Goal: Contribute content: Contribute content

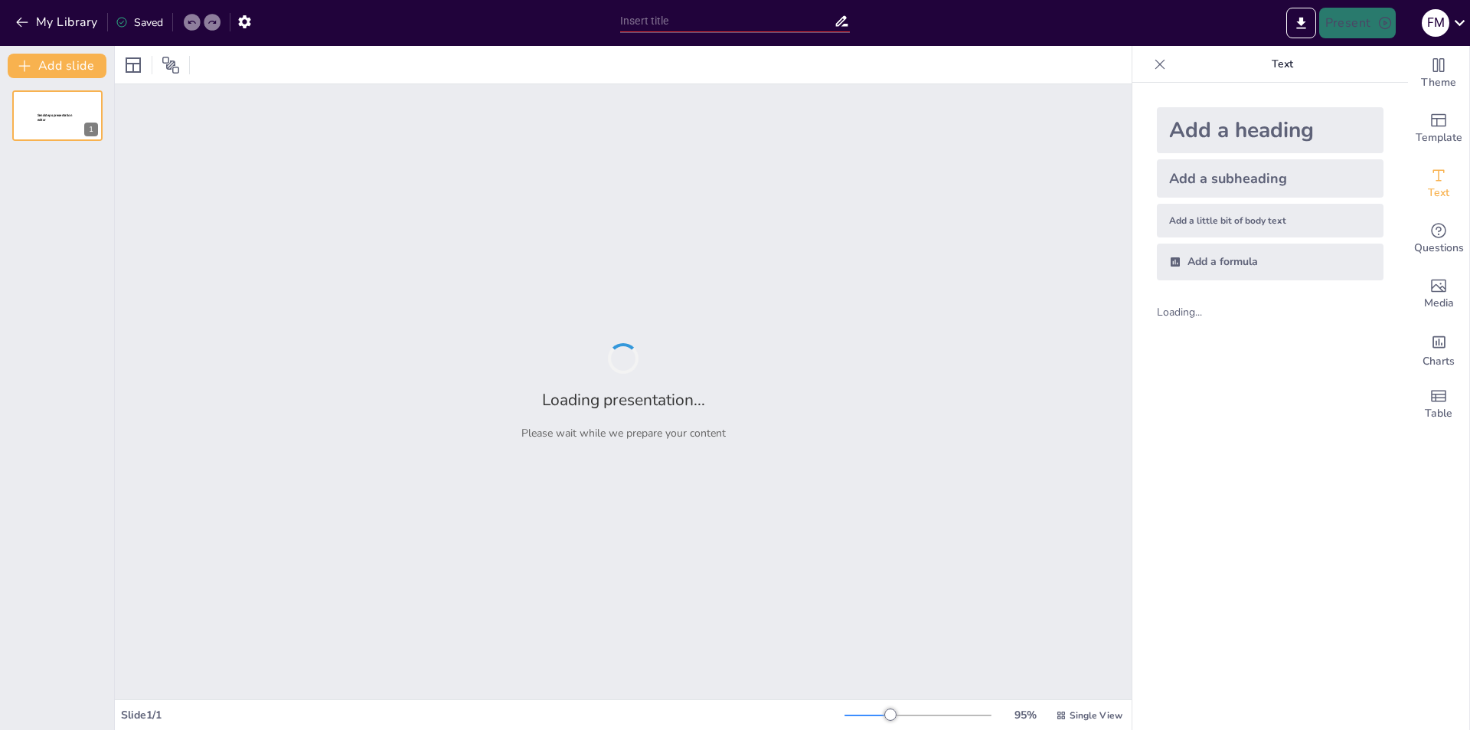
type input "Understanding the Functions and Impact of the World Health Organization (WHO)"
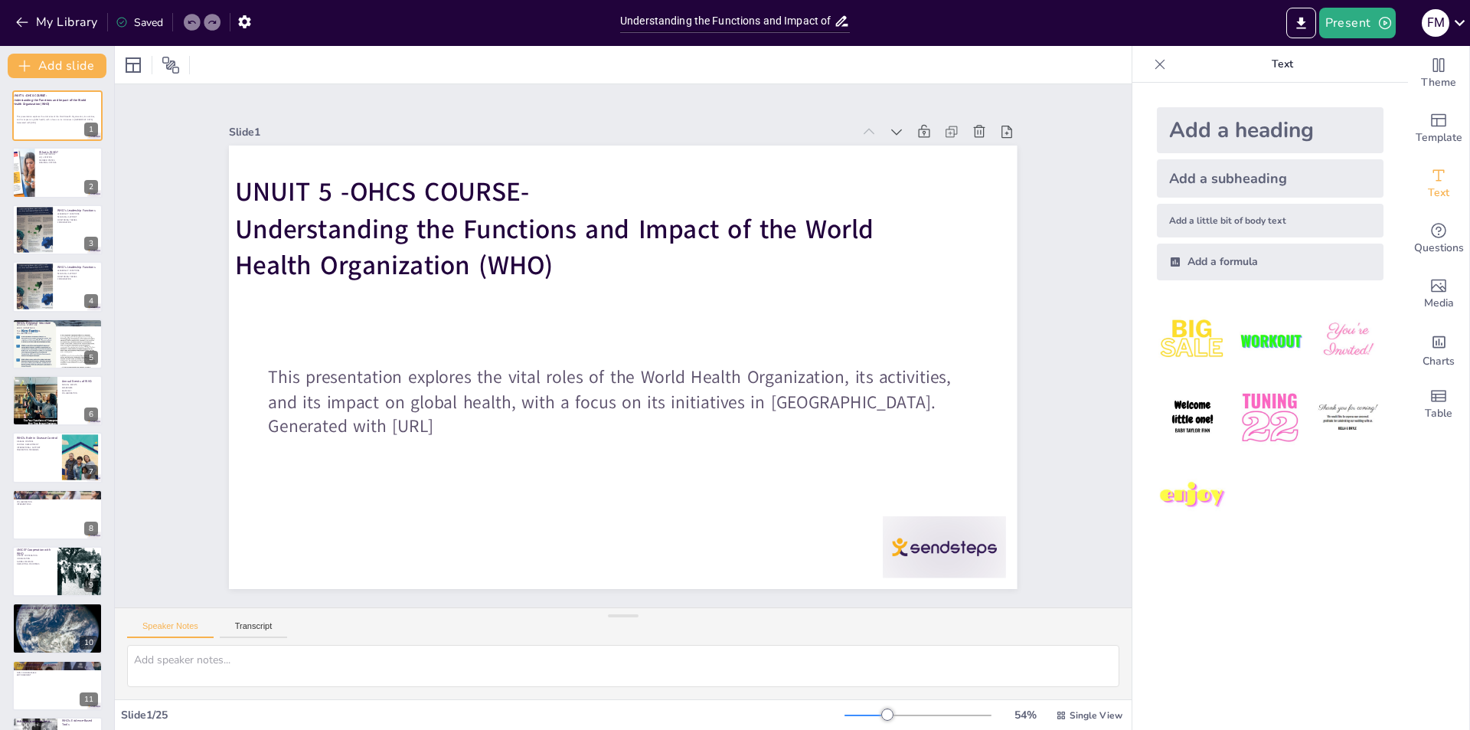
checkbox input "true"
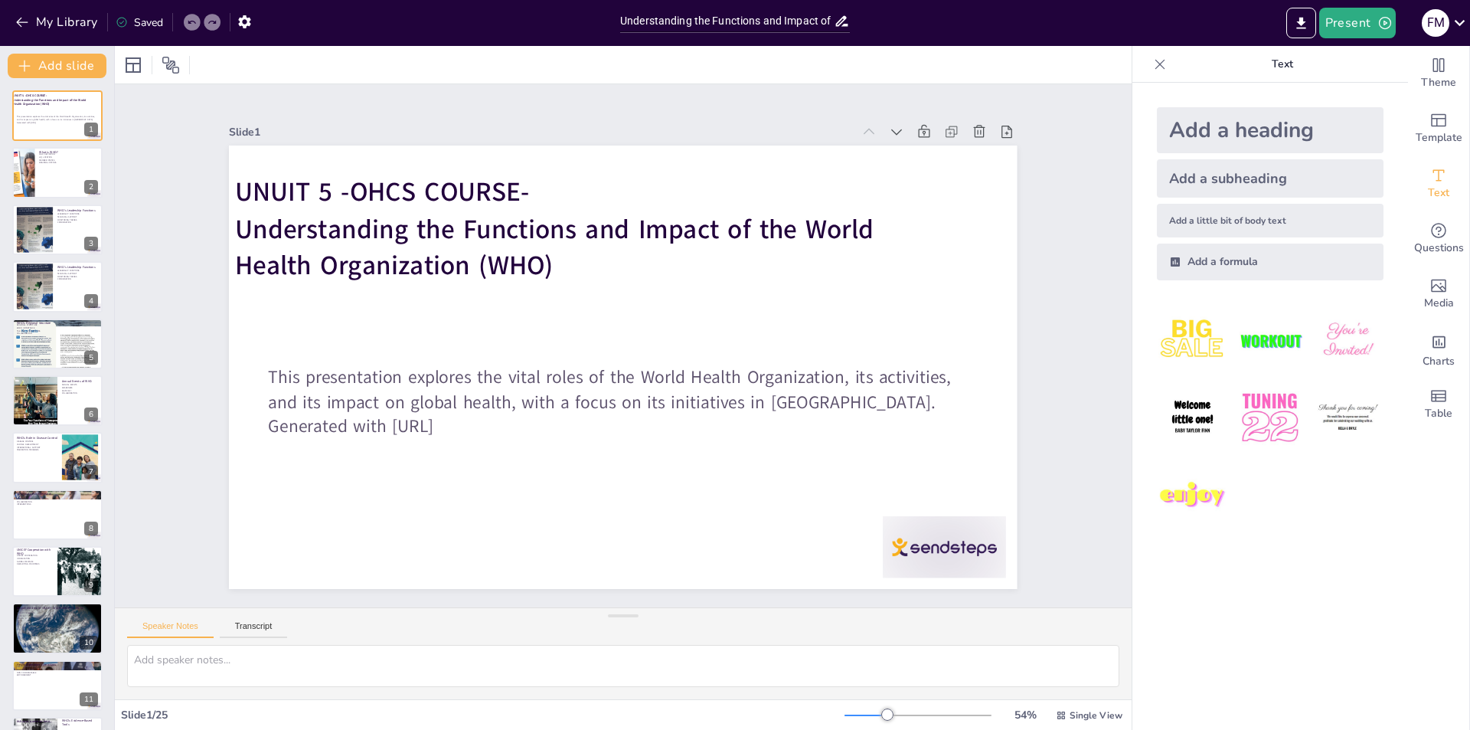
checkbox input "true"
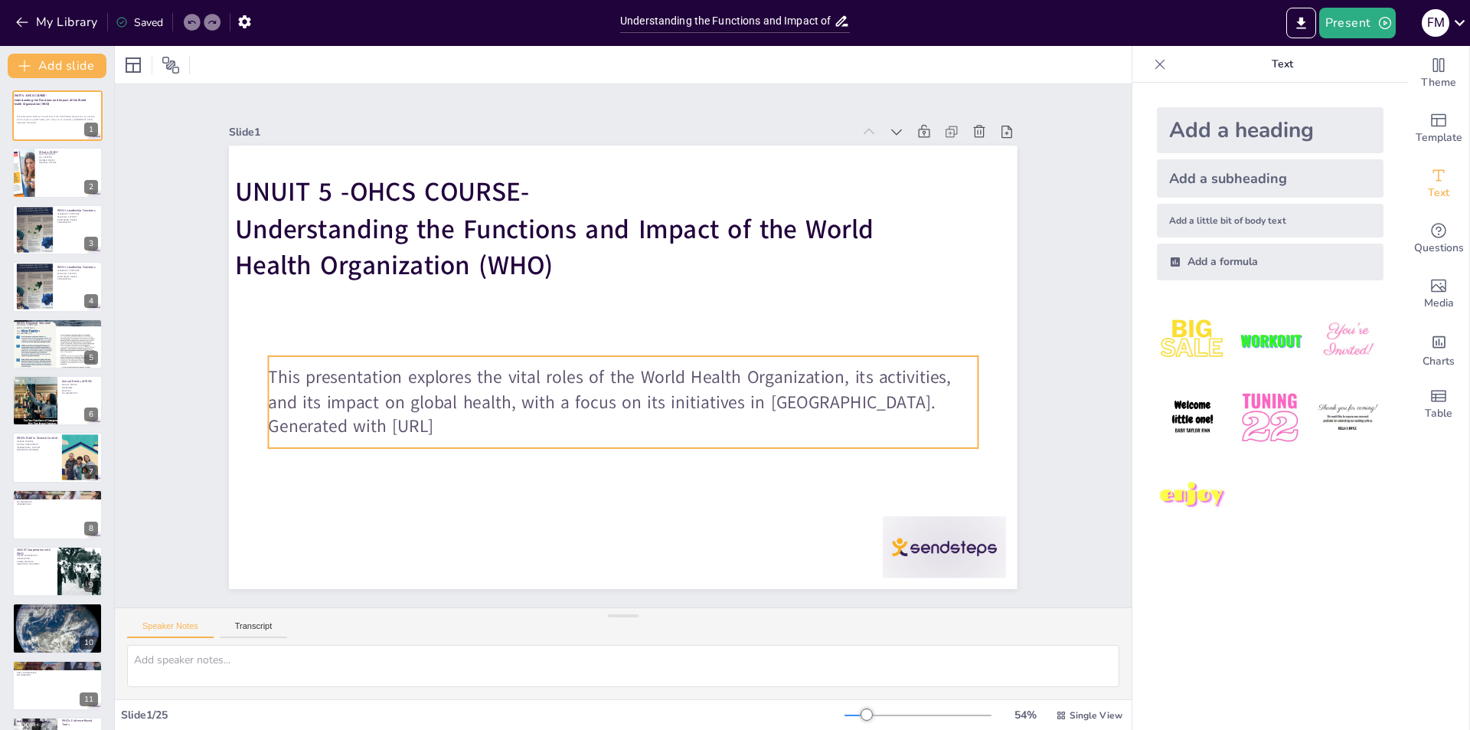
checkbox input "true"
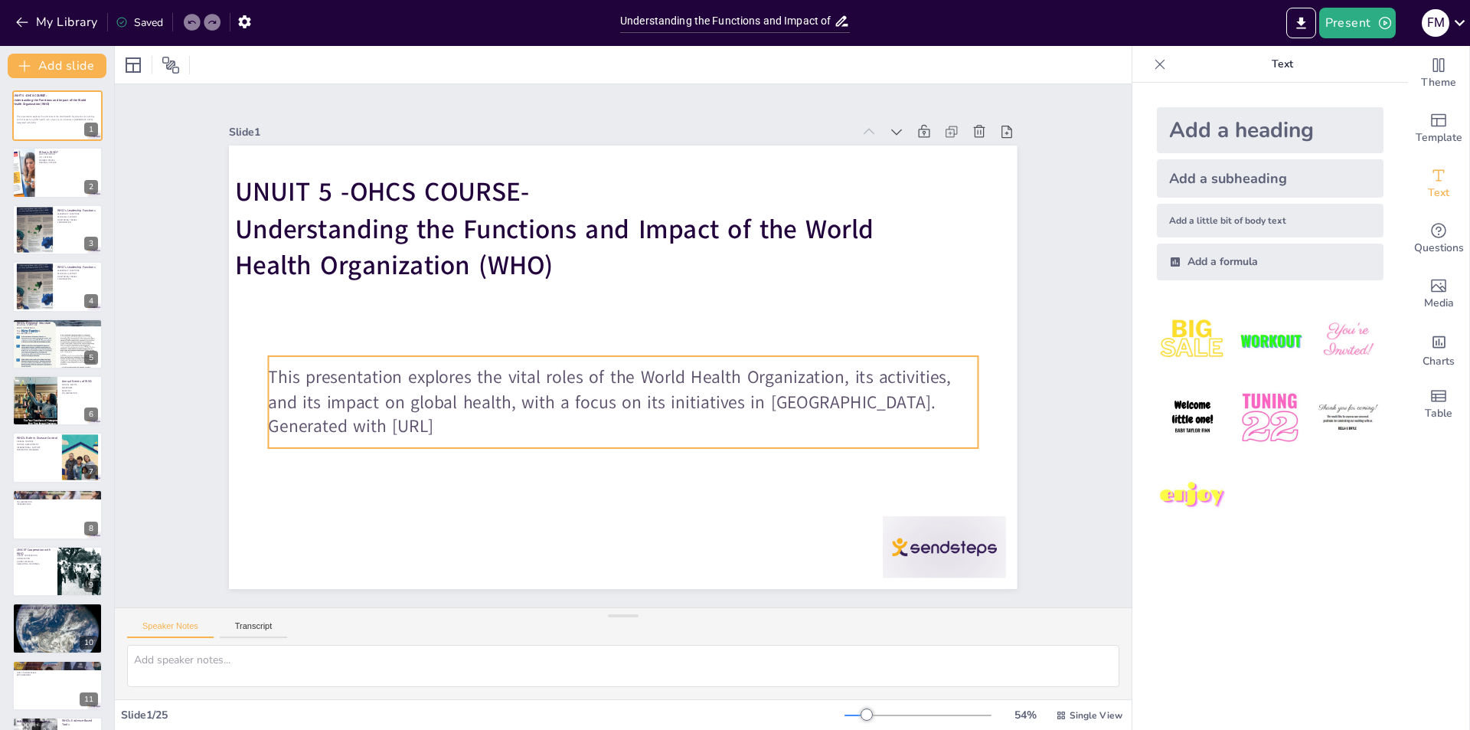
checkbox input "true"
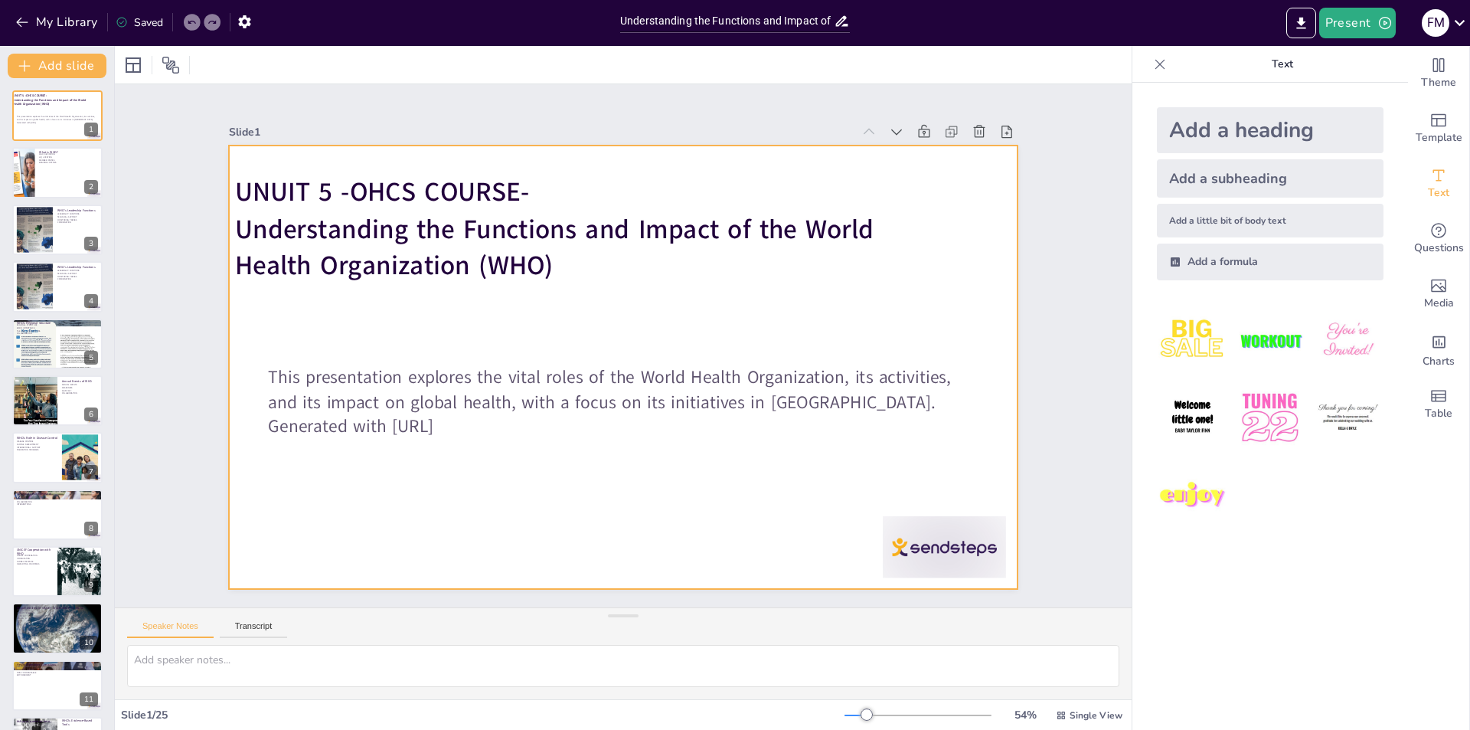
checkbox input "true"
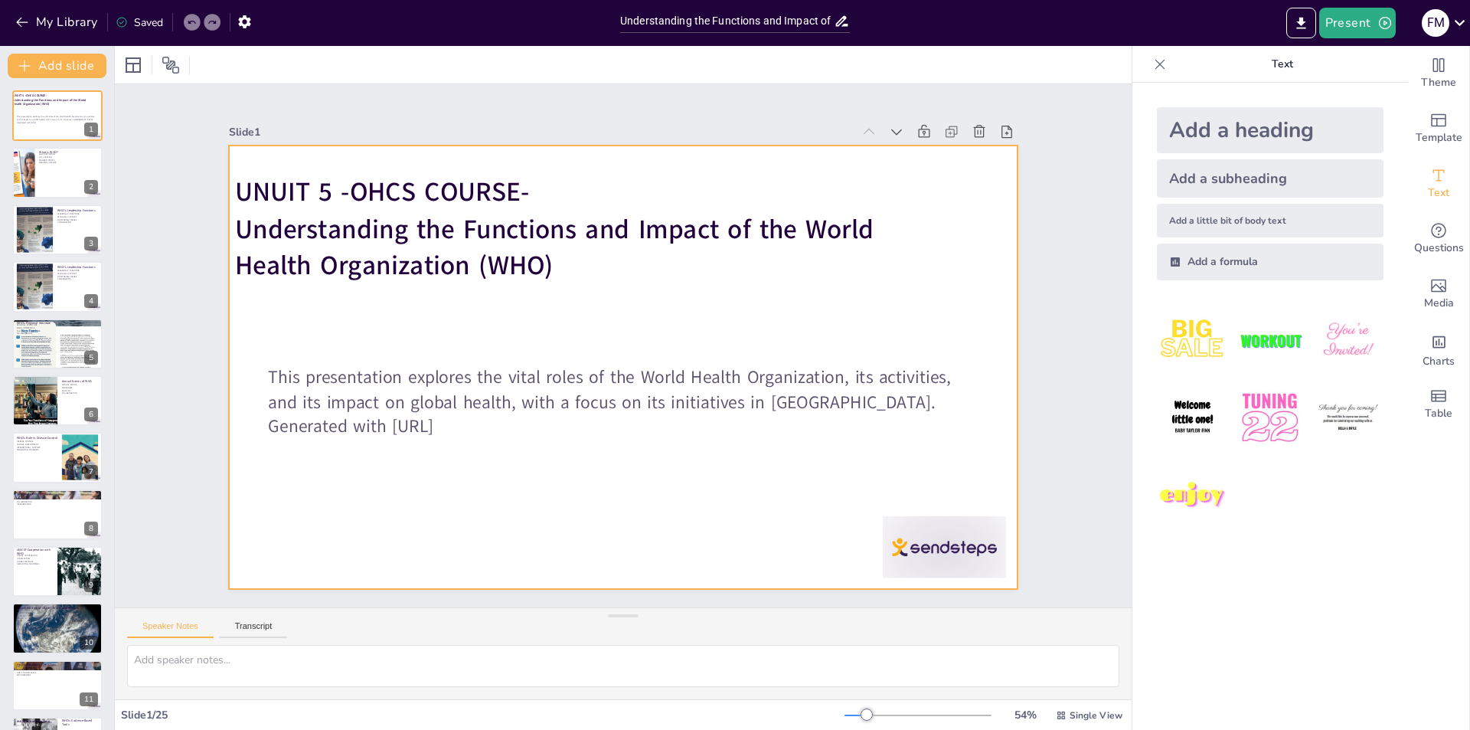
checkbox input "true"
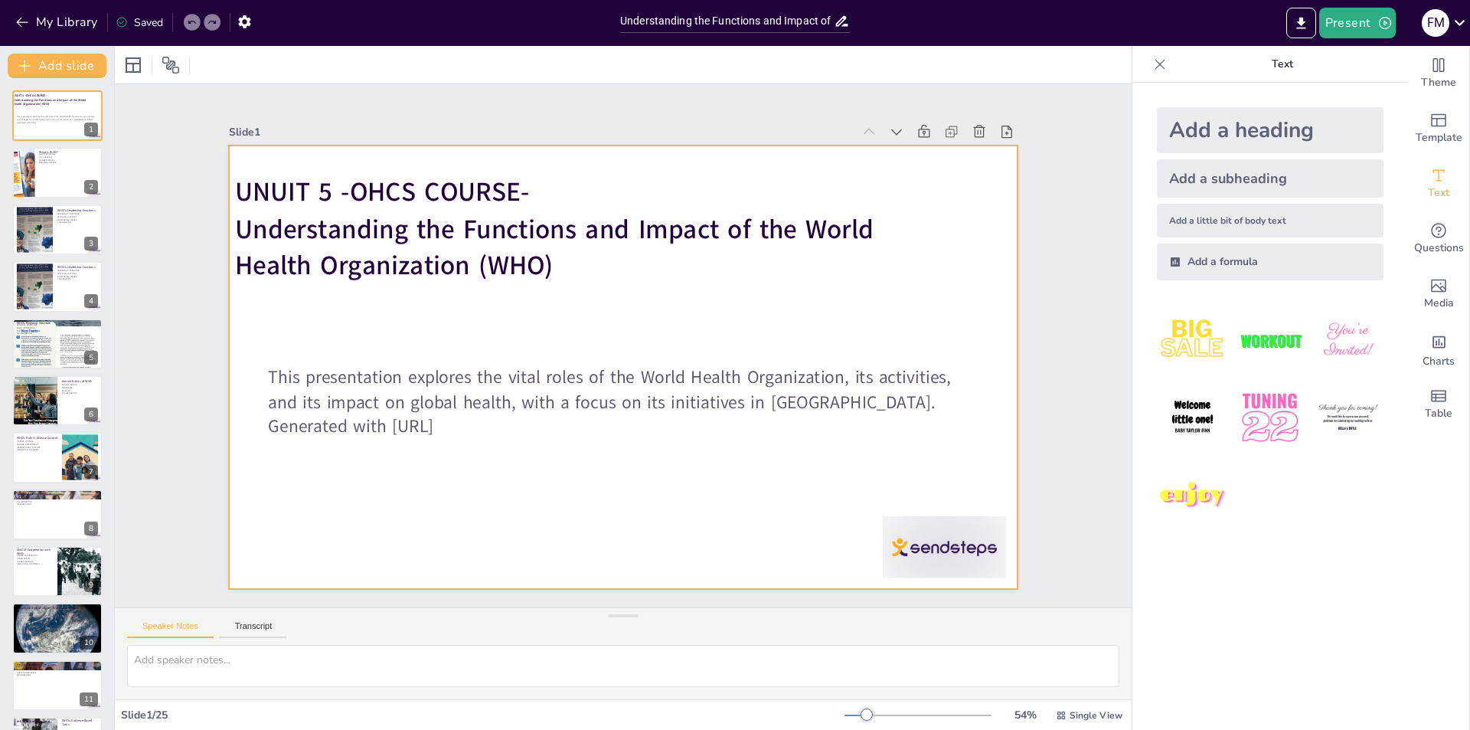
checkbox input "true"
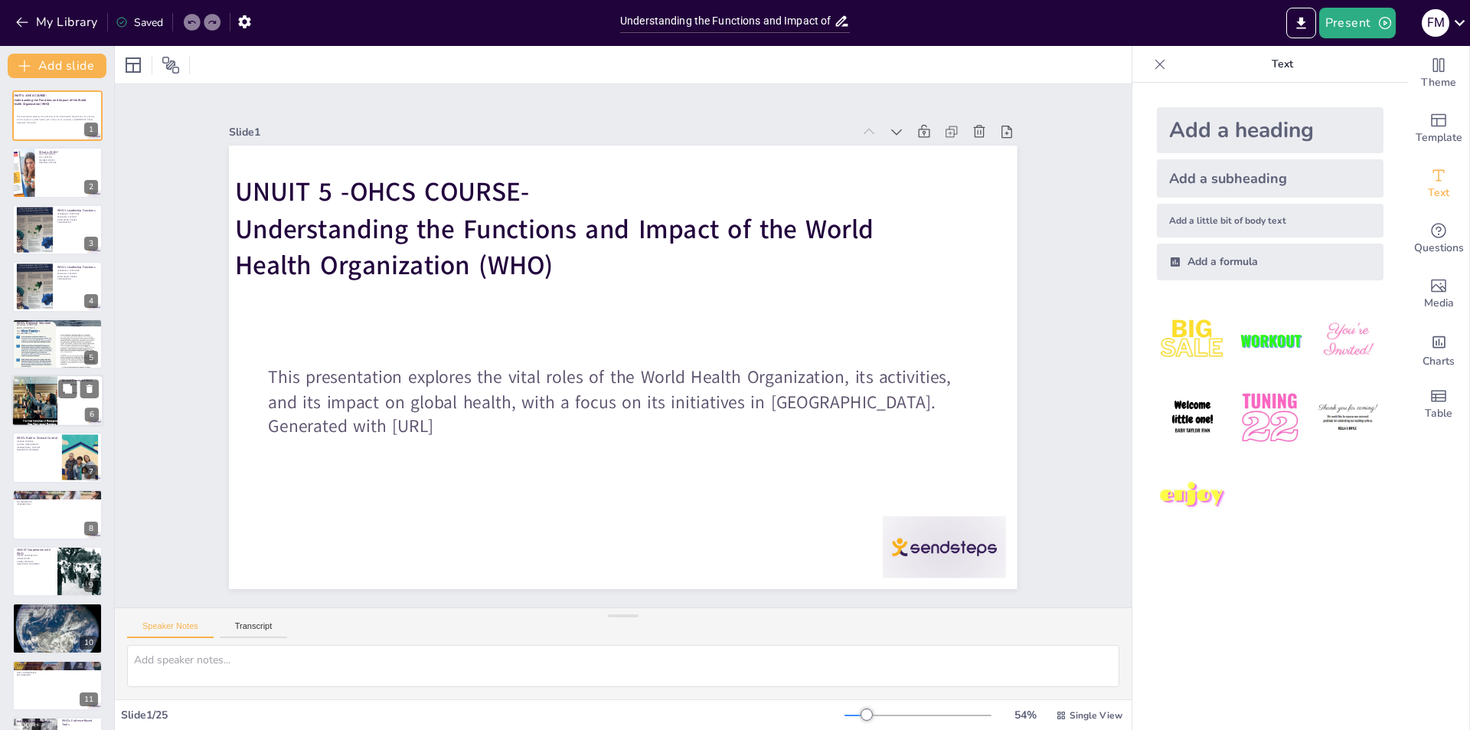
checkbox input "true"
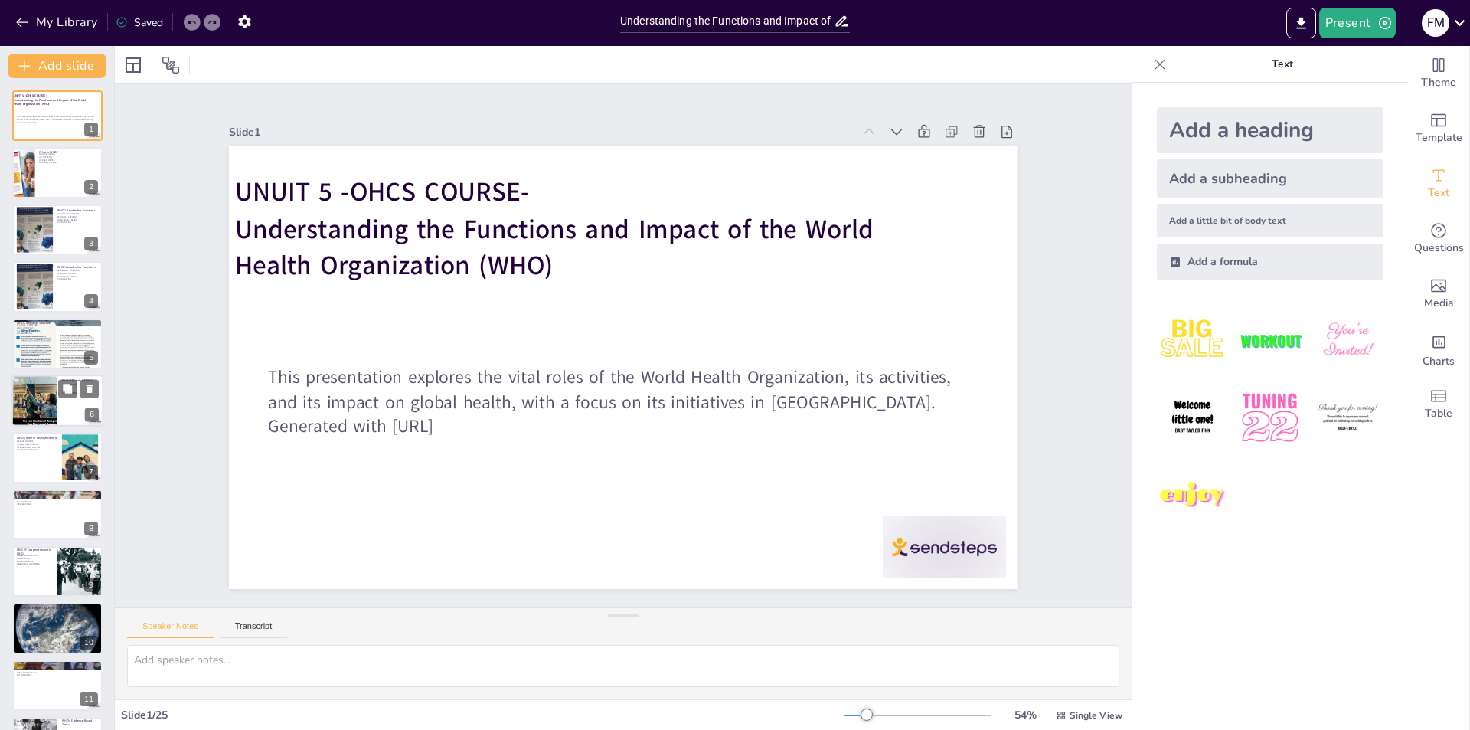
checkbox input "true"
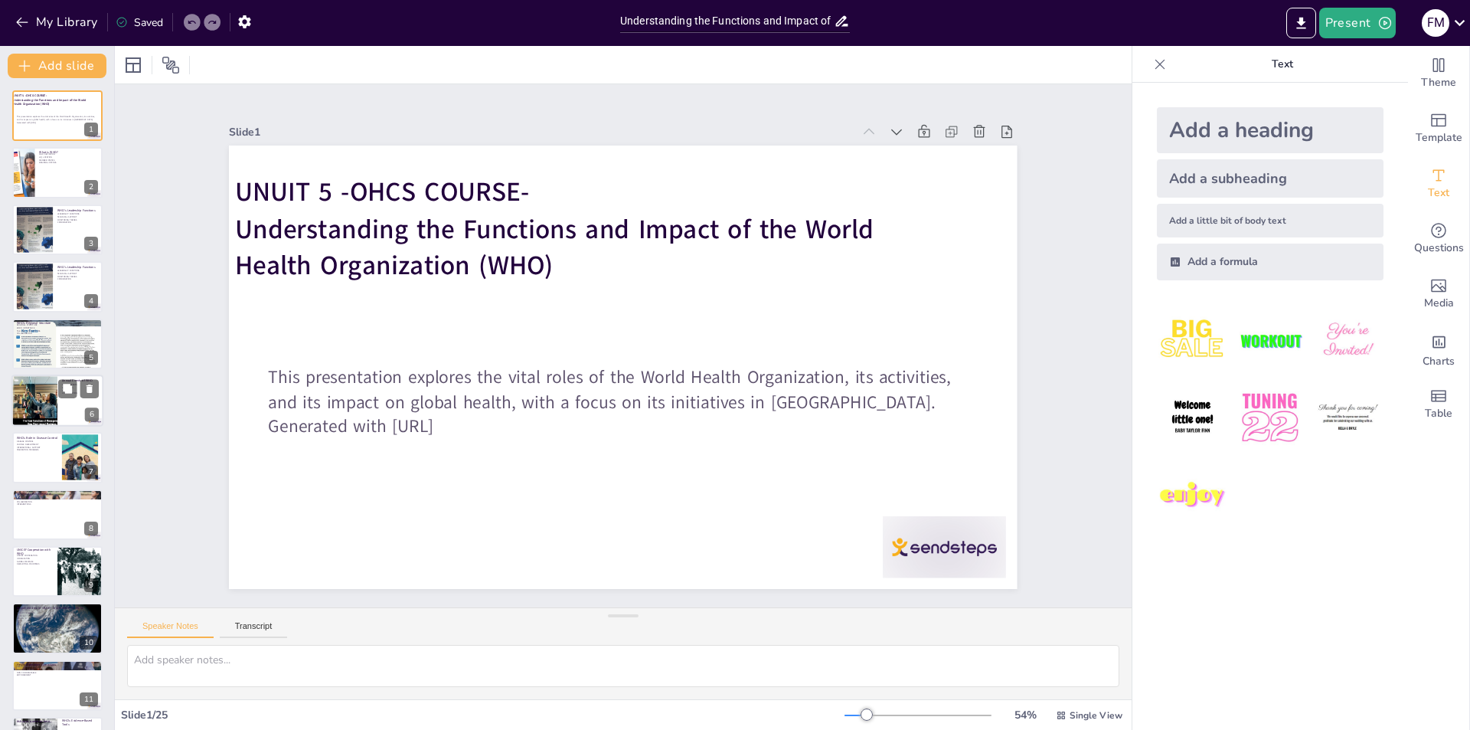
checkbox input "true"
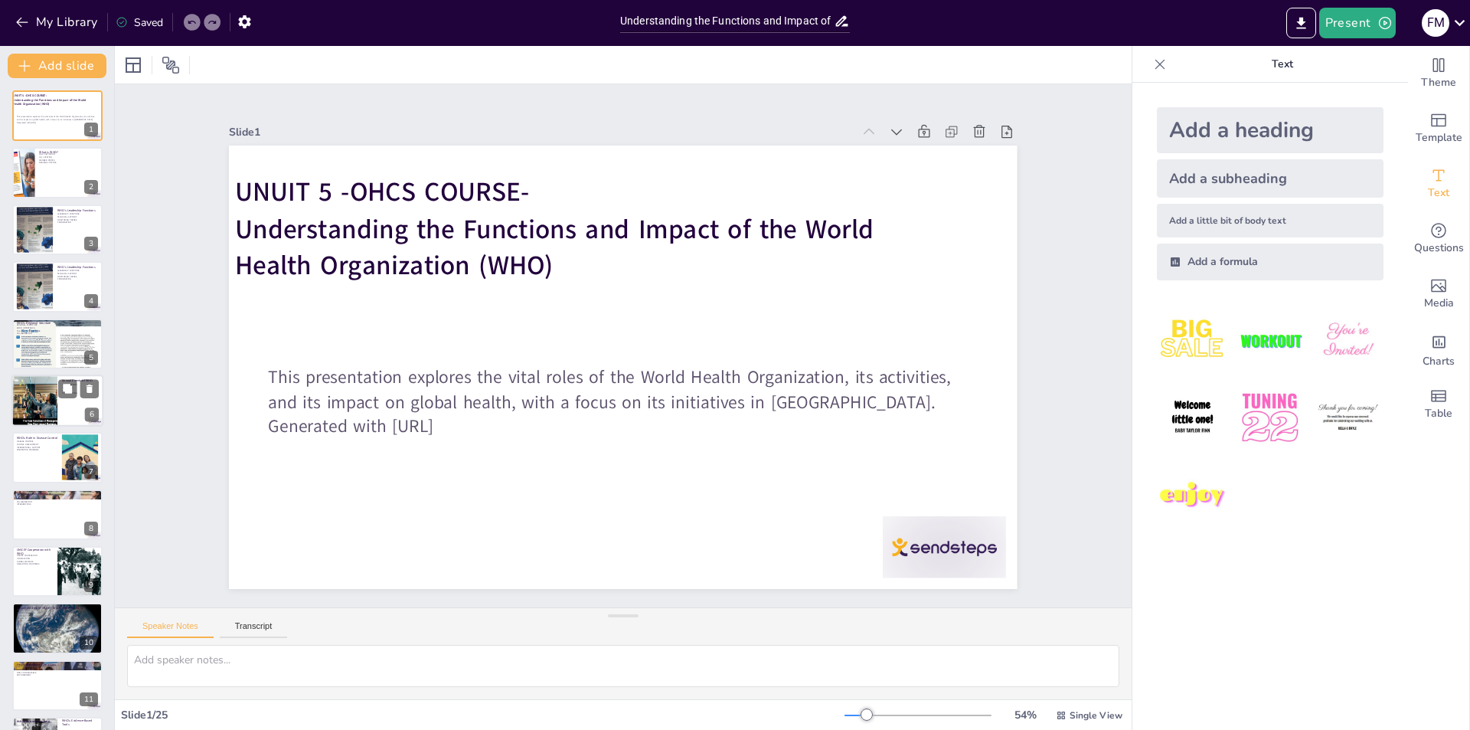
checkbox input "true"
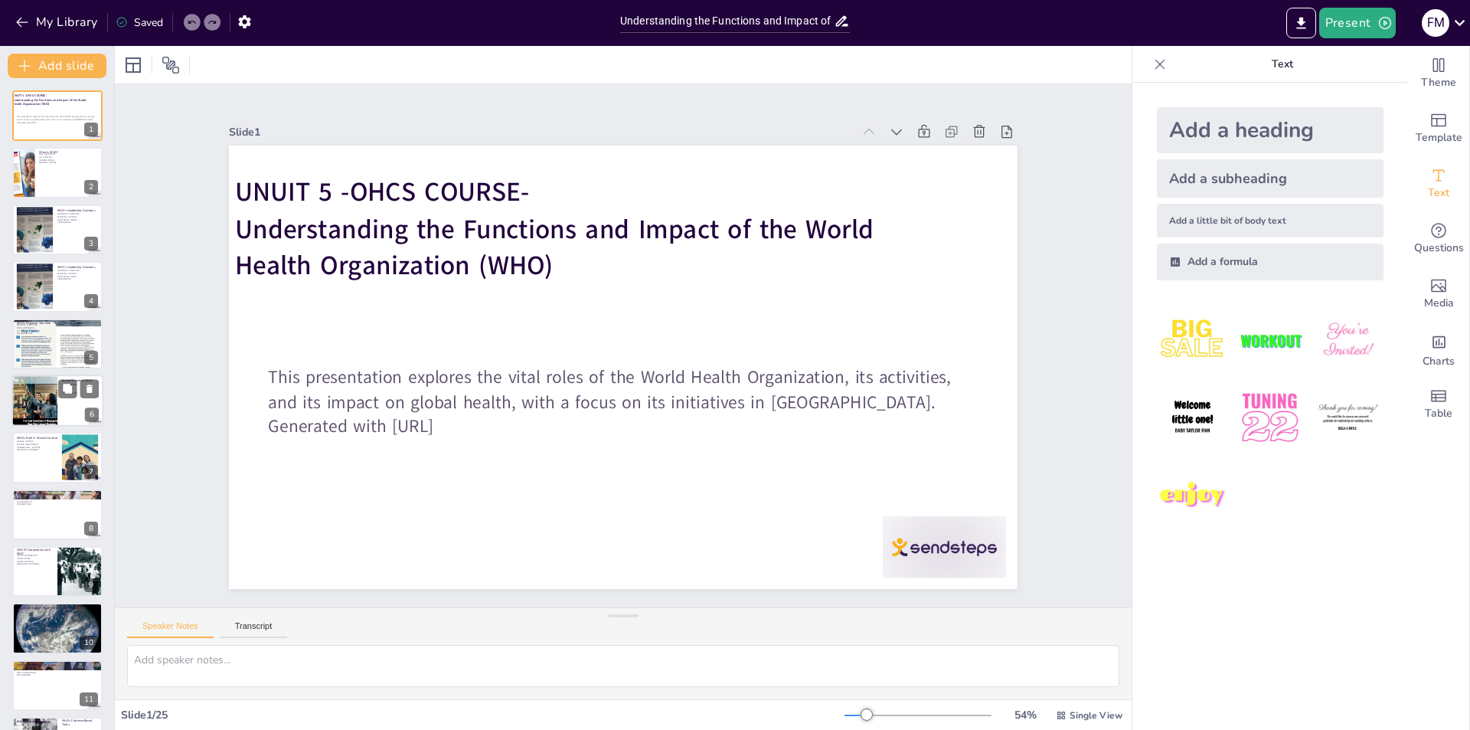
checkbox input "true"
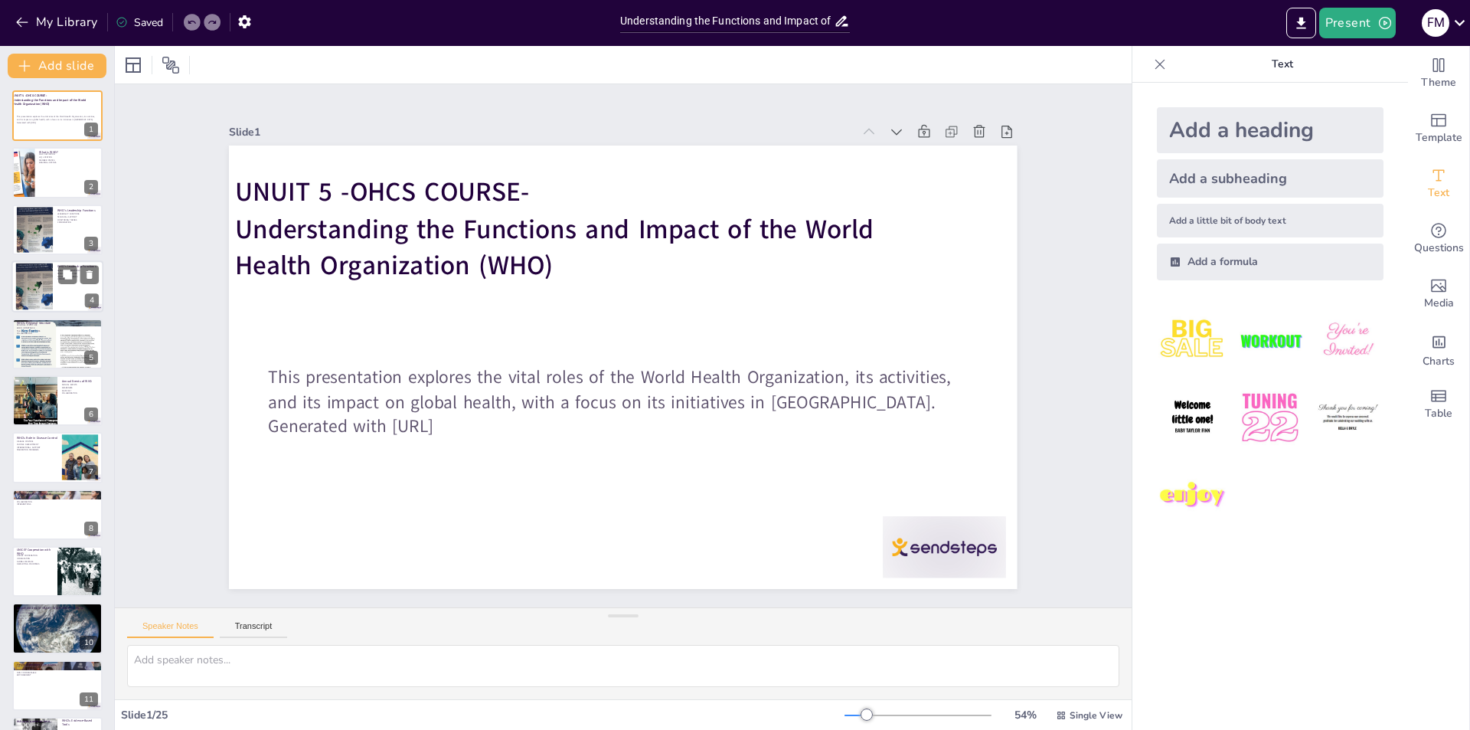
checkbox input "true"
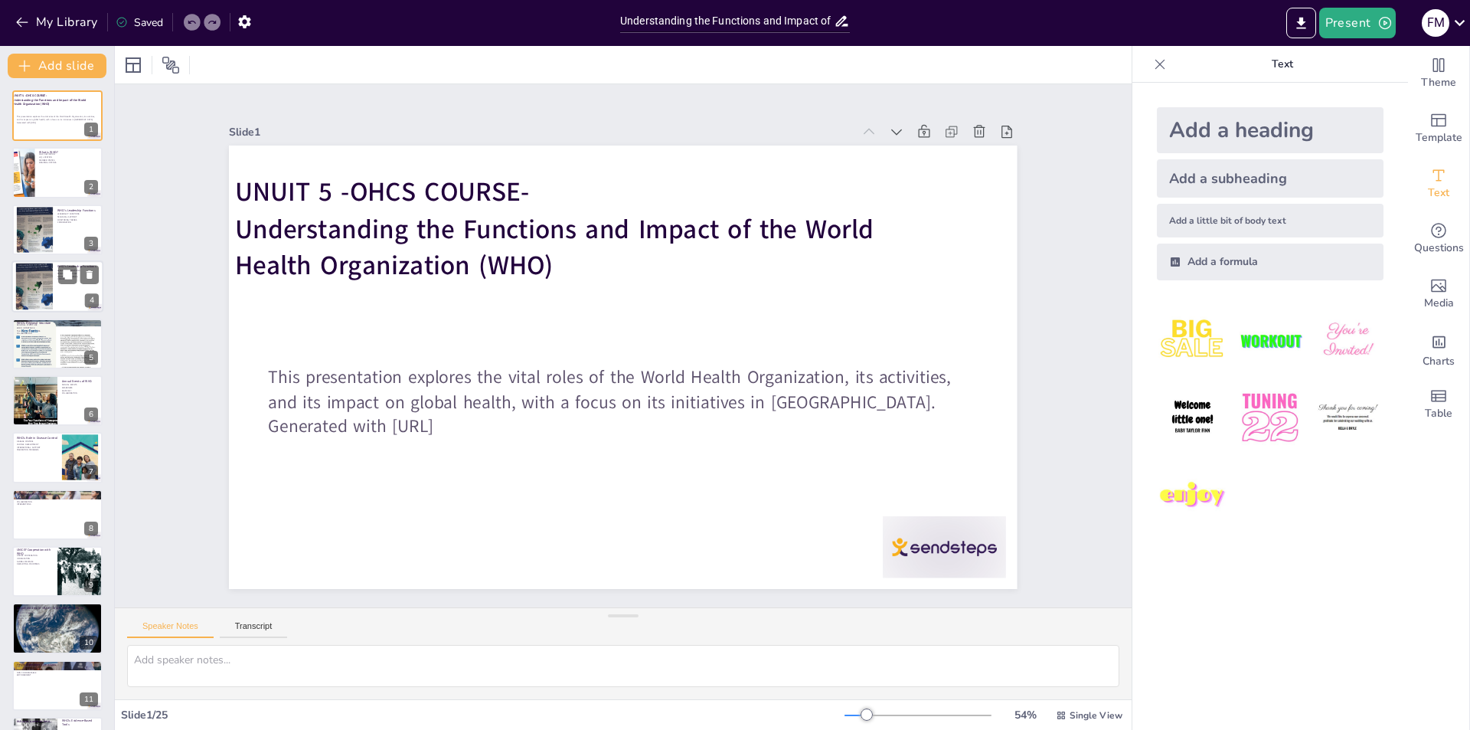
checkbox input "true"
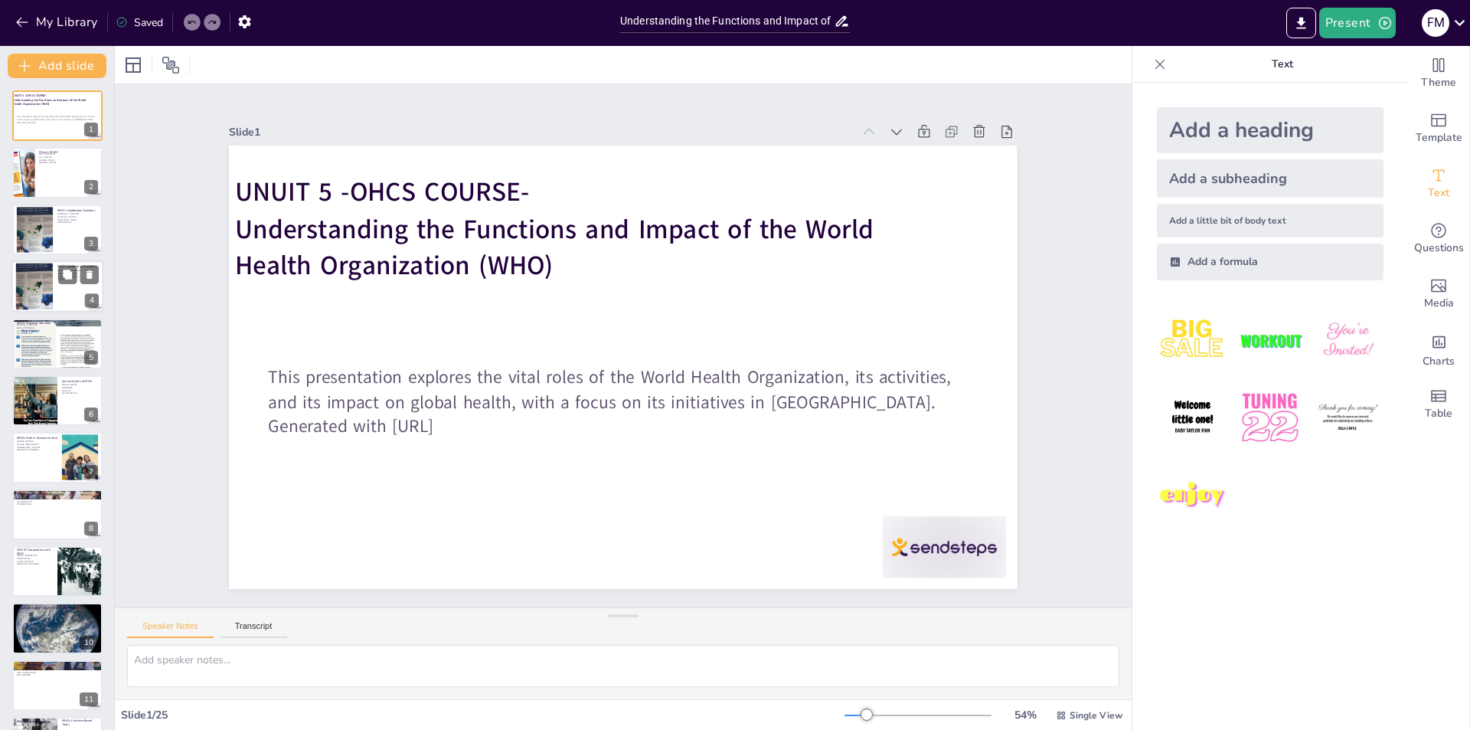
checkbox input "true"
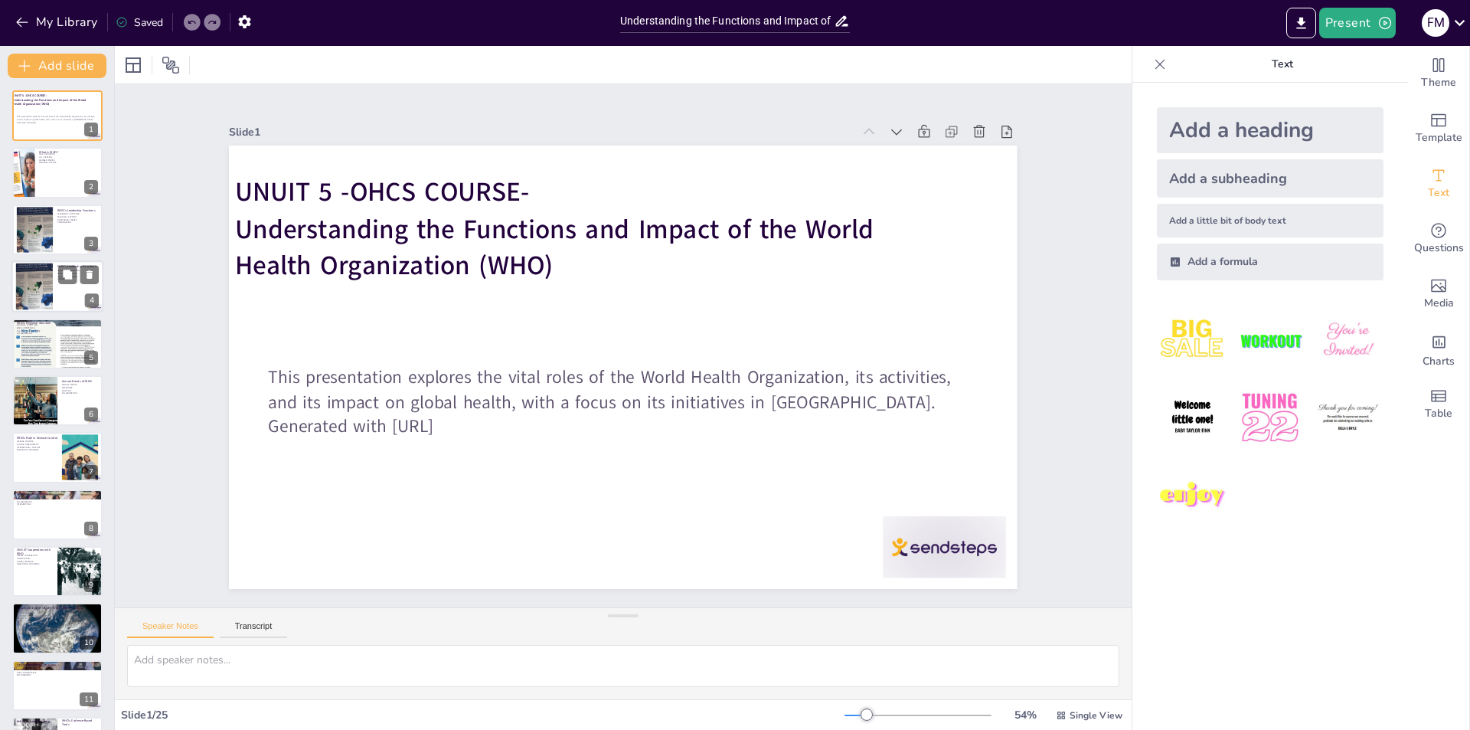
checkbox input "true"
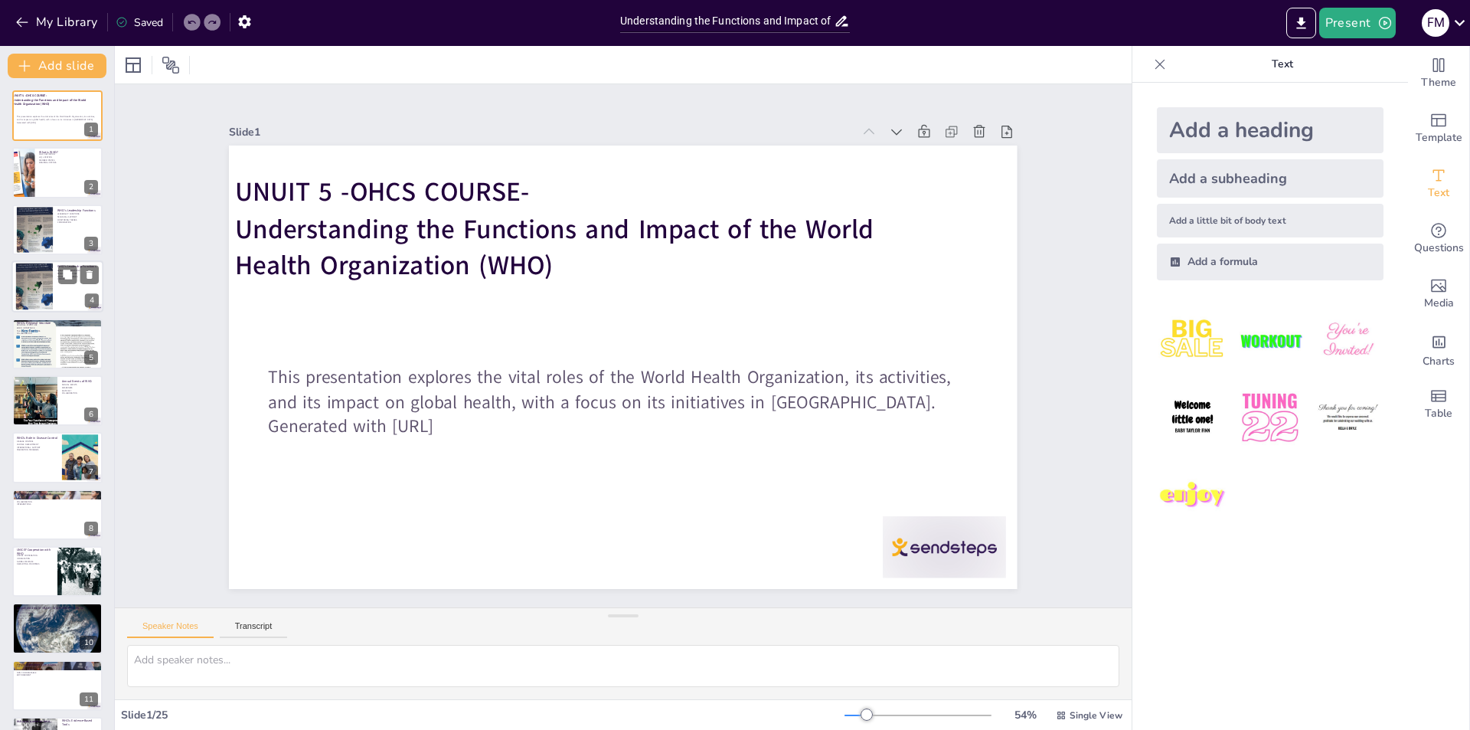
checkbox input "true"
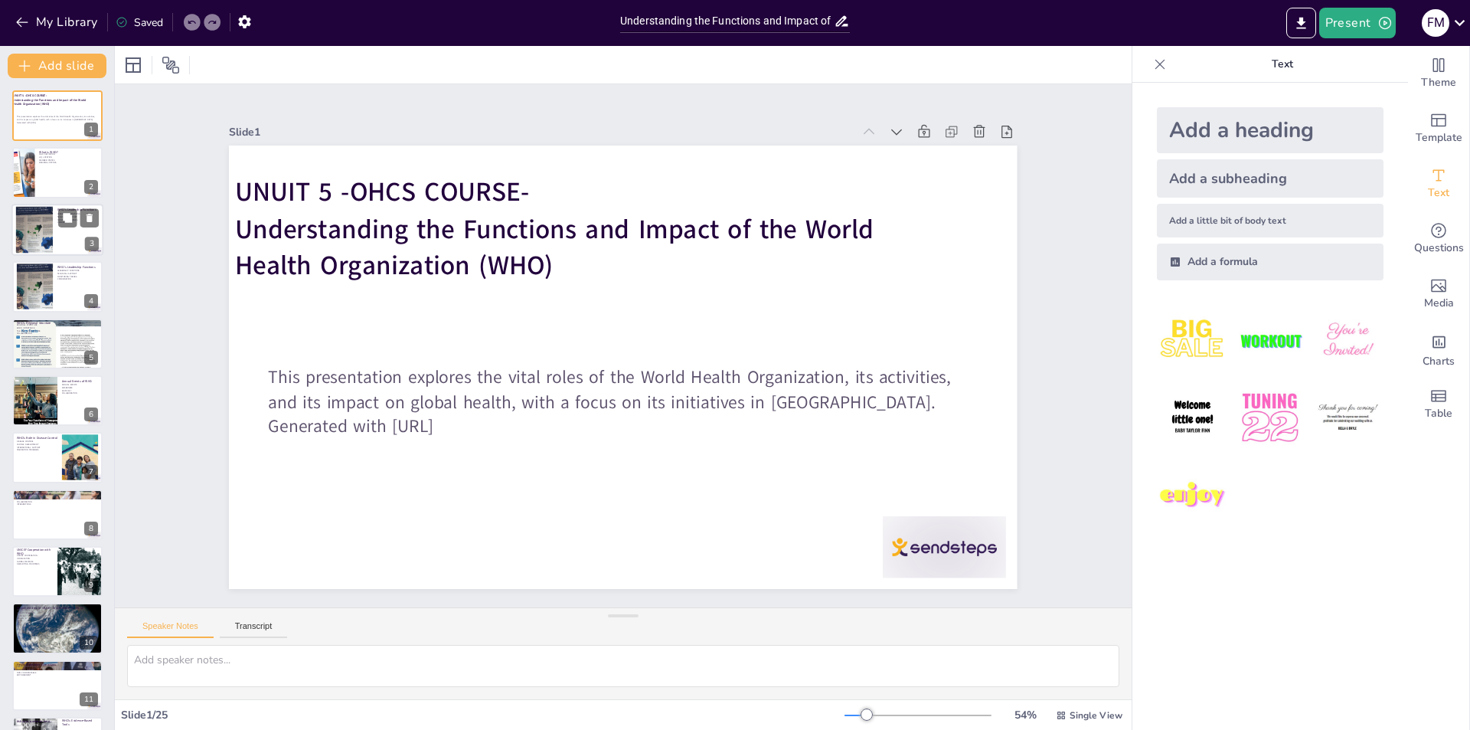
checkbox input "true"
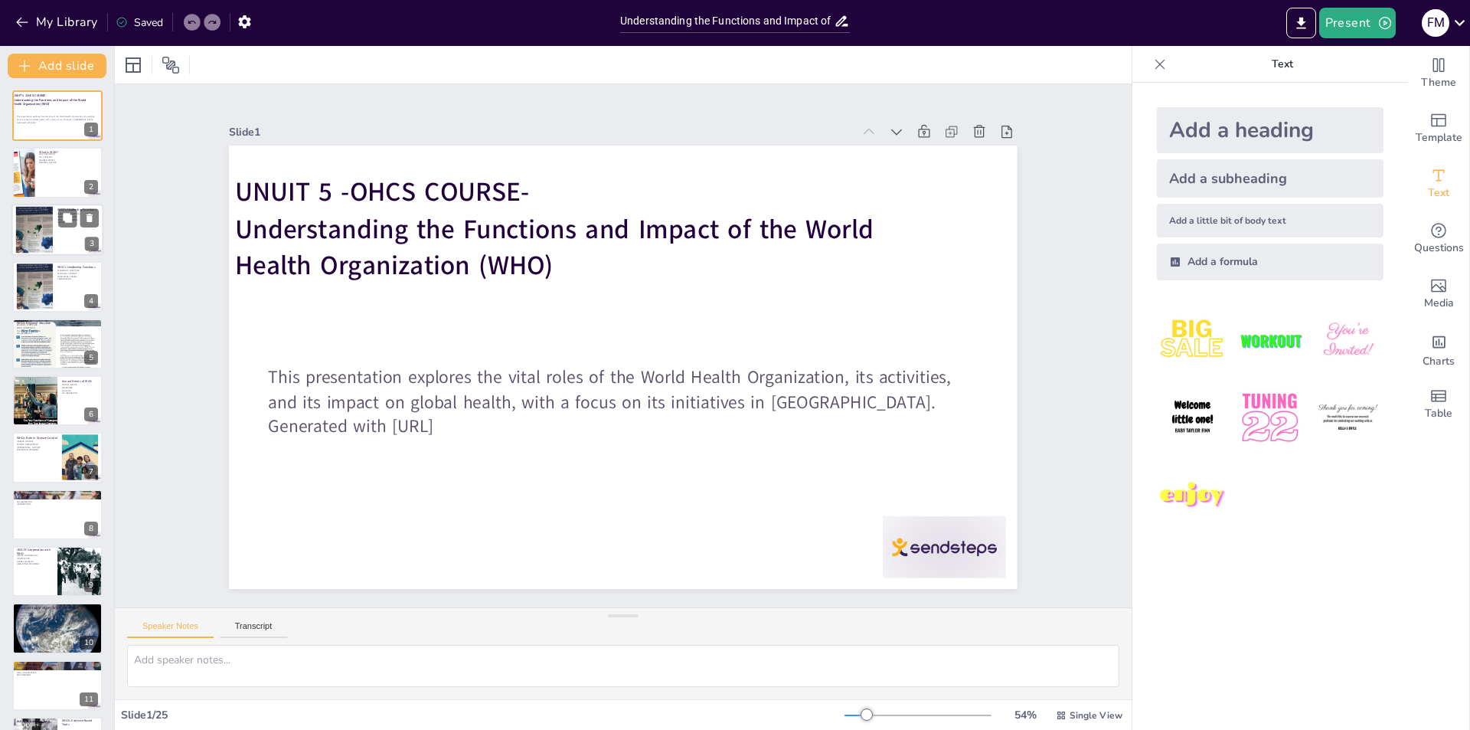
checkbox input "true"
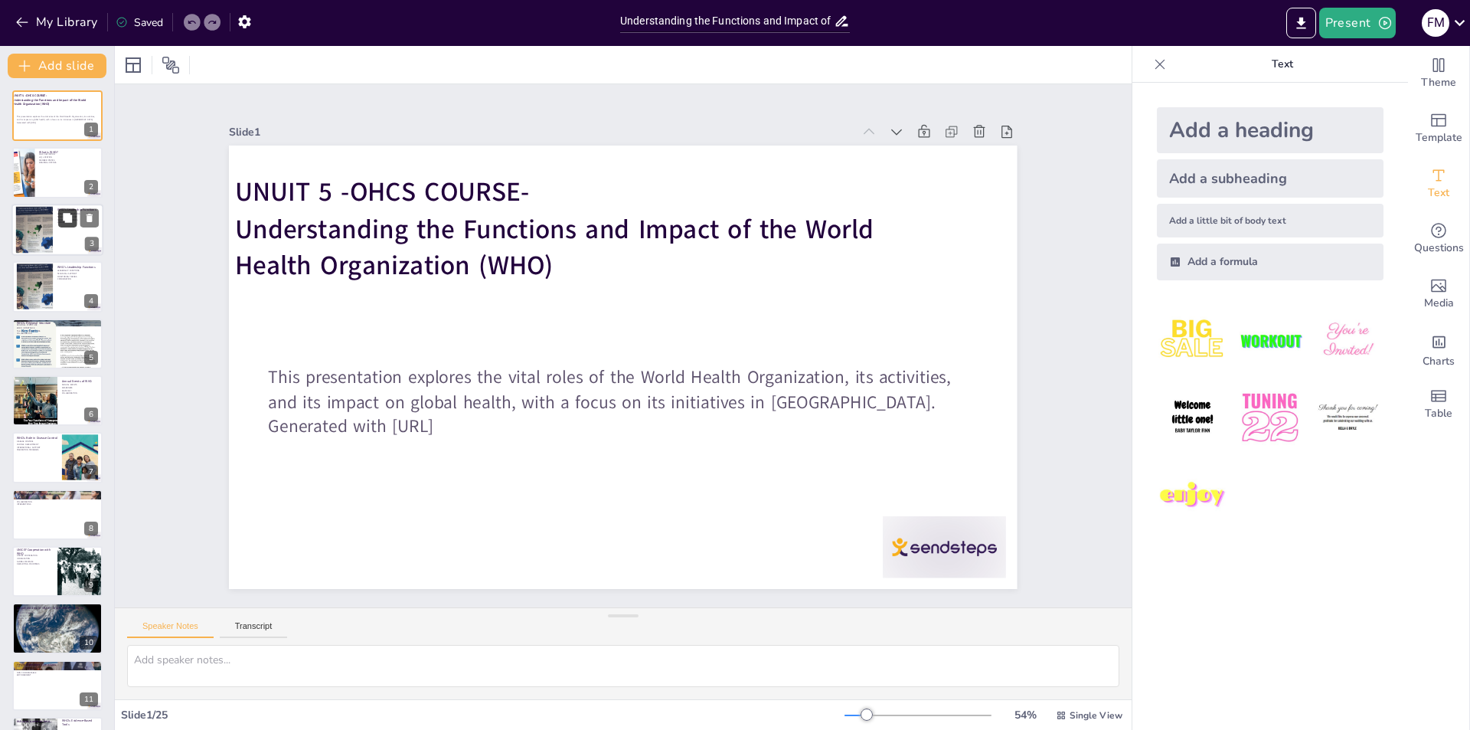
checkbox input "true"
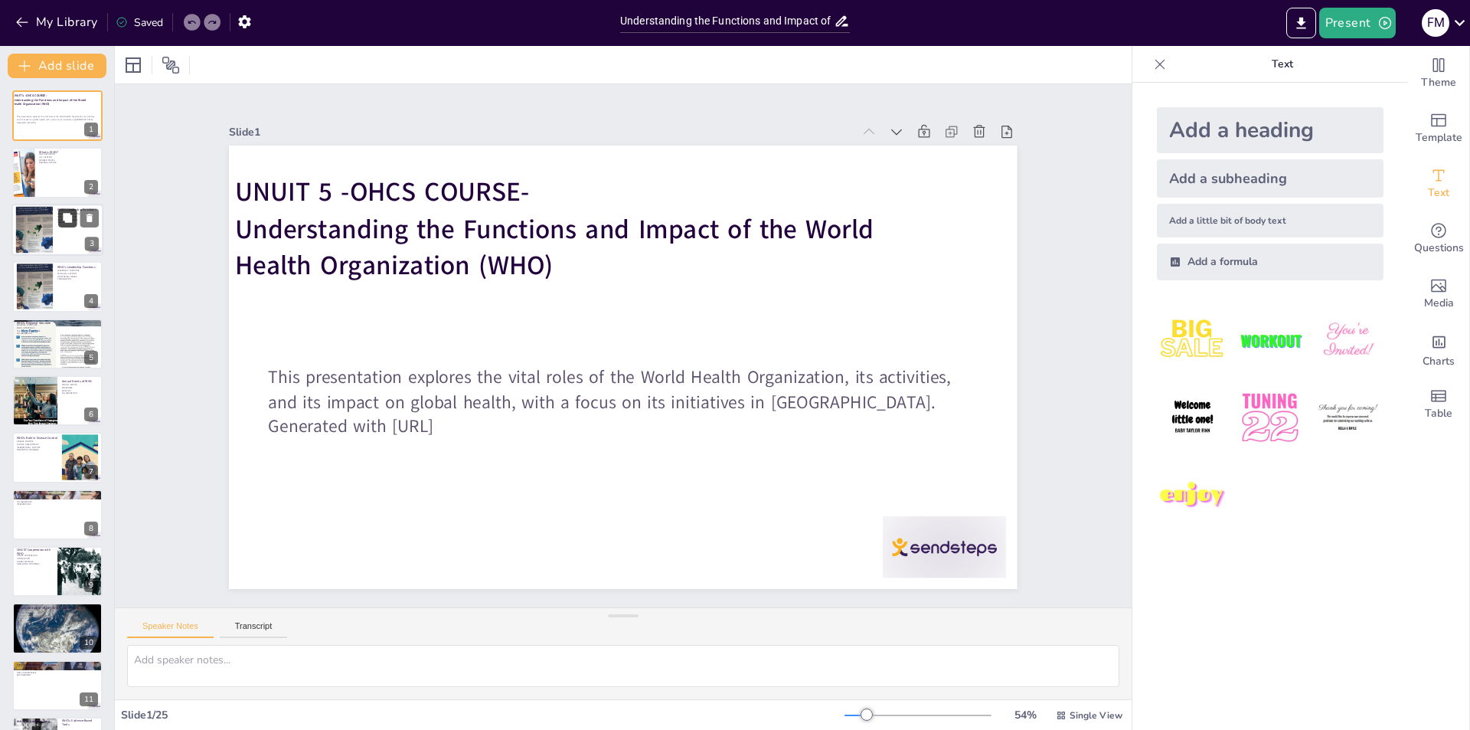
checkbox input "true"
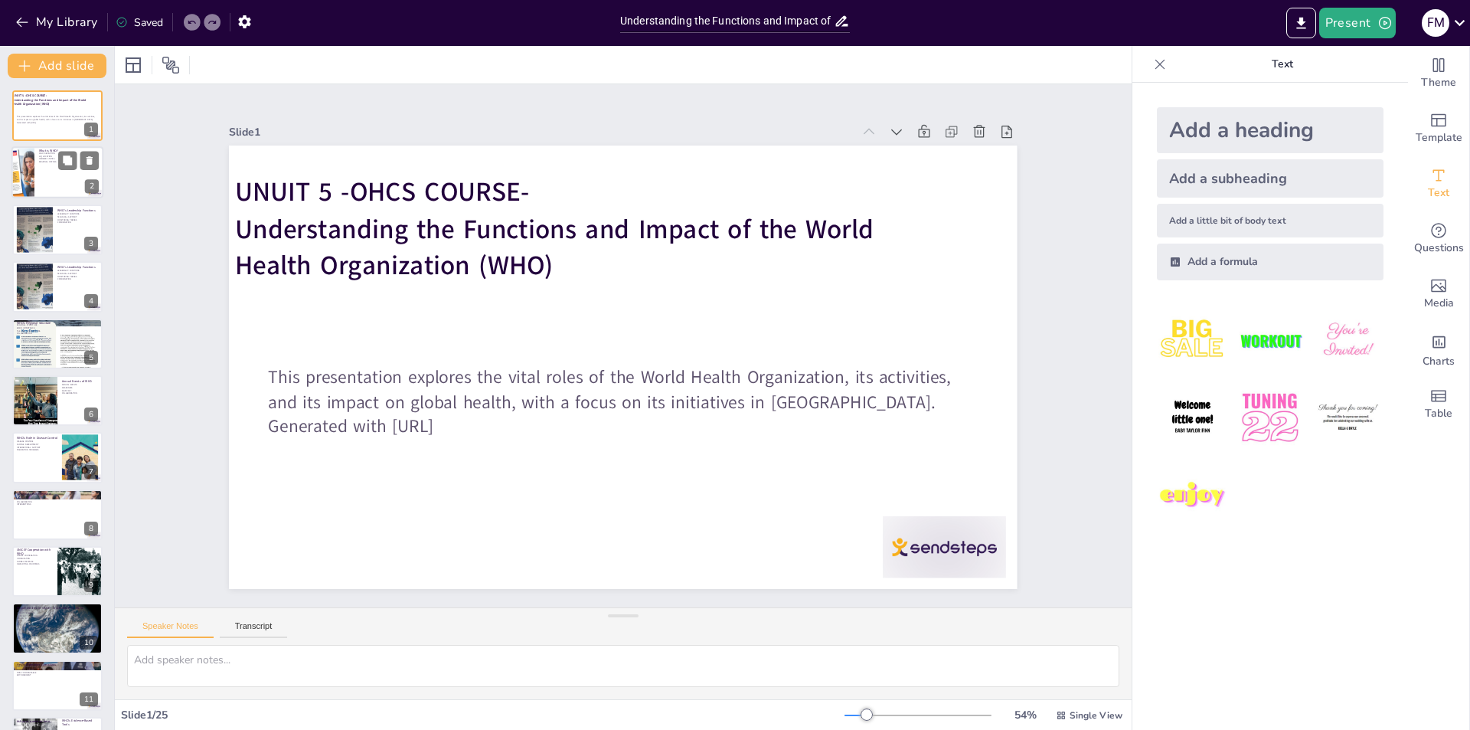
checkbox input "true"
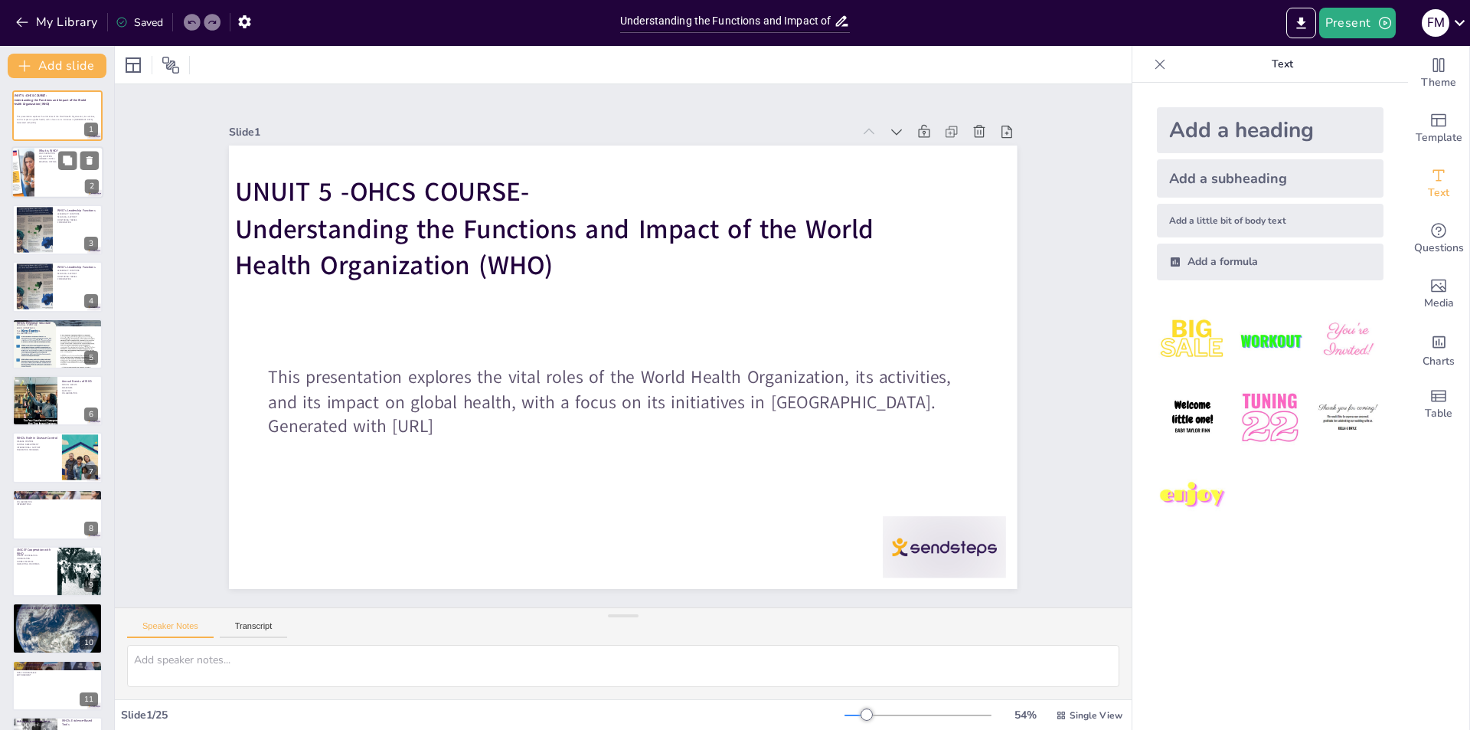
checkbox input "true"
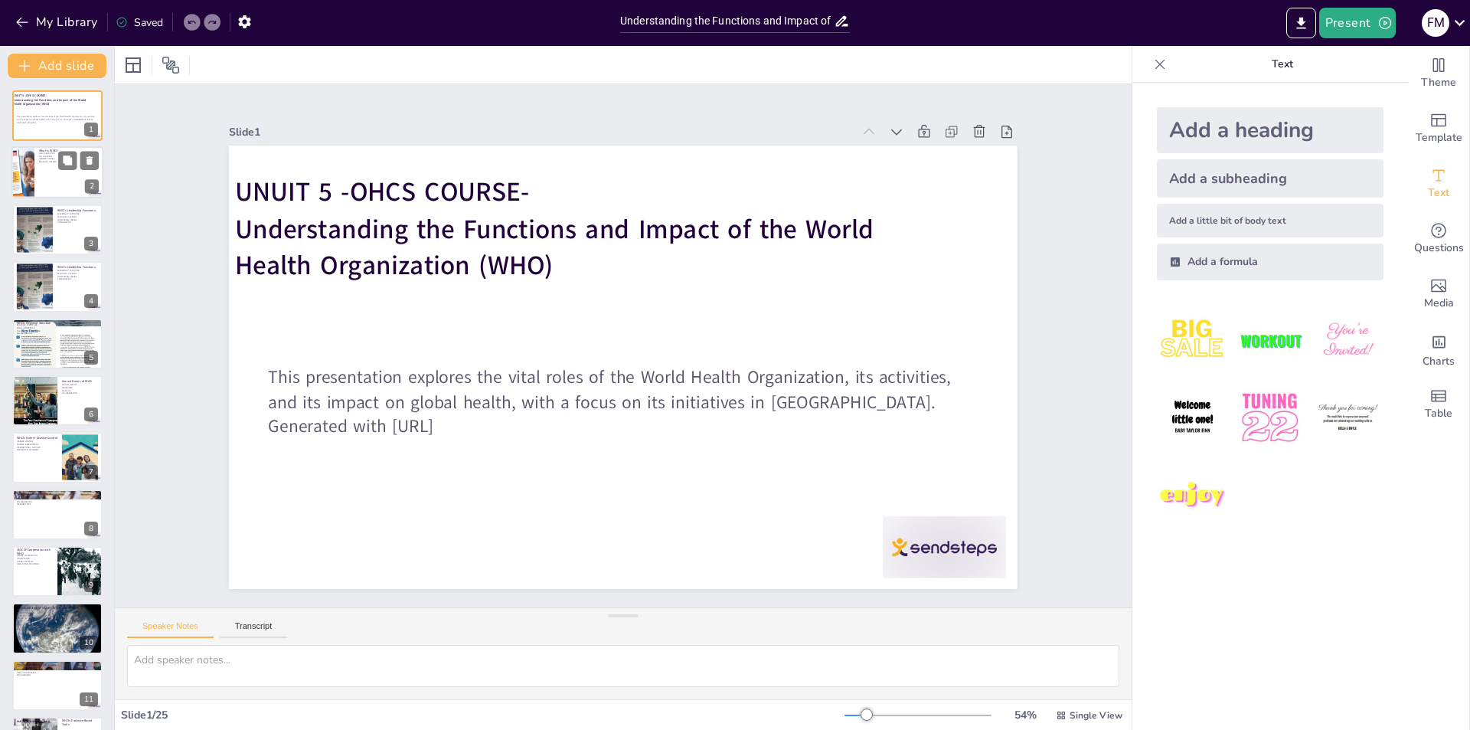
checkbox input "true"
click at [62, 191] on div at bounding box center [57, 173] width 92 height 52
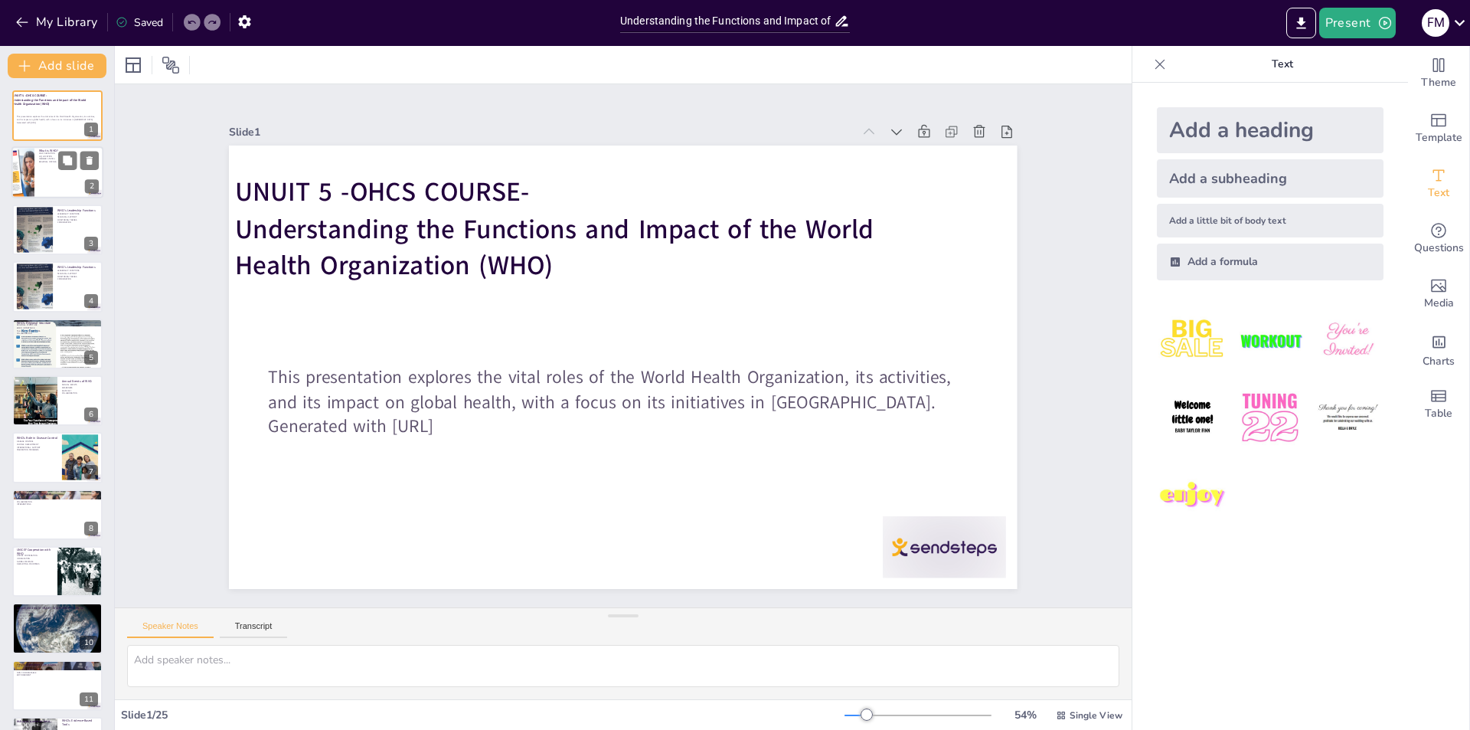
type textarea "The World Health Organization is essential in defining global health standards …"
checkbox input "true"
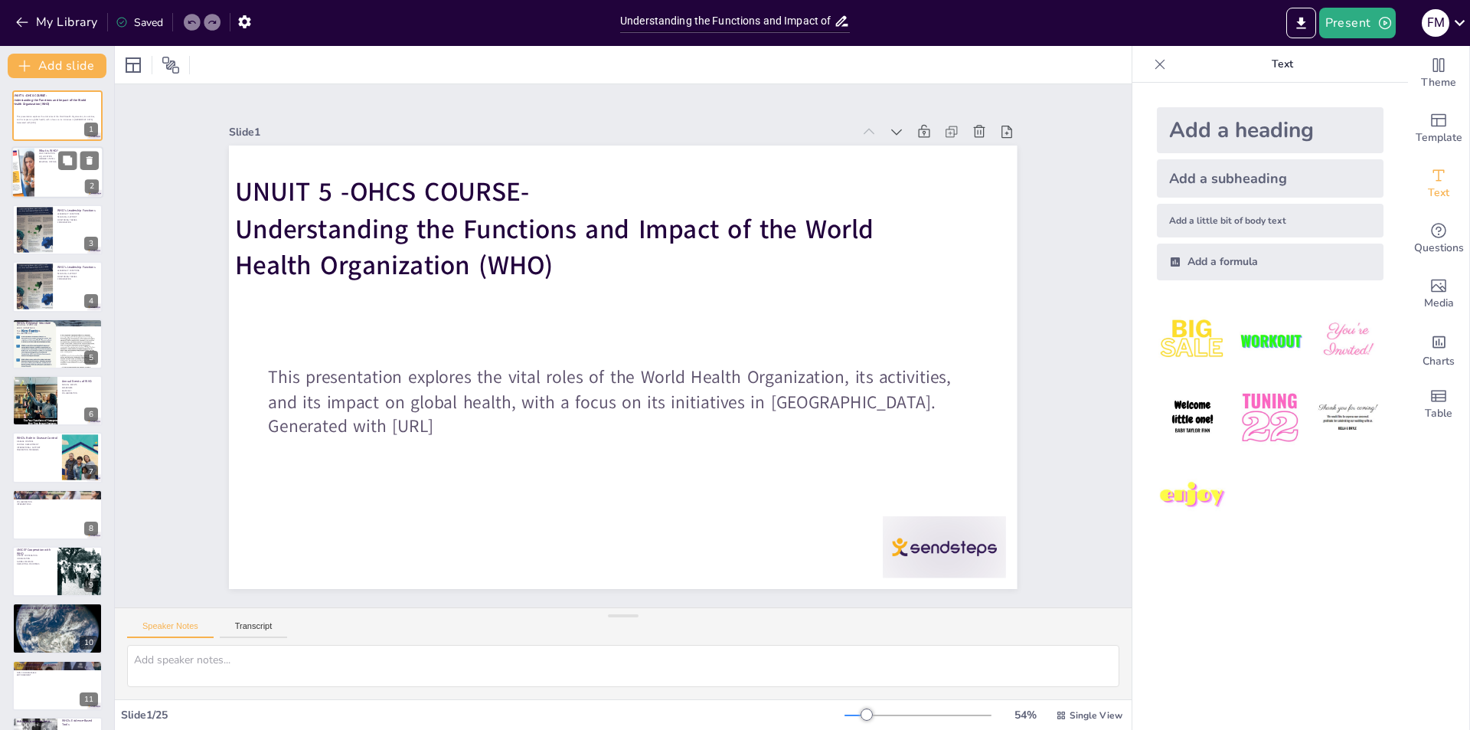
checkbox input "true"
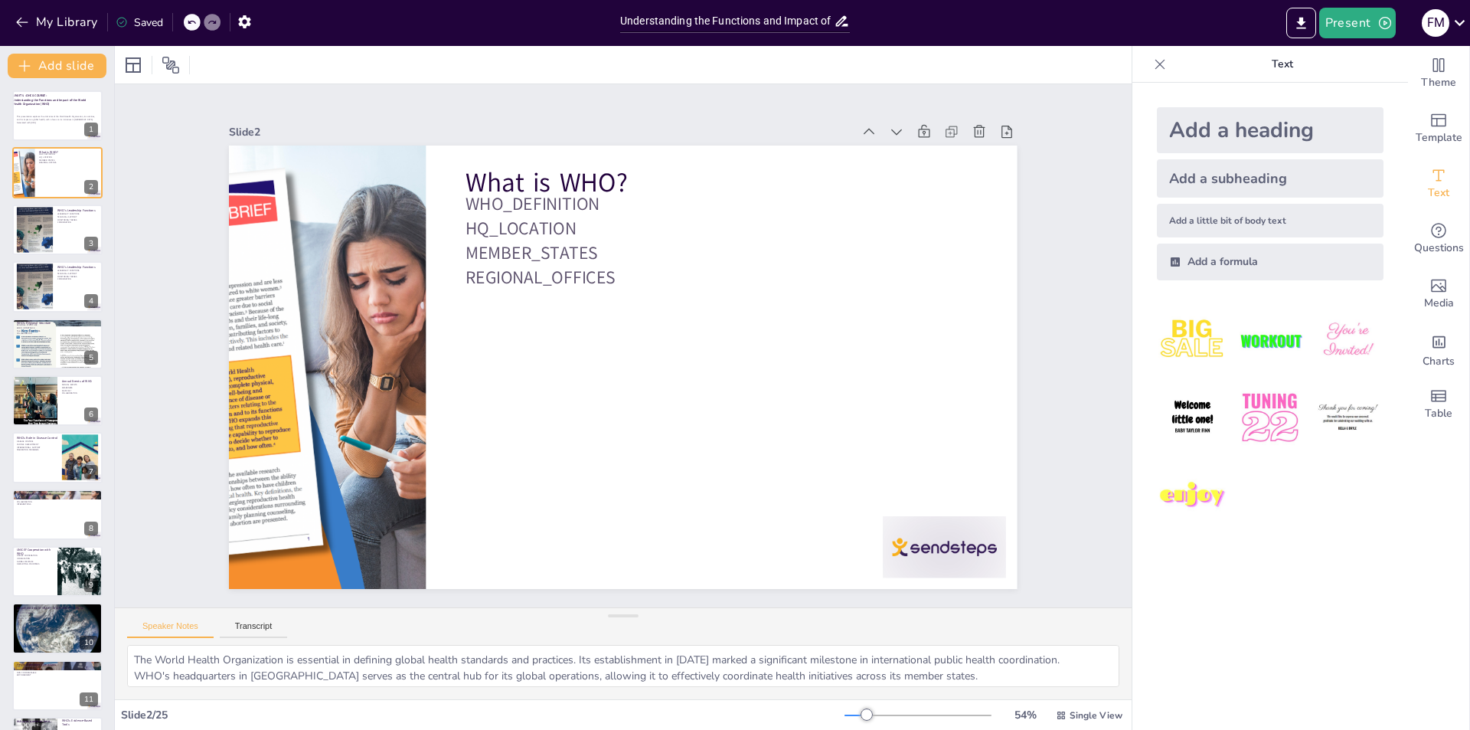
checkbox input "true"
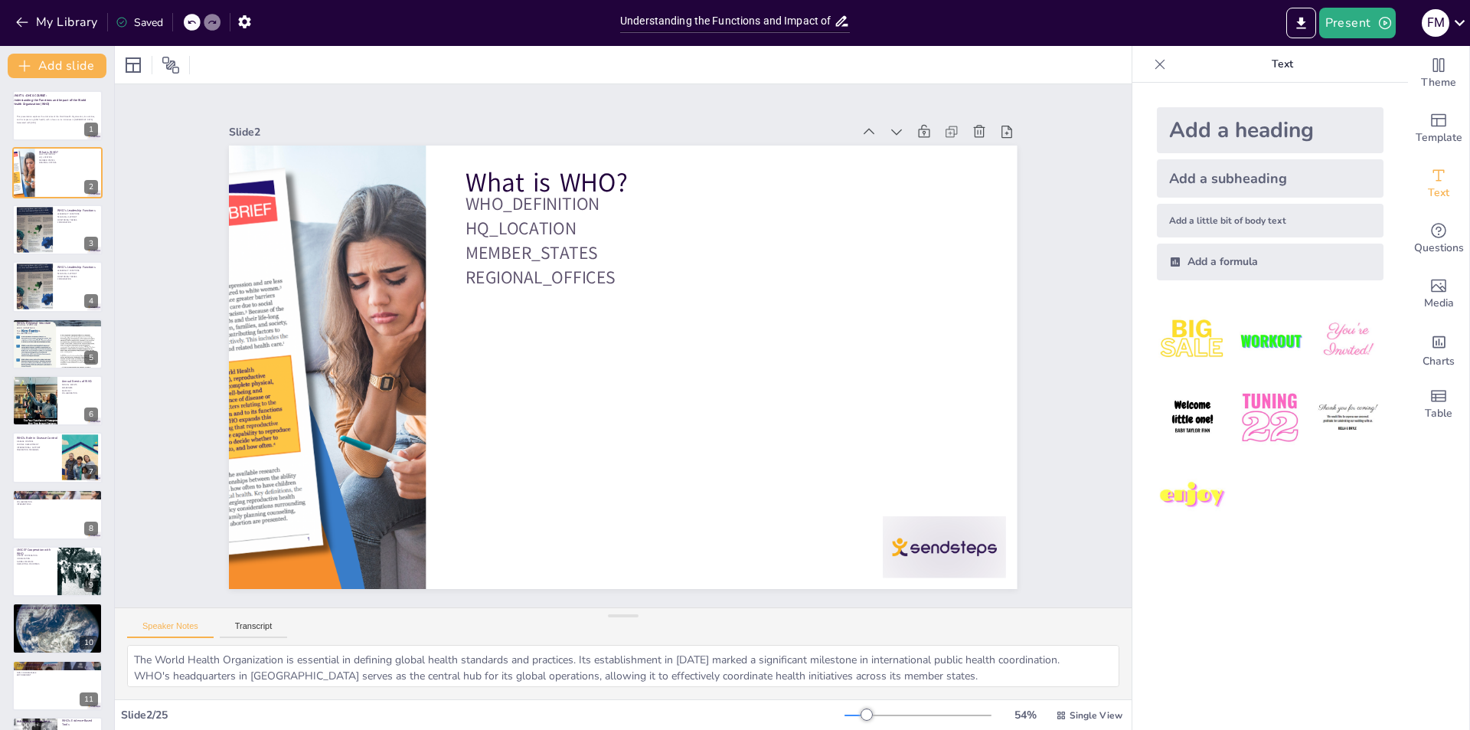
checkbox input "true"
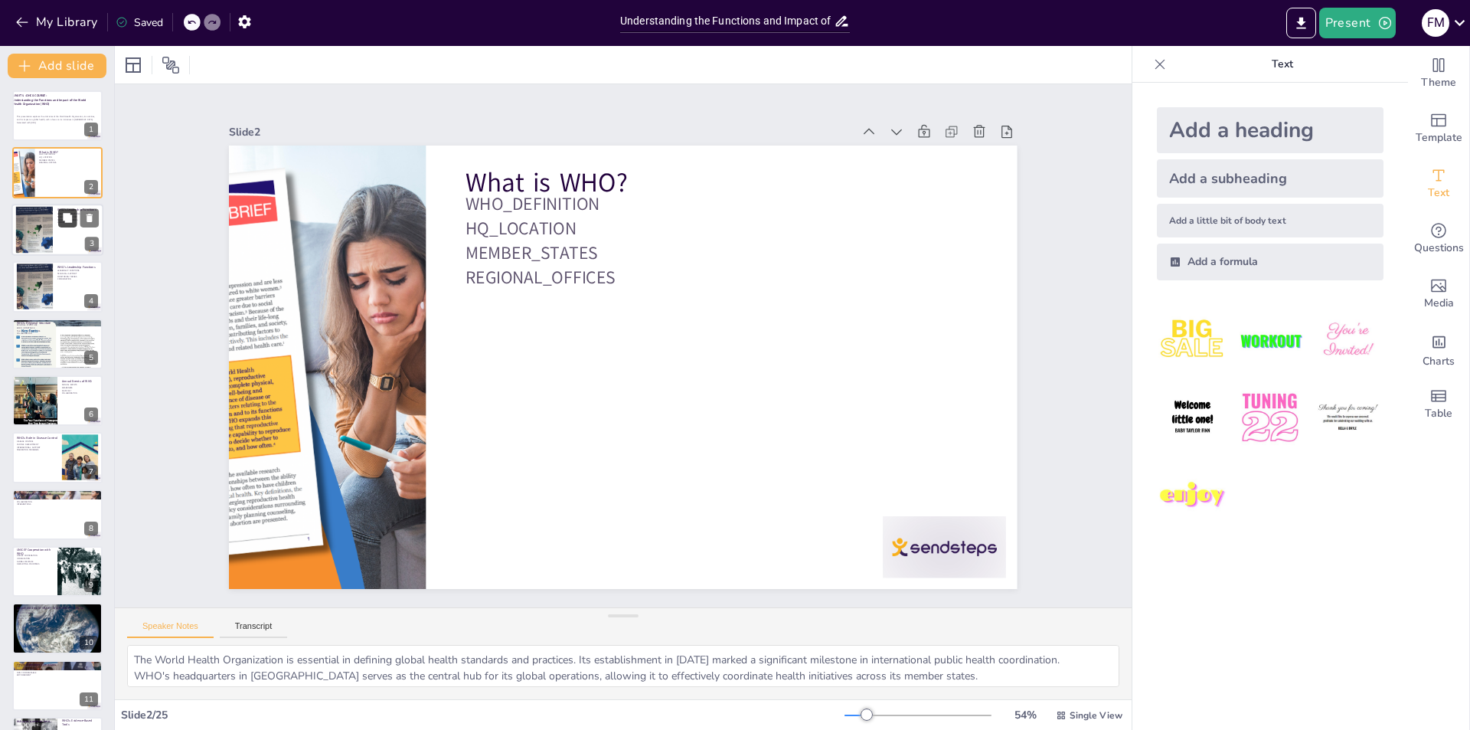
checkbox input "true"
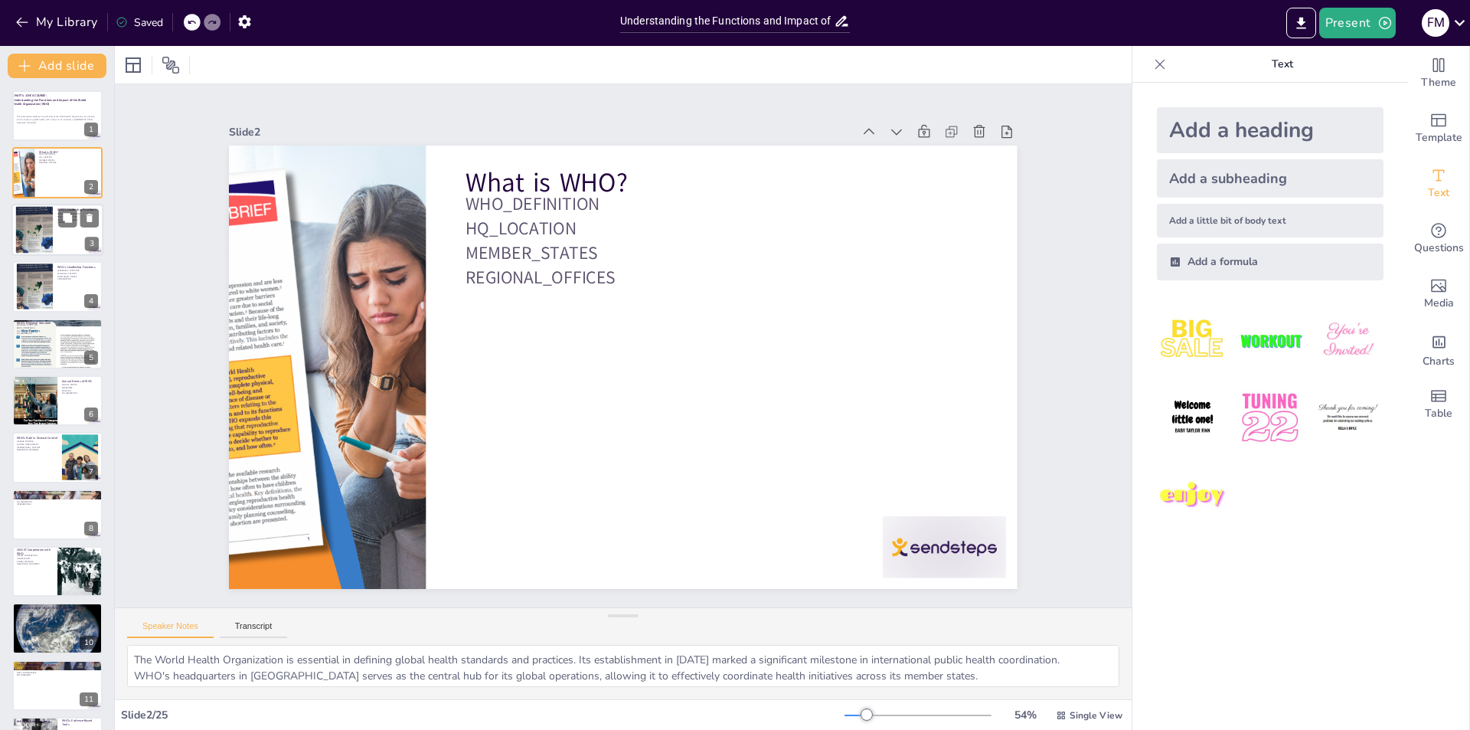
checkbox input "true"
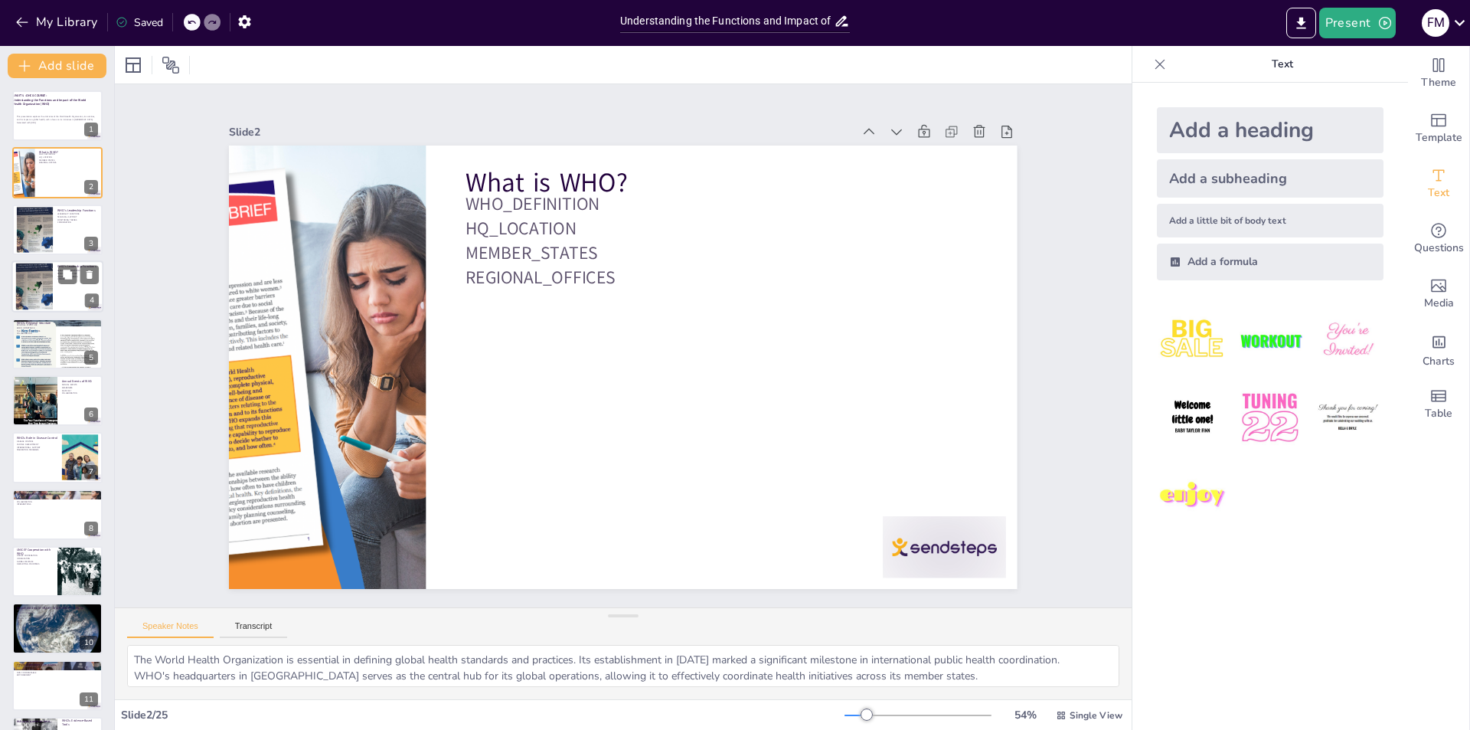
checkbox input "true"
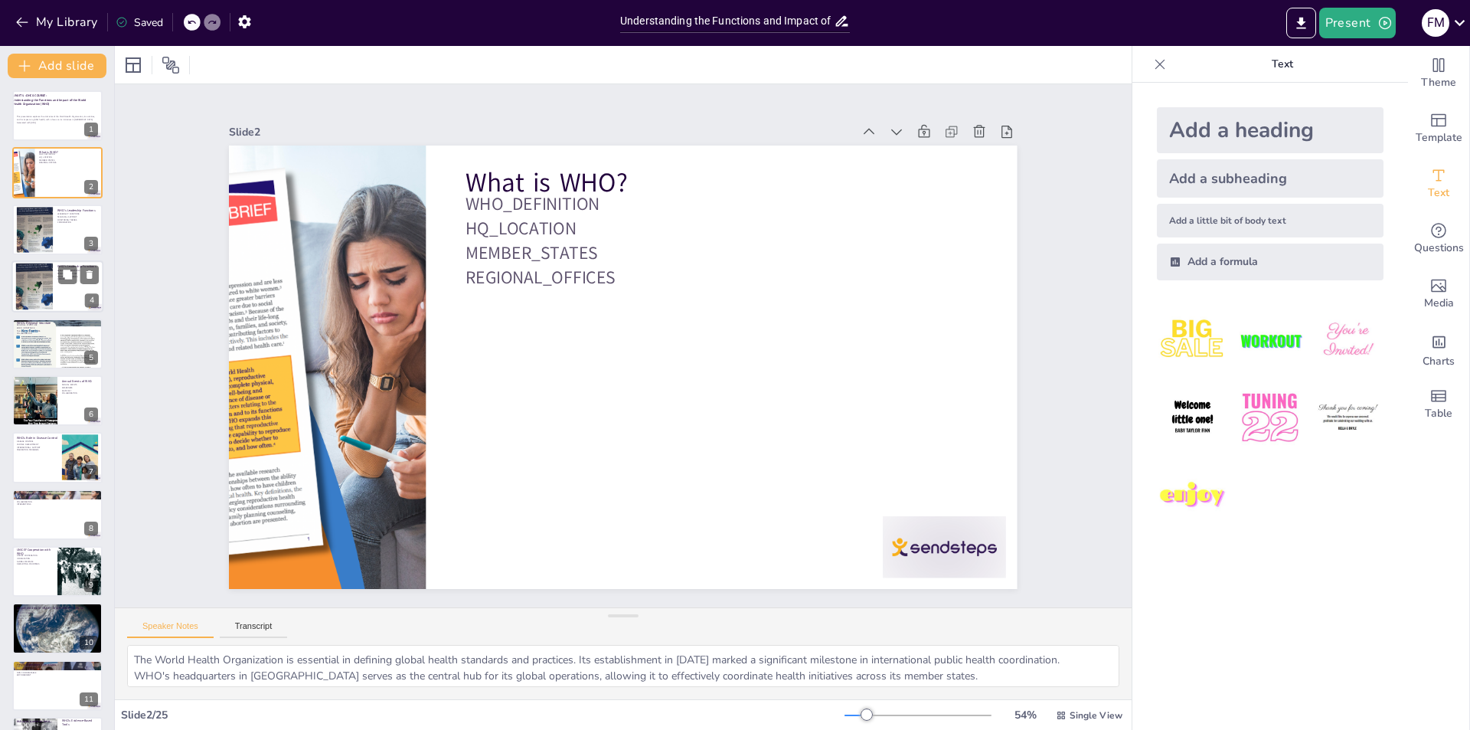
checkbox input "true"
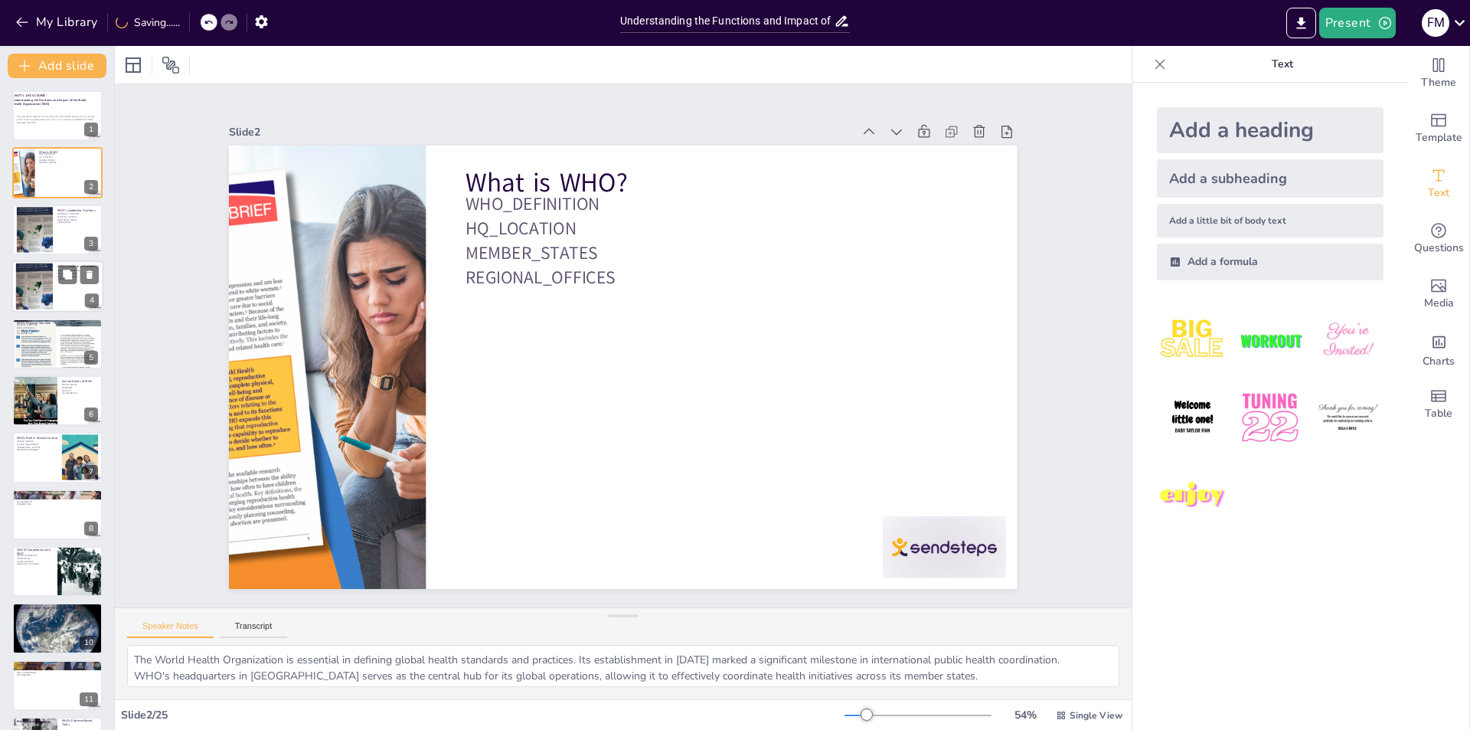
checkbox input "true"
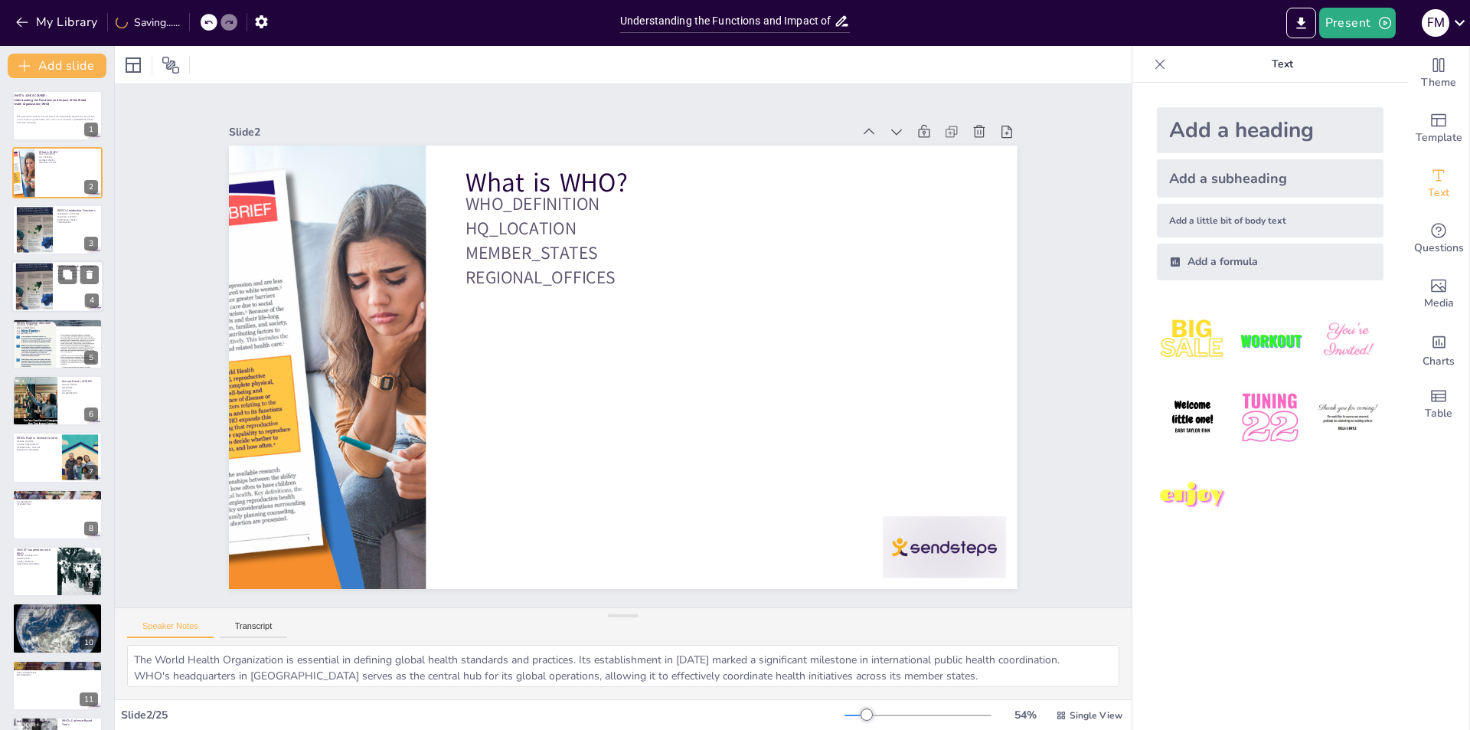
checkbox input "true"
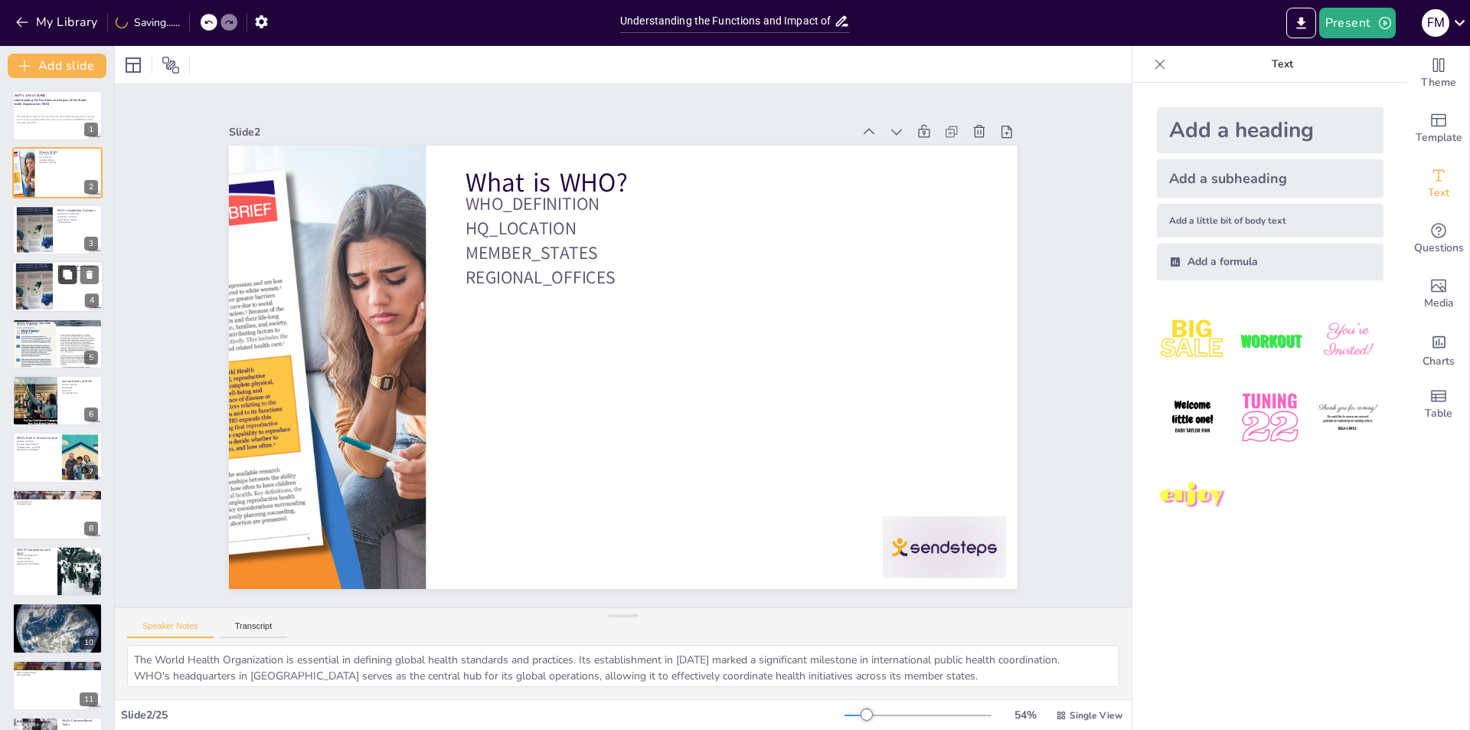
checkbox input "true"
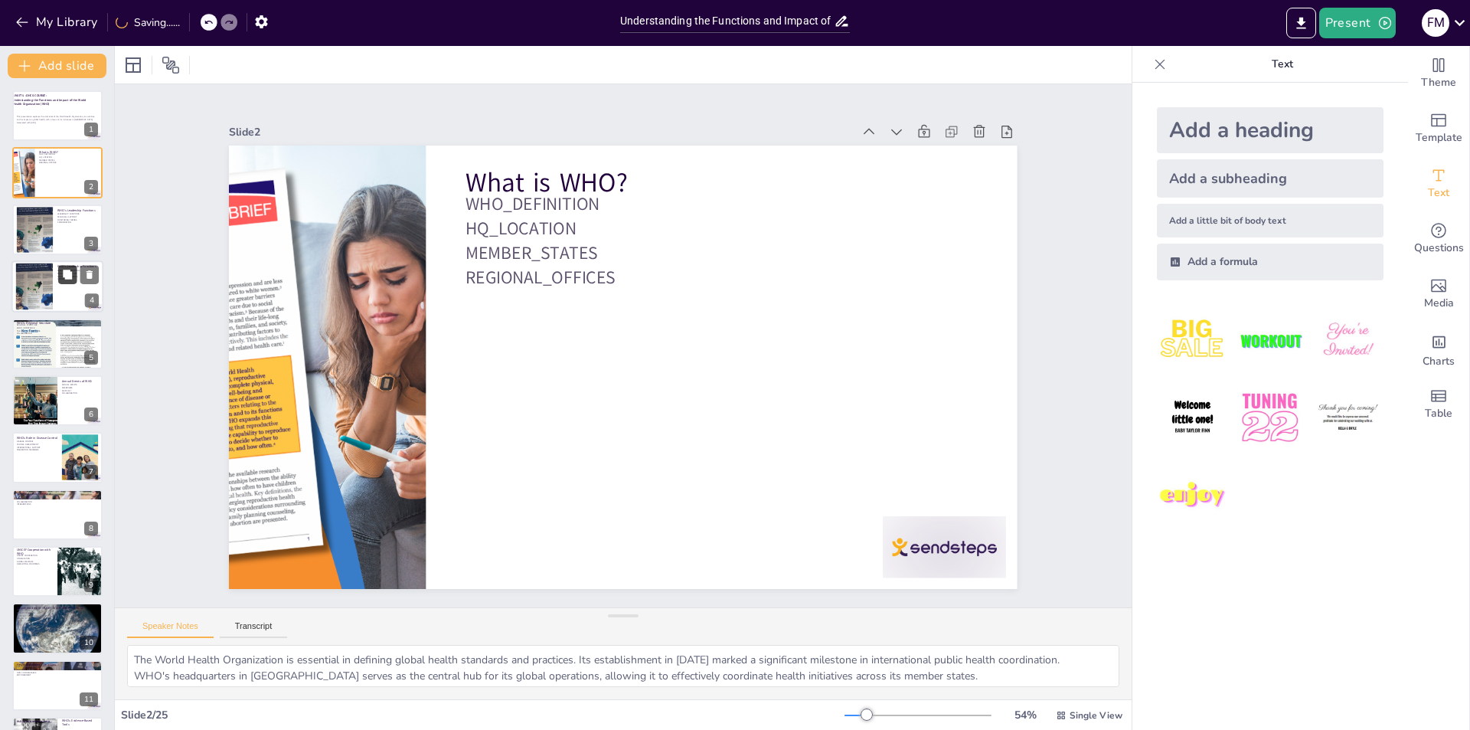
checkbox input "true"
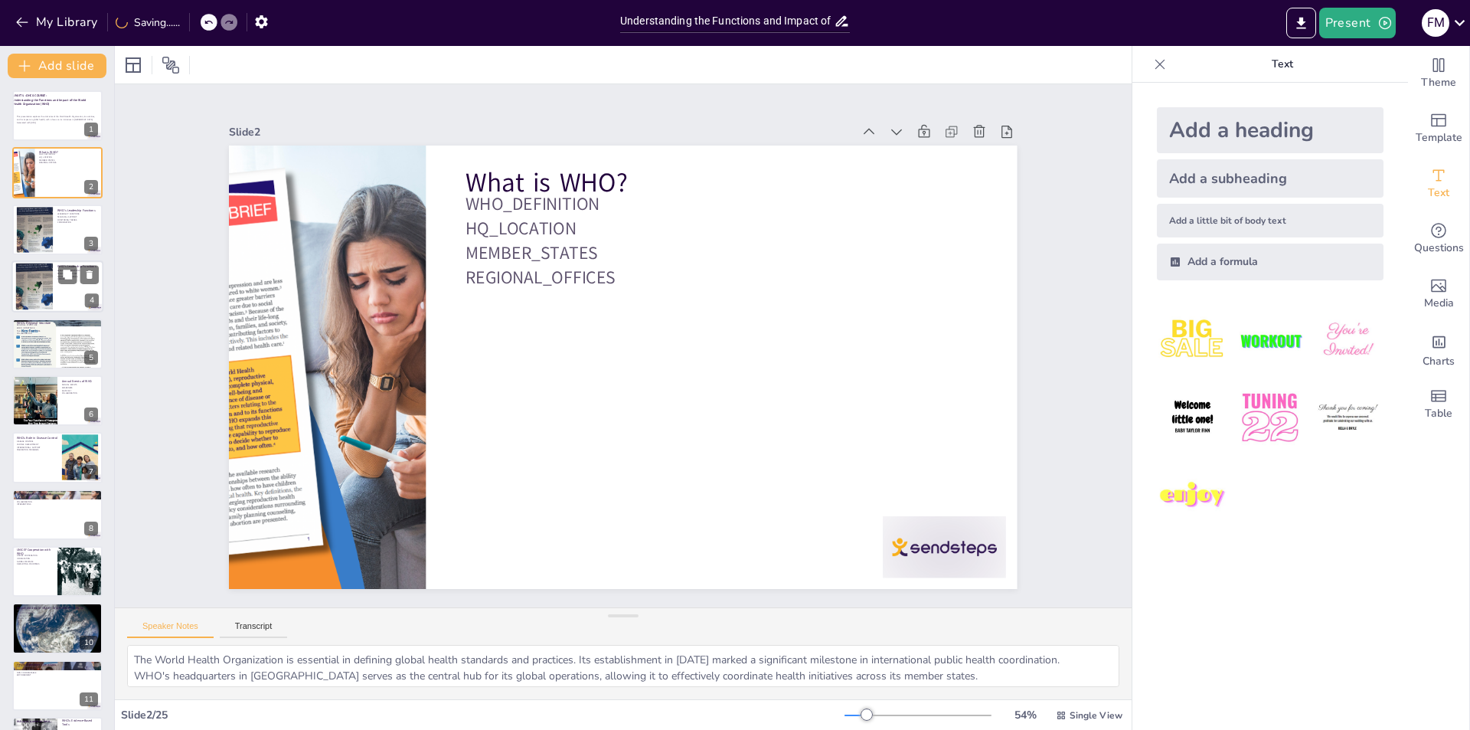
checkbox input "true"
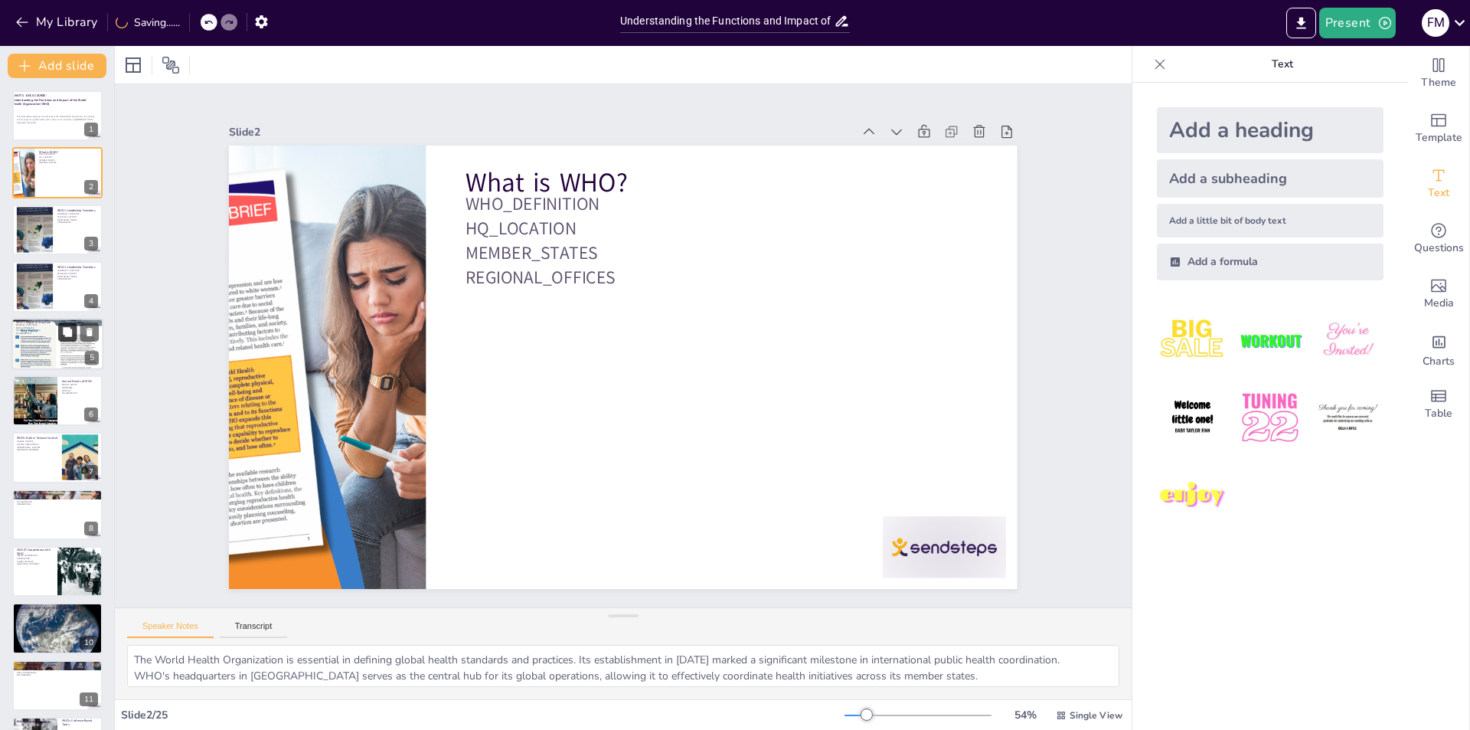
checkbox input "true"
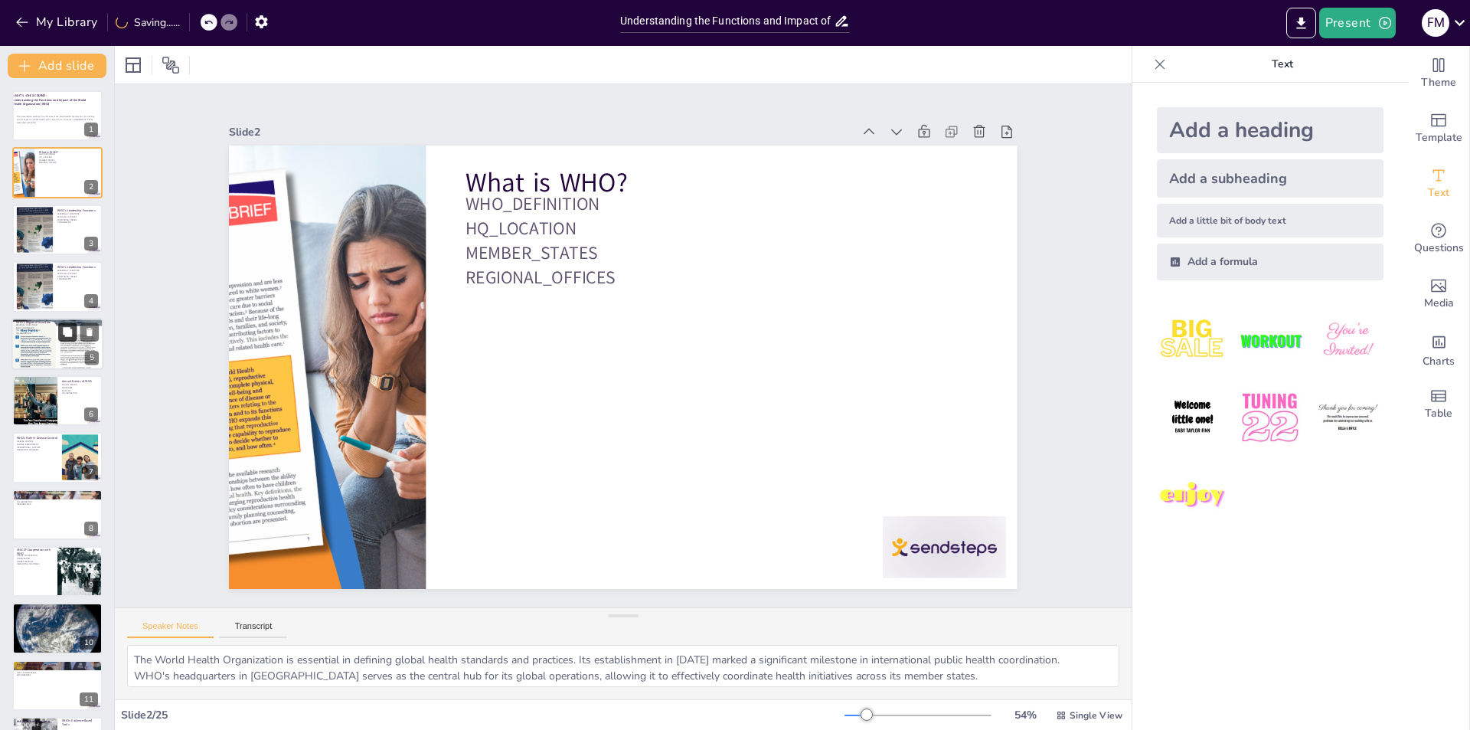
checkbox input "true"
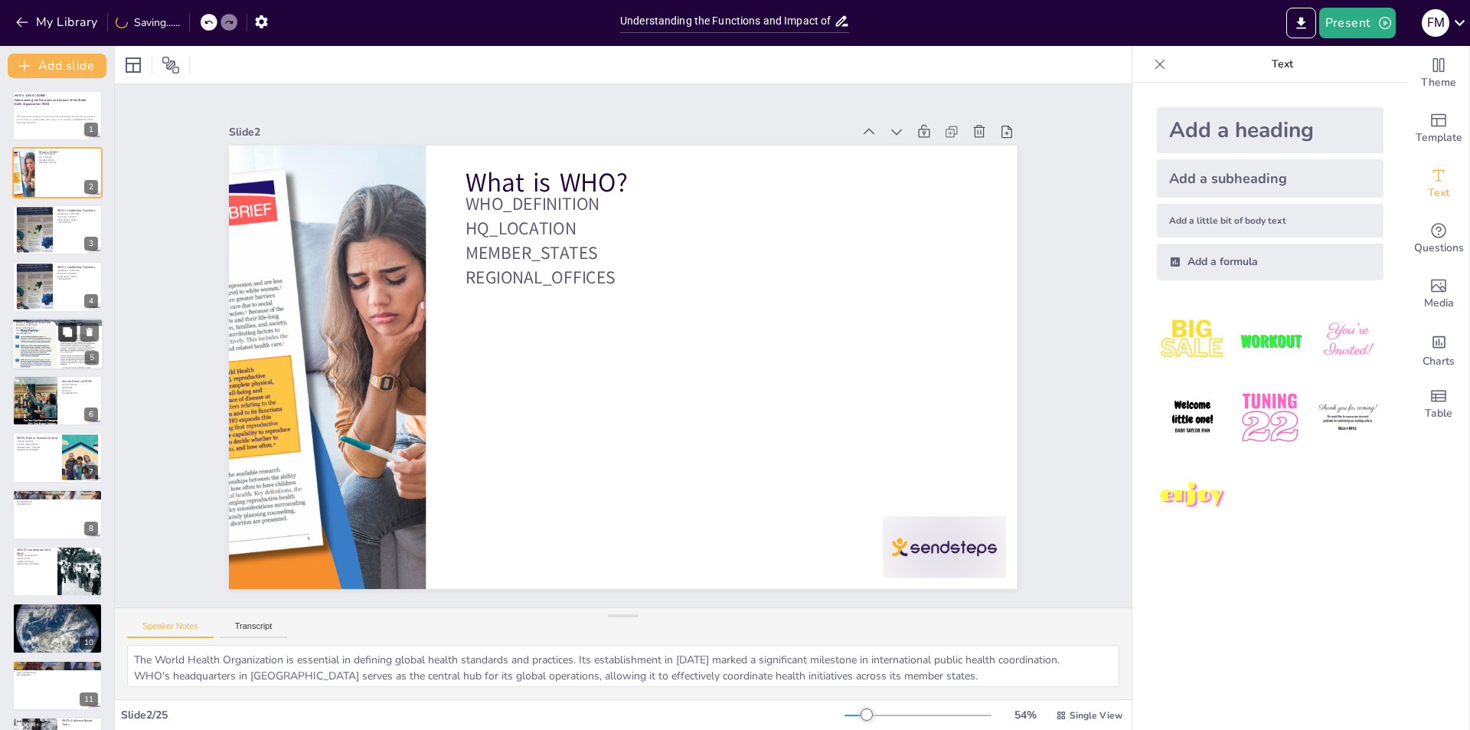
checkbox input "true"
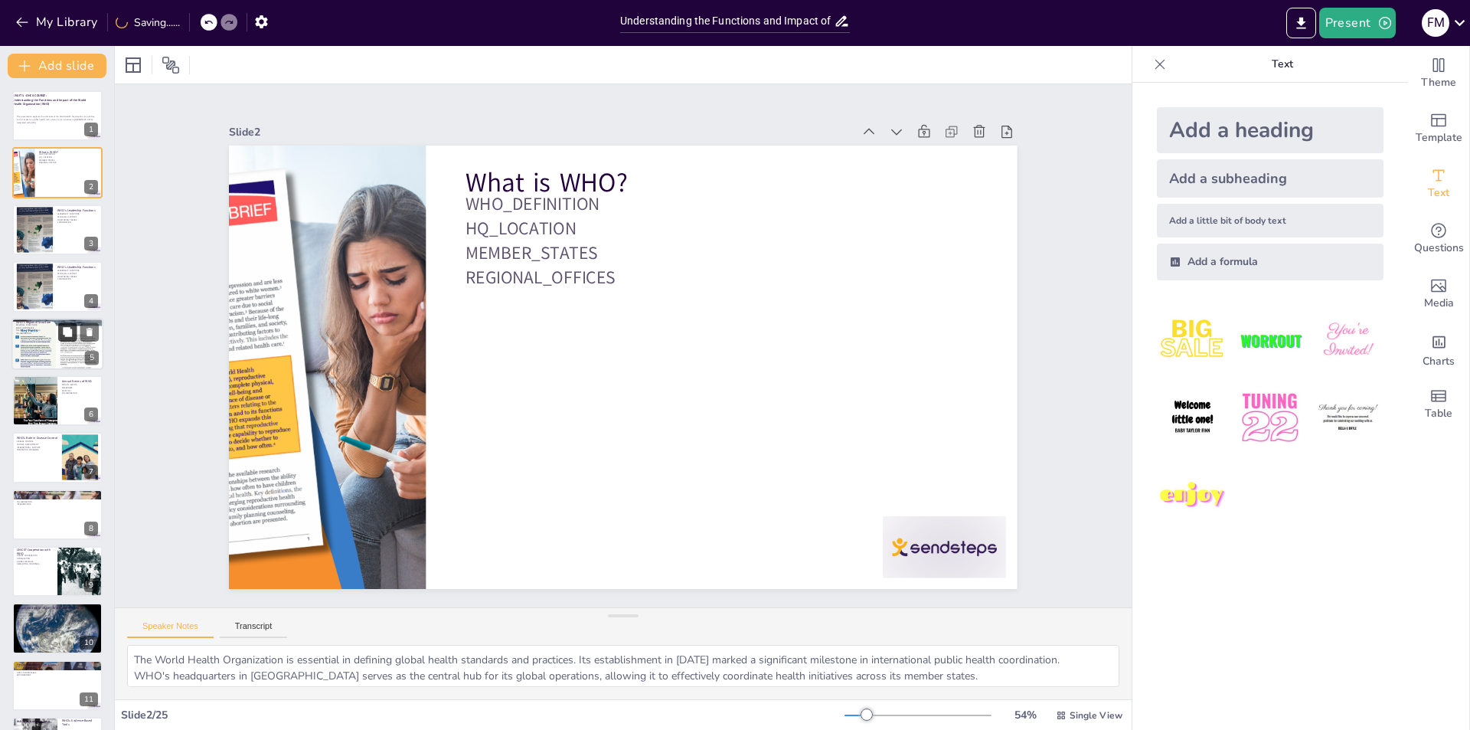
checkbox input "true"
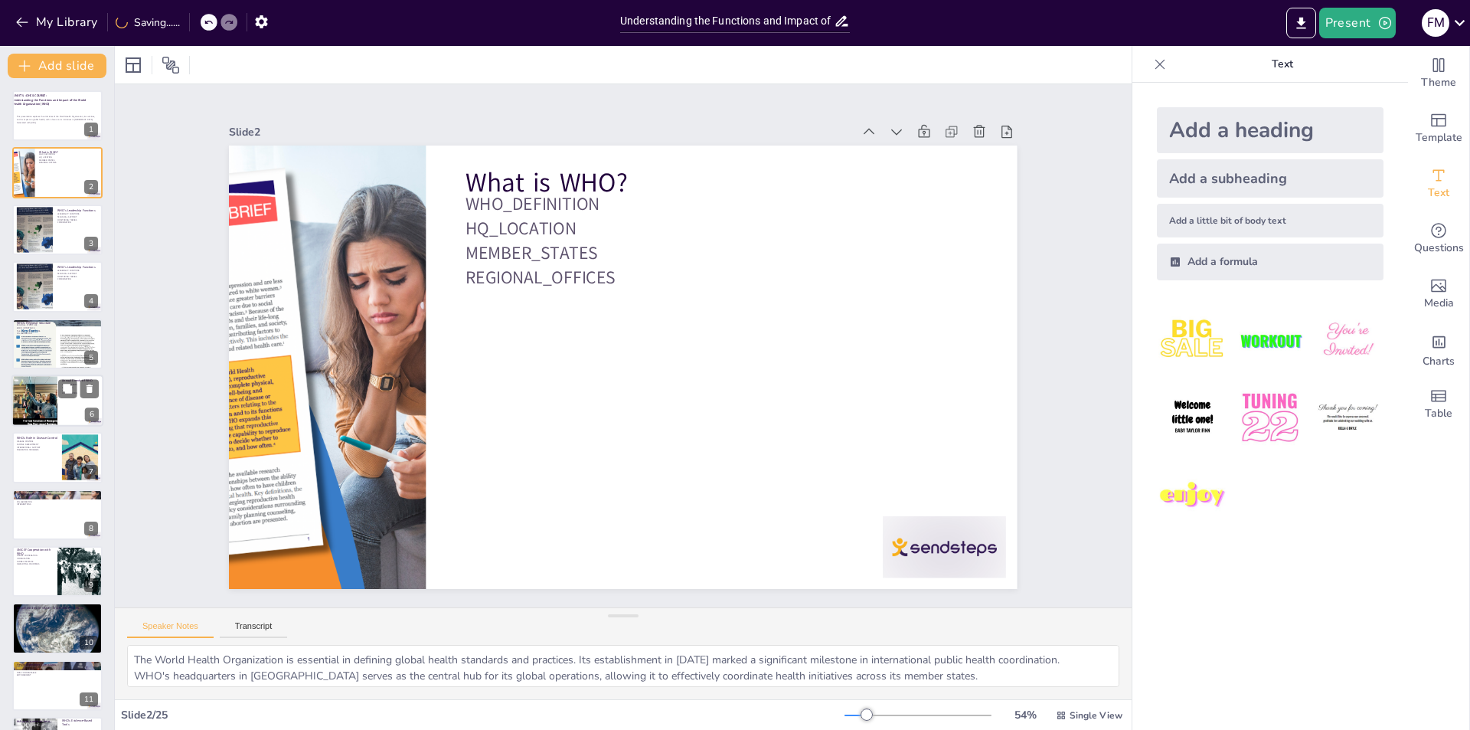
checkbox input "true"
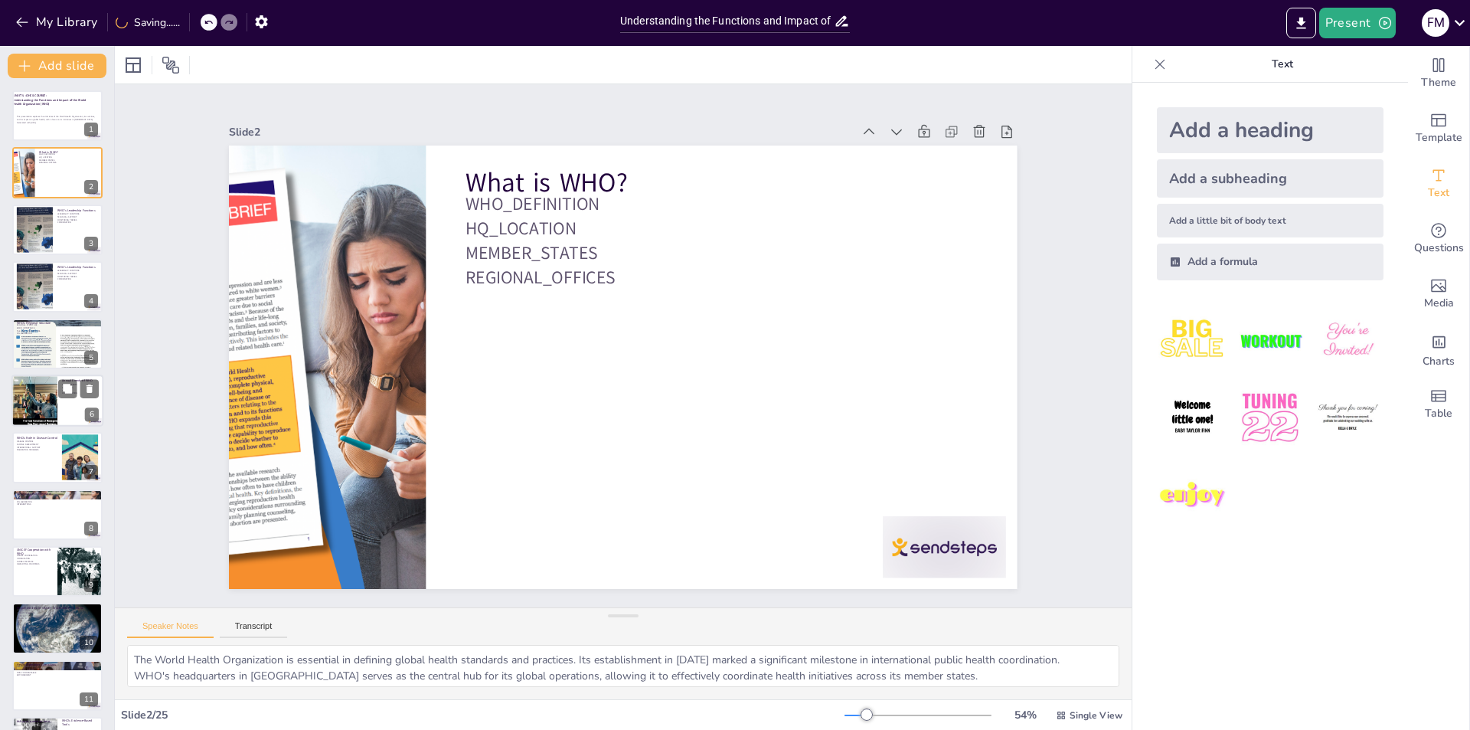
checkbox input "true"
click at [1299, 22] on icon "Export to PowerPoint" at bounding box center [1300, 22] width 9 height 11
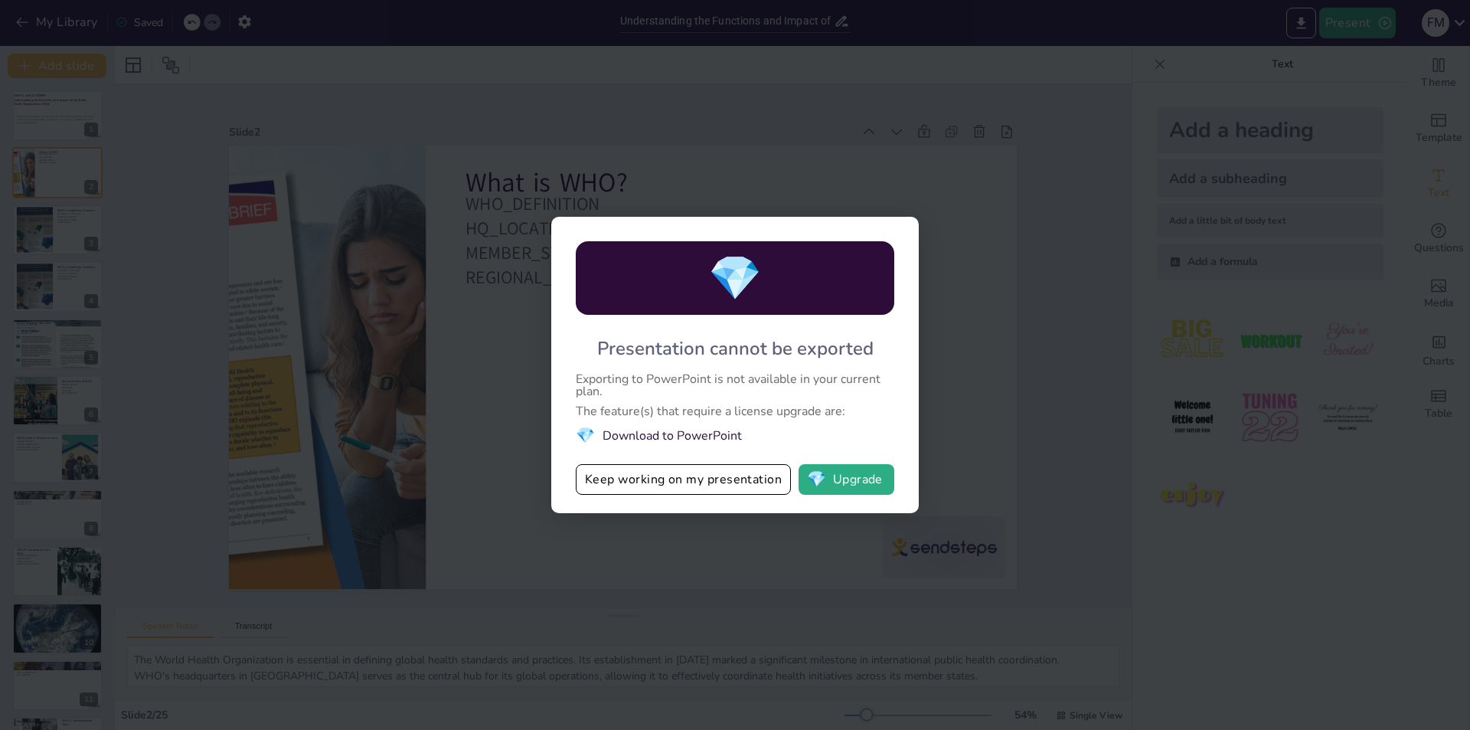
click at [1008, 352] on div "💎 Presentation cannot be exported Exporting to PowerPoint is not available in y…" at bounding box center [735, 365] width 1470 height 730
click at [979, 396] on div "💎 Presentation cannot be exported Exporting to PowerPoint is not available in y…" at bounding box center [735, 365] width 1470 height 730
click at [859, 331] on div "💎 Presentation cannot be exported Exporting to PowerPoint is not available in y…" at bounding box center [734, 365] width 367 height 296
click at [735, 483] on button "Keep working on my presentation" at bounding box center [683, 479] width 215 height 31
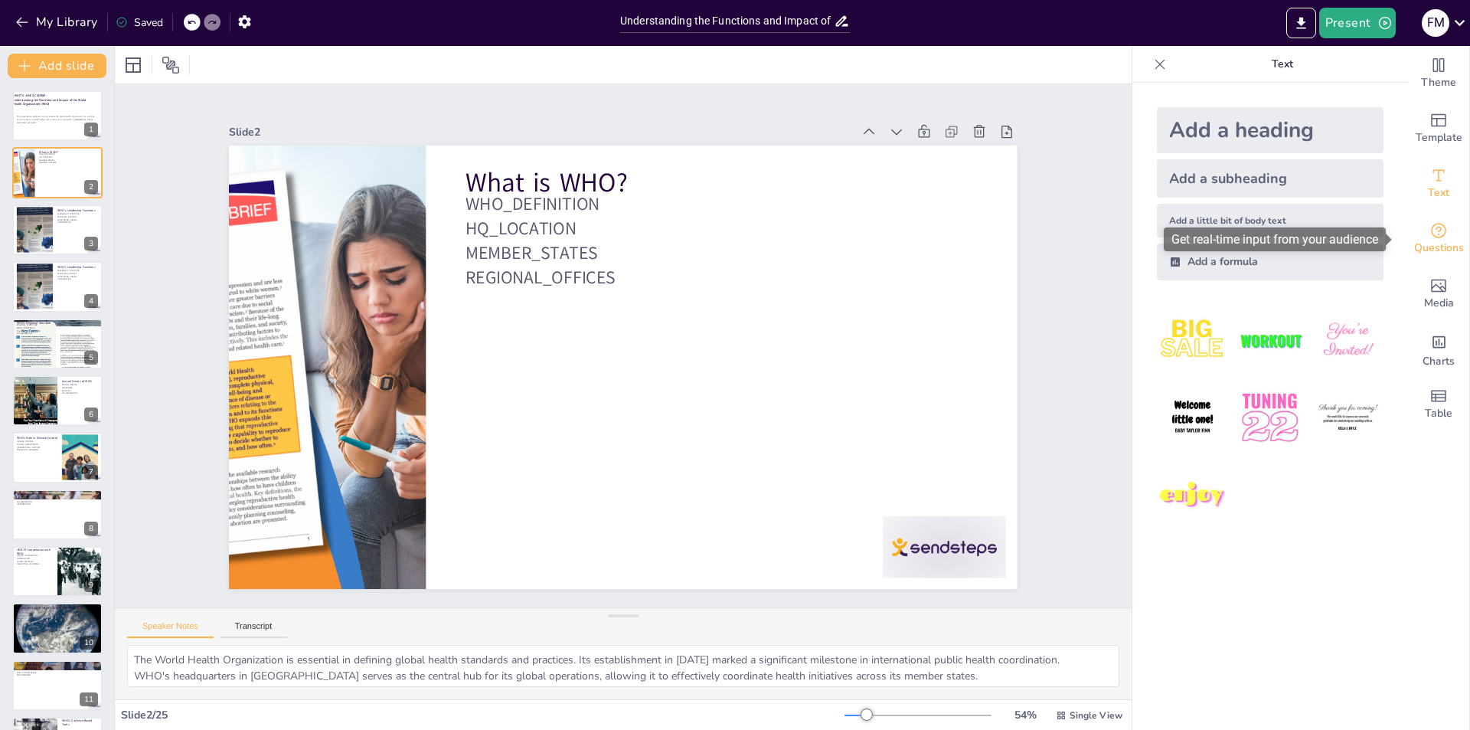
click at [1430, 246] on span "Questions" at bounding box center [1439, 248] width 50 height 17
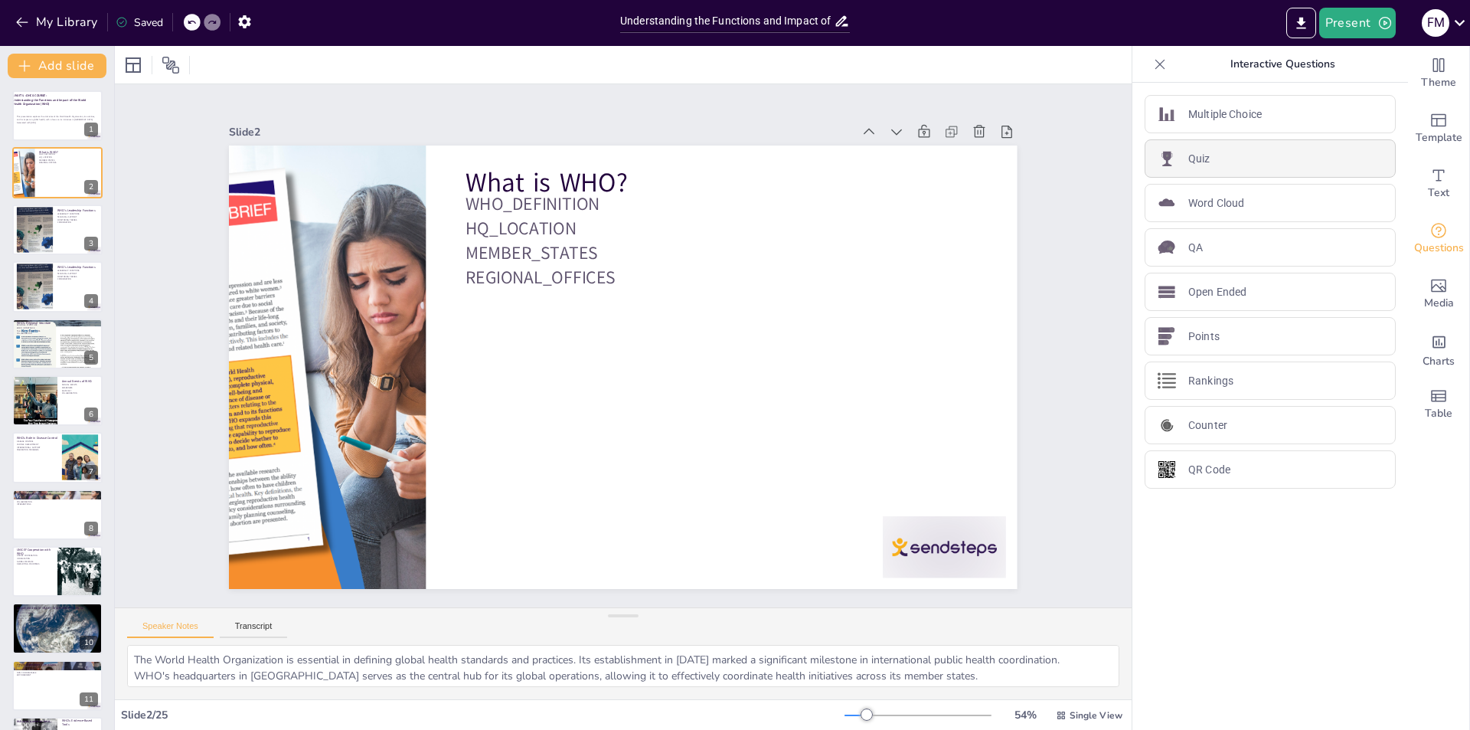
click at [1236, 145] on div "Quiz" at bounding box center [1270, 158] width 251 height 38
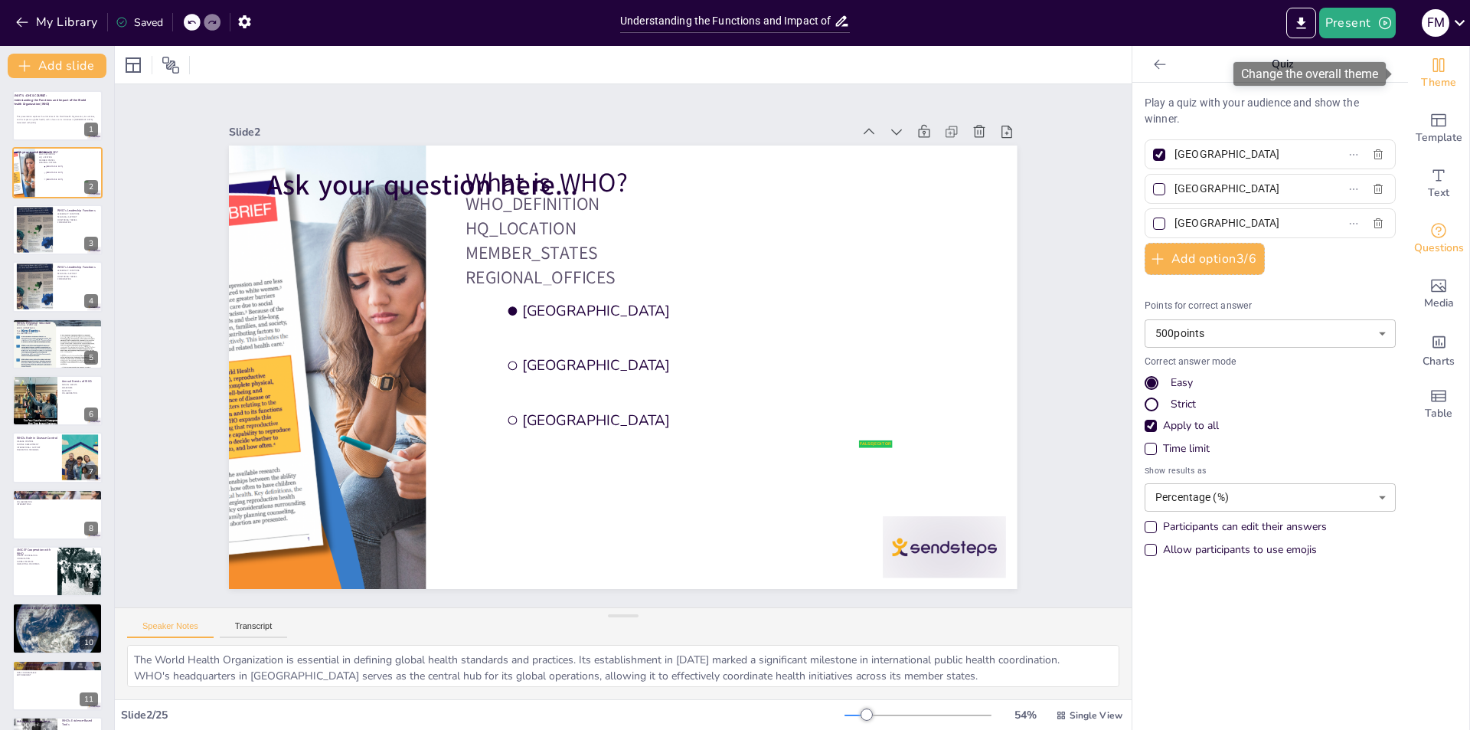
click at [1429, 68] on icon "Change the overall theme" at bounding box center [1438, 65] width 18 height 18
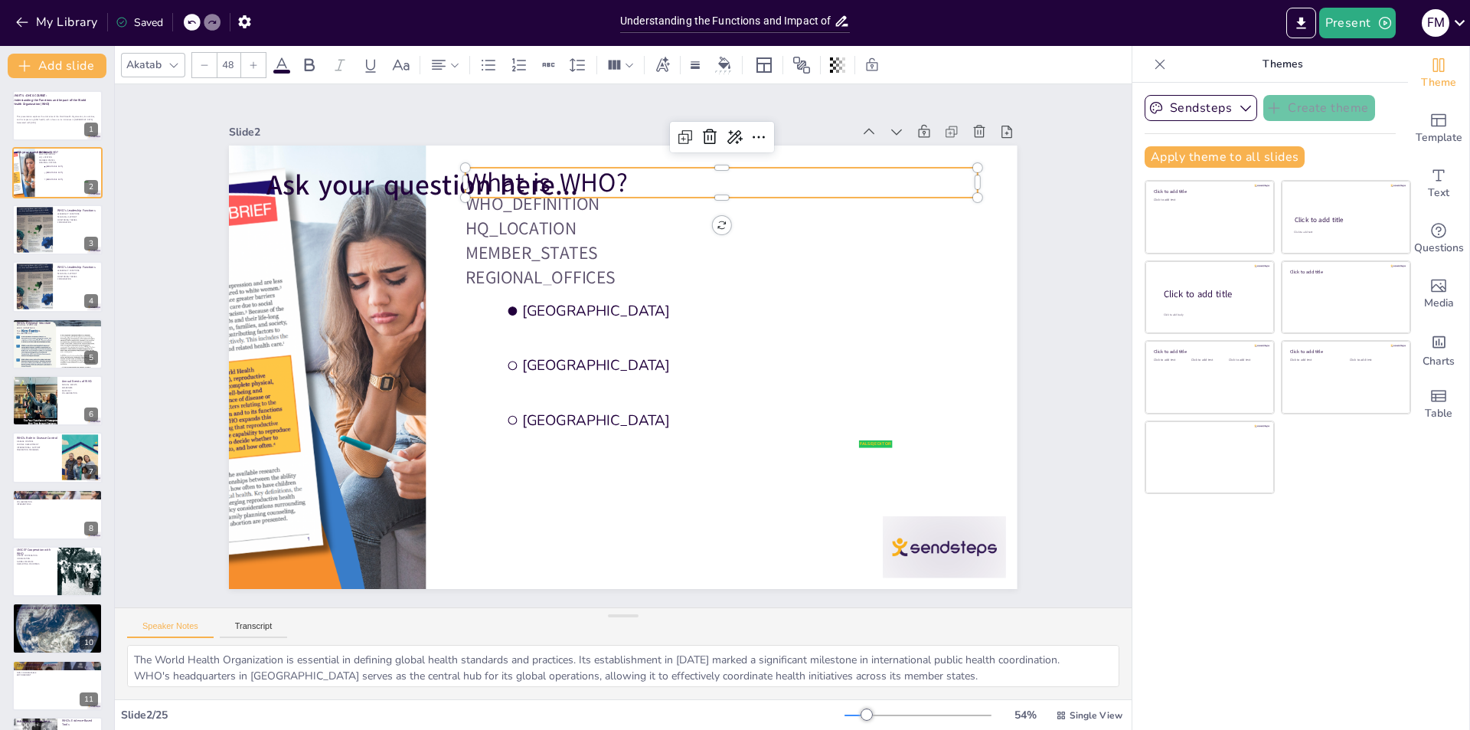
click at [585, 180] on p "What is WHO?" at bounding box center [549, 170] width 331 height 436
click at [701, 130] on icon at bounding box center [710, 137] width 18 height 18
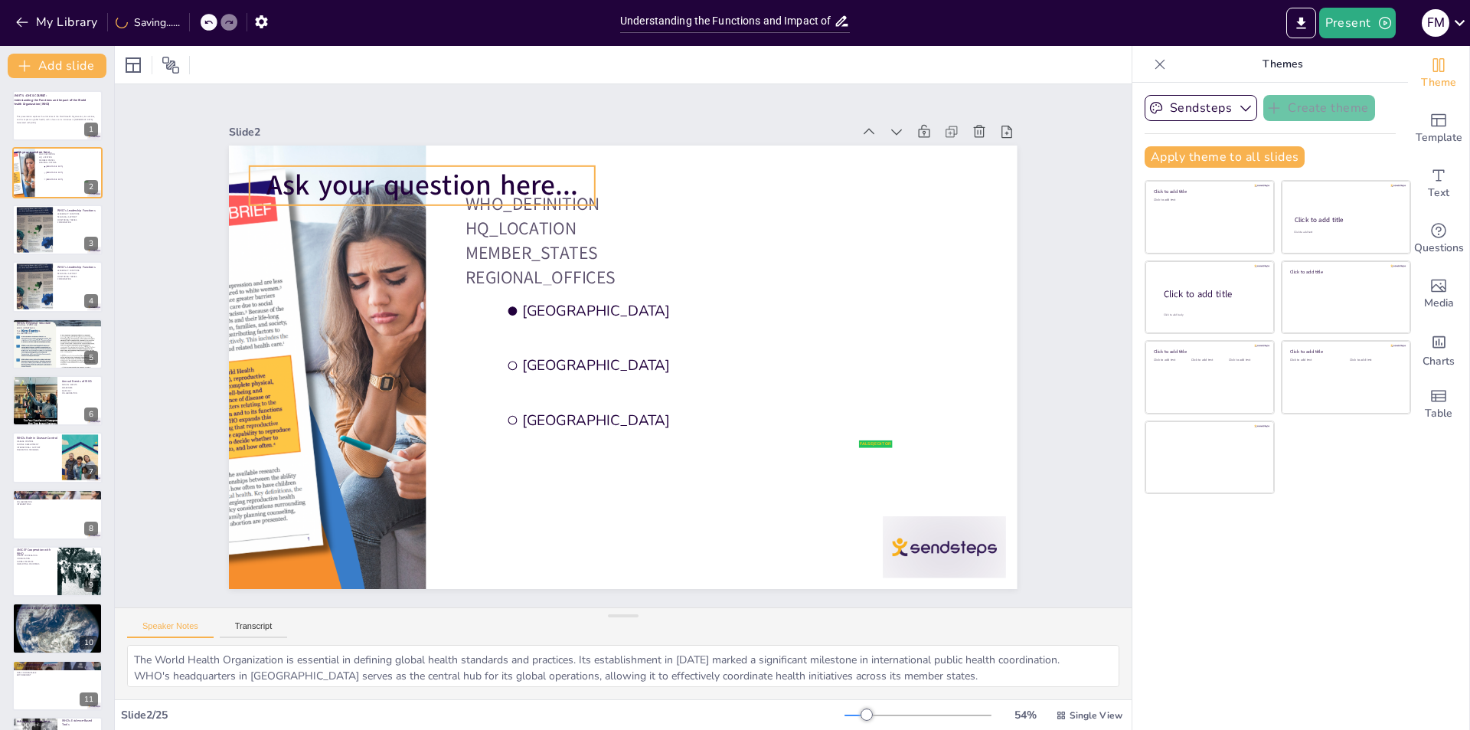
click at [489, 179] on span "Ask your question here..." at bounding box center [607, 89] width 237 height 256
click at [462, 87] on icon at bounding box center [473, 75] width 23 height 23
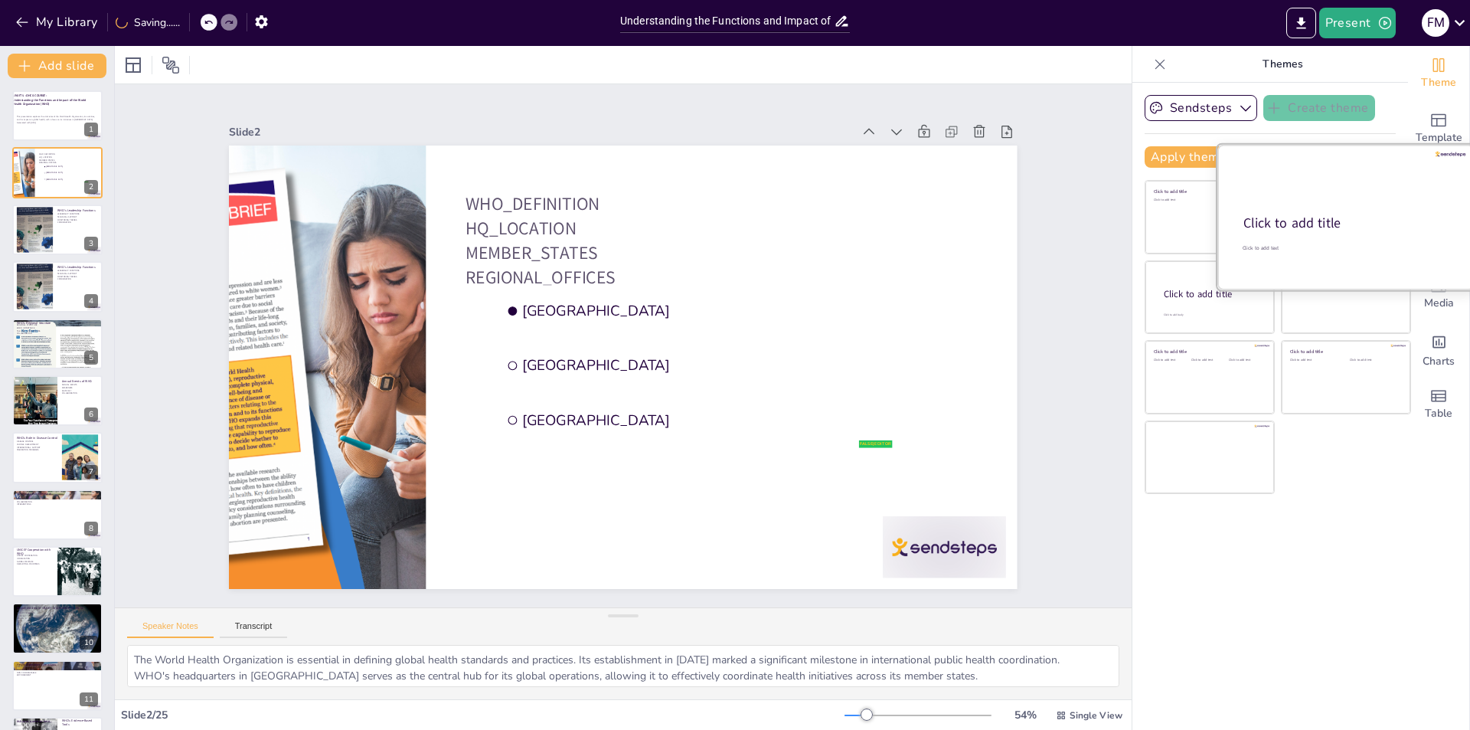
click at [1341, 214] on div "Click to add title" at bounding box center [1344, 223] width 203 height 18
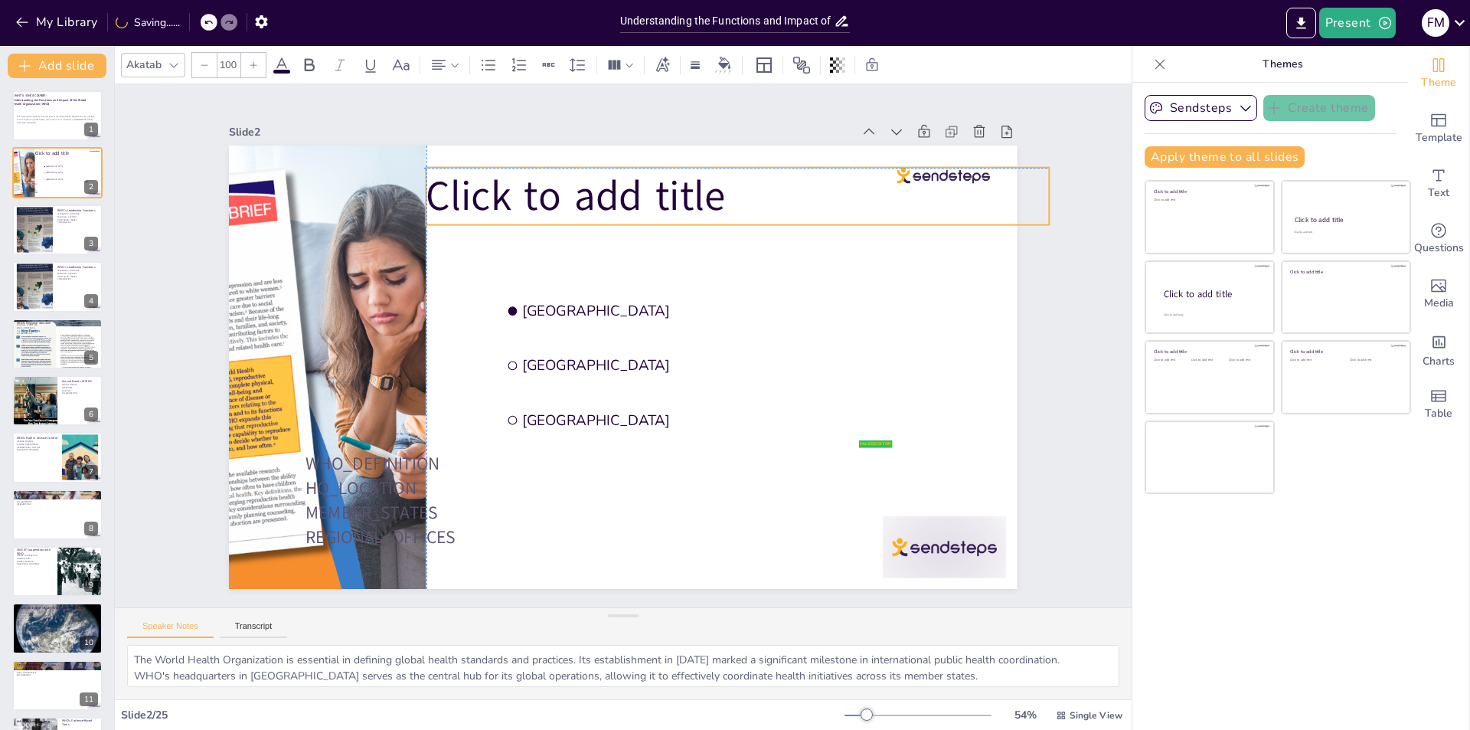
drag, startPoint x: 404, startPoint y: 376, endPoint x: 516, endPoint y: 183, distance: 223.0
click at [516, 443] on span "Click to add title" at bounding box center [638, 501] width 305 height 117
click at [1034, 162] on div "Slide 1 UNUIT 5 -OHCS COURSE- Understanding the Functions and Impact of the Wor…" at bounding box center [623, 345] width 906 height 993
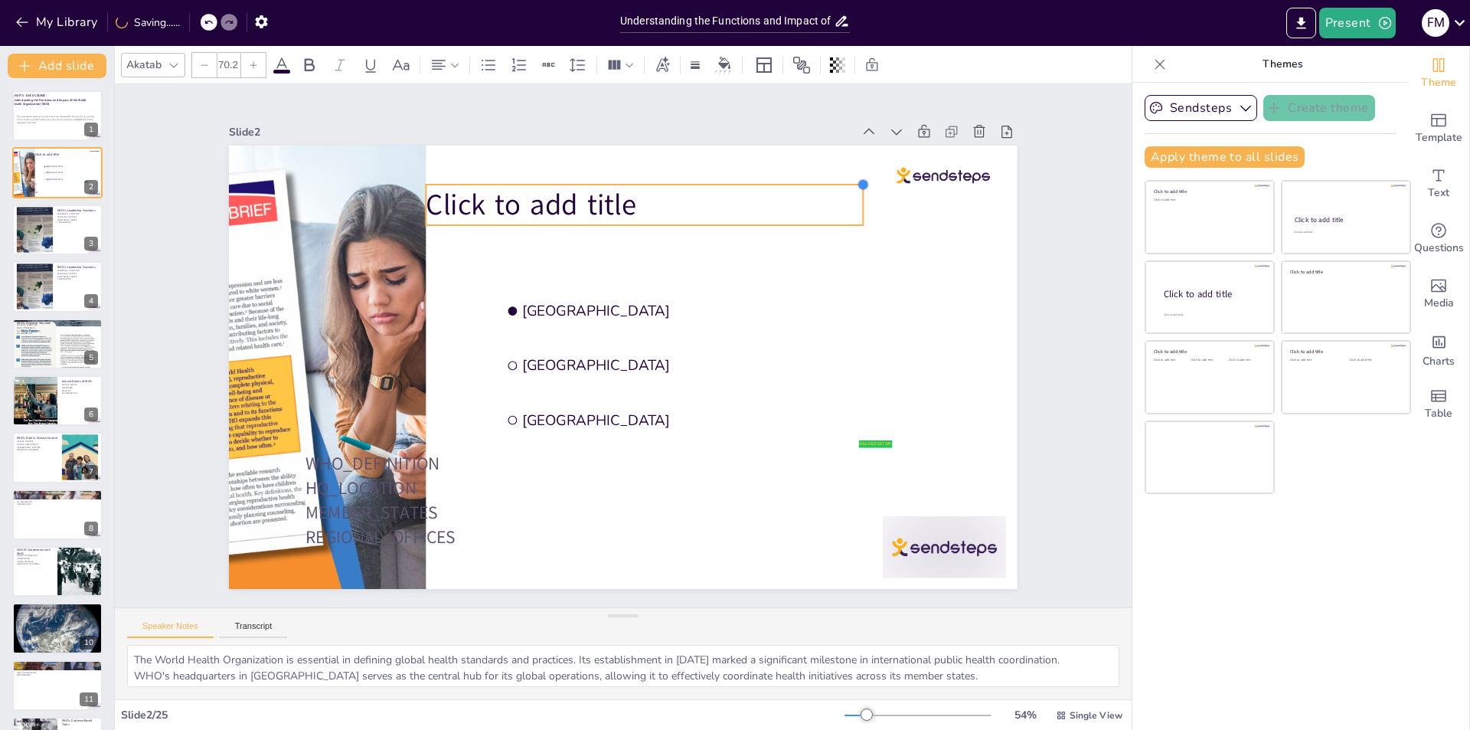
drag, startPoint x: 1050, startPoint y: 158, endPoint x: 848, endPoint y: 179, distance: 203.2
click at [903, 318] on div at bounding box center [911, 326] width 17 height 17
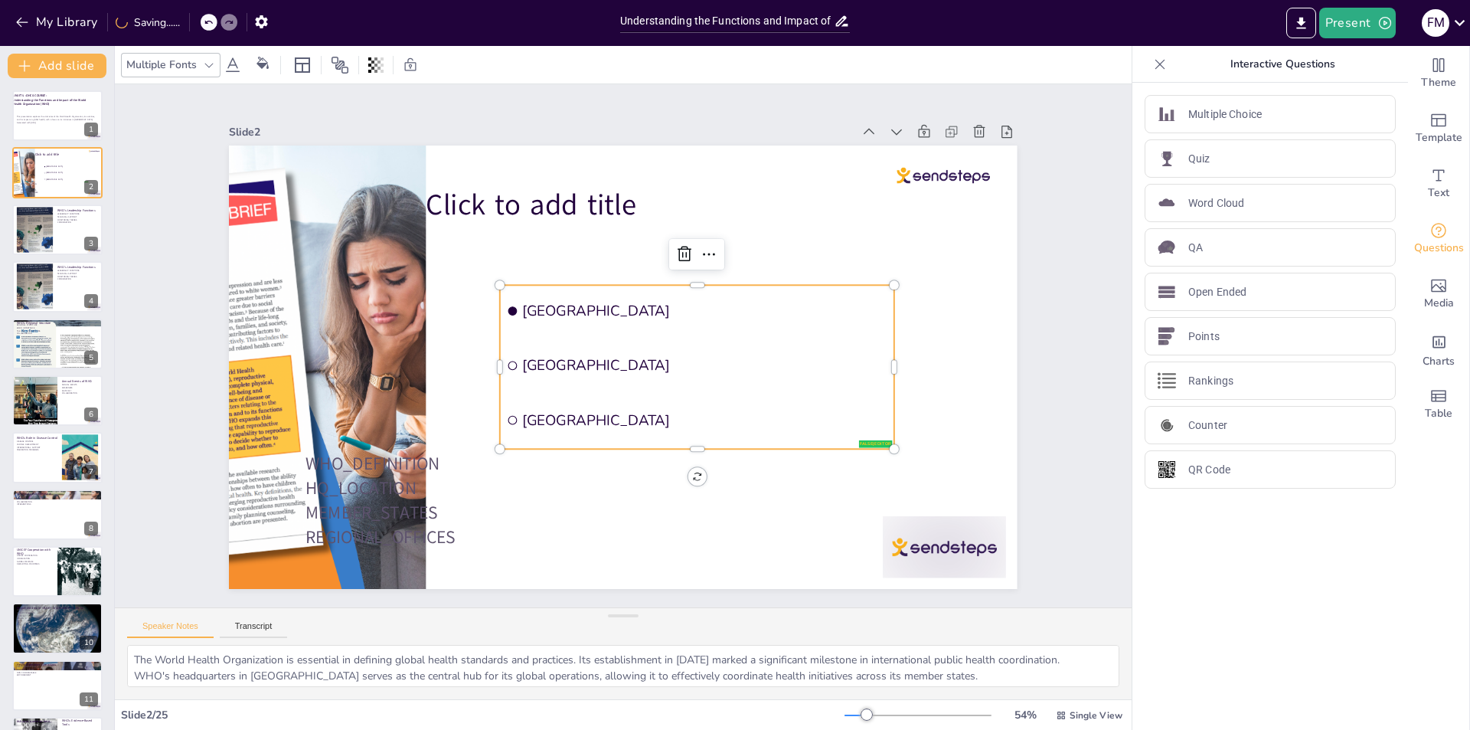
click at [847, 332] on ul "Amsterdam Rotterdam The Hague" at bounding box center [682, 395] width 426 height 310
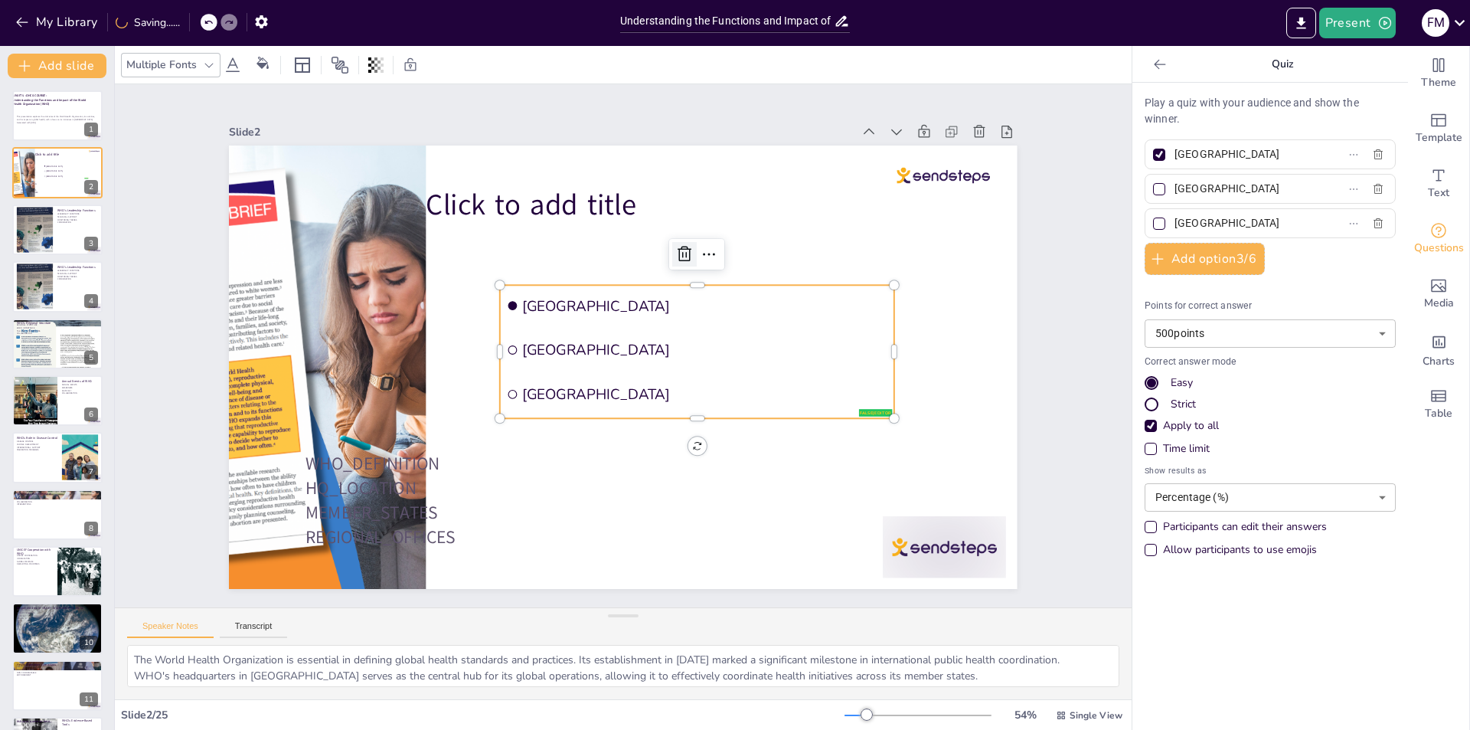
click at [710, 285] on icon at bounding box center [722, 297] width 25 height 25
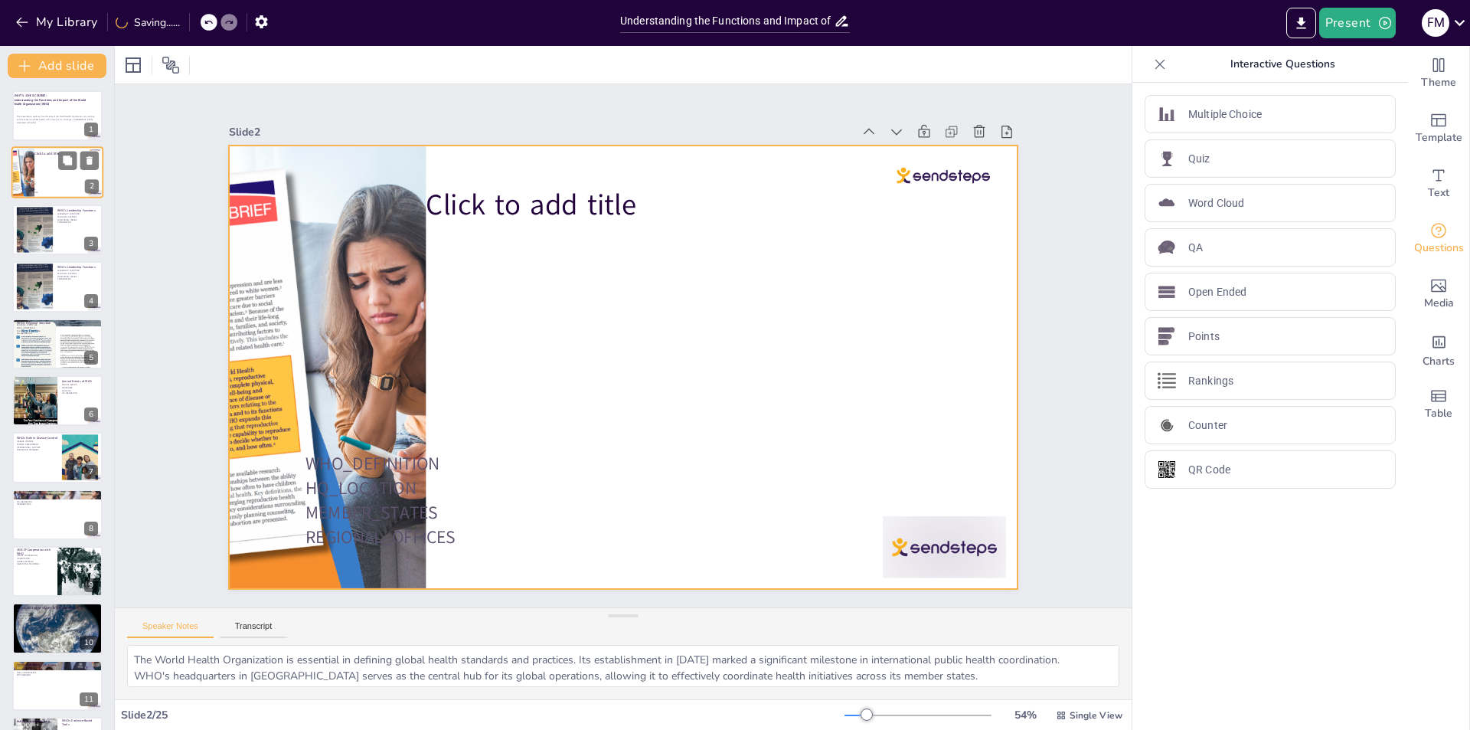
click at [36, 158] on div at bounding box center [57, 173] width 92 height 52
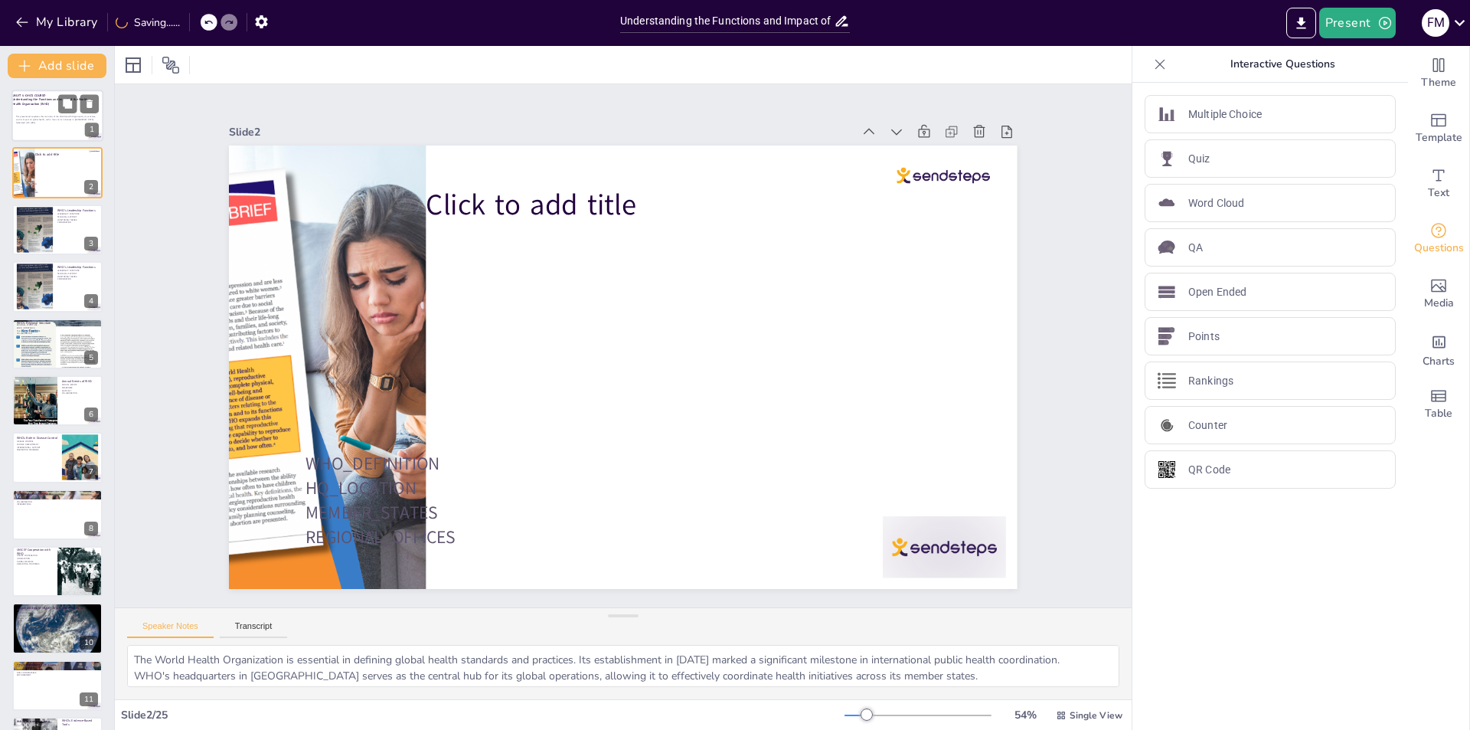
click at [46, 110] on div at bounding box center [57, 116] width 92 height 52
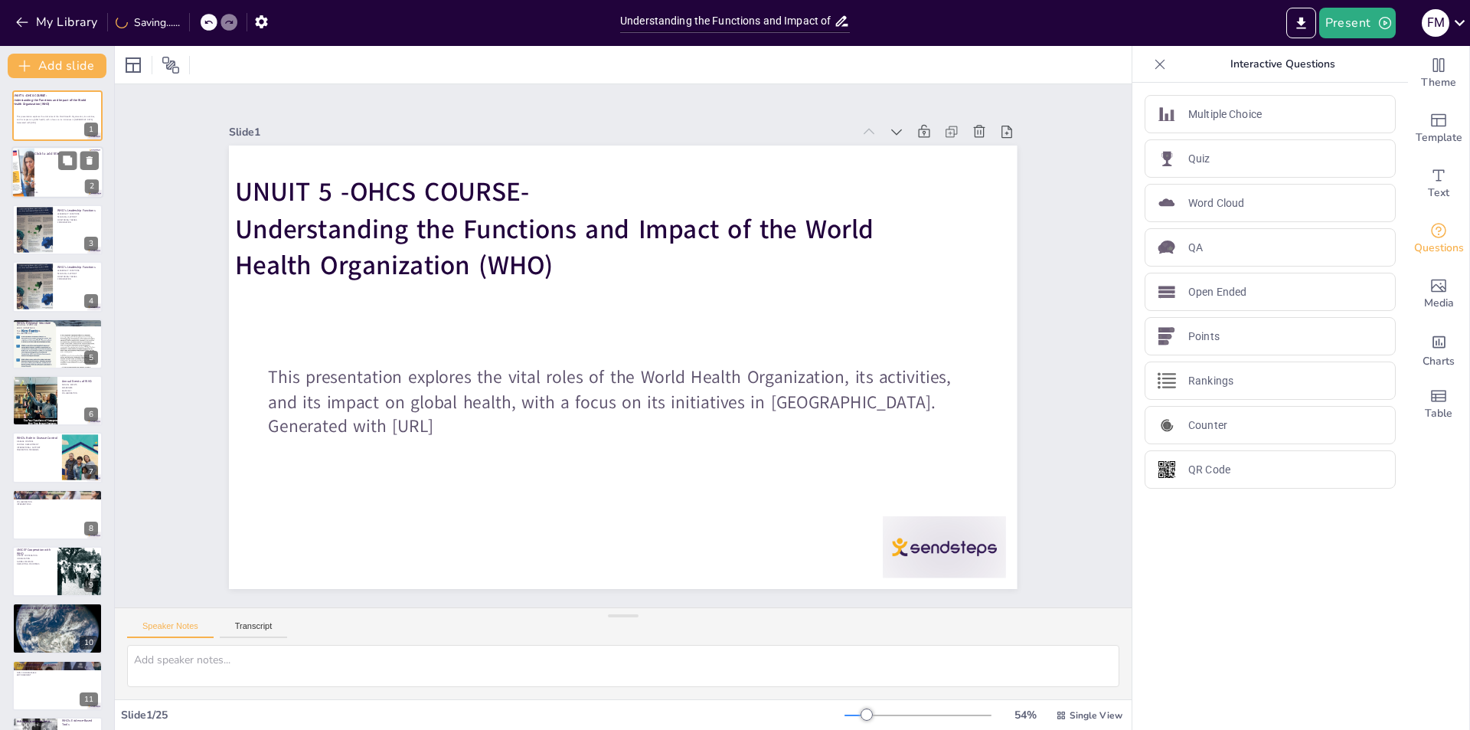
click at [54, 173] on div at bounding box center [57, 173] width 92 height 52
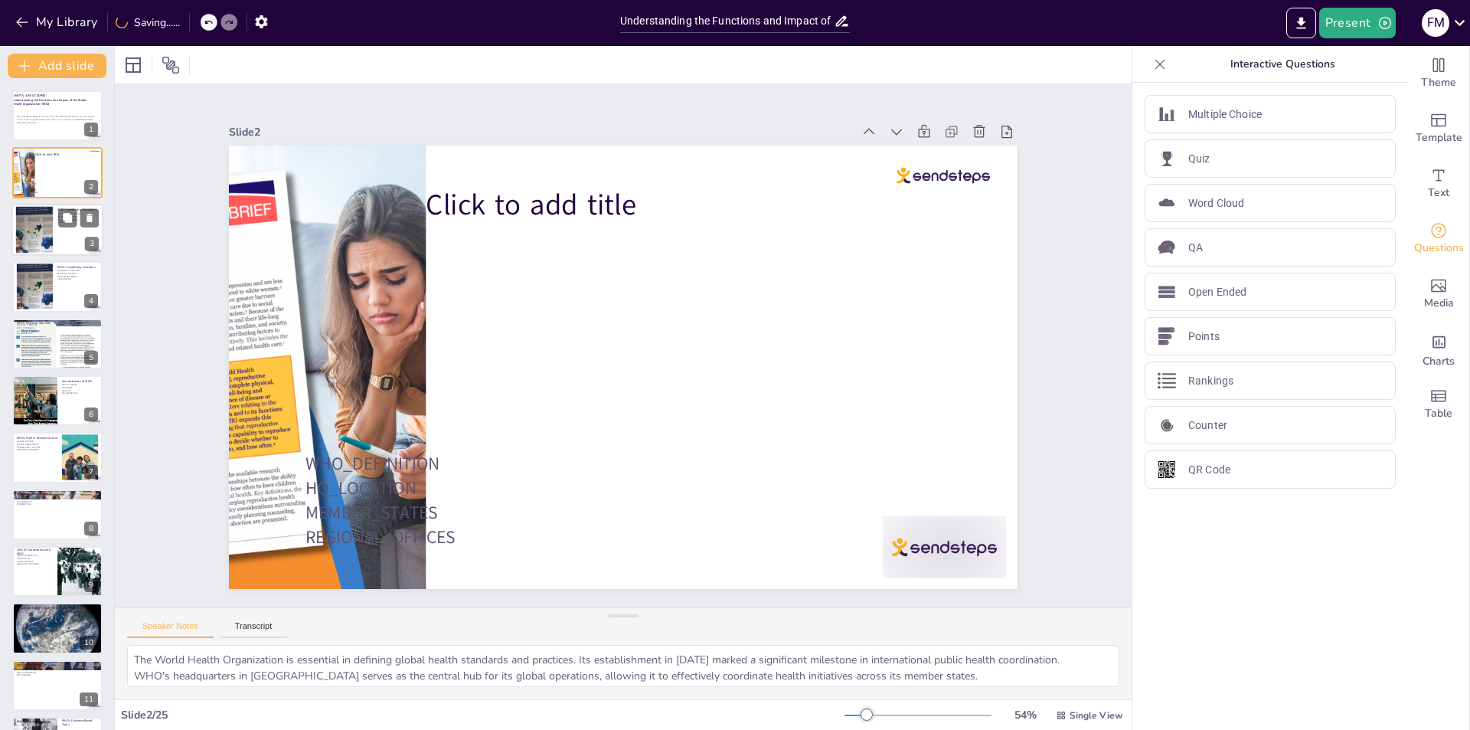
click at [65, 247] on div at bounding box center [57, 230] width 92 height 52
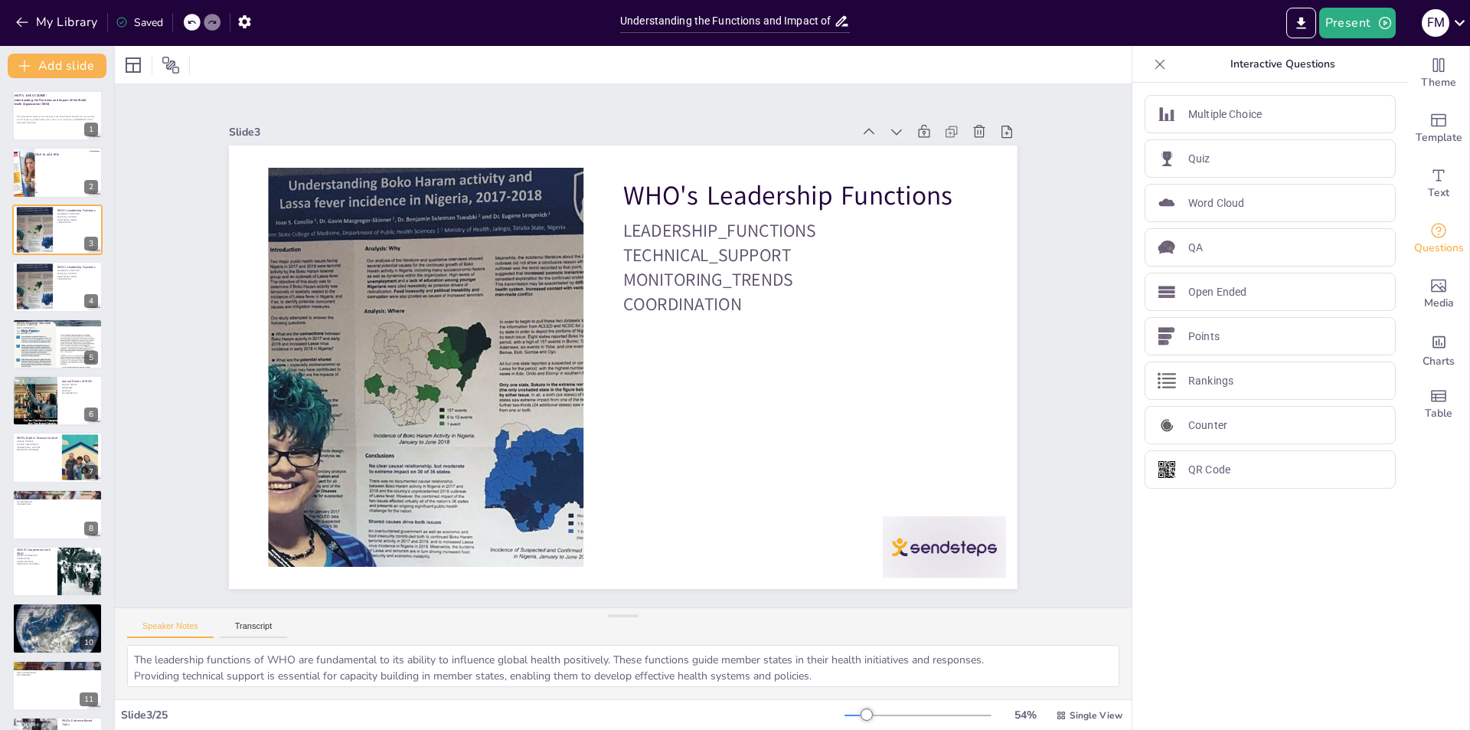
click at [51, 171] on div at bounding box center [57, 173] width 92 height 52
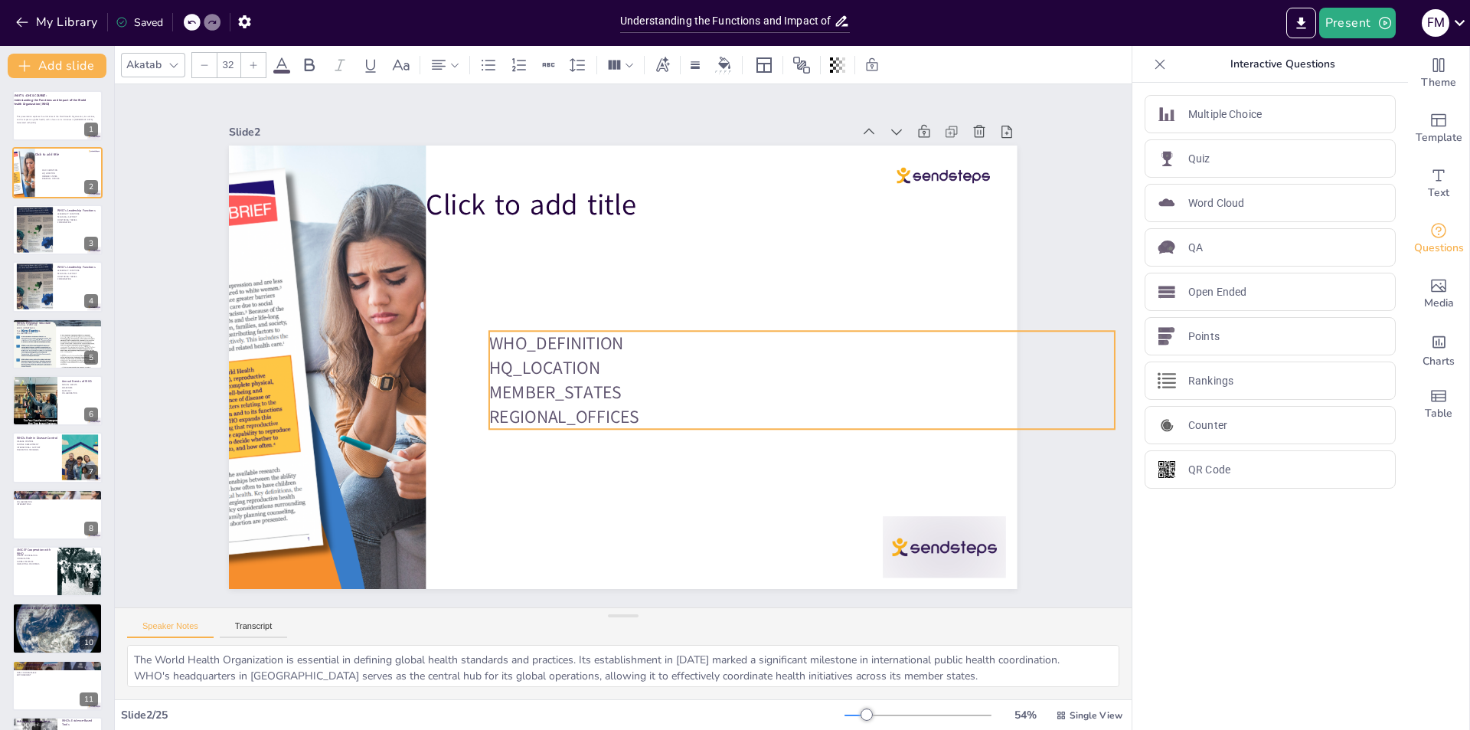
drag, startPoint x: 351, startPoint y: 488, endPoint x: 535, endPoint y: 368, distance: 219.6
click at [535, 368] on p "HQ_LOCATION" at bounding box center [487, 464] width 436 height 481
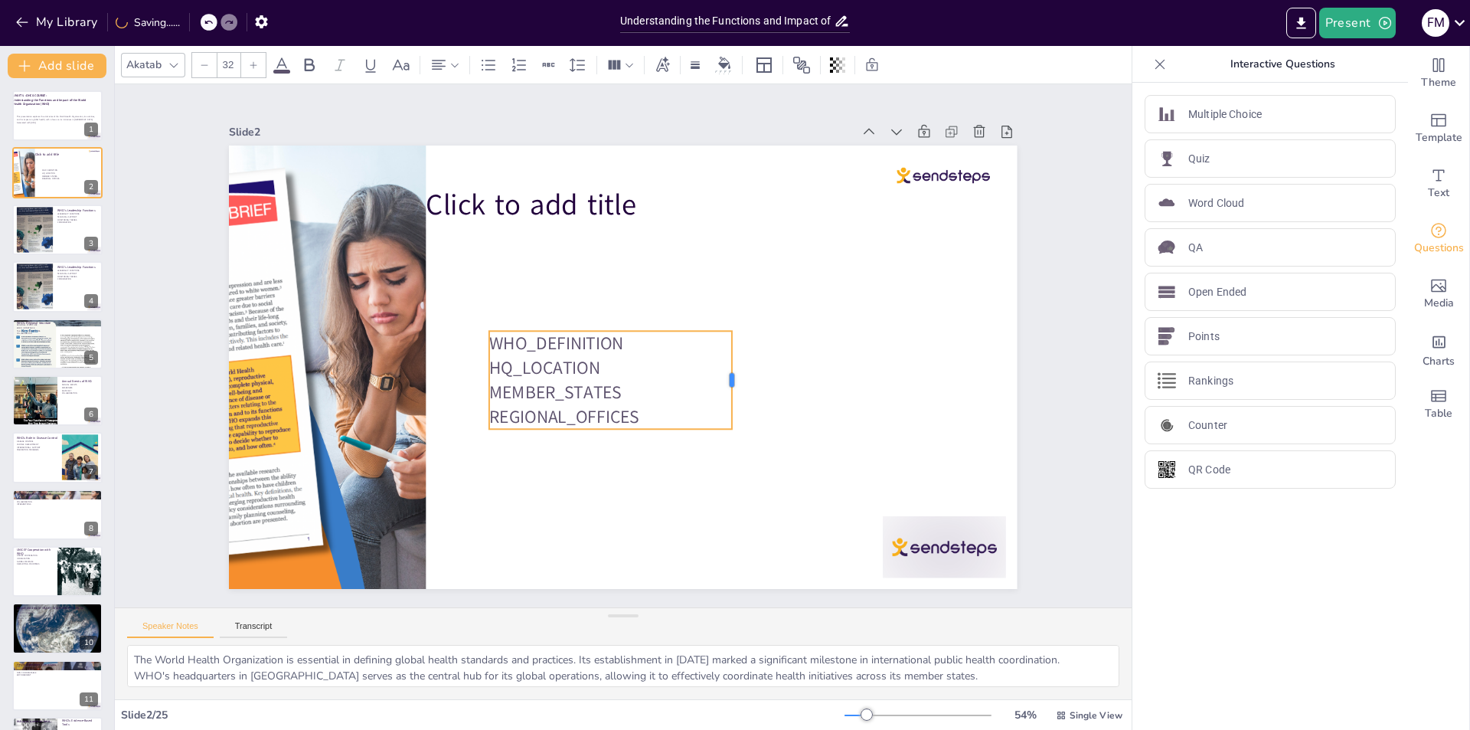
drag, startPoint x: 1103, startPoint y: 332, endPoint x: 720, endPoint y: 319, distance: 383.0
click at [720, 319] on div "WHO_DEFINITION HQ_LOCATION MEMBER_STATES REGIONAL_OFFICES Click to add title" at bounding box center [615, 365] width 900 height 726
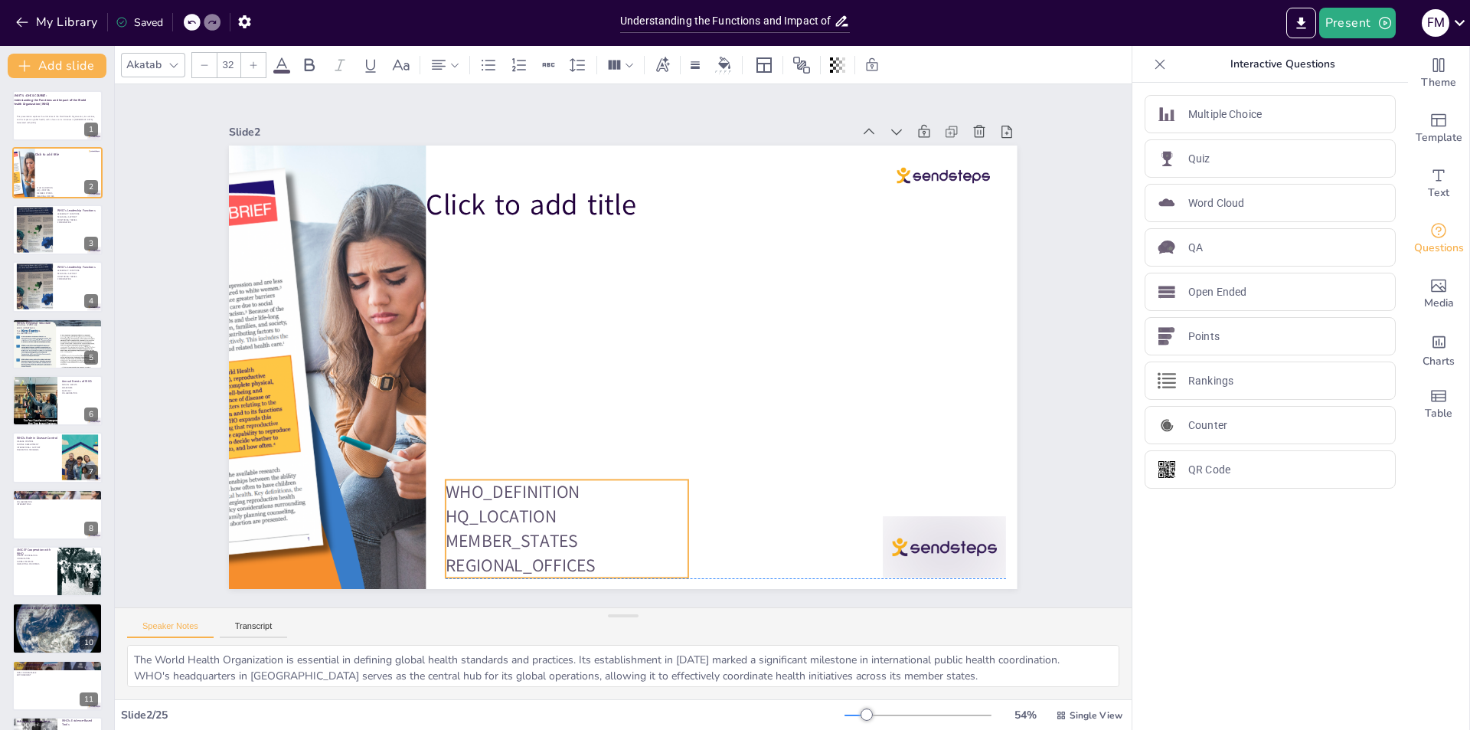
drag, startPoint x: 582, startPoint y: 367, endPoint x: 538, endPoint y: 514, distance: 152.6
click at [538, 514] on p "HQ_LOCATION" at bounding box center [502, 478] width 231 height 121
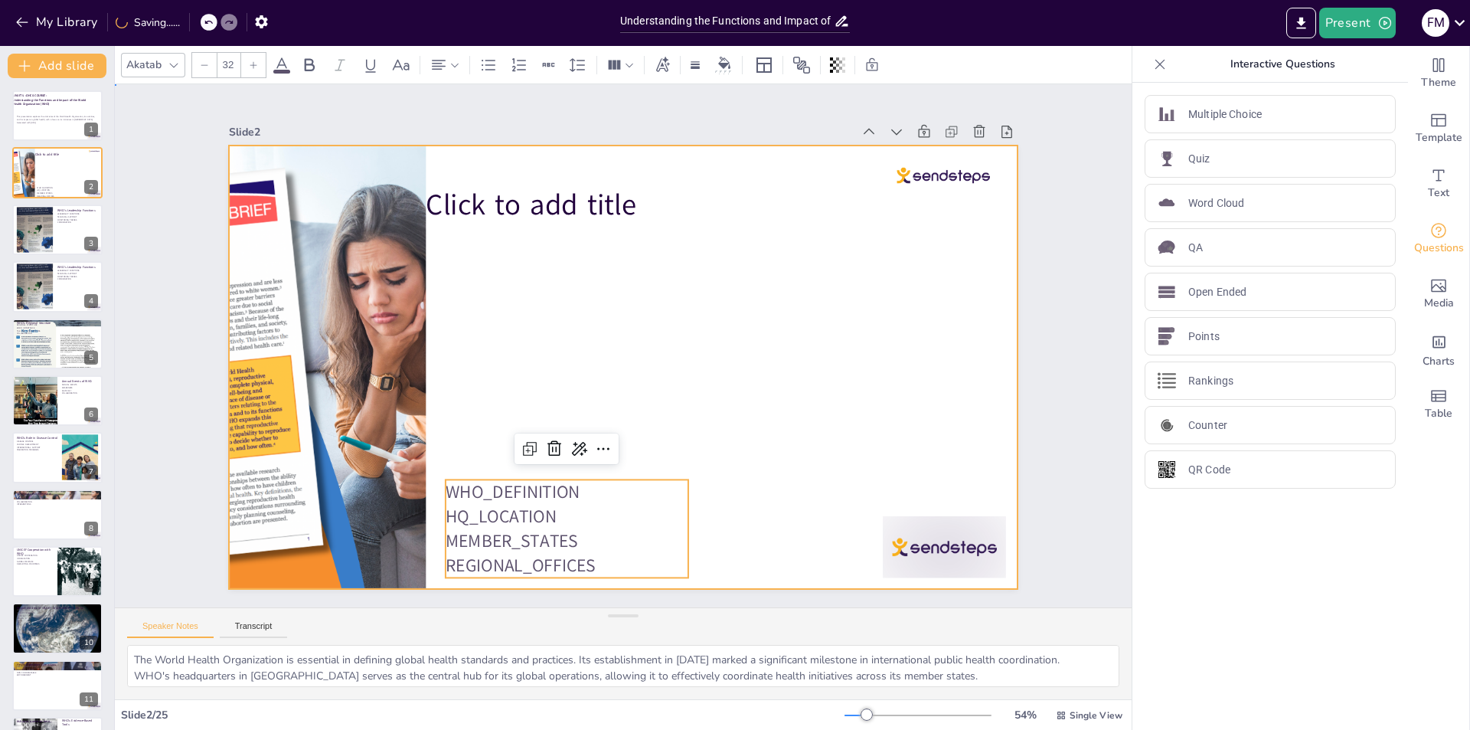
click at [625, 341] on div at bounding box center [619, 366] width 863 height 597
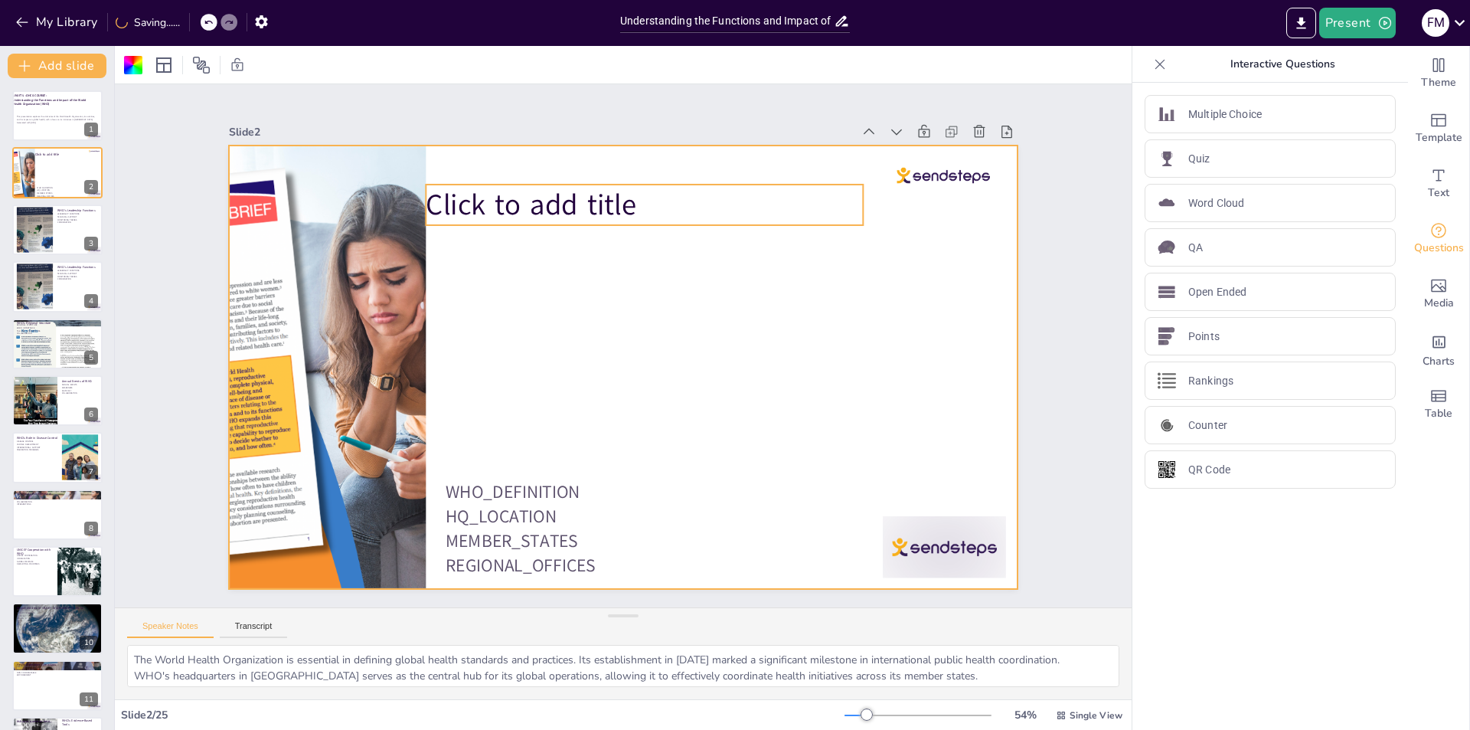
click at [610, 202] on span "Click to add title" at bounding box center [631, 177] width 193 height 155
click at [638, 286] on div at bounding box center [631, 326] width 900 height 726
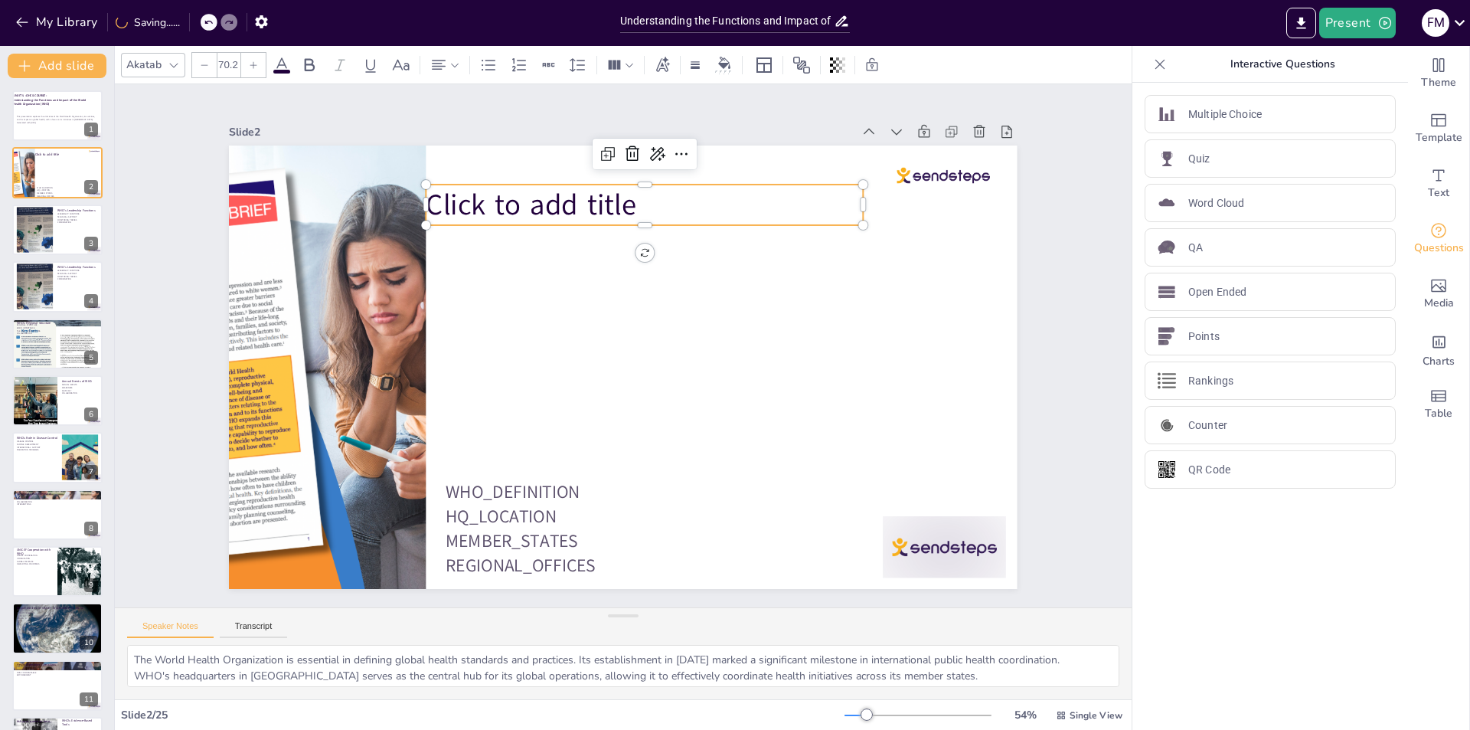
click at [678, 198] on span "Click to add title" at bounding box center [729, 215] width 103 height 212
drag, startPoint x: 413, startPoint y: 198, endPoint x: 529, endPoint y: 206, distance: 115.9
click at [645, 198] on div at bounding box center [664, 180] width 38 height 36
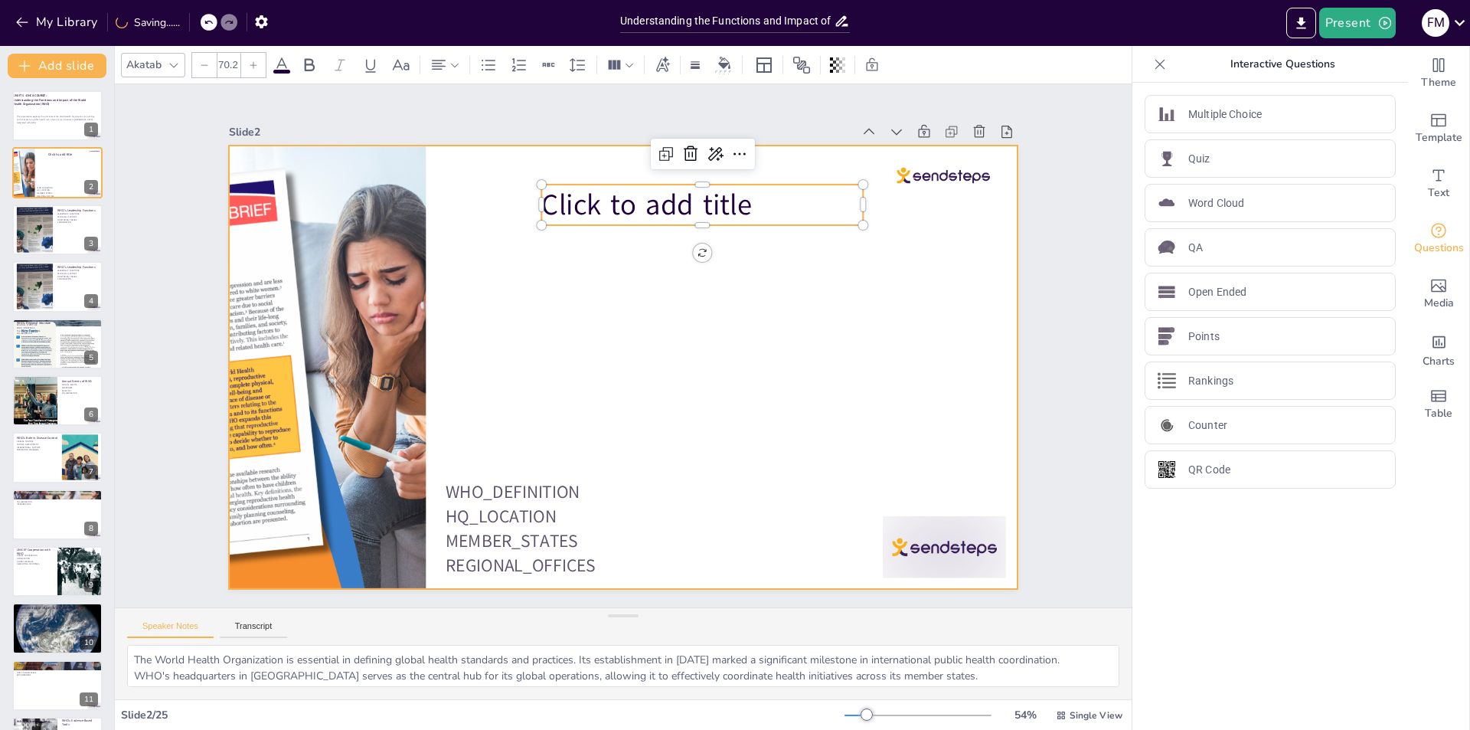
click at [630, 307] on div at bounding box center [602, 346] width 443 height 788
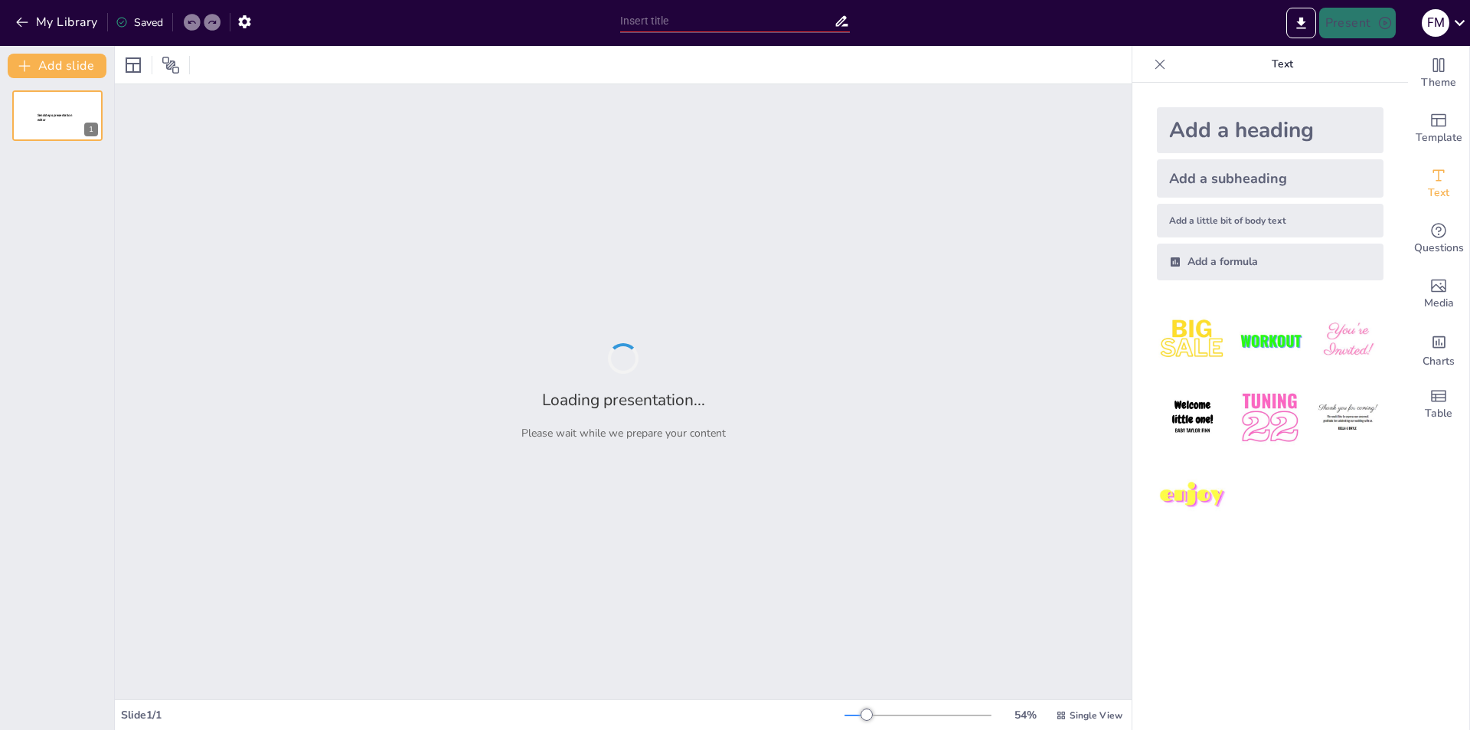
type input "Understanding the Functions and Impact of the World Health Organization (WHO)"
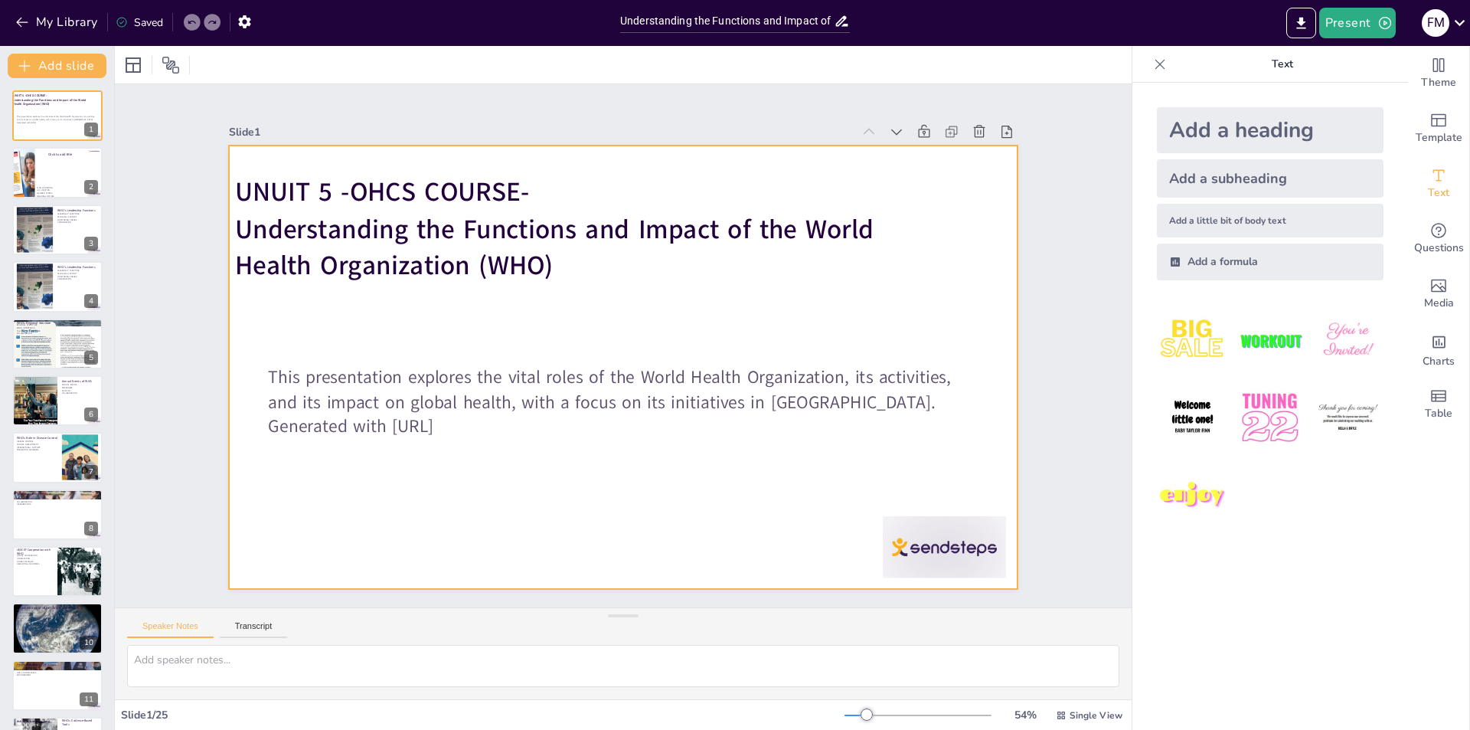
checkbox input "true"
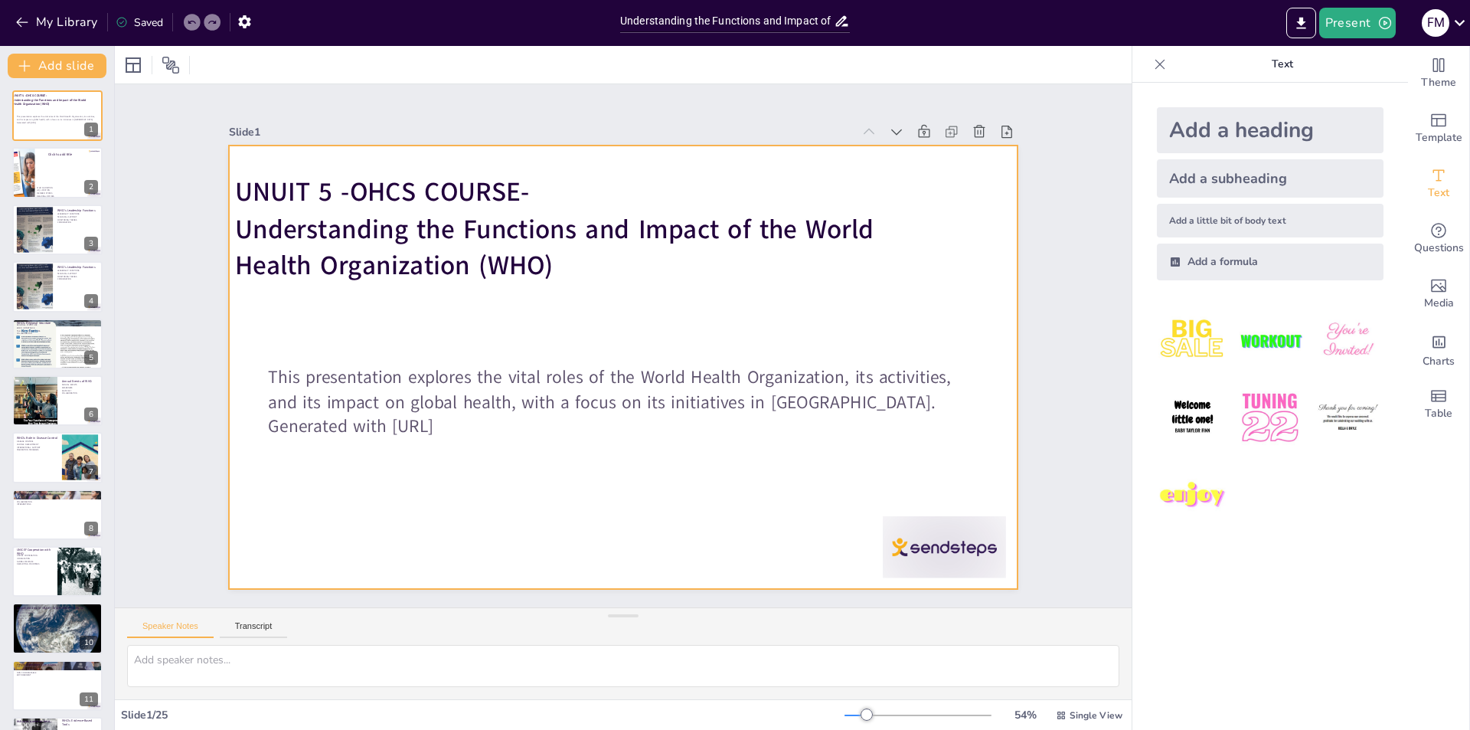
checkbox input "true"
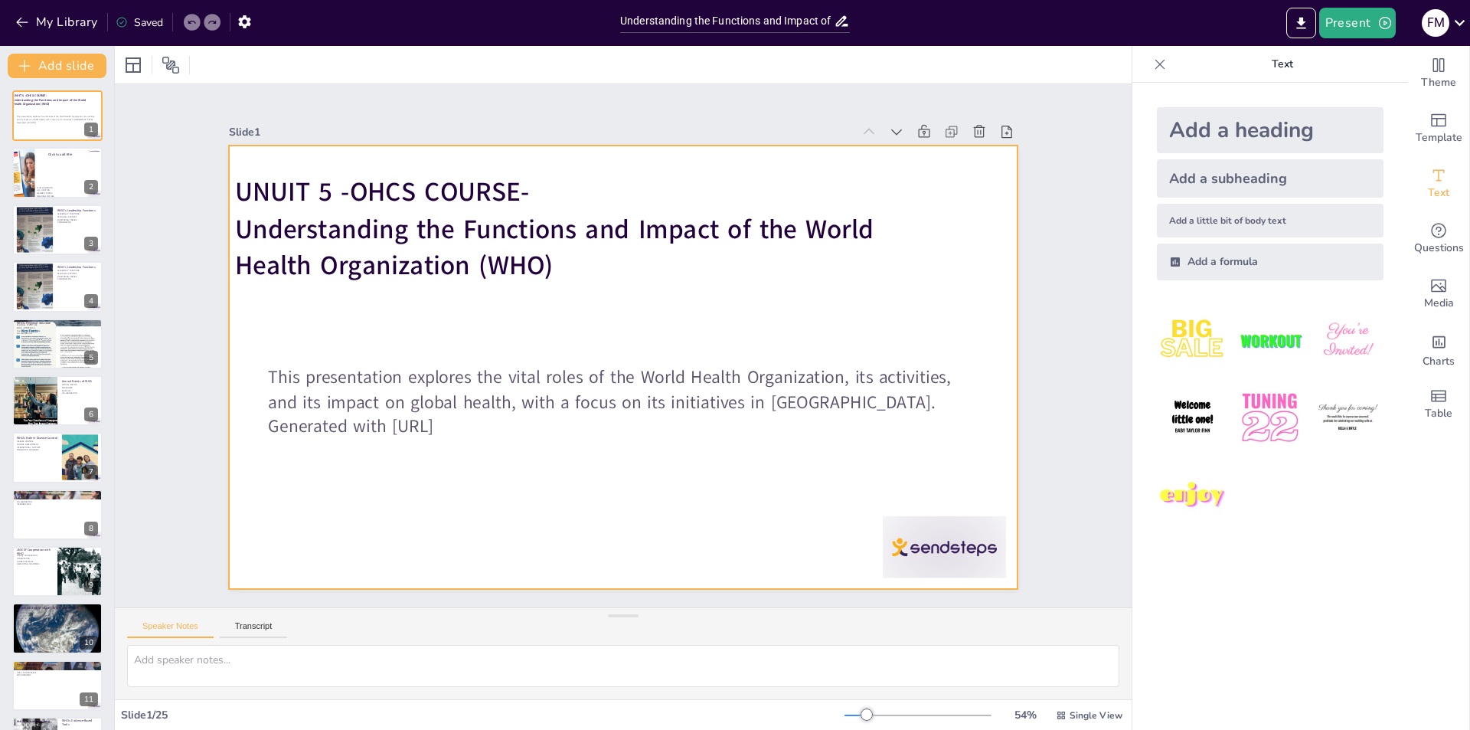
checkbox input "true"
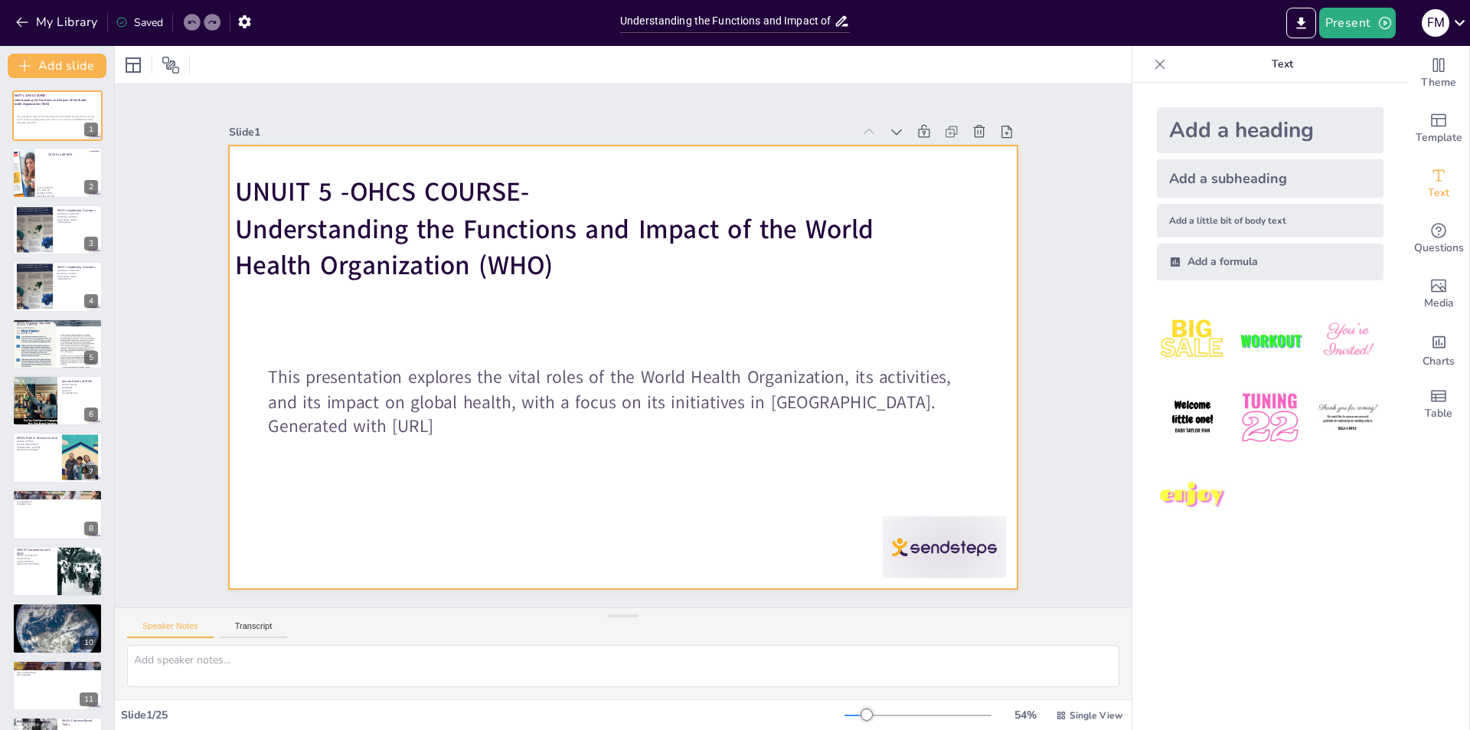
checkbox input "true"
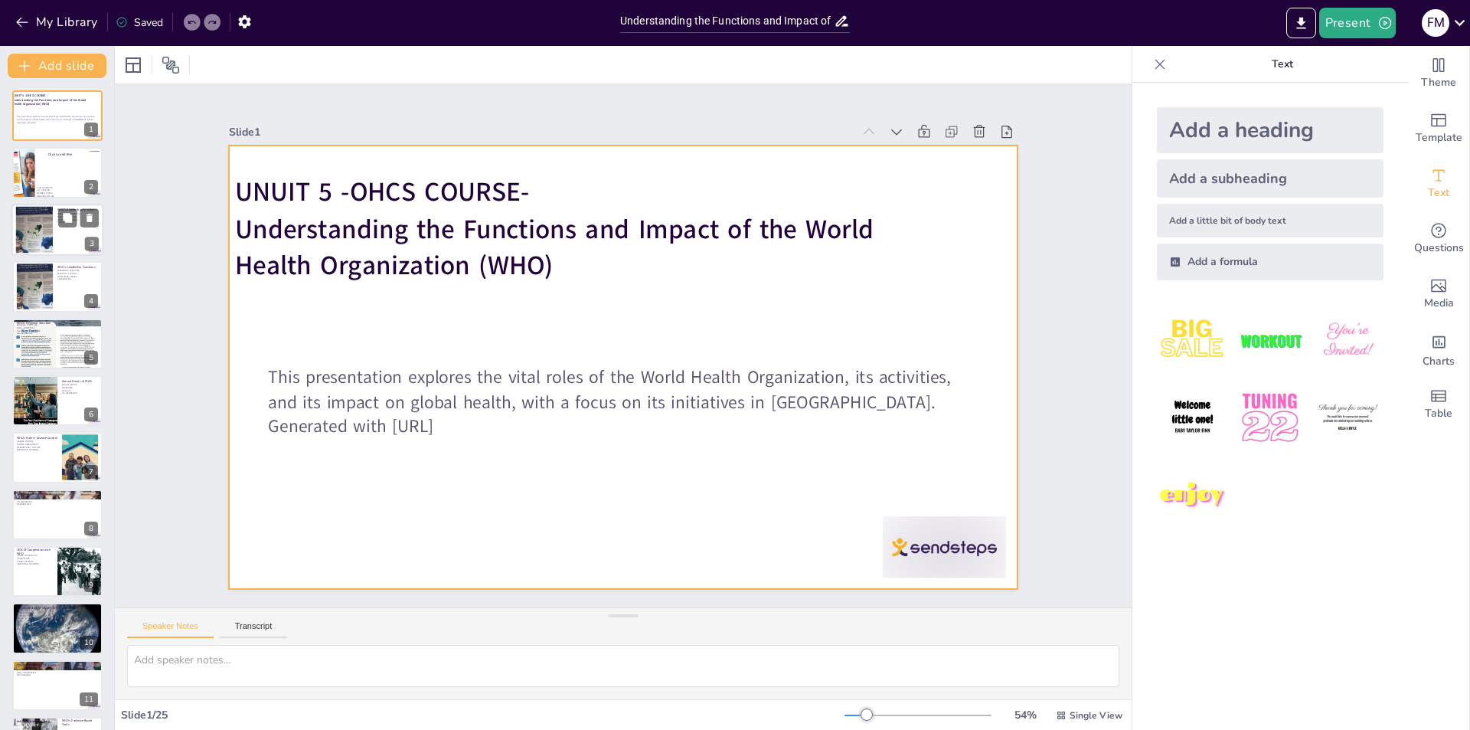
checkbox input "true"
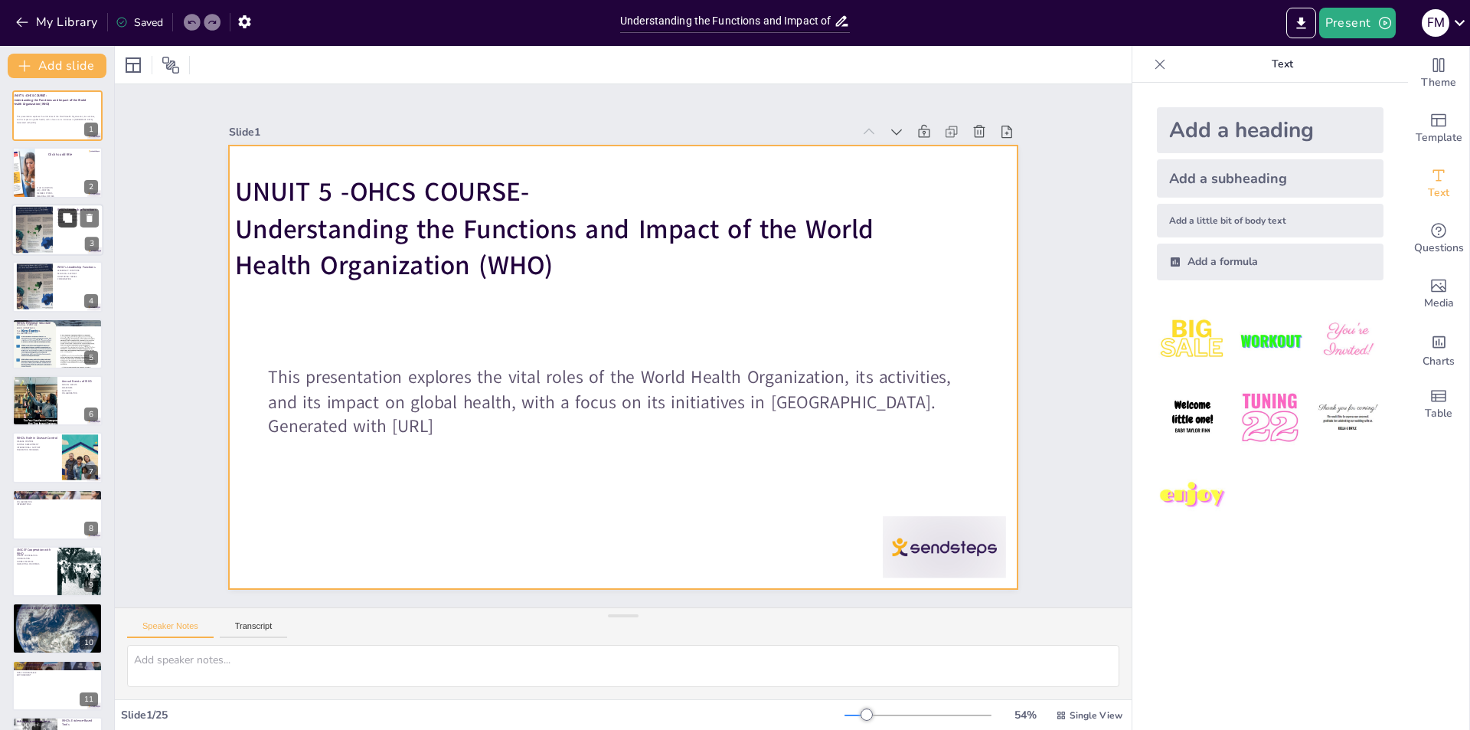
checkbox input "true"
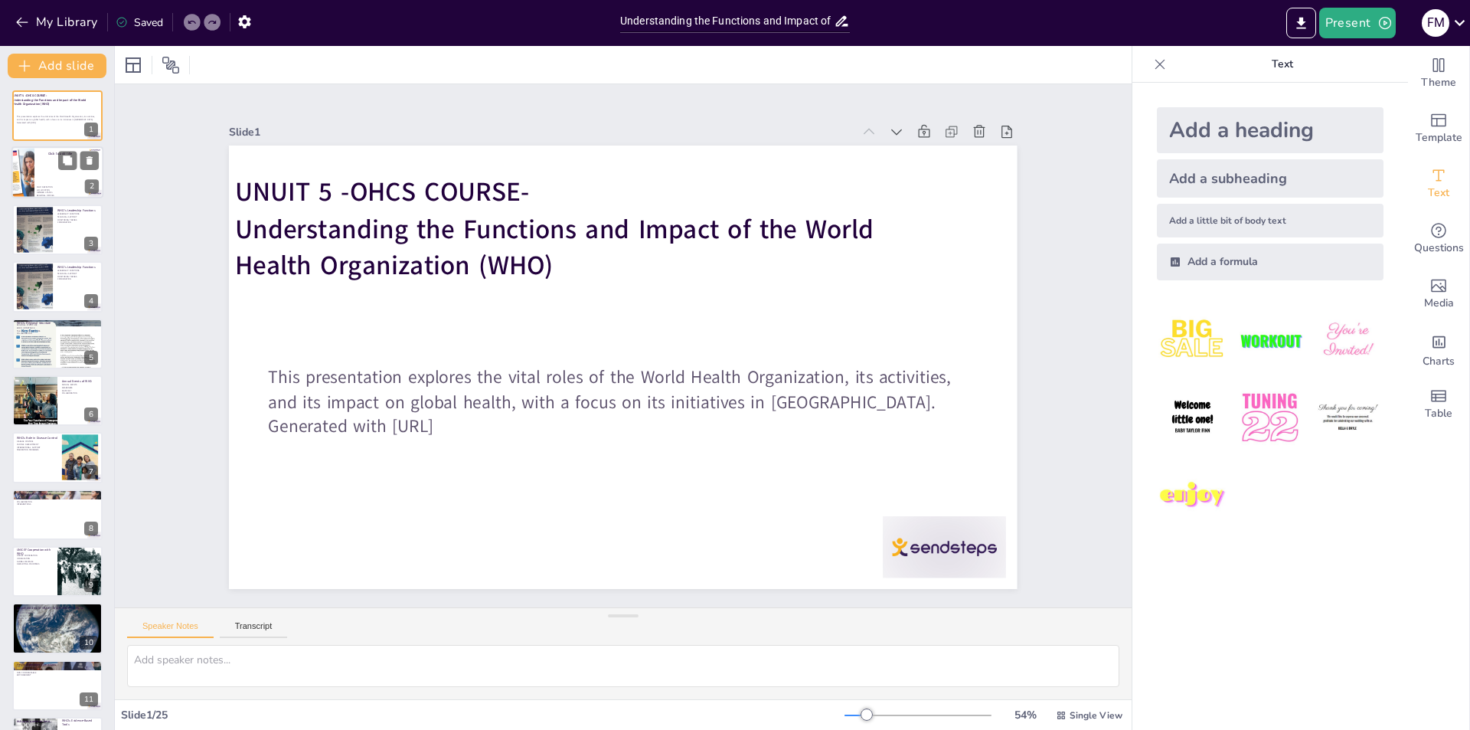
checkbox input "true"
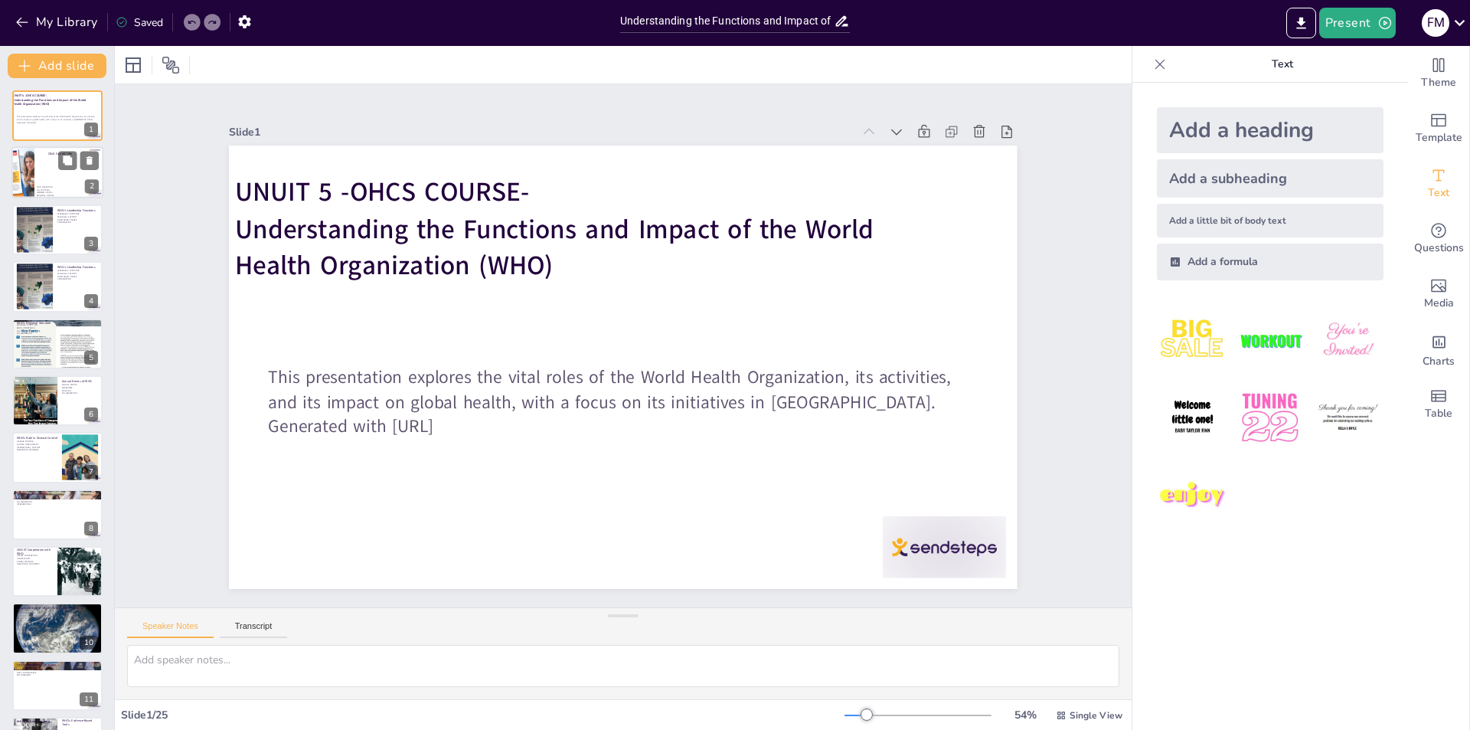
checkbox input "true"
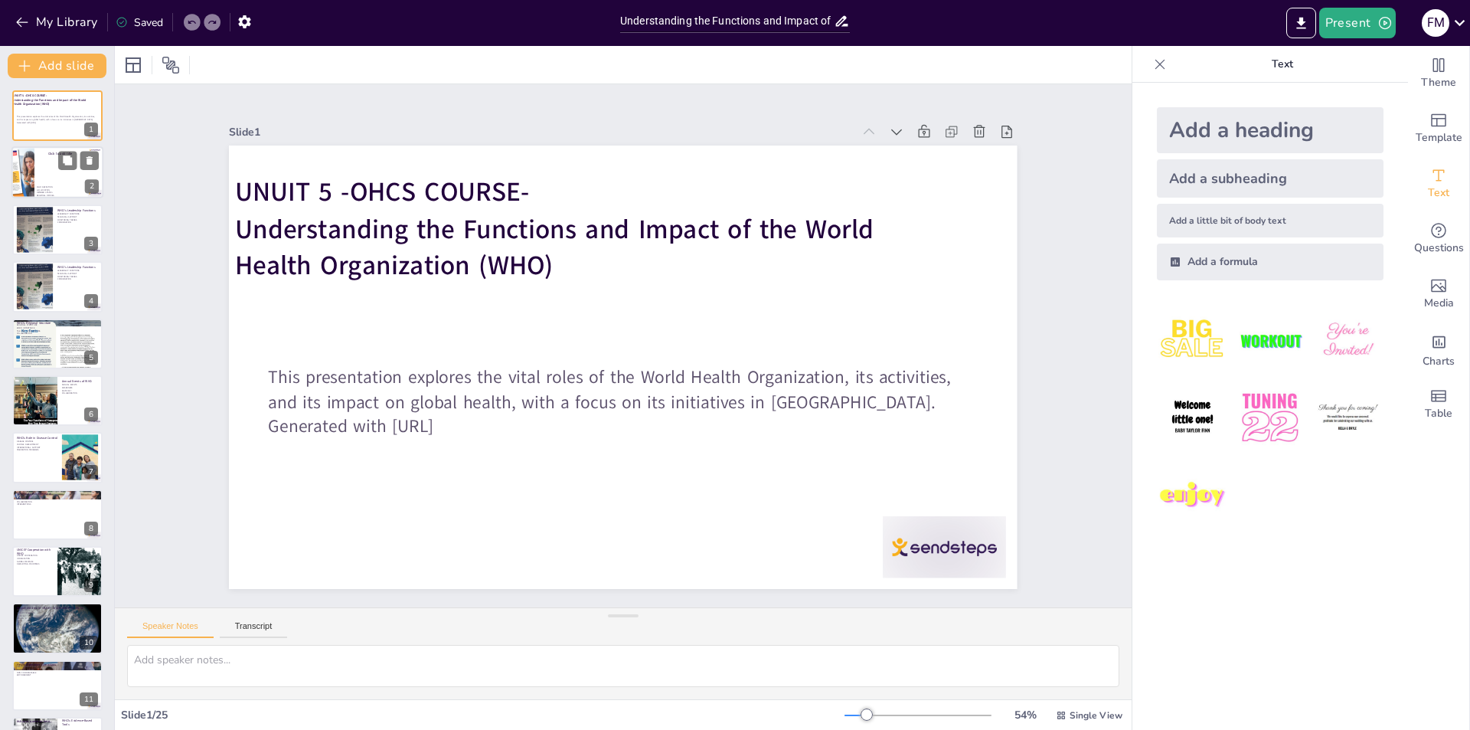
checkbox input "true"
click at [59, 175] on div at bounding box center [57, 173] width 92 height 52
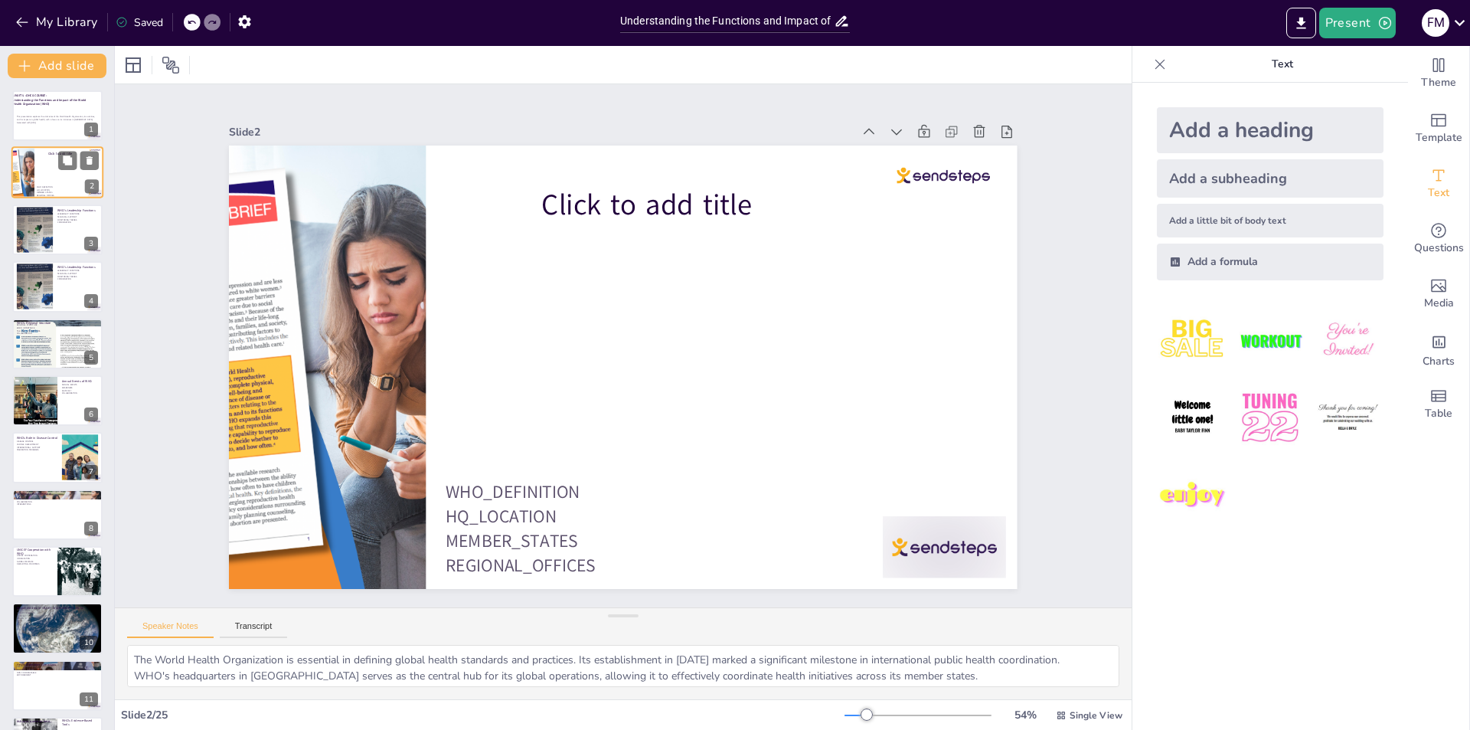
type textarea "The World Health Organization is essential in defining global health standards …"
checkbox input "true"
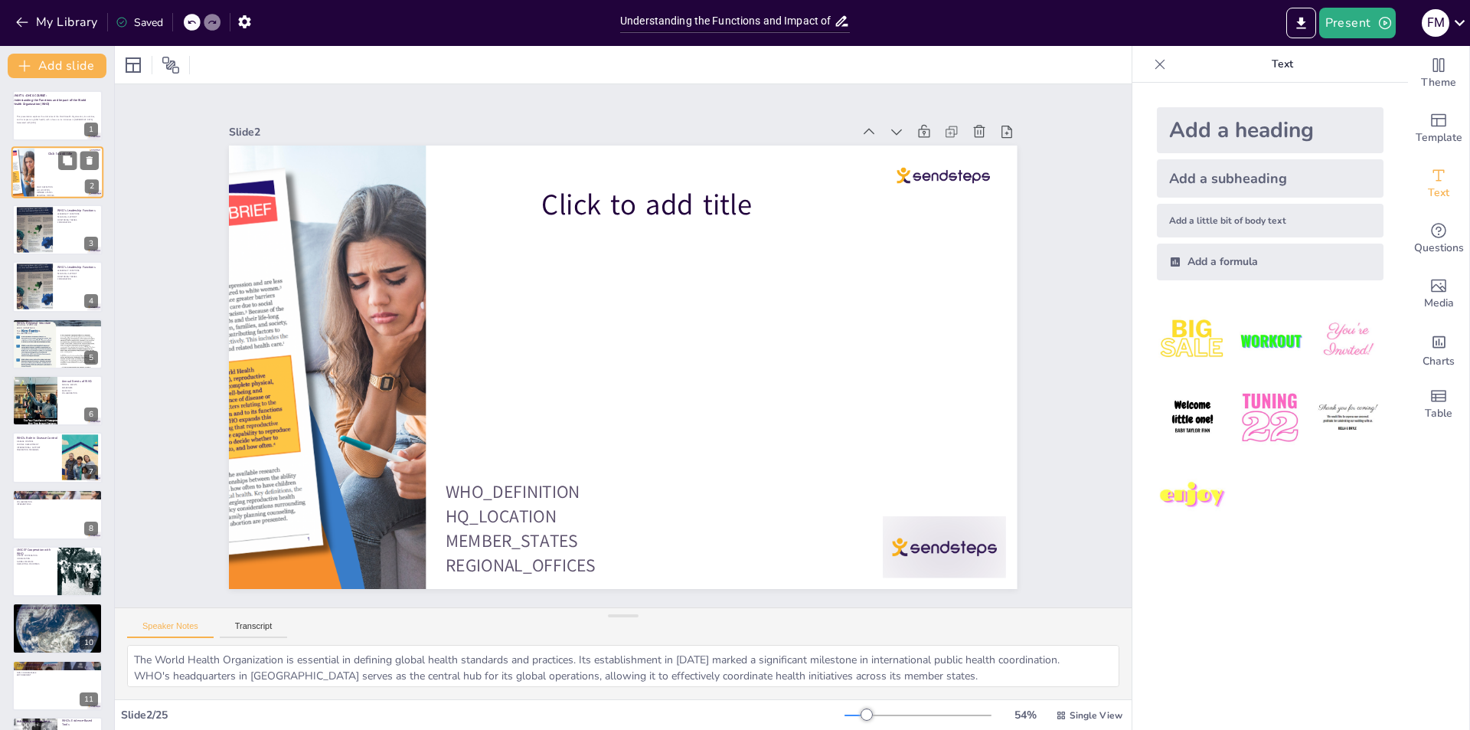
checkbox input "true"
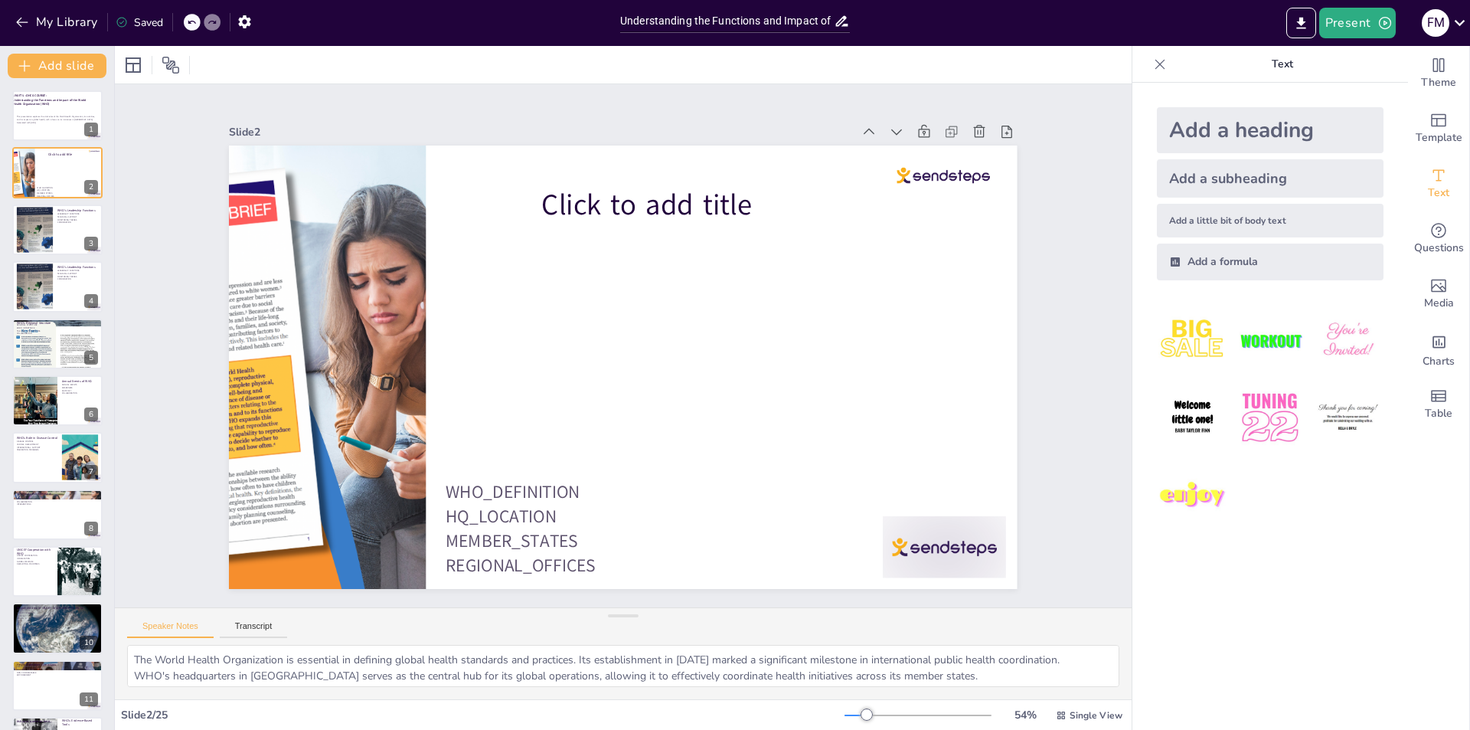
checkbox input "true"
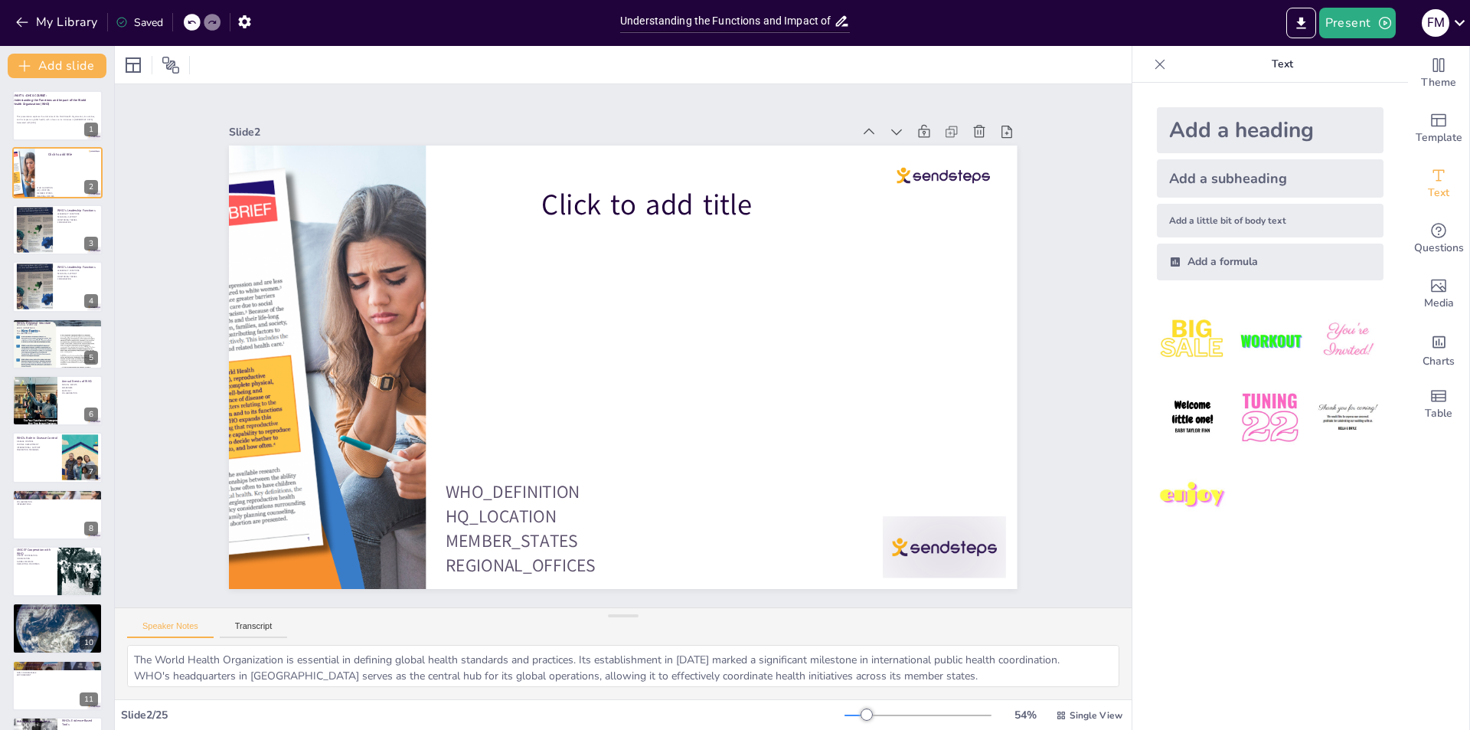
checkbox input "true"
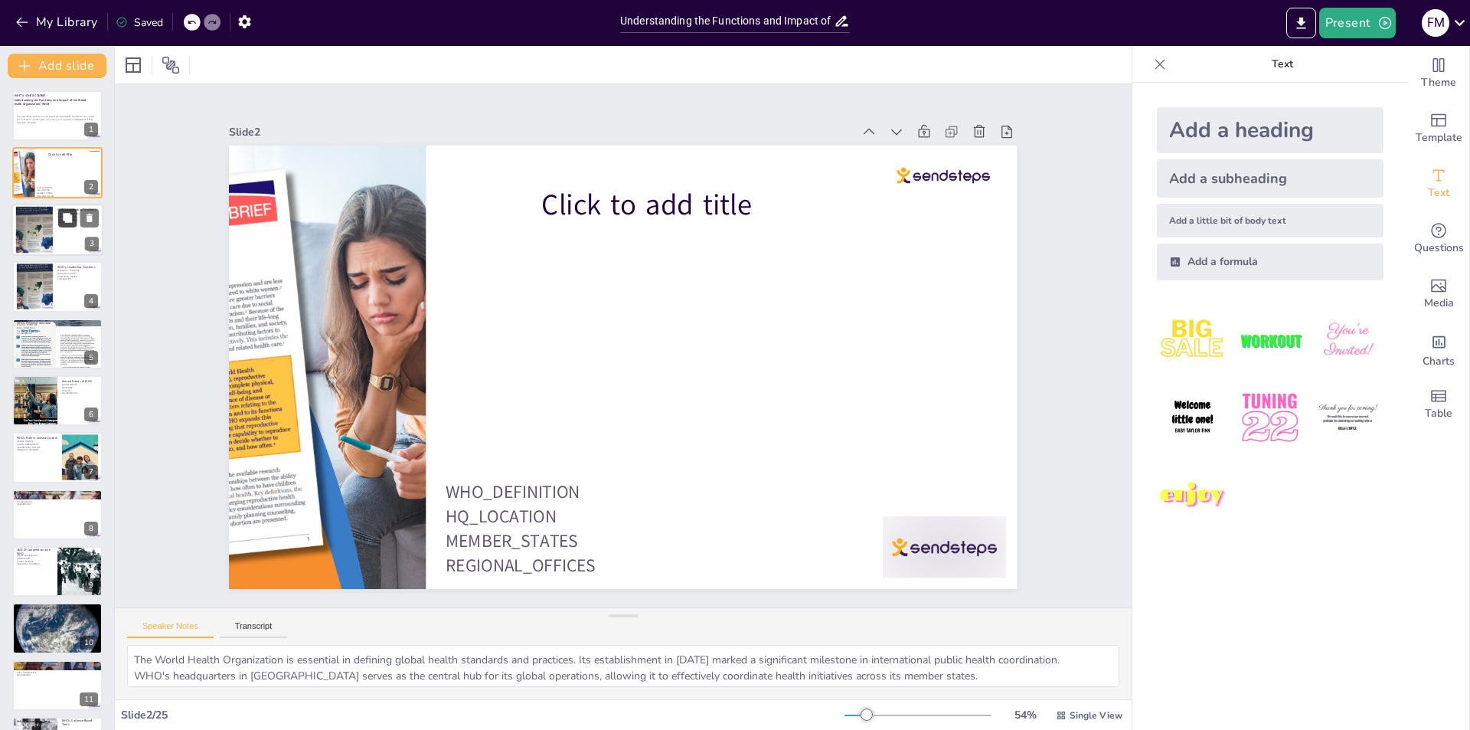
checkbox input "true"
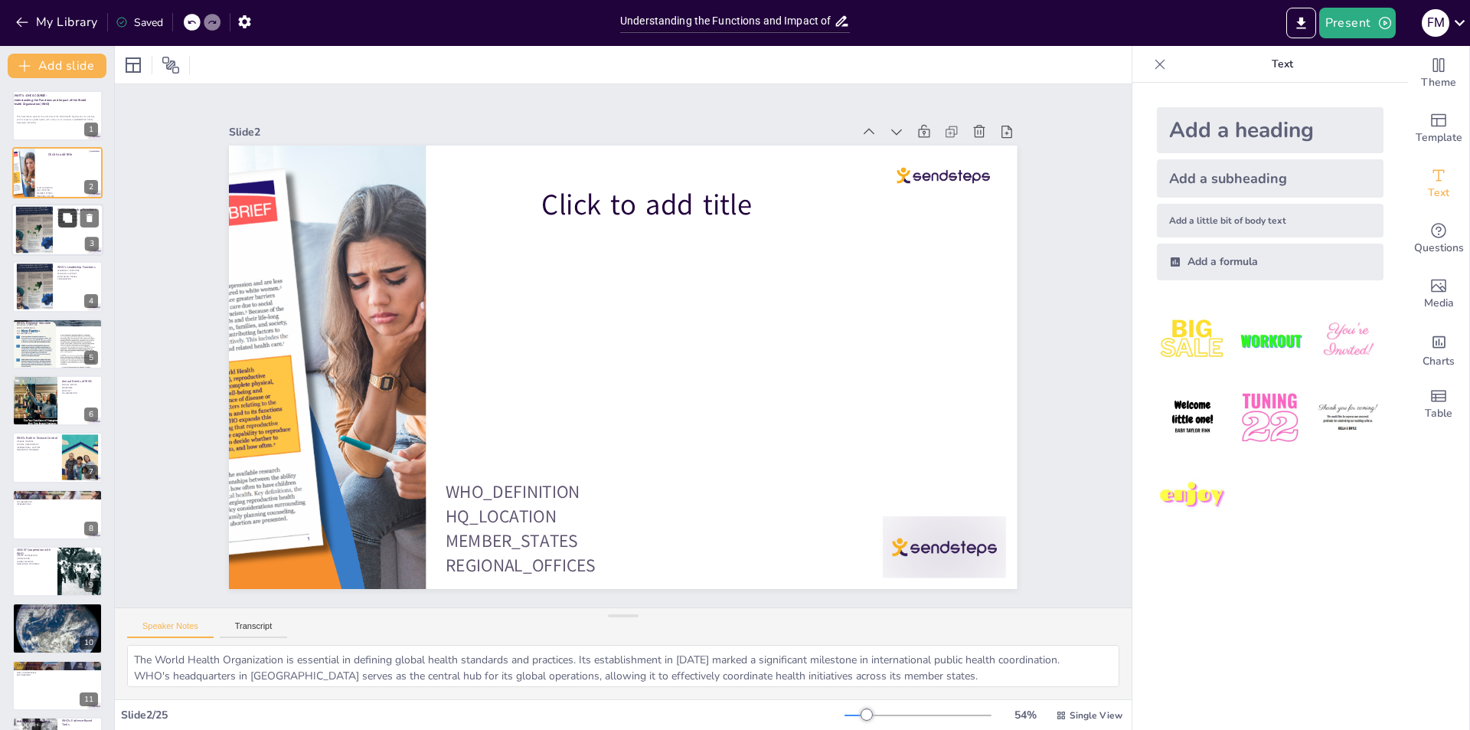
checkbox input "true"
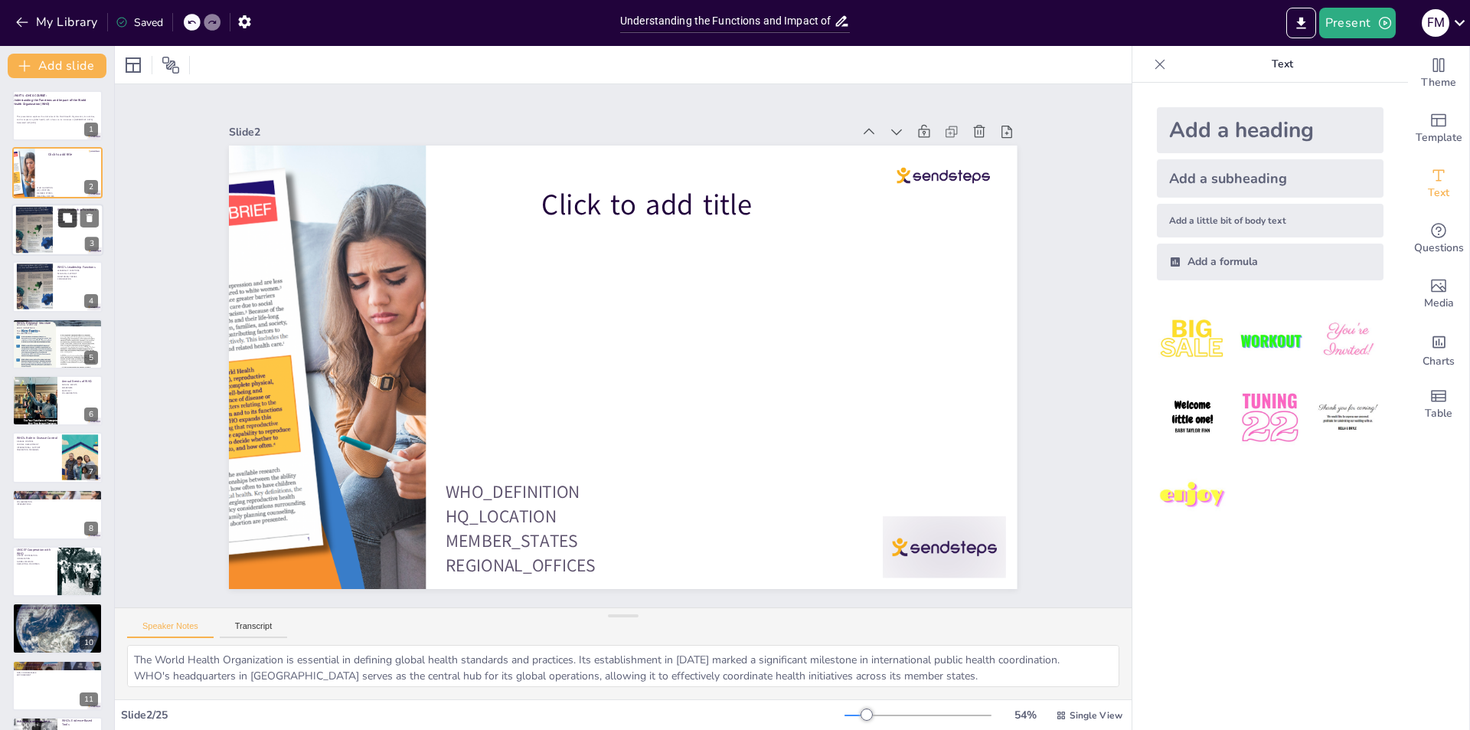
checkbox input "true"
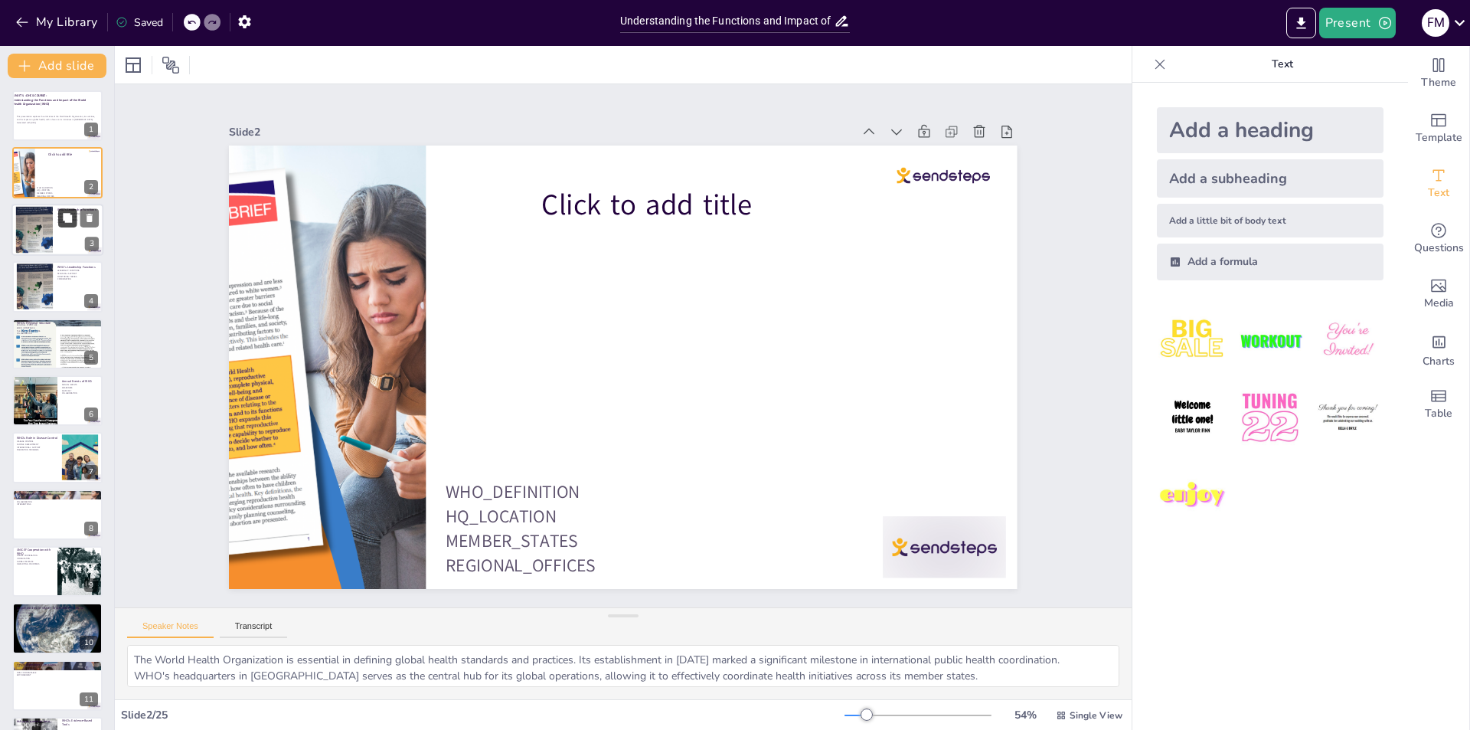
checkbox input "true"
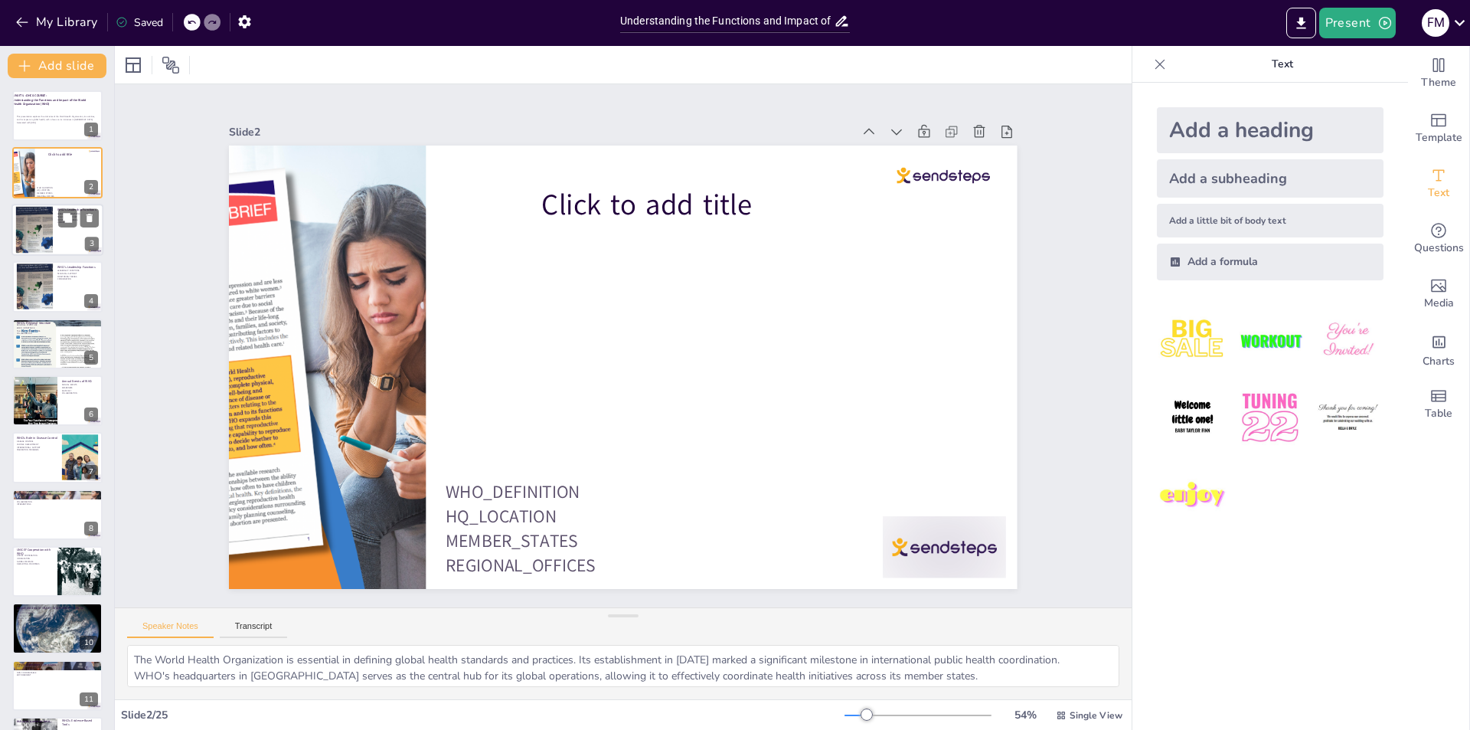
checkbox input "true"
click at [62, 253] on div at bounding box center [57, 230] width 92 height 52
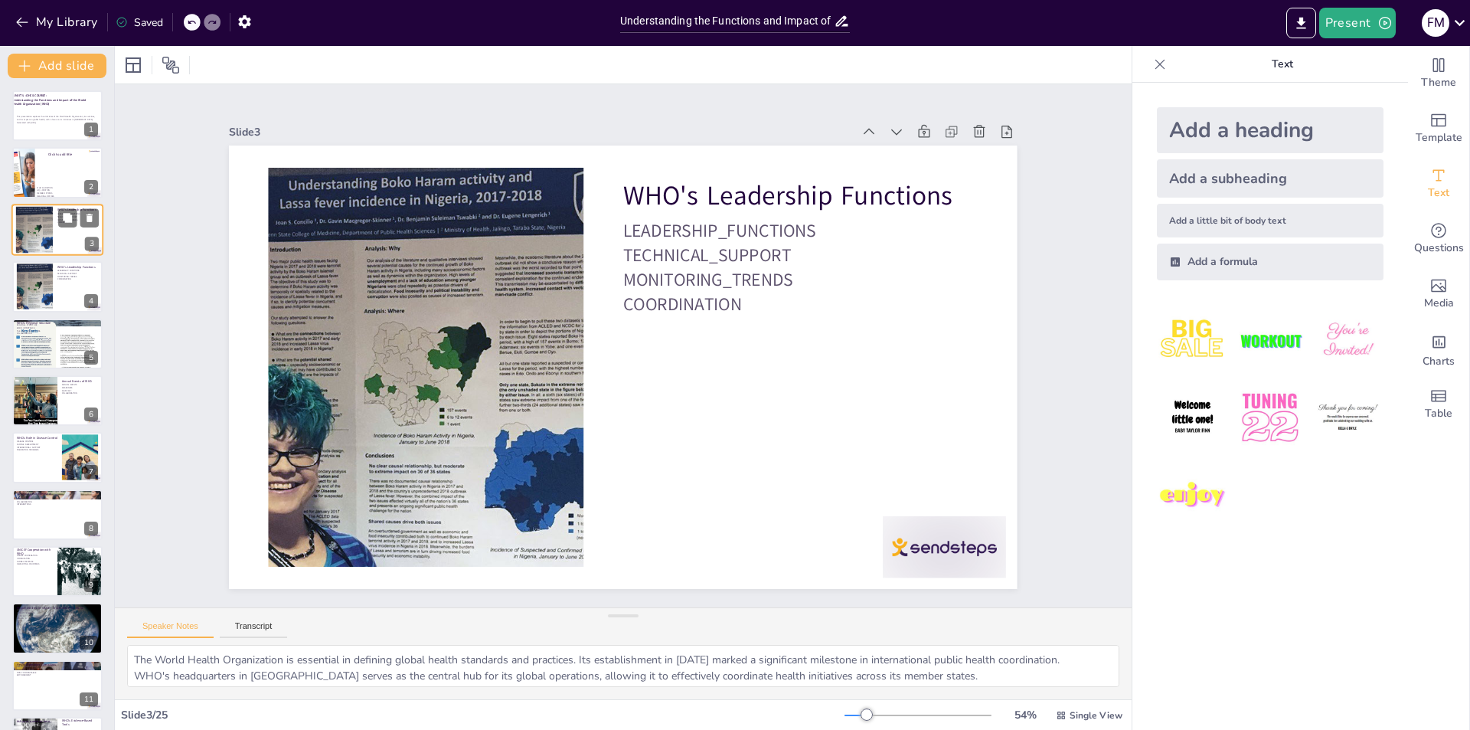
type textarea "The leadership functions of WHO are fundamental to its ability to influence glo…"
checkbox input "true"
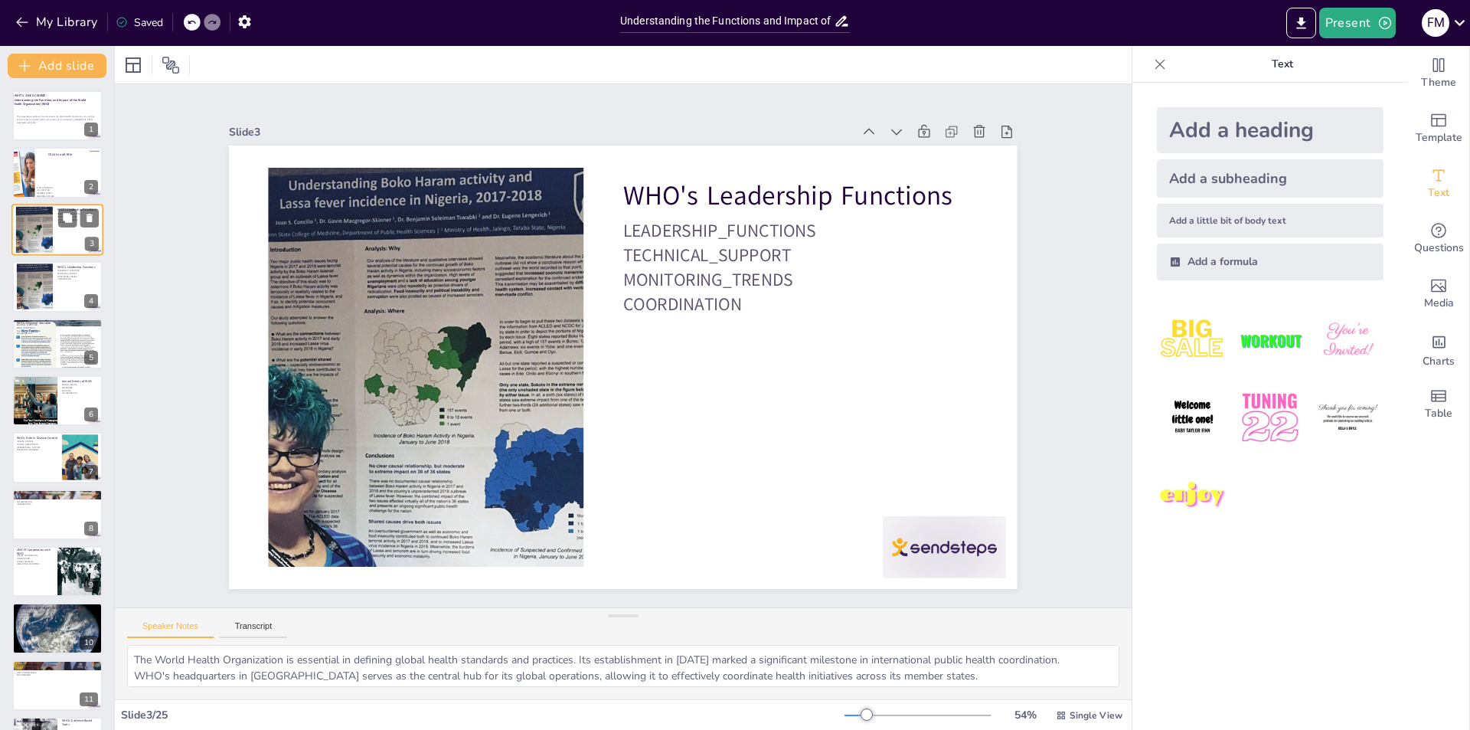
checkbox input "true"
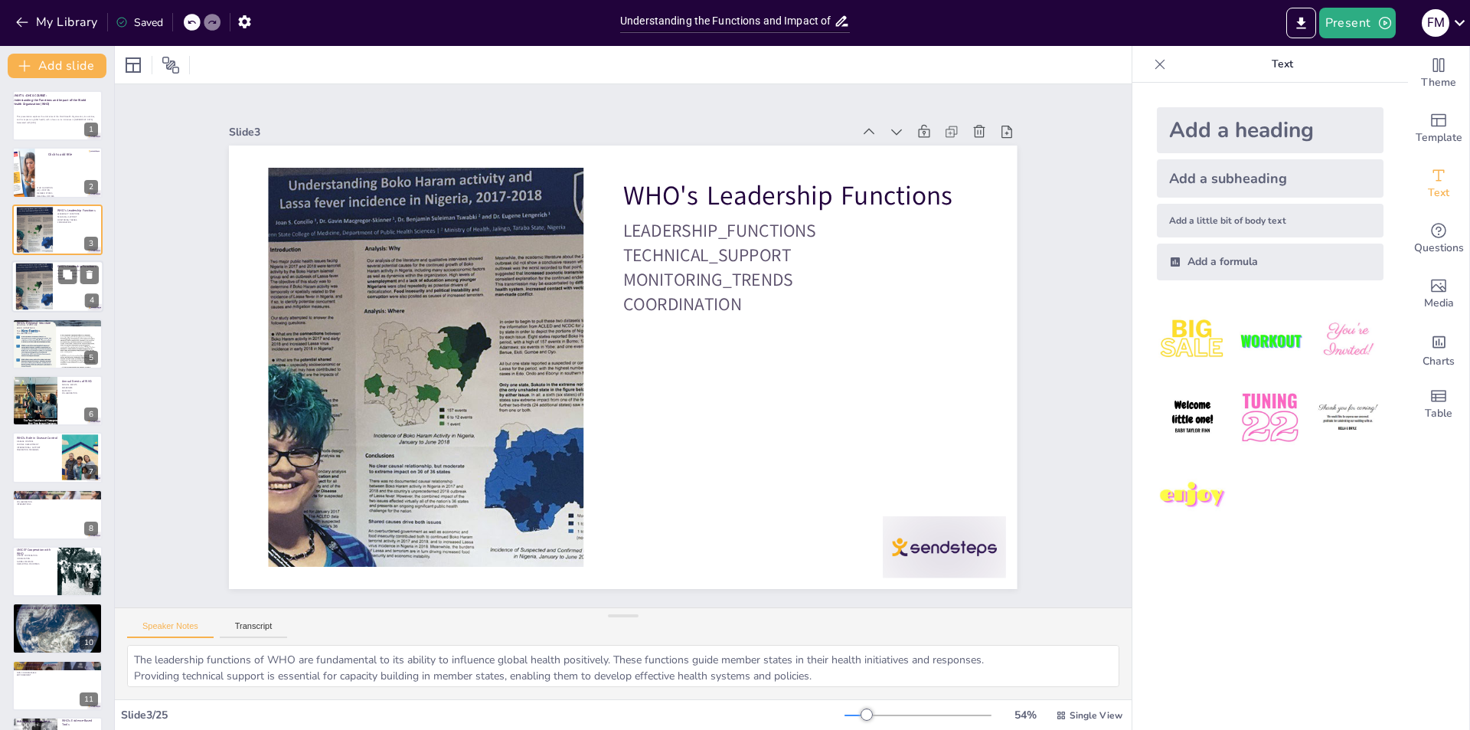
checkbox input "true"
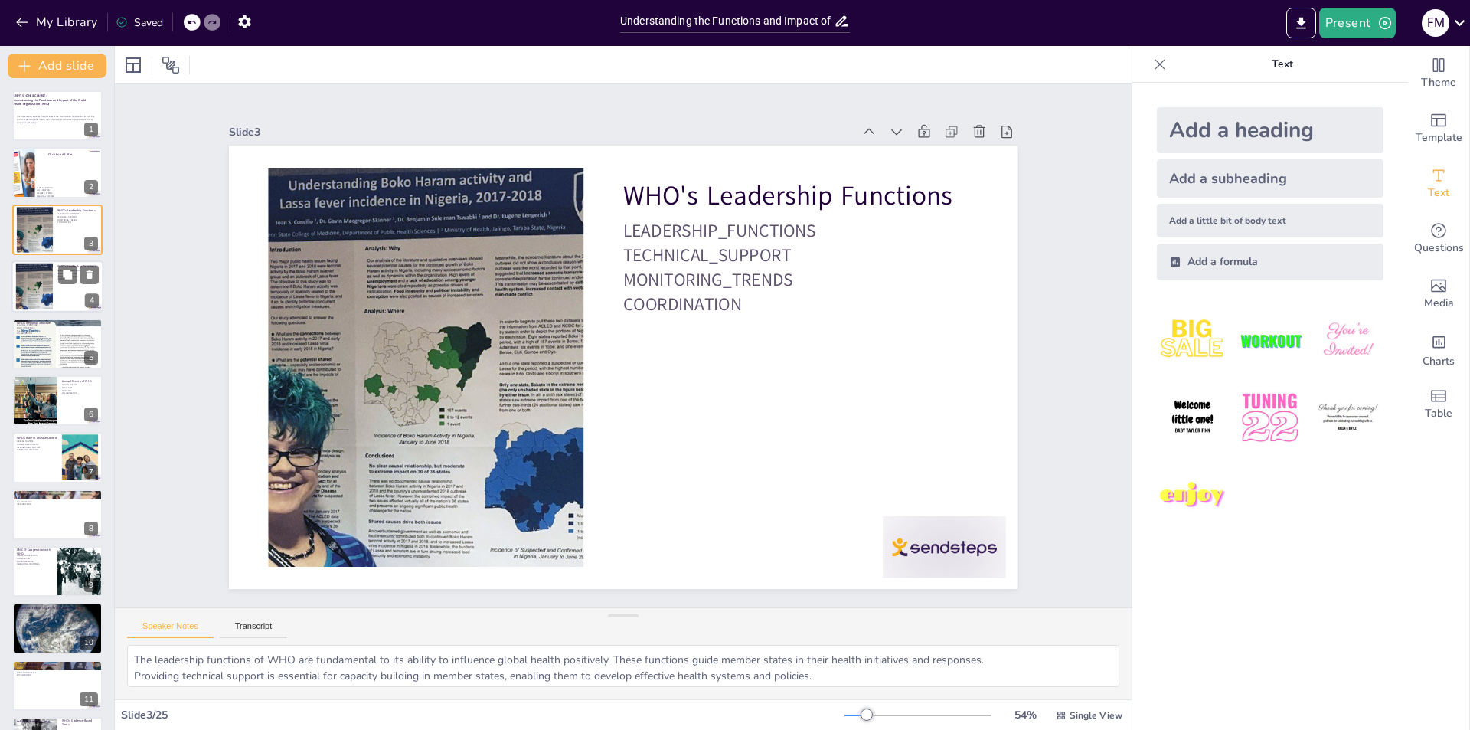
checkbox input "true"
click at [74, 295] on div at bounding box center [57, 286] width 92 height 52
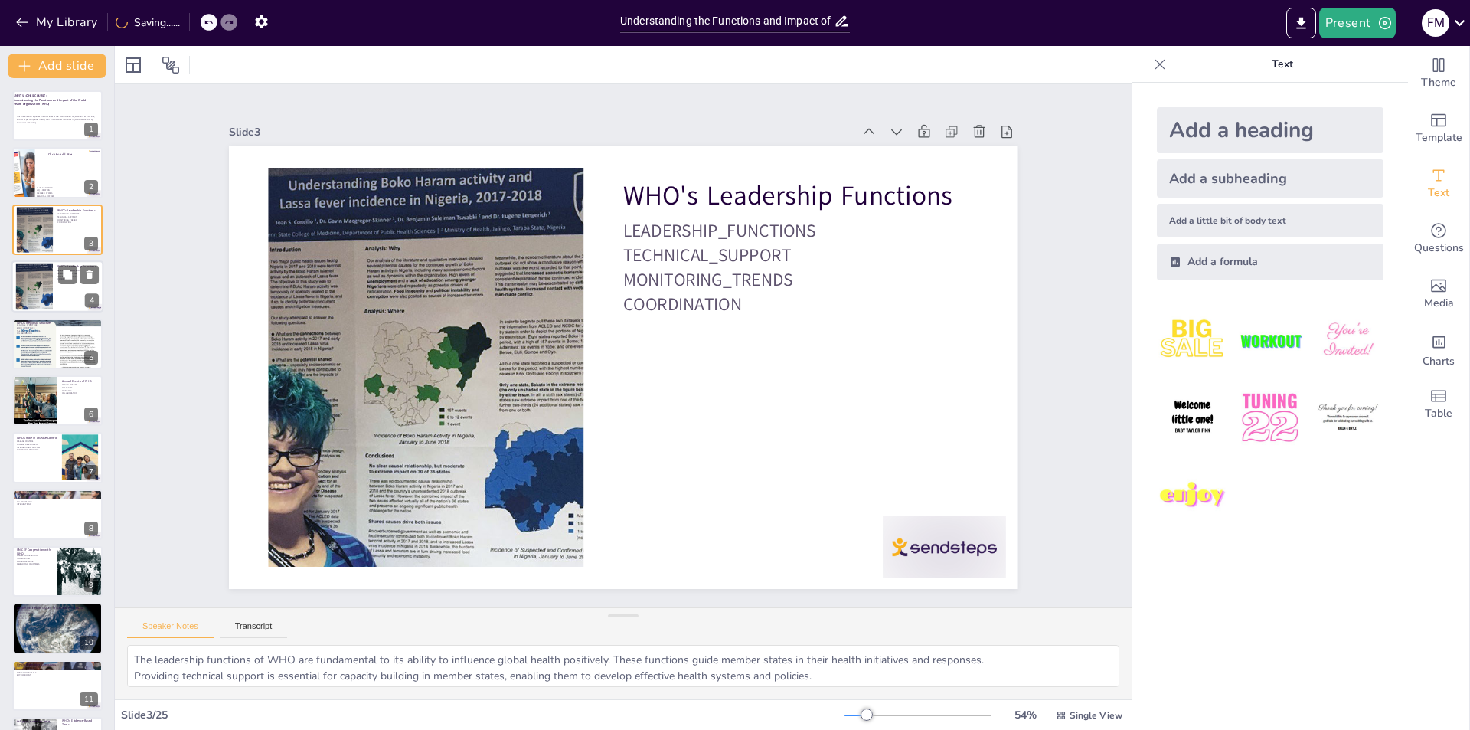
checkbox input "true"
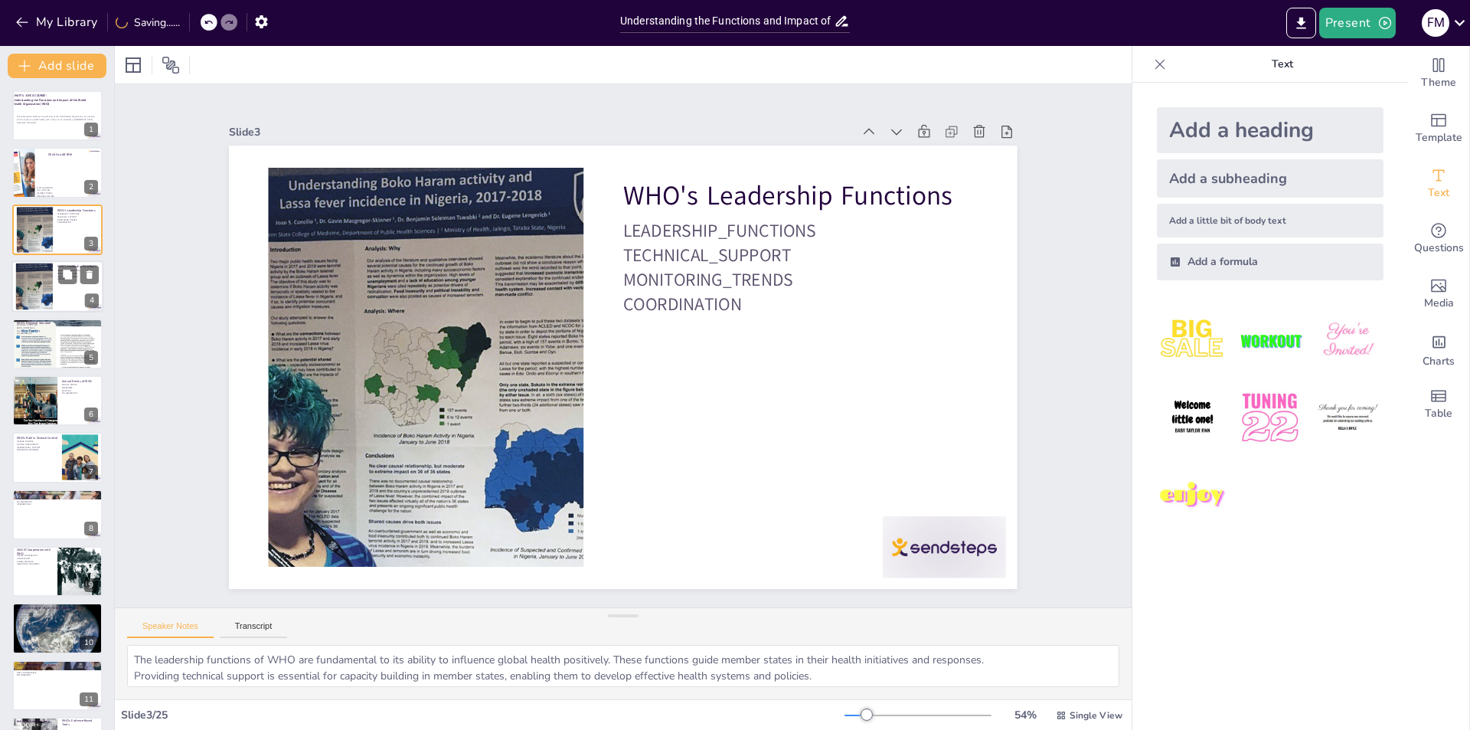
checkbox input "true"
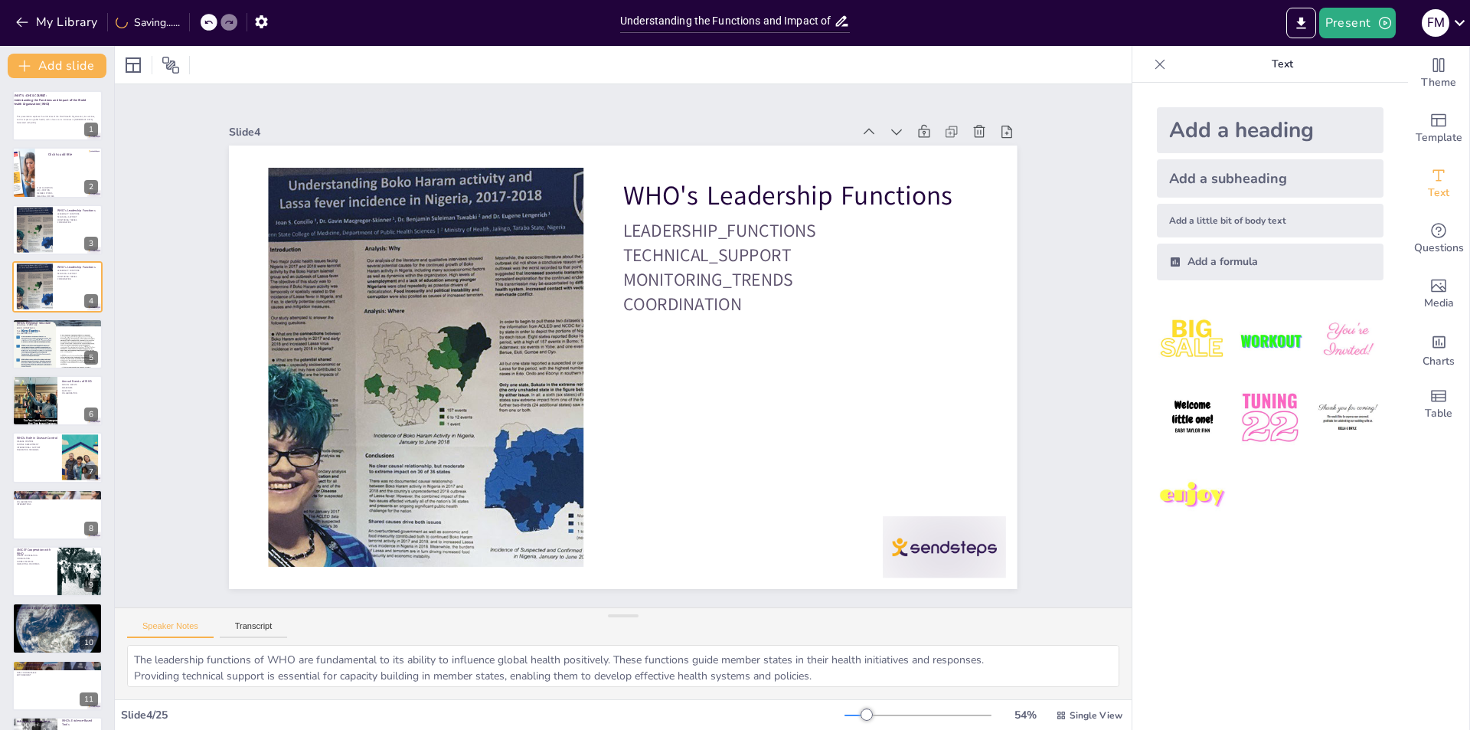
checkbox input "true"
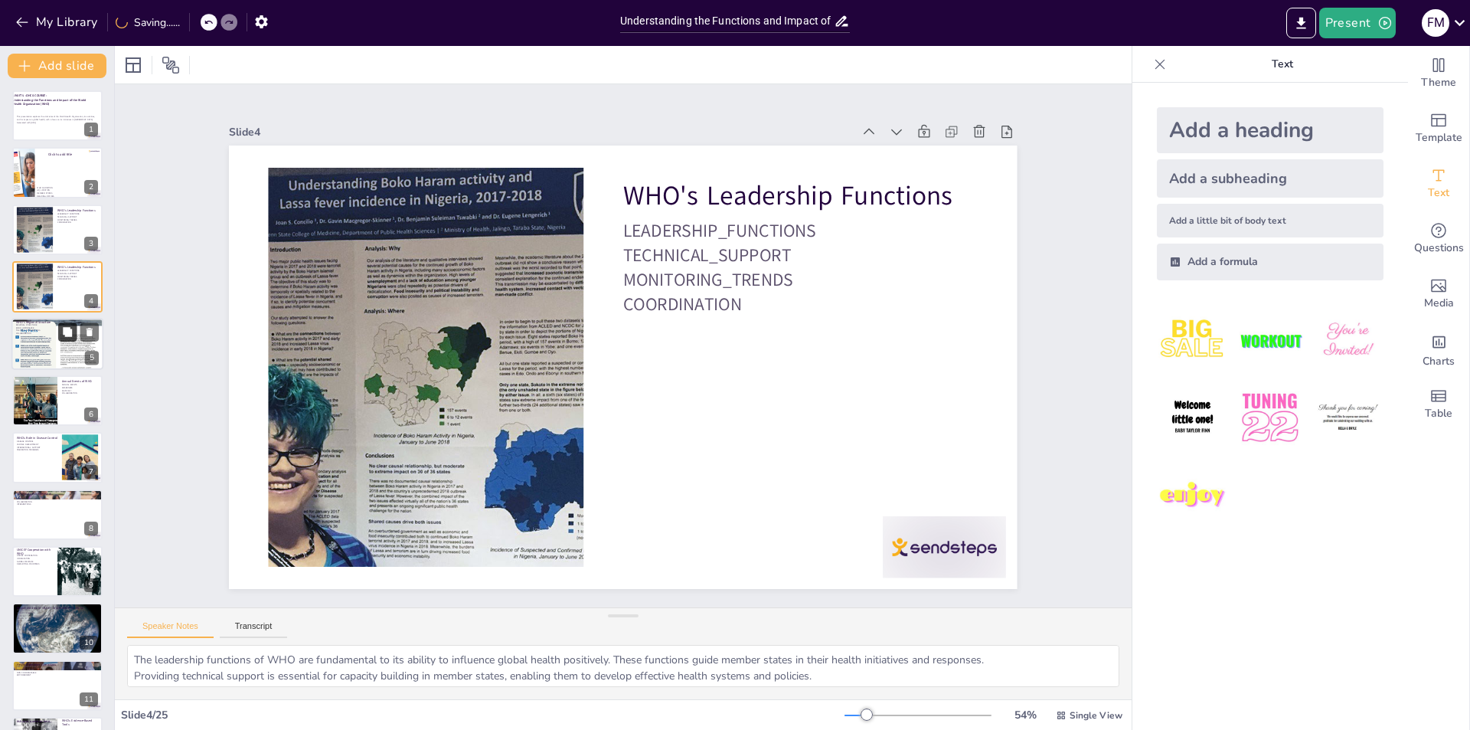
checkbox input "true"
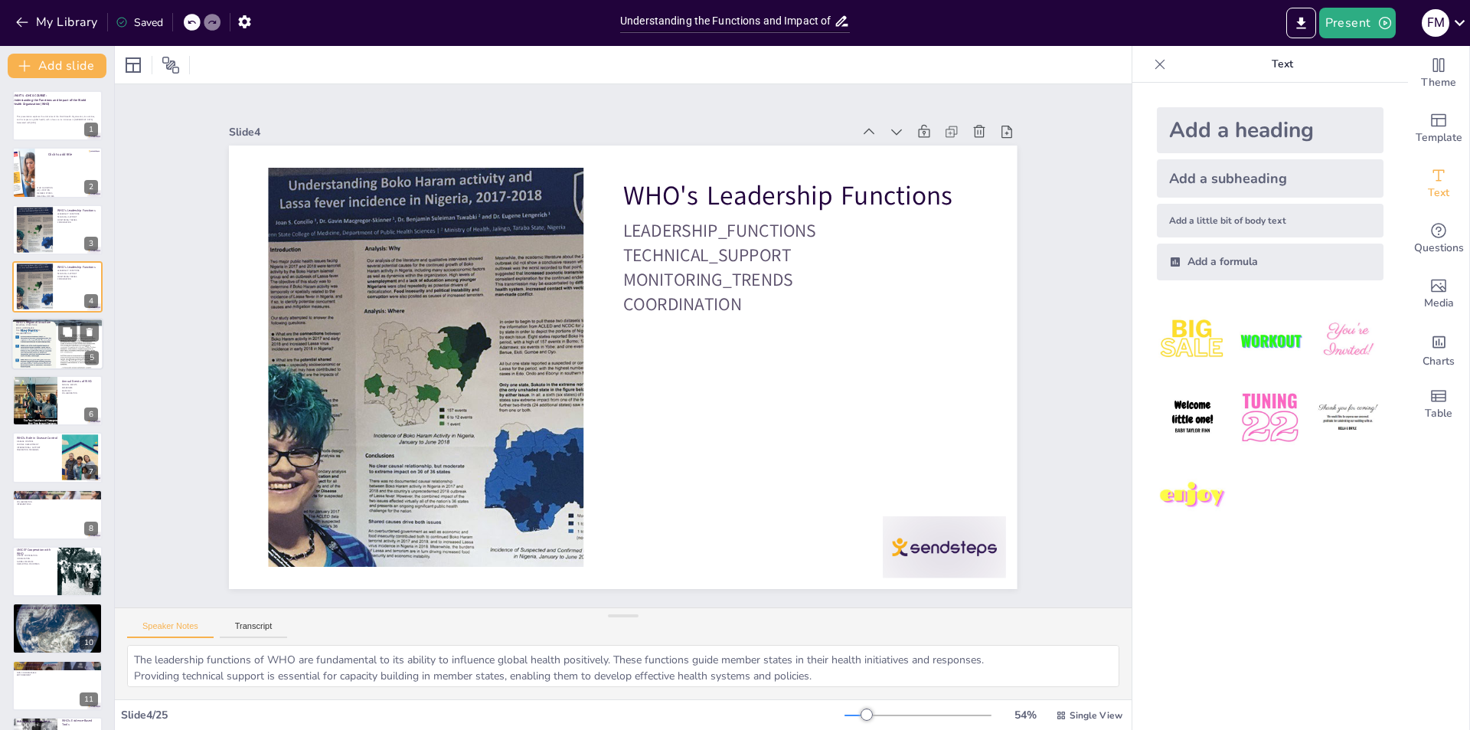
checkbox input "true"
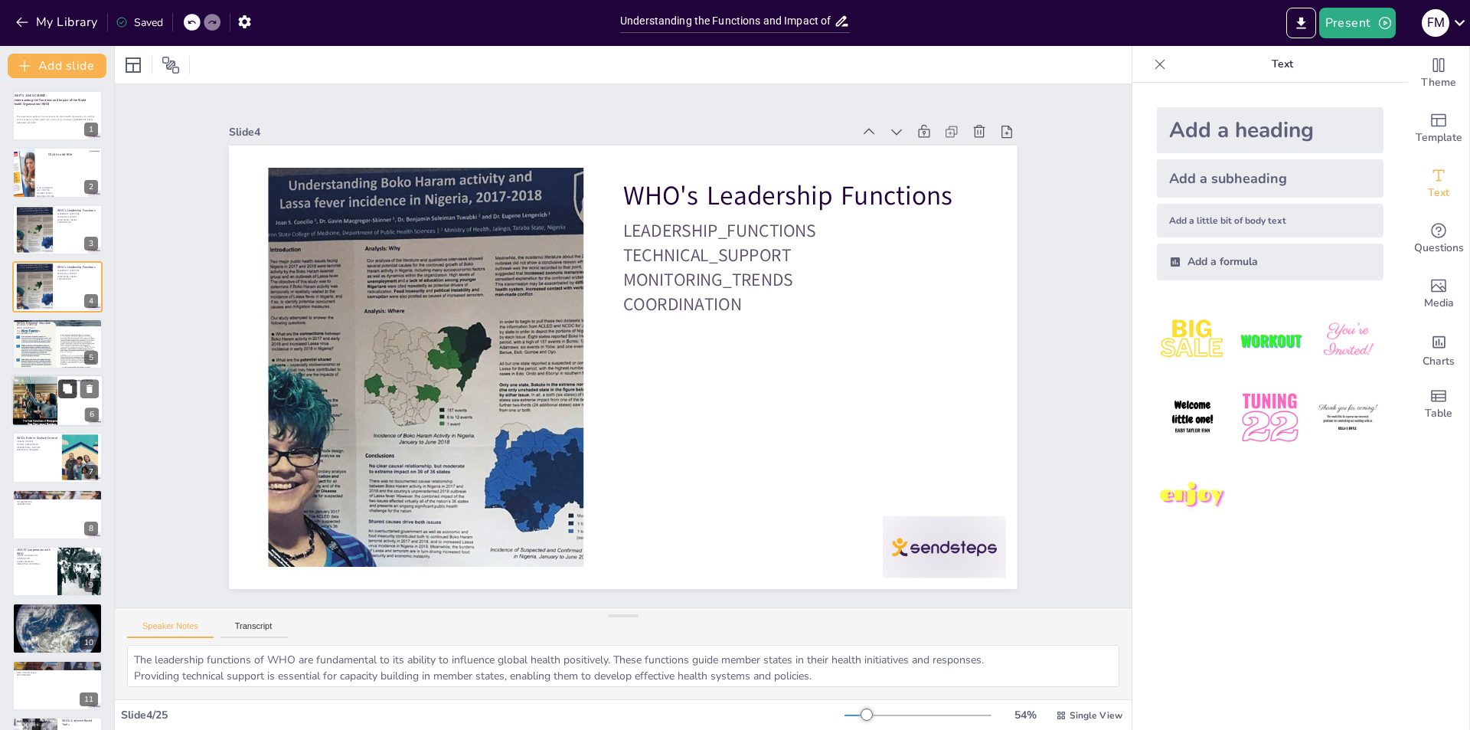
checkbox input "true"
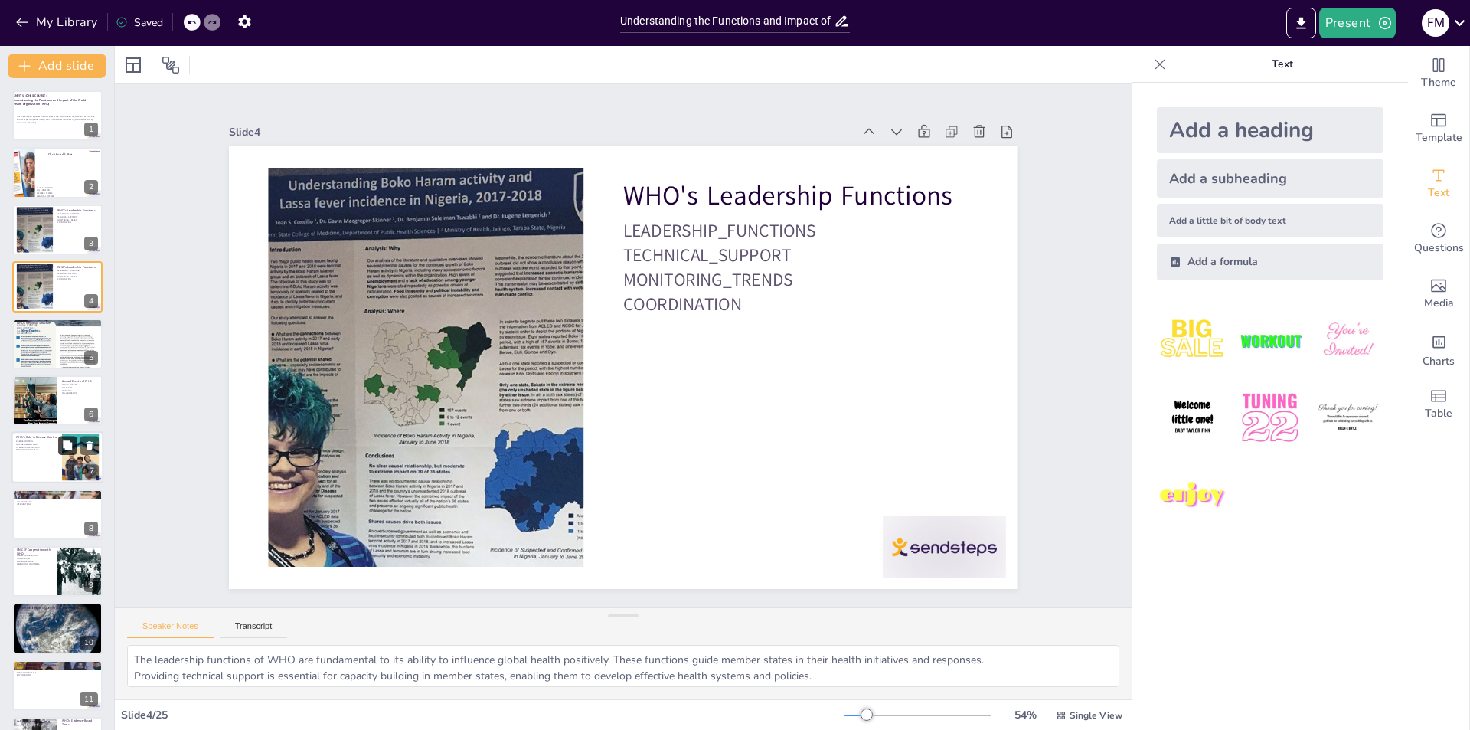
checkbox input "true"
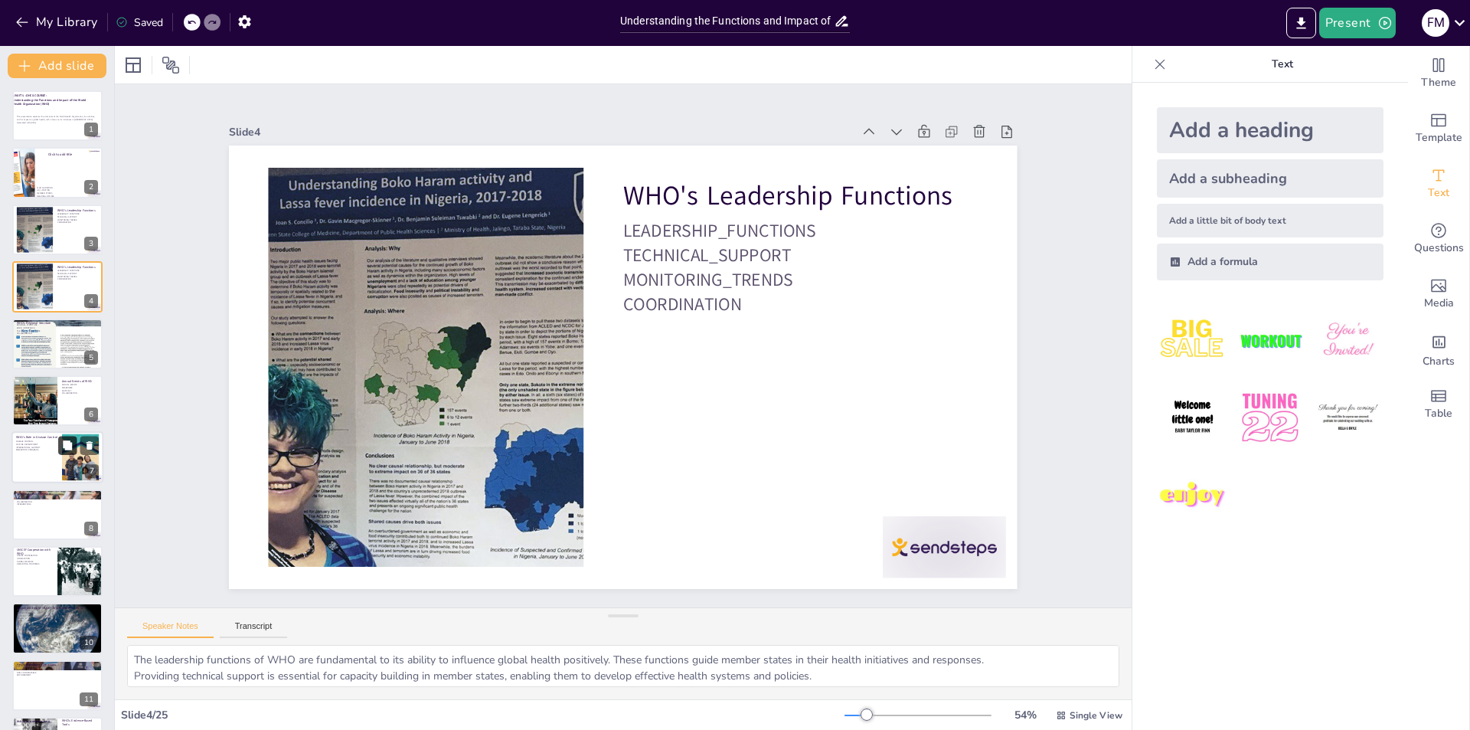
checkbox input "true"
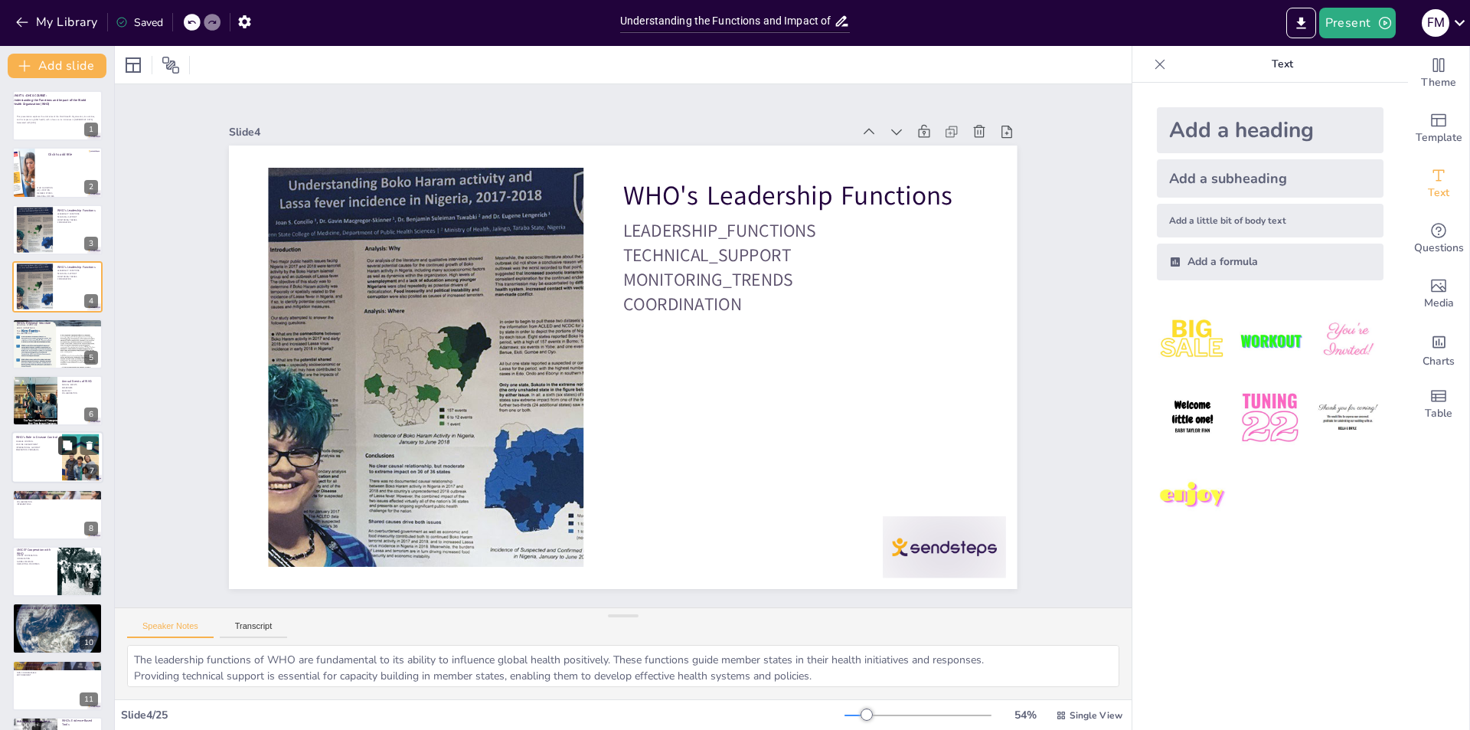
checkbox input "true"
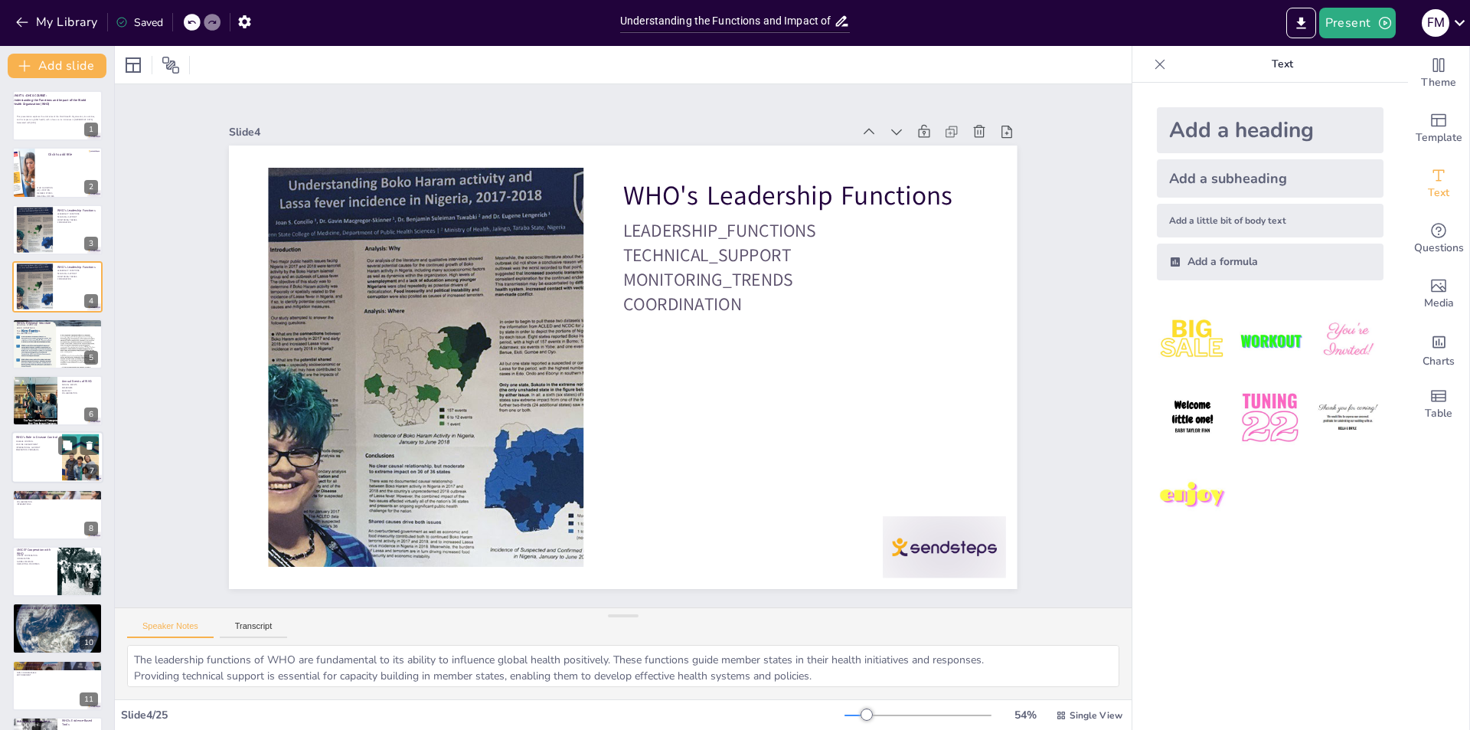
checkbox input "true"
click at [64, 465] on div at bounding box center [80, 457] width 83 height 47
type textarea "The role of WHO in disease control is vital for safeguarding public health and …"
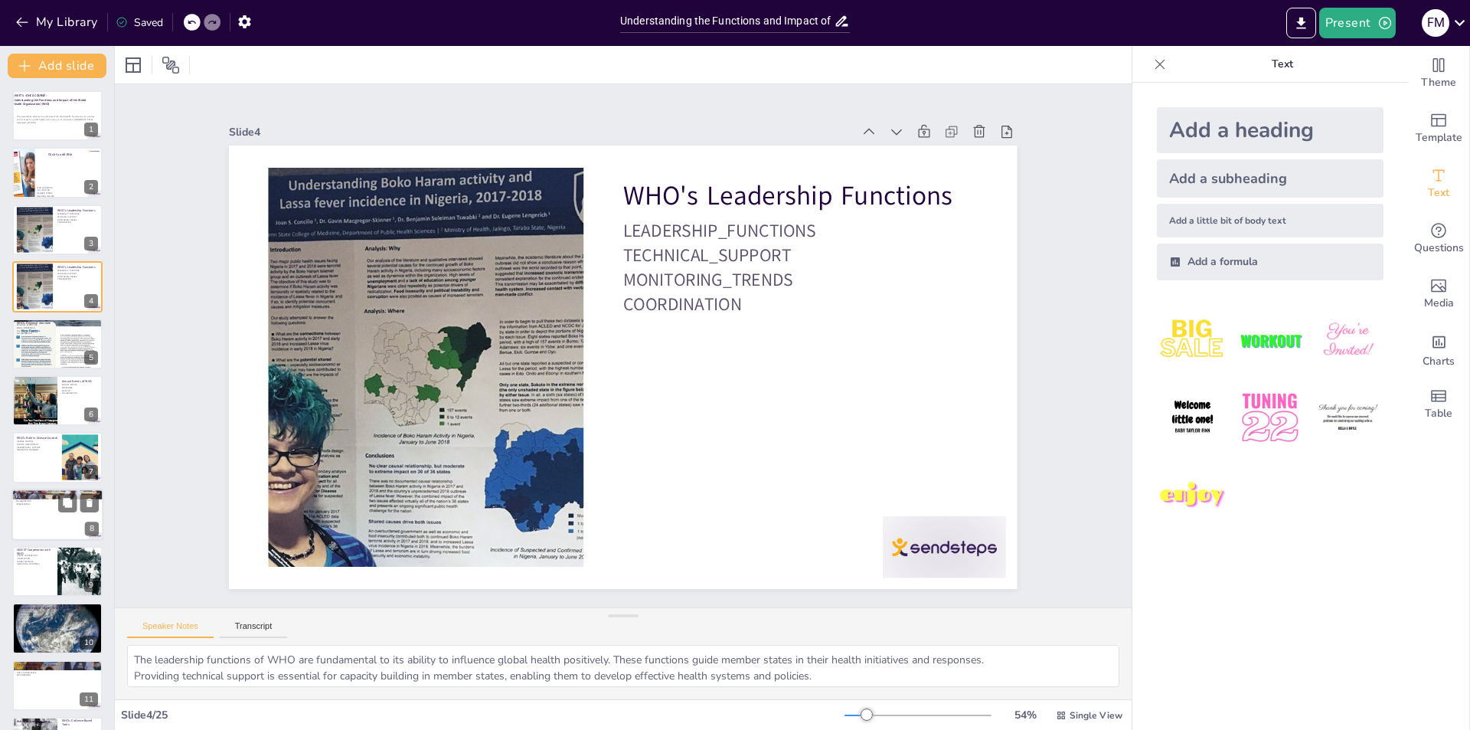
checkbox input "true"
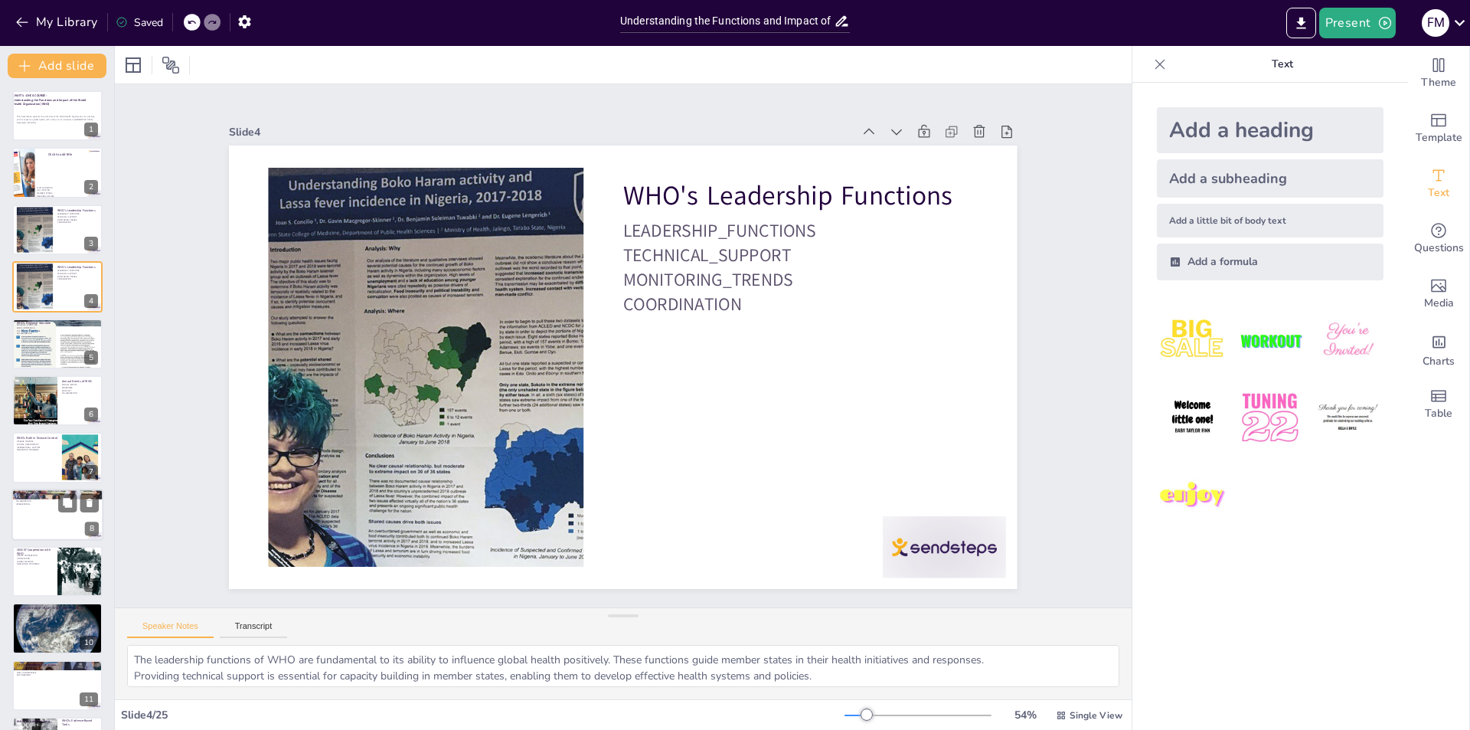
checkbox input "true"
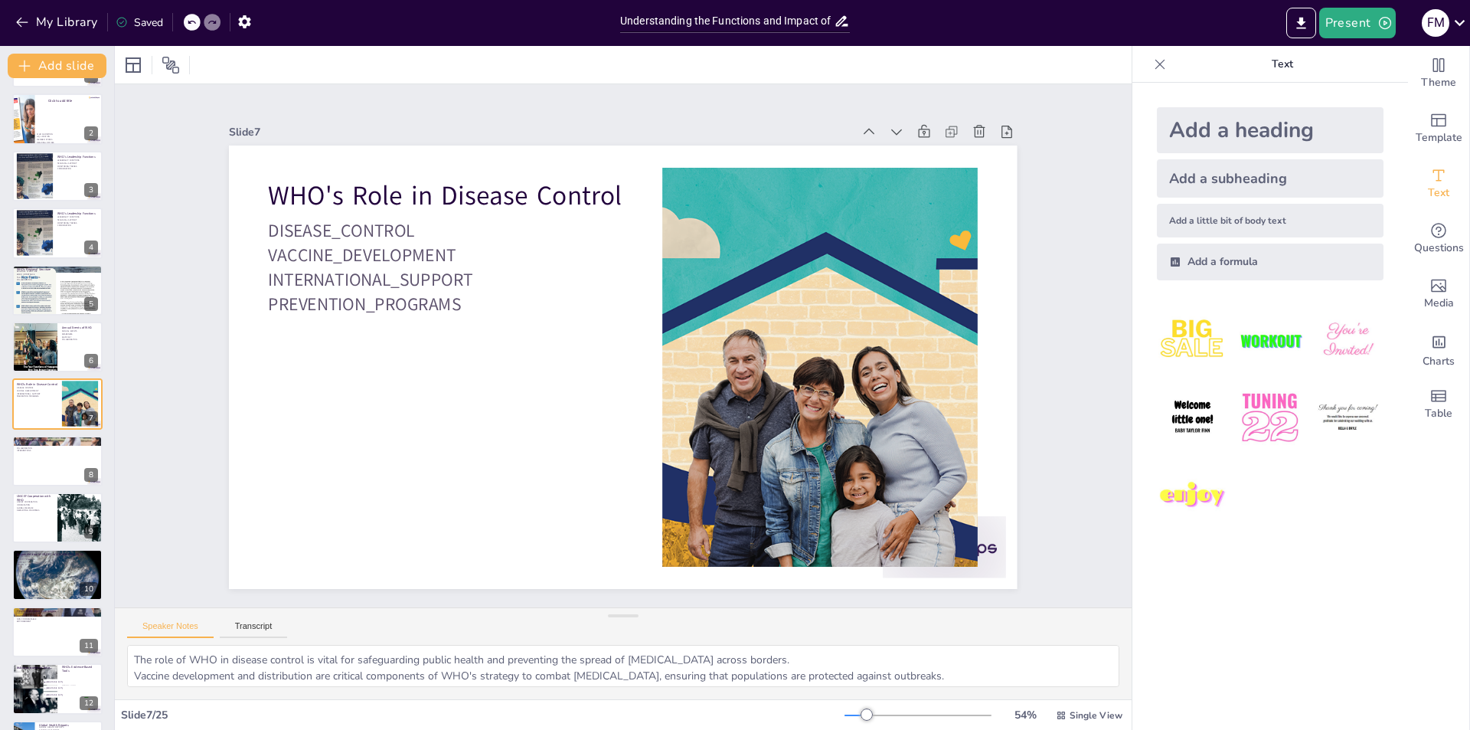
checkbox input "true"
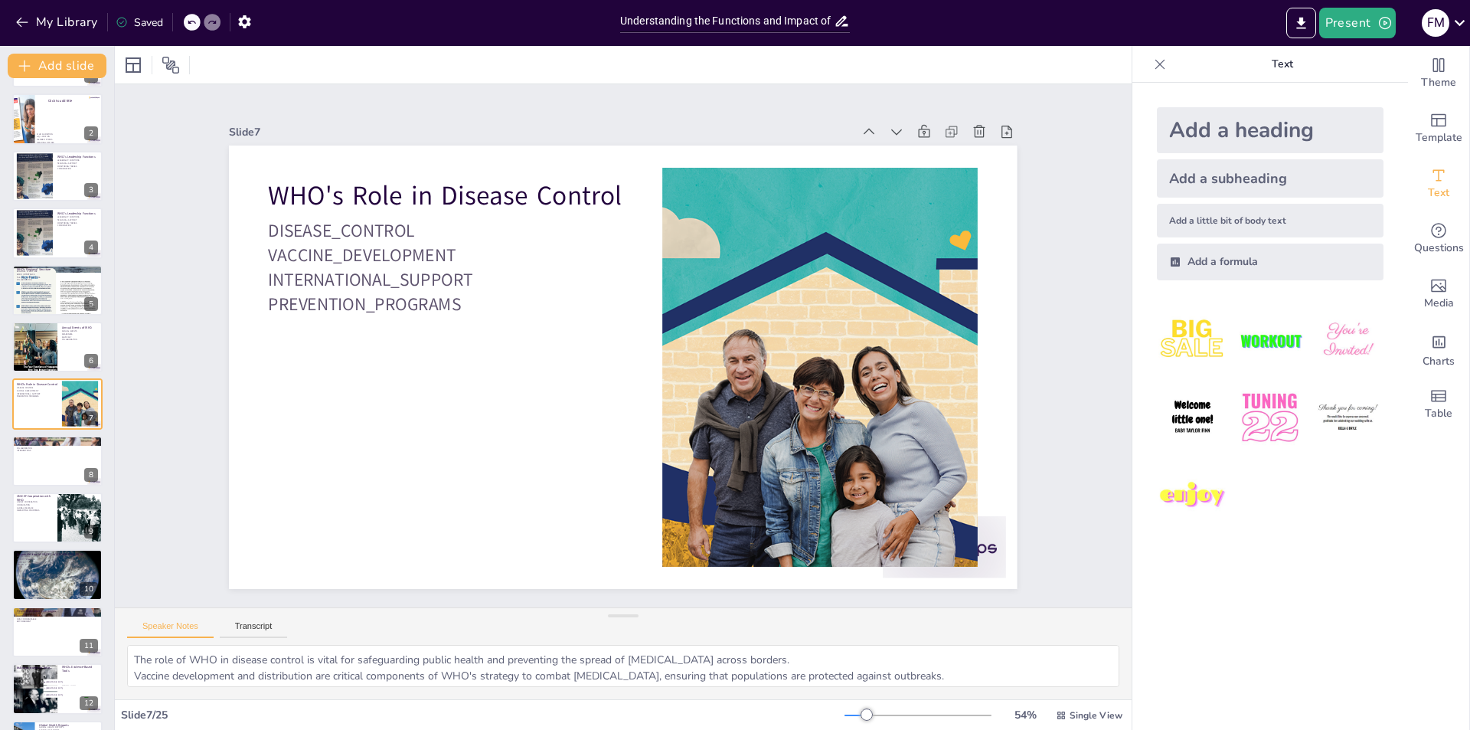
checkbox input "true"
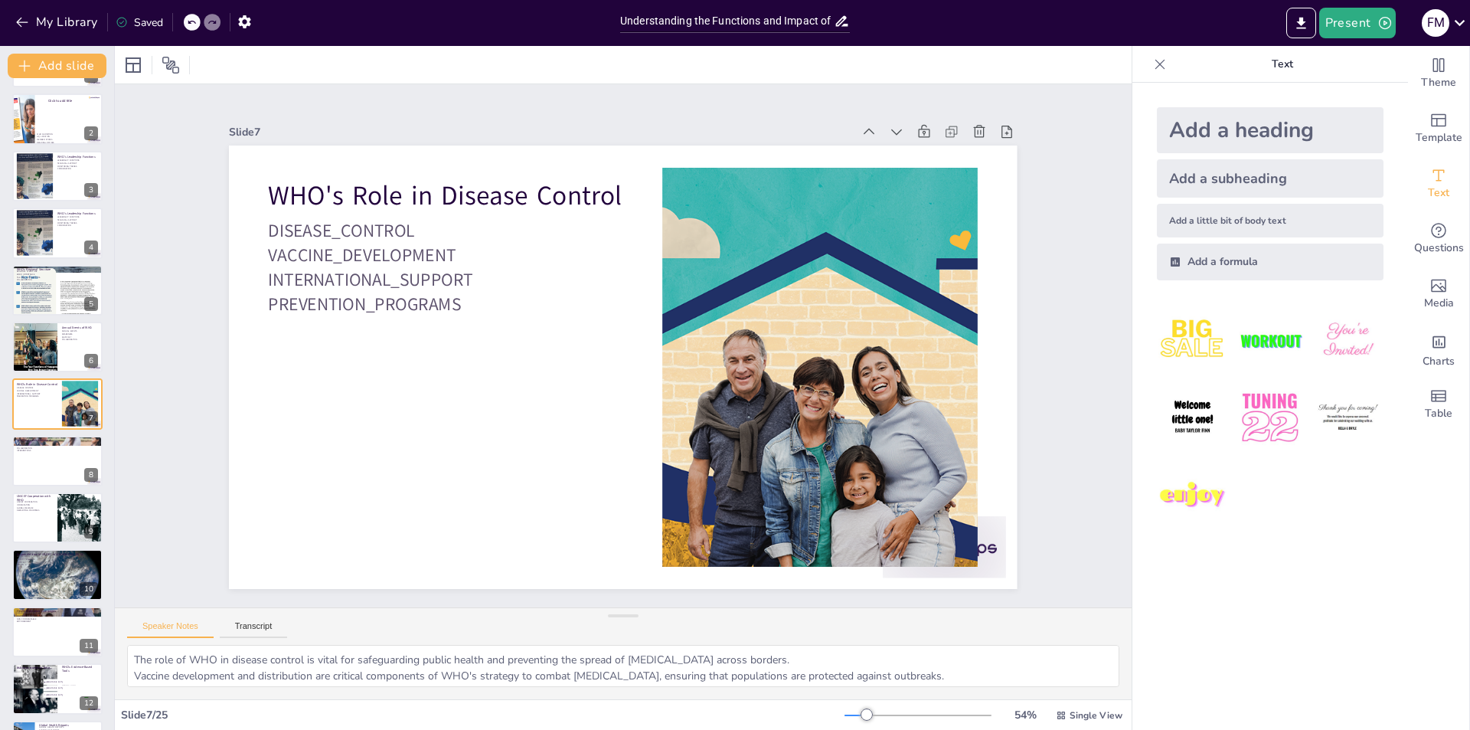
checkbox input "true"
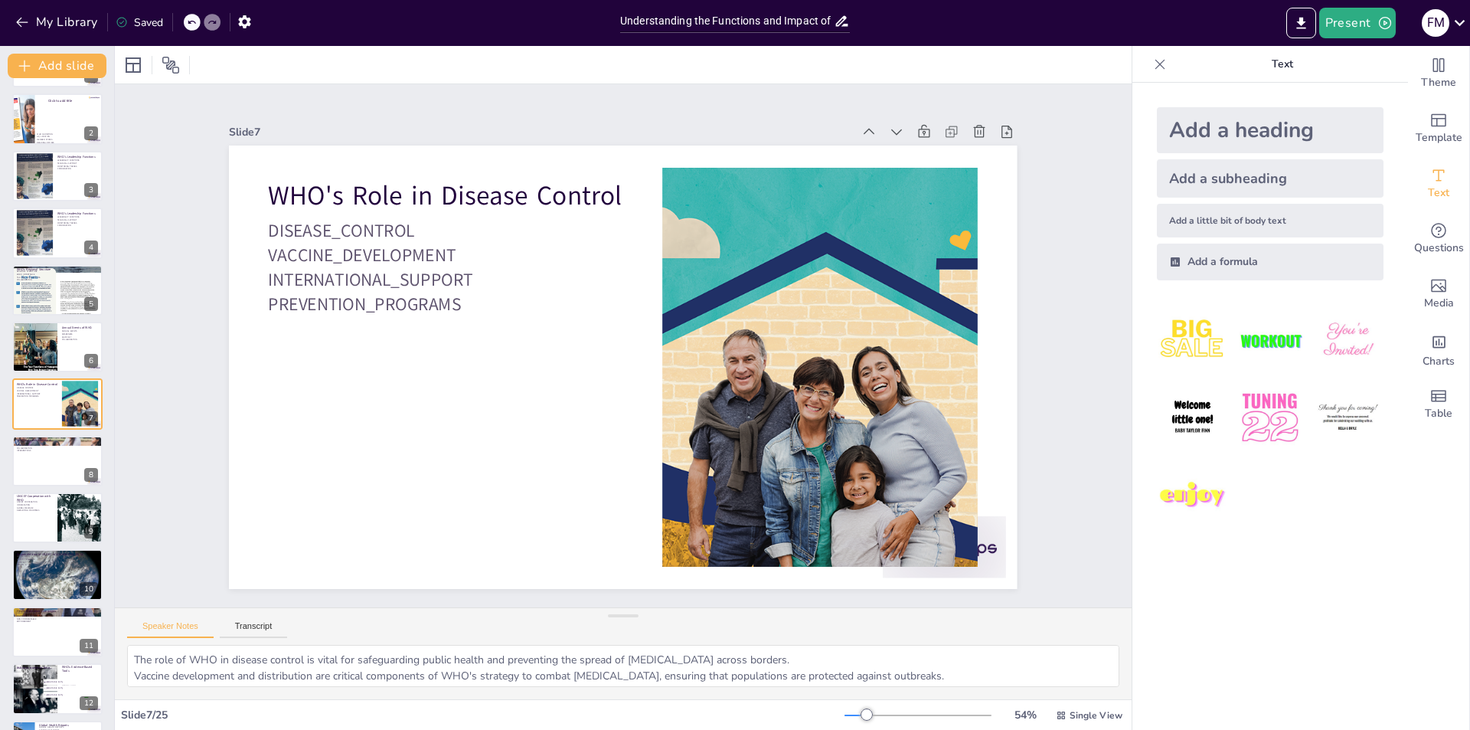
checkbox input "true"
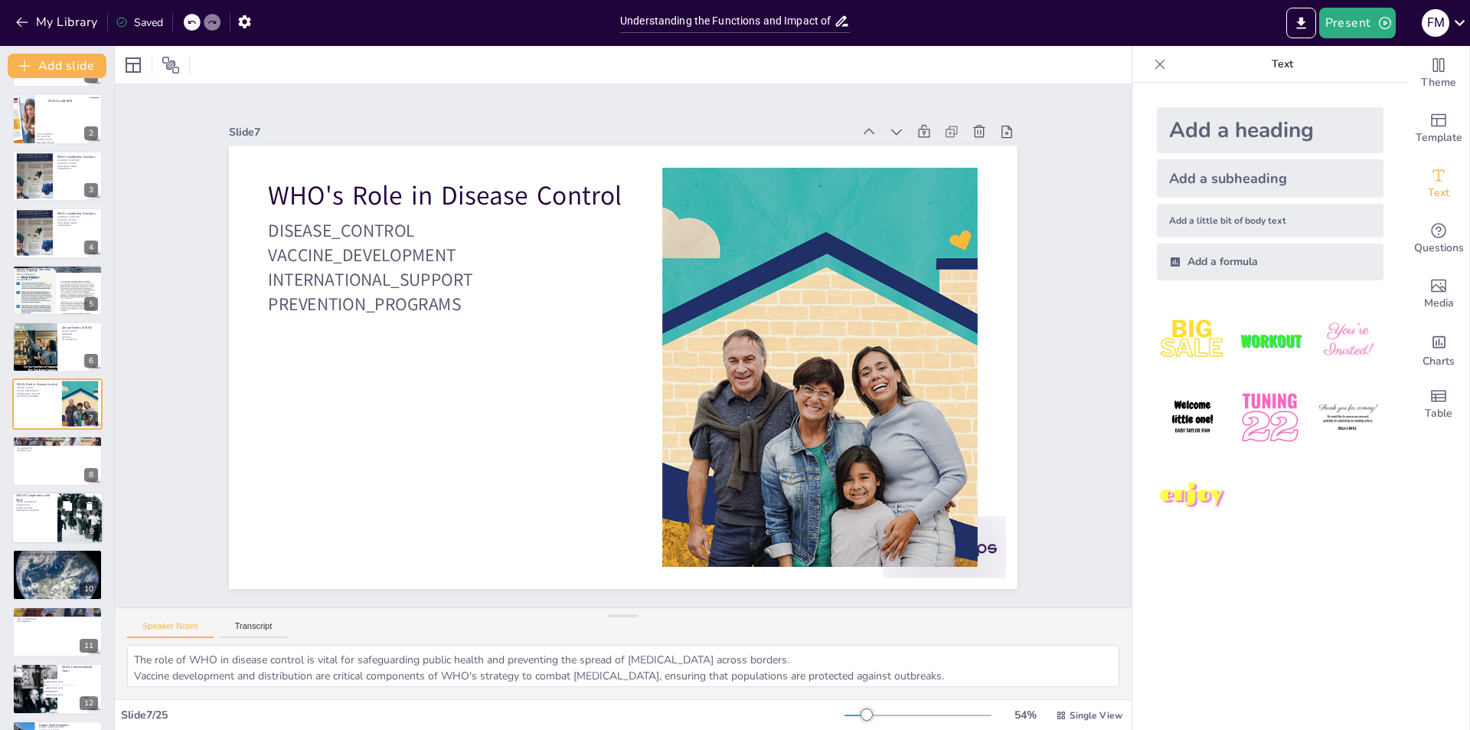
checkbox input "true"
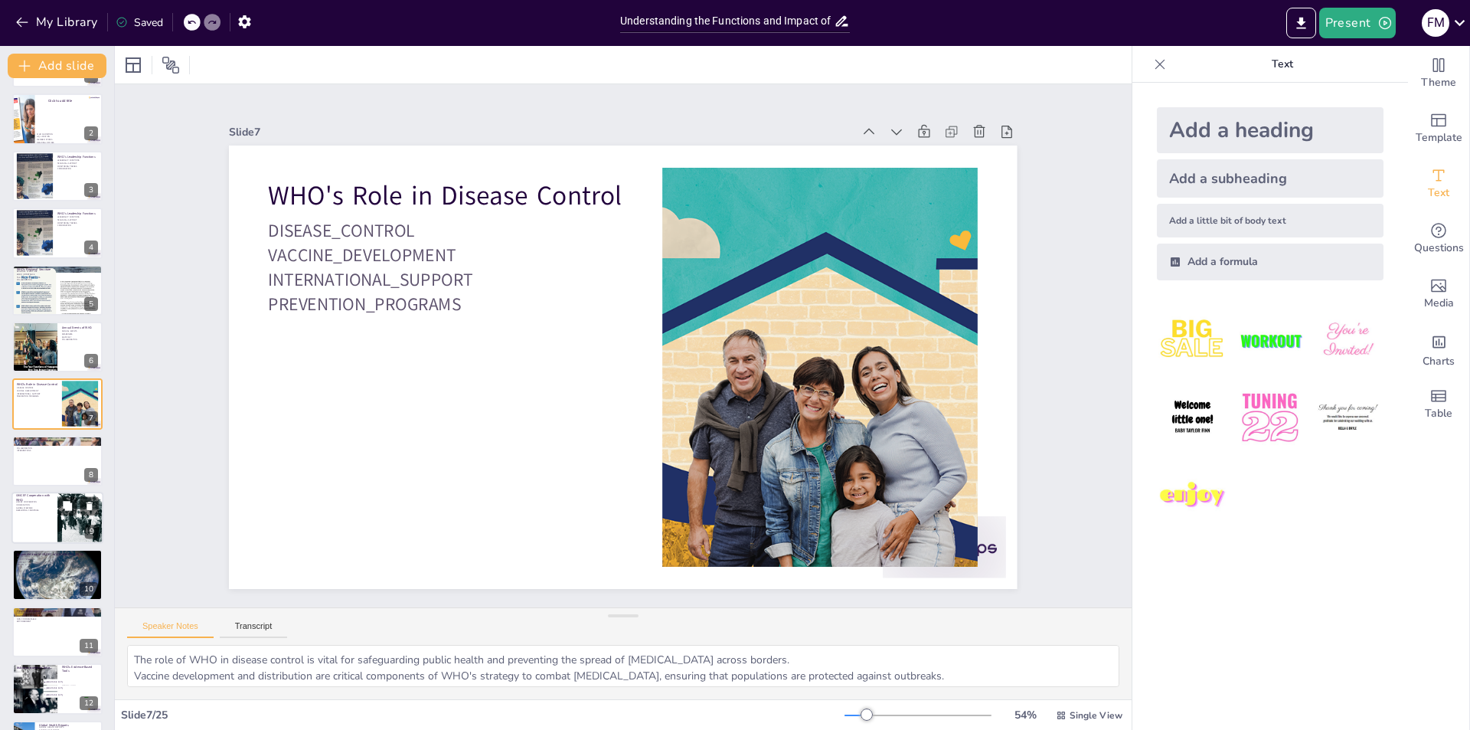
checkbox input "true"
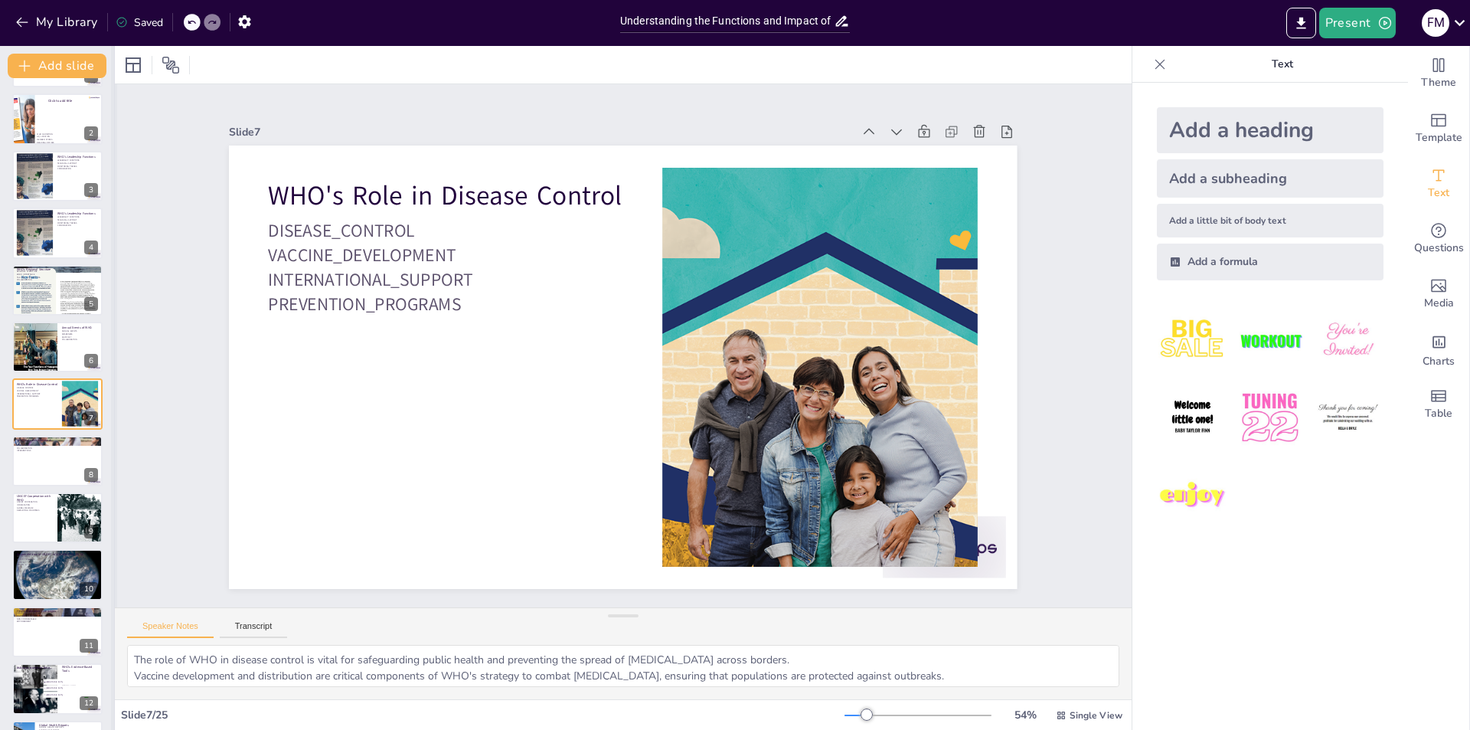
checkbox input "true"
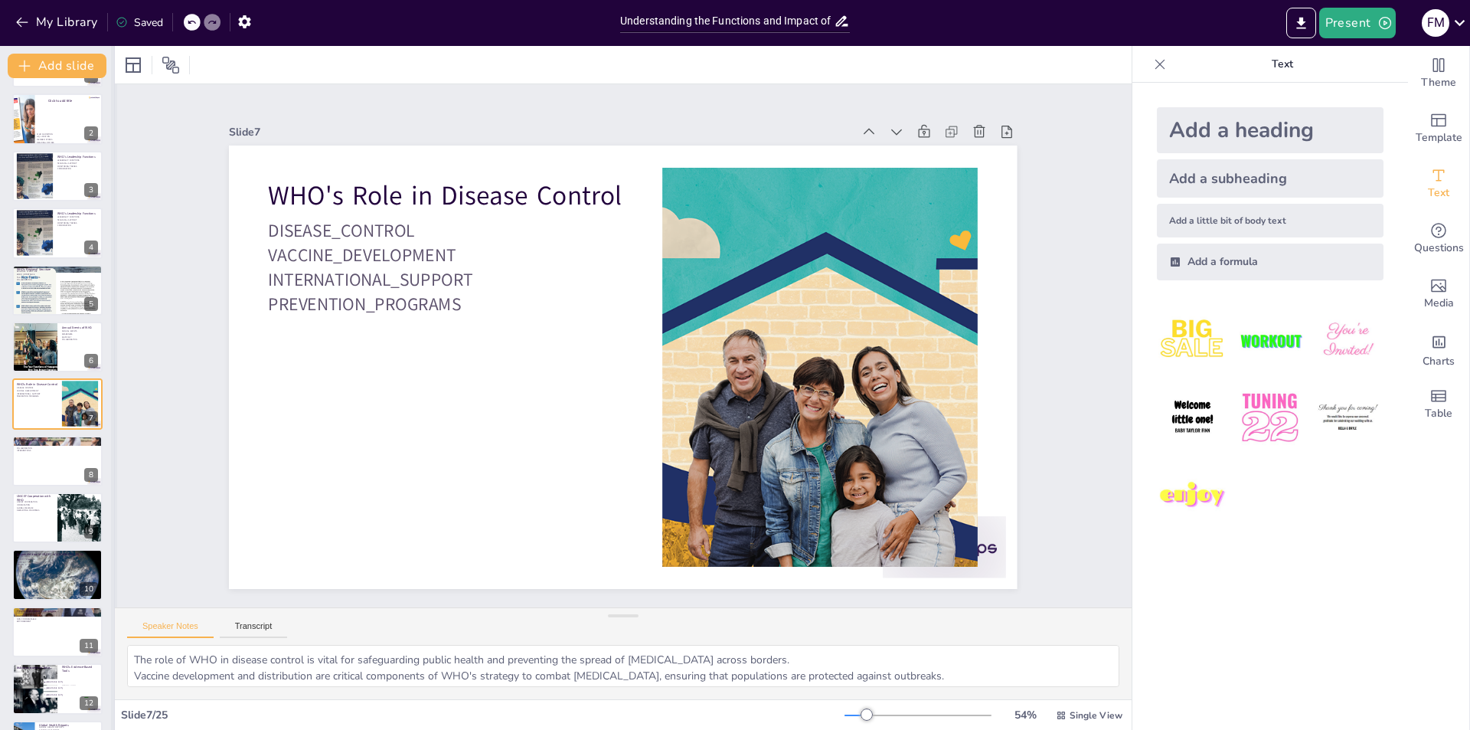
checkbox input "true"
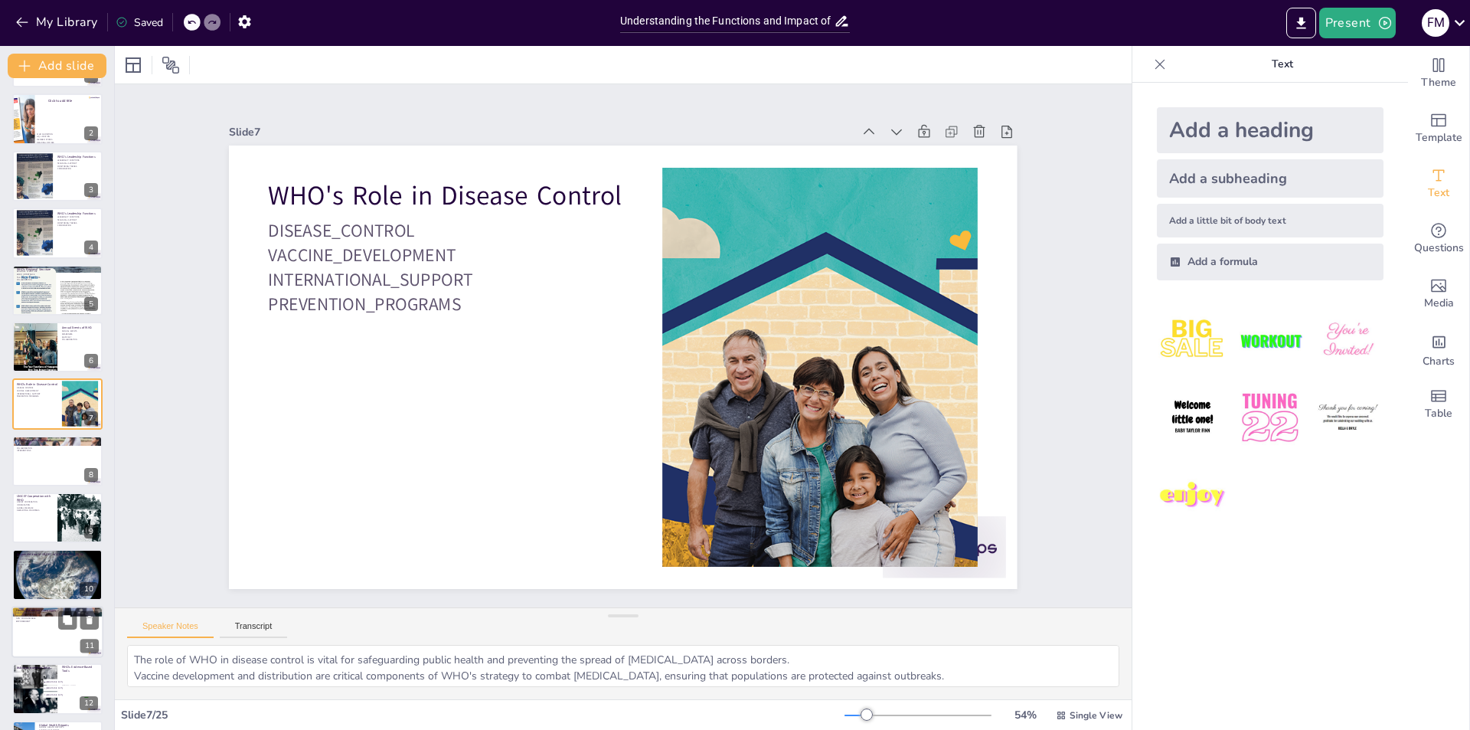
click at [43, 627] on div at bounding box center [57, 632] width 92 height 52
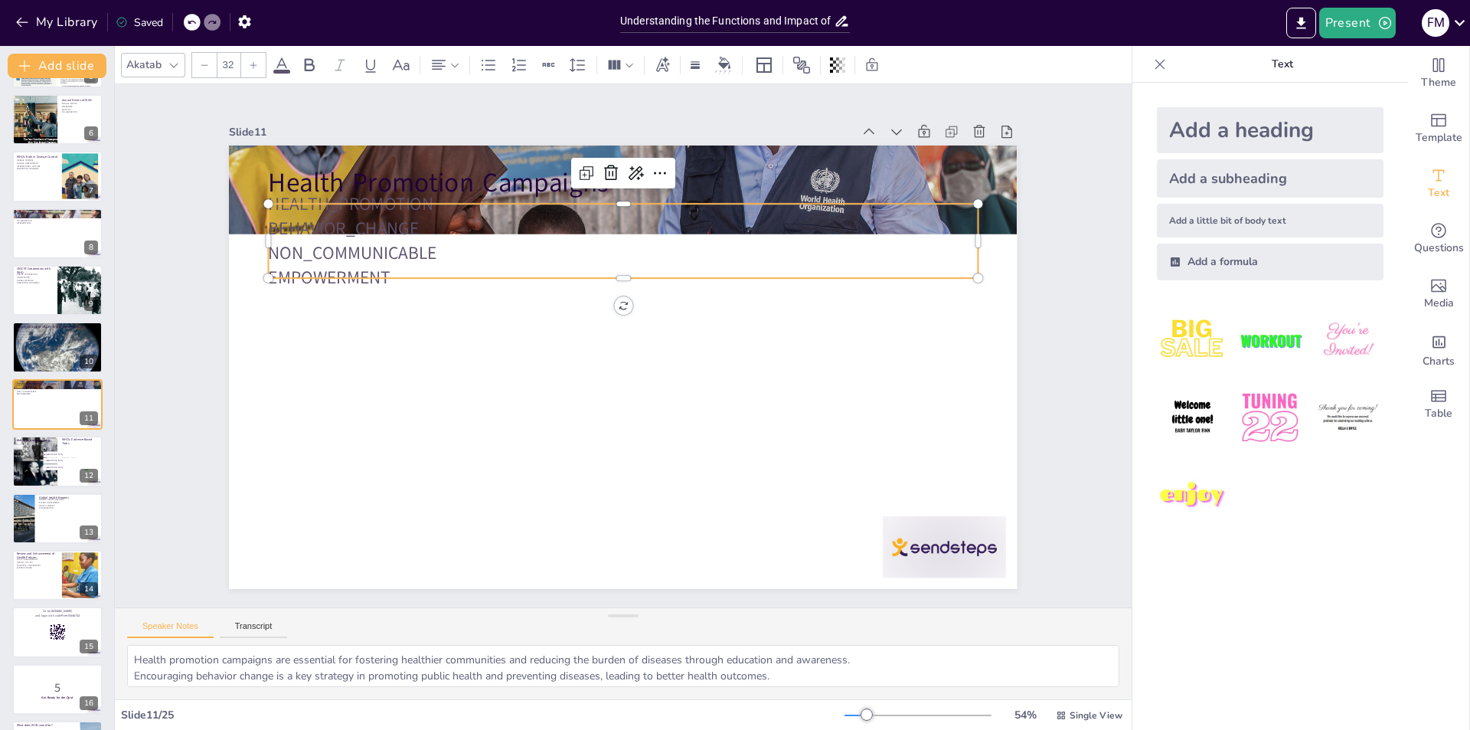
click at [520, 199] on p "HEALTH_PROMOTION" at bounding box center [738, 263] width 436 height 588
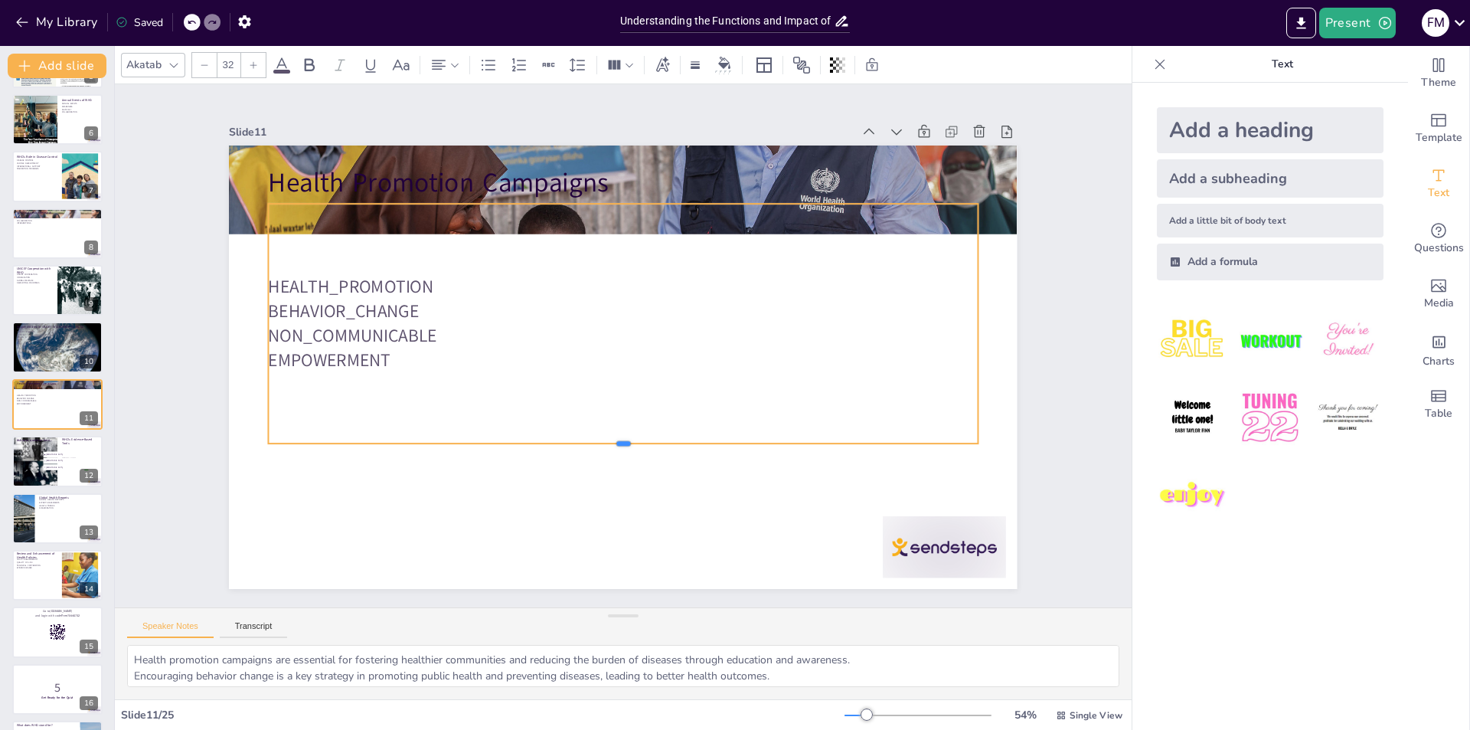
drag, startPoint x: 613, startPoint y: 274, endPoint x: 606, endPoint y: 439, distance: 165.5
click at [606, 439] on div at bounding box center [684, 429] width 581 height 426
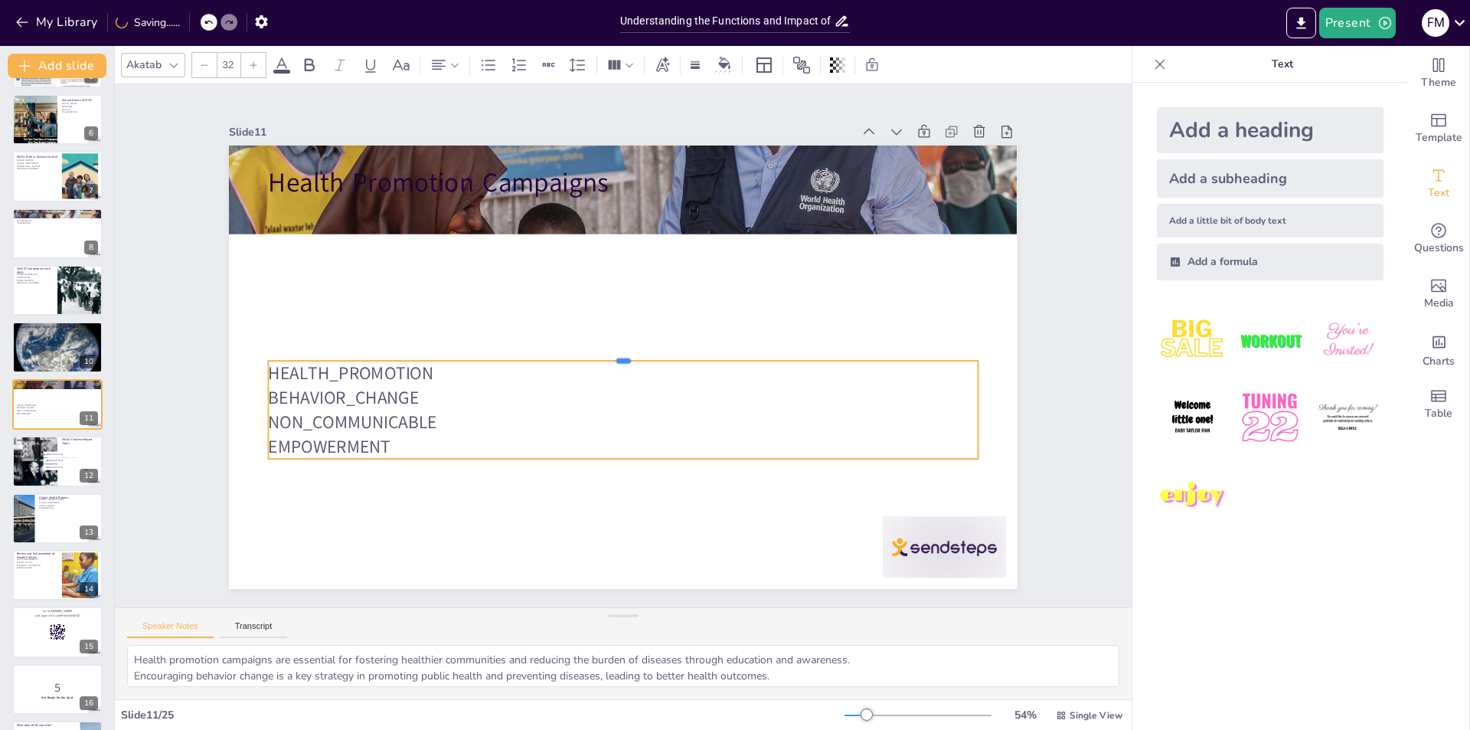
drag, startPoint x: 610, startPoint y: 196, endPoint x: 616, endPoint y: 353, distance: 157.0
click at [616, 353] on div at bounding box center [626, 337] width 678 height 230
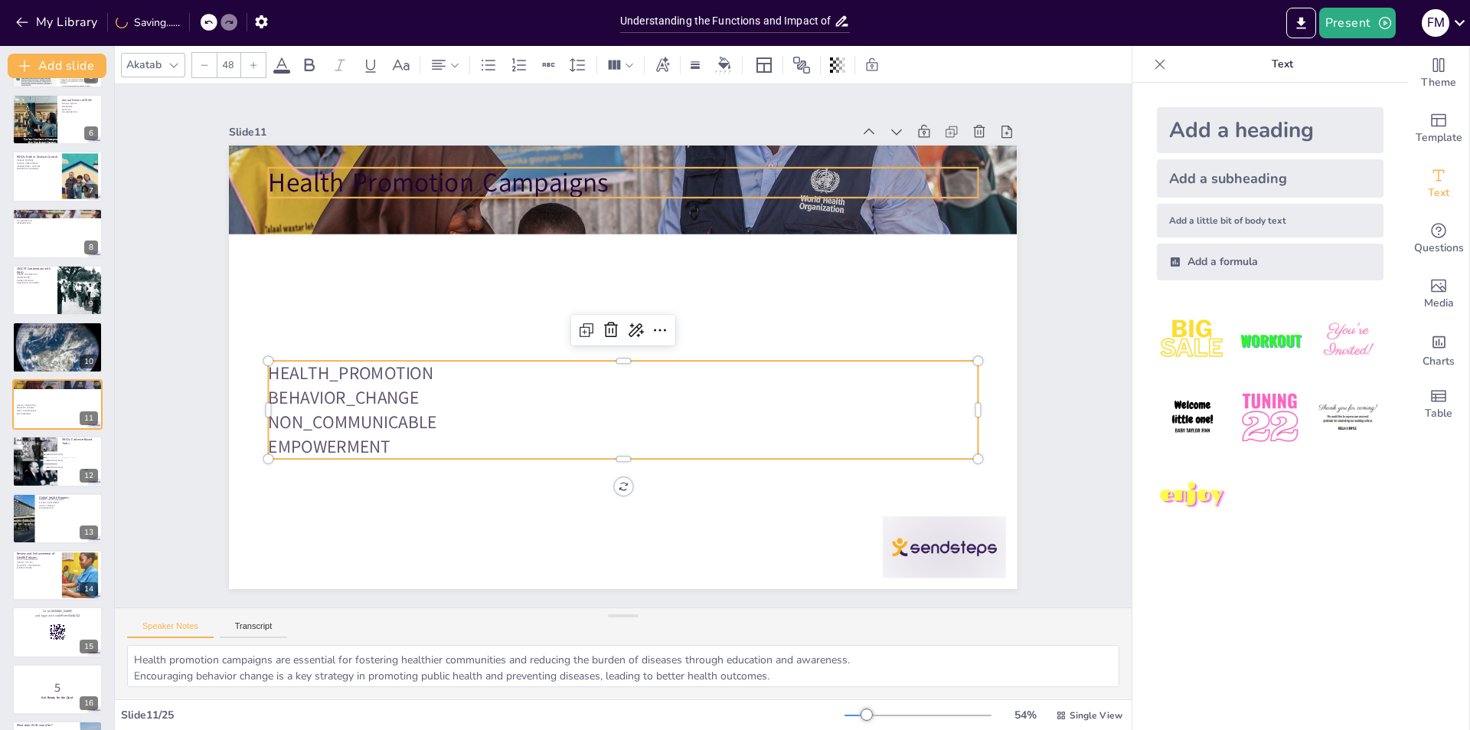
click at [555, 171] on p "Health Promotion Campaigns" at bounding box center [463, 311] width 183 height 701
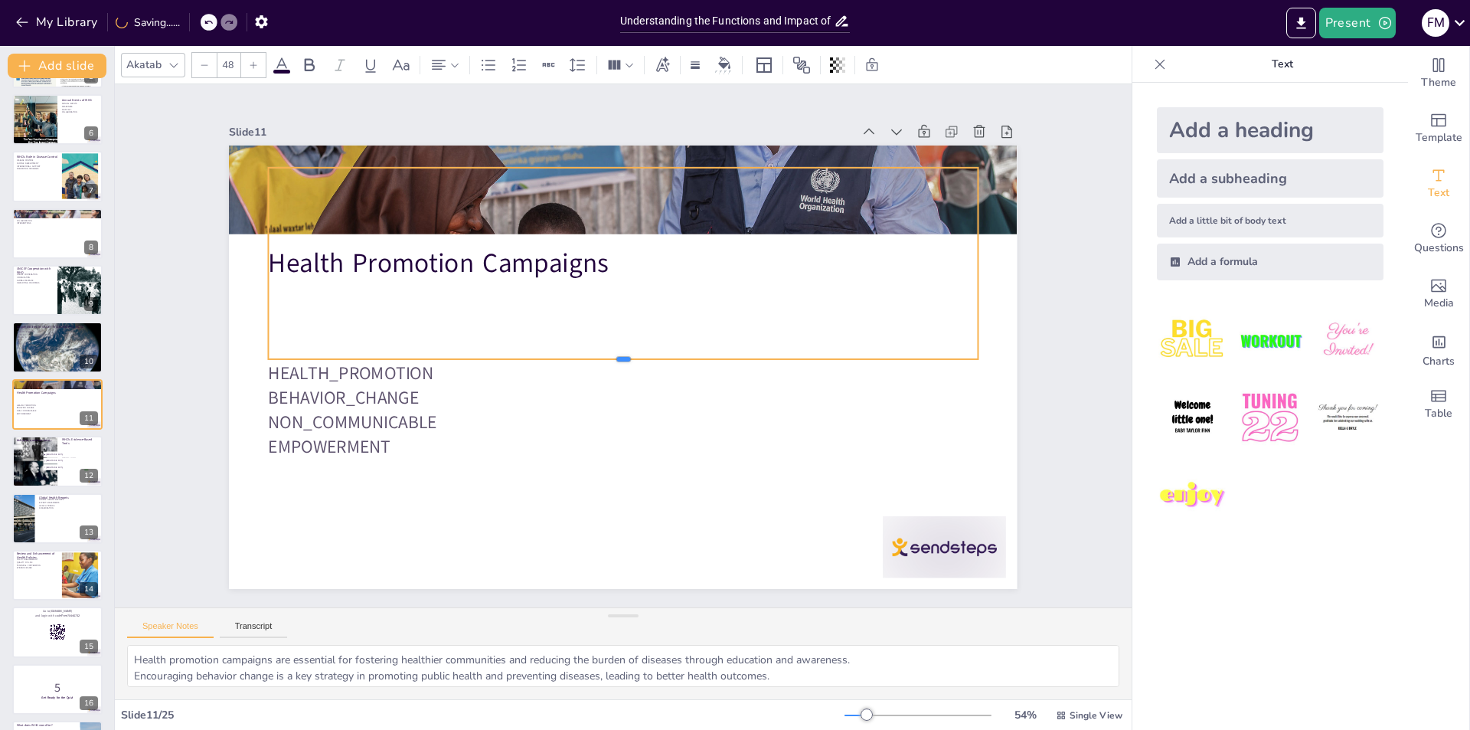
drag, startPoint x: 613, startPoint y: 191, endPoint x: 616, endPoint y: 348, distance: 156.2
click at [615, 353] on div at bounding box center [613, 362] width 620 height 365
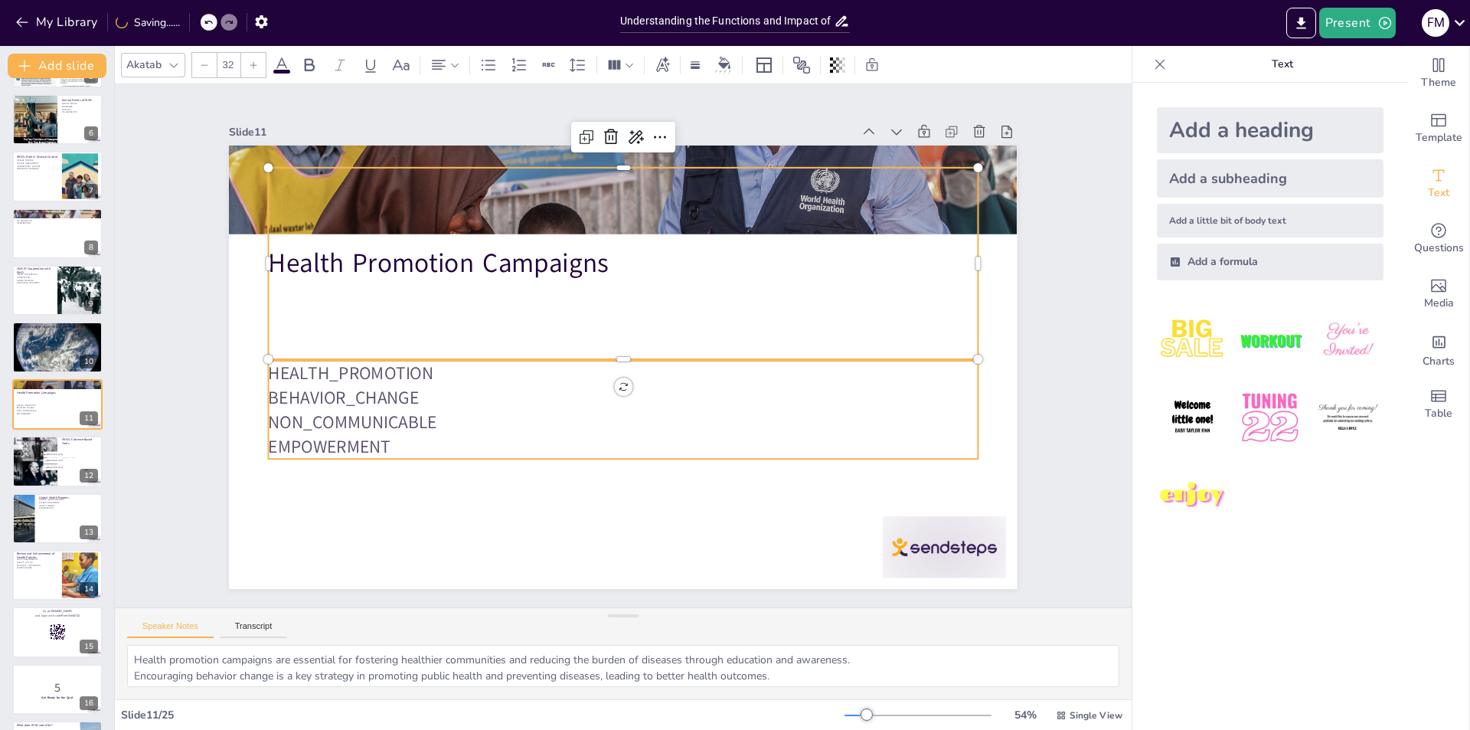
click at [577, 449] on p "EMPOWERMENT" at bounding box center [527, 377] width 243 height 682
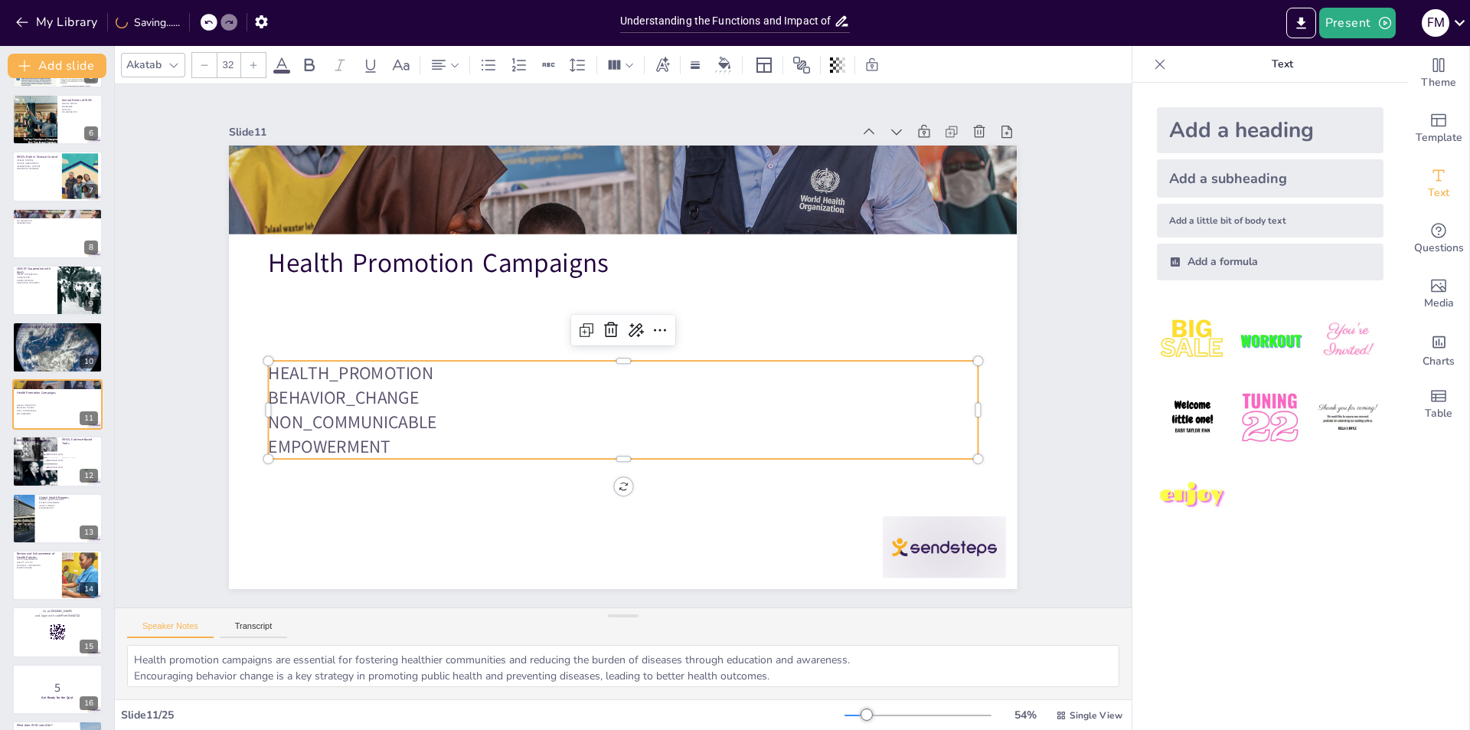
click at [217, 354] on div "Slide 1 UNUIT 5 -OHCS COURSE- Understanding the Functions and Impact of the Wor…" at bounding box center [623, 345] width 812 height 1128
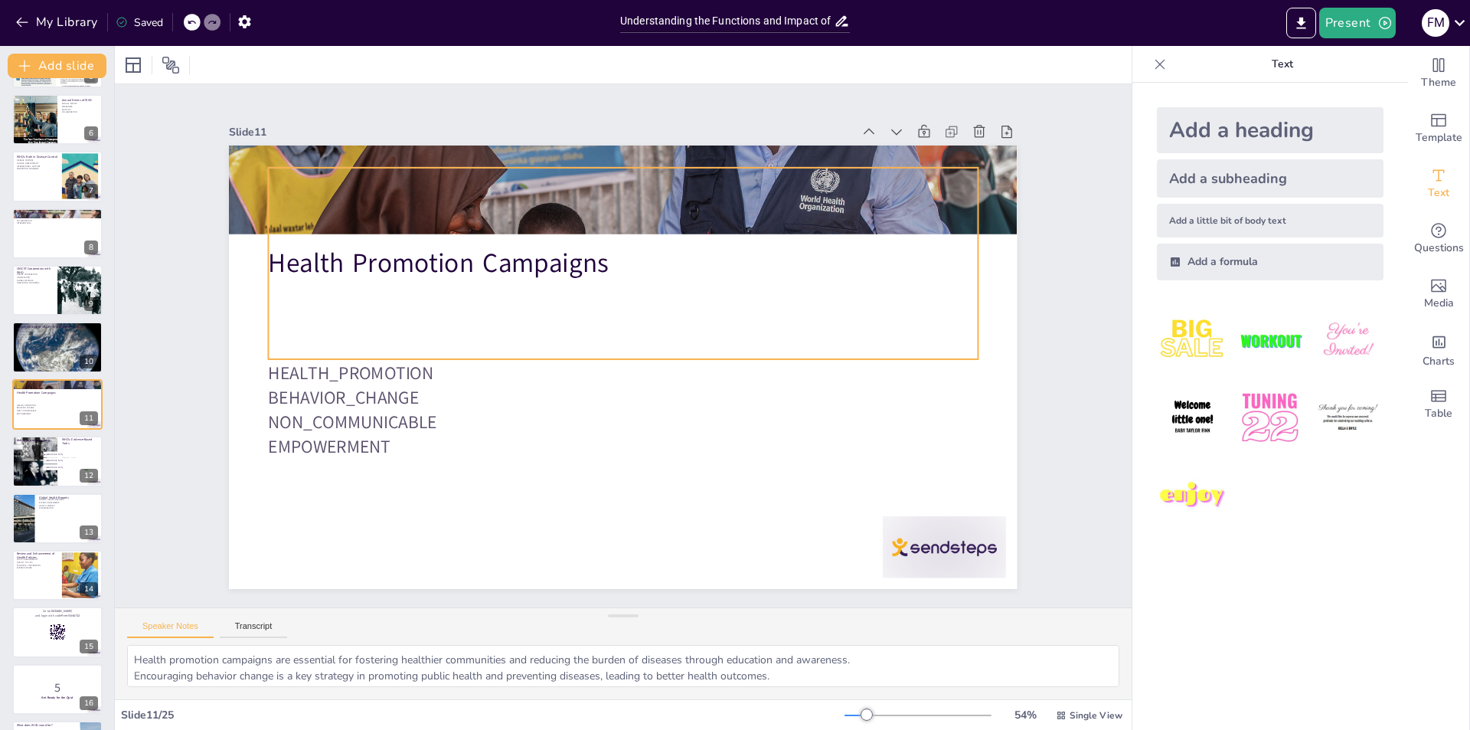
click at [807, 259] on div "Health Promotion Campaigns" at bounding box center [606, 426] width 733 height 335
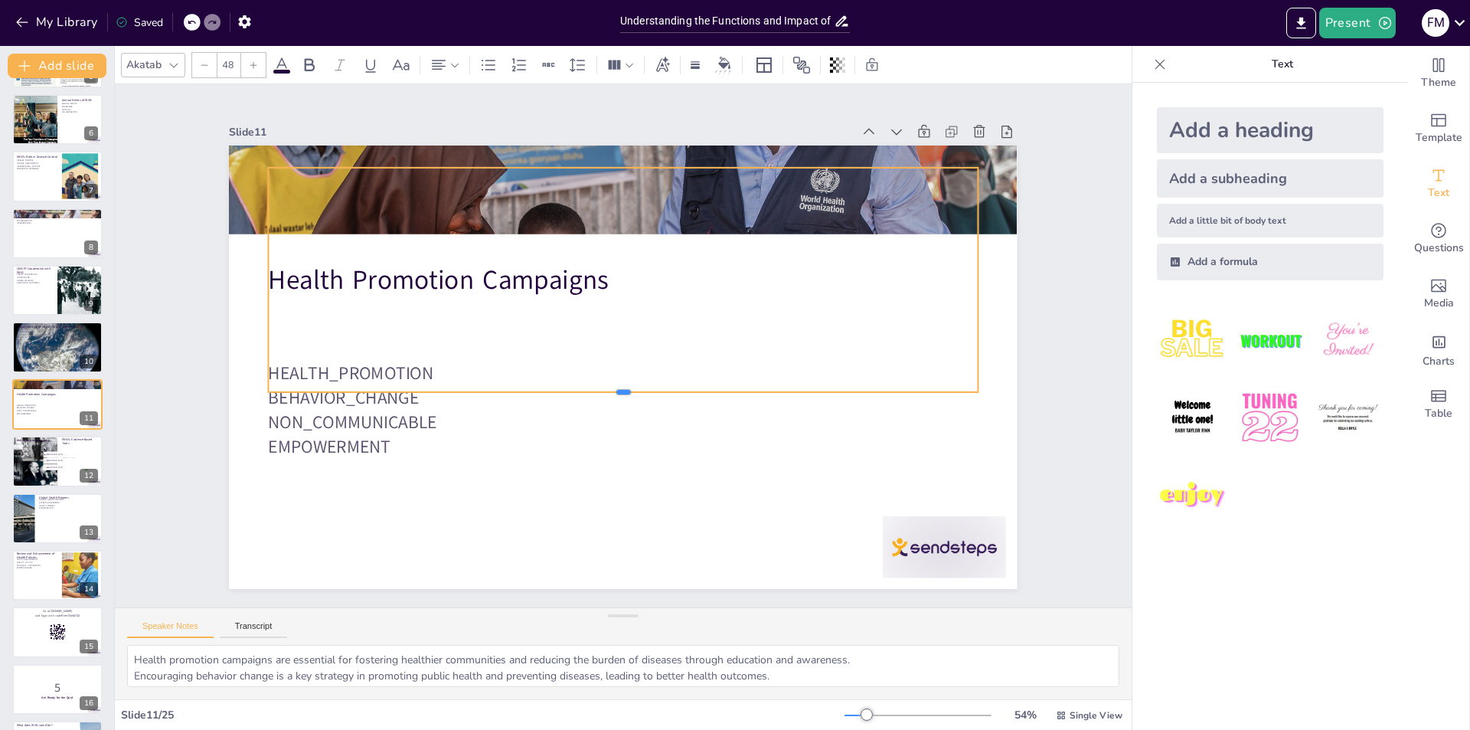
drag, startPoint x: 610, startPoint y: 353, endPoint x: 610, endPoint y: 386, distance: 32.9
click at [610, 386] on div at bounding box center [602, 298] width 653 height 299
click at [1012, 157] on div "Slide 1 UNUIT 5 -OHCS COURSE- Understanding the Functions and Impact of the Wor…" at bounding box center [623, 346] width 874 height 486
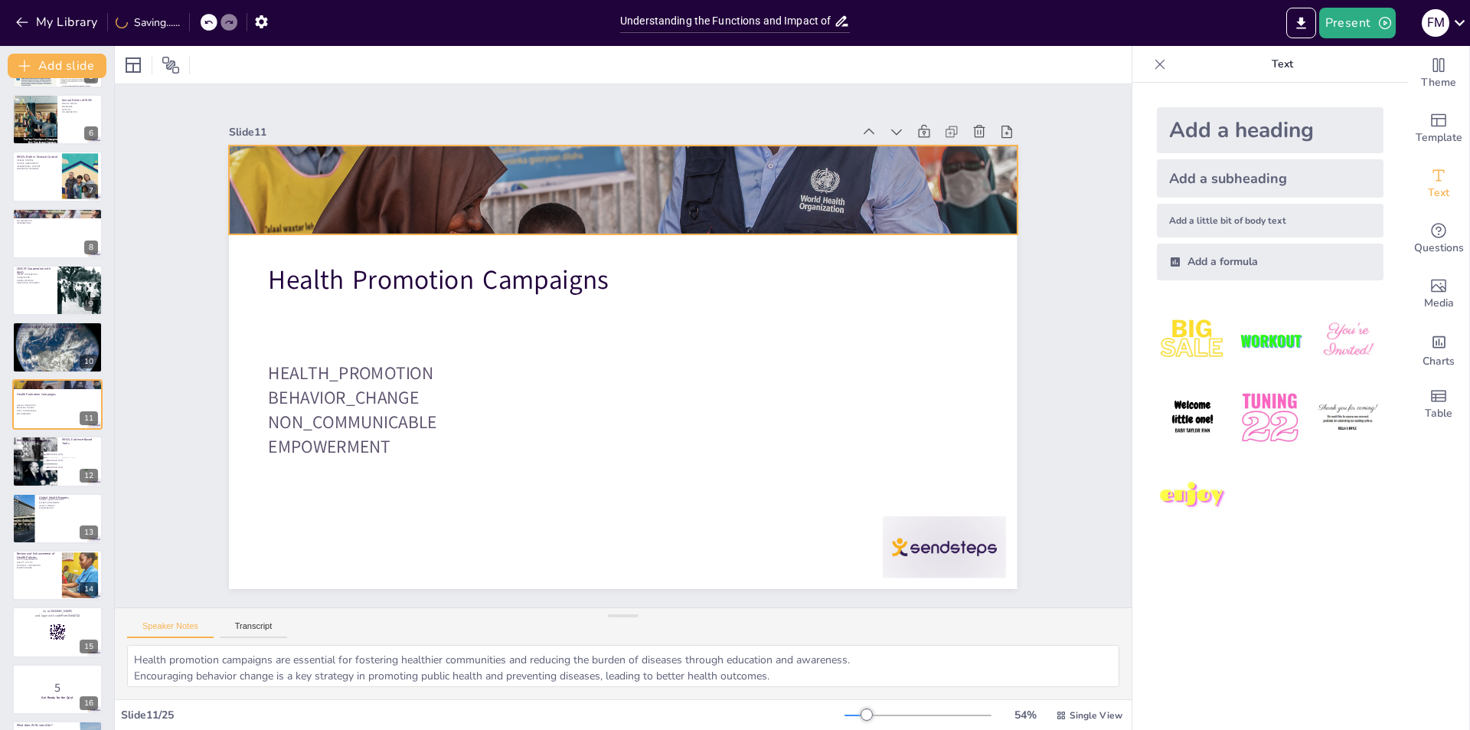
click at [994, 165] on div at bounding box center [623, 189] width 788 height 443
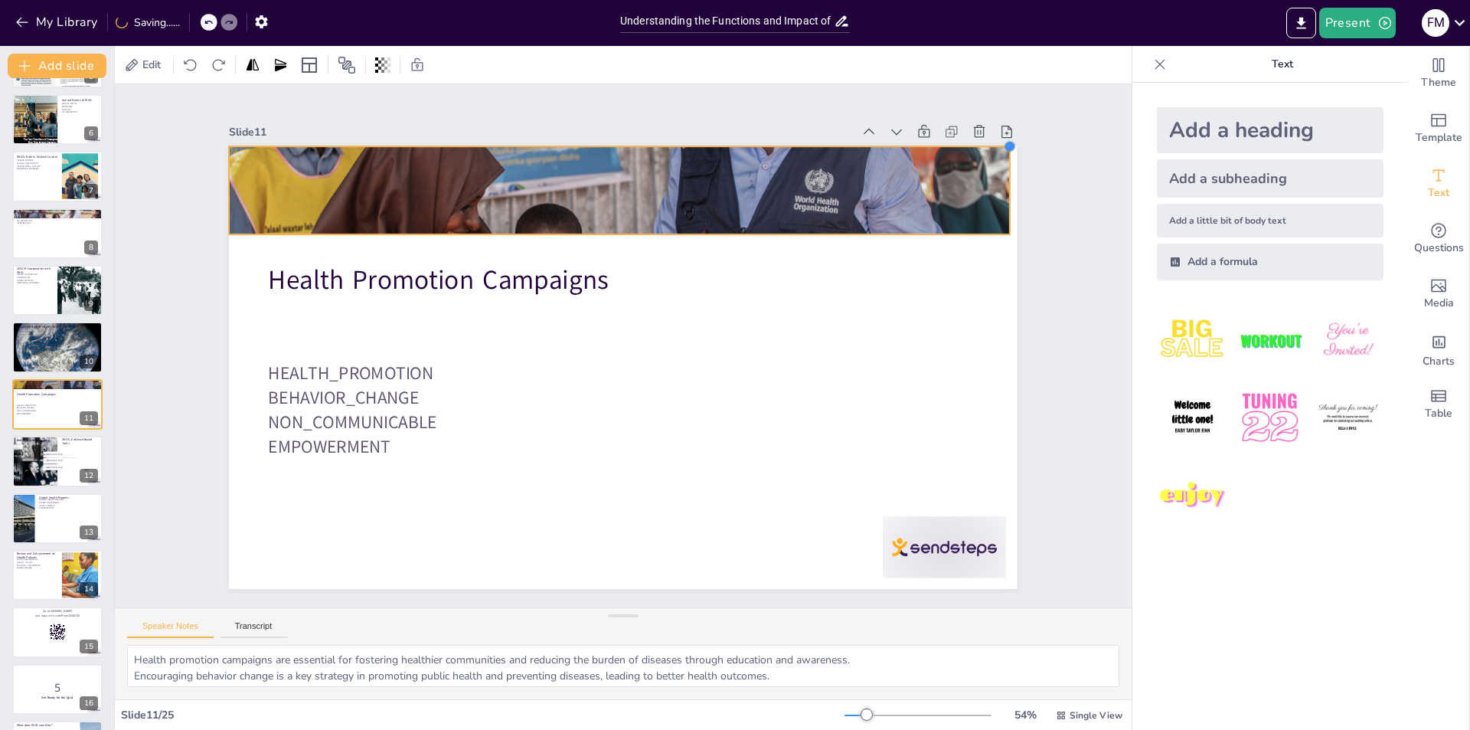
drag, startPoint x: 1002, startPoint y: 142, endPoint x: 995, endPoint y: 201, distance: 59.4
click at [995, 201] on div "Health Promotion Campaigns HEALTH_PROMOTION BEHAVIOR_CHANGE NON_COMMUNICABLE EM…" at bounding box center [634, 327] width 904 height 778
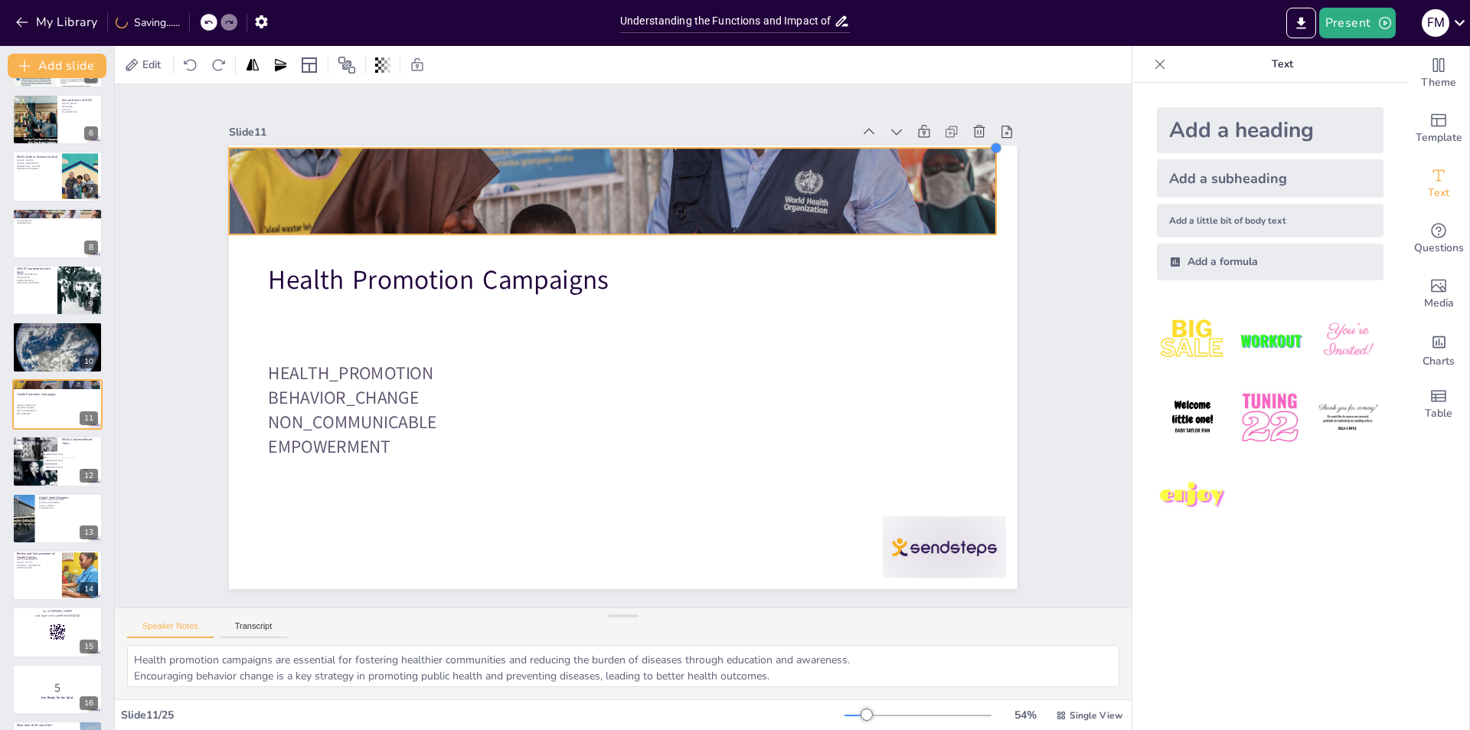
drag, startPoint x: 995, startPoint y: 142, endPoint x: 981, endPoint y: 225, distance: 84.6
click at [981, 225] on div "Health Promotion Campaigns HEALTH_PROMOTION BEHAVIOR_CHANGE NON_COMMUNICABLE EM…" at bounding box center [623, 366] width 788 height 443
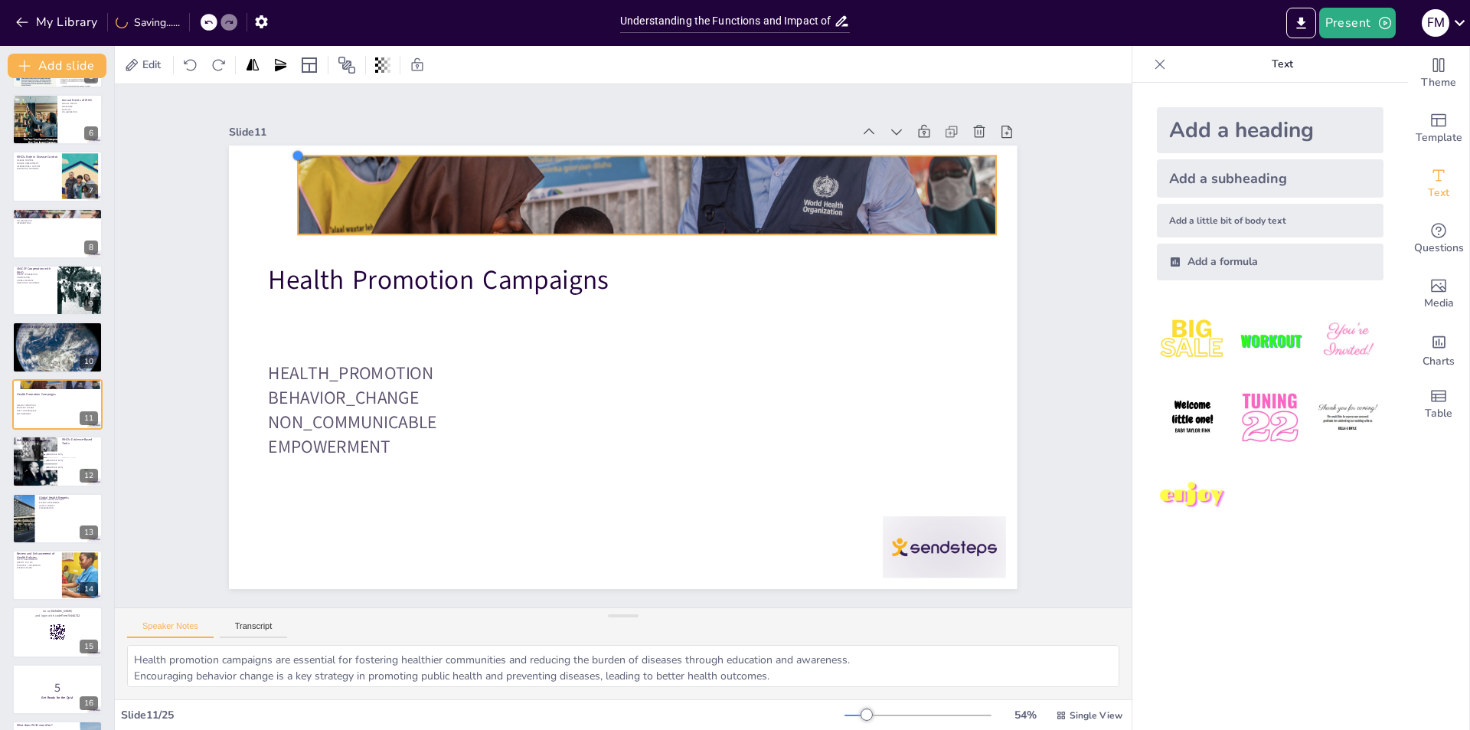
drag, startPoint x: 215, startPoint y: 141, endPoint x: 284, endPoint y: 198, distance: 89.2
click at [345, 198] on div "Health Promotion Campaigns HEALTH_PROMOTION BEHAVIOR_CHANGE NON_COMMUNICABLE EM…" at bounding box center [643, 350] width 597 height 863
click at [1072, 314] on div "Slide 1 UNUIT 5 -OHCS COURSE- Understanding the Functions and Impact of the Wor…" at bounding box center [623, 346] width 1017 height 524
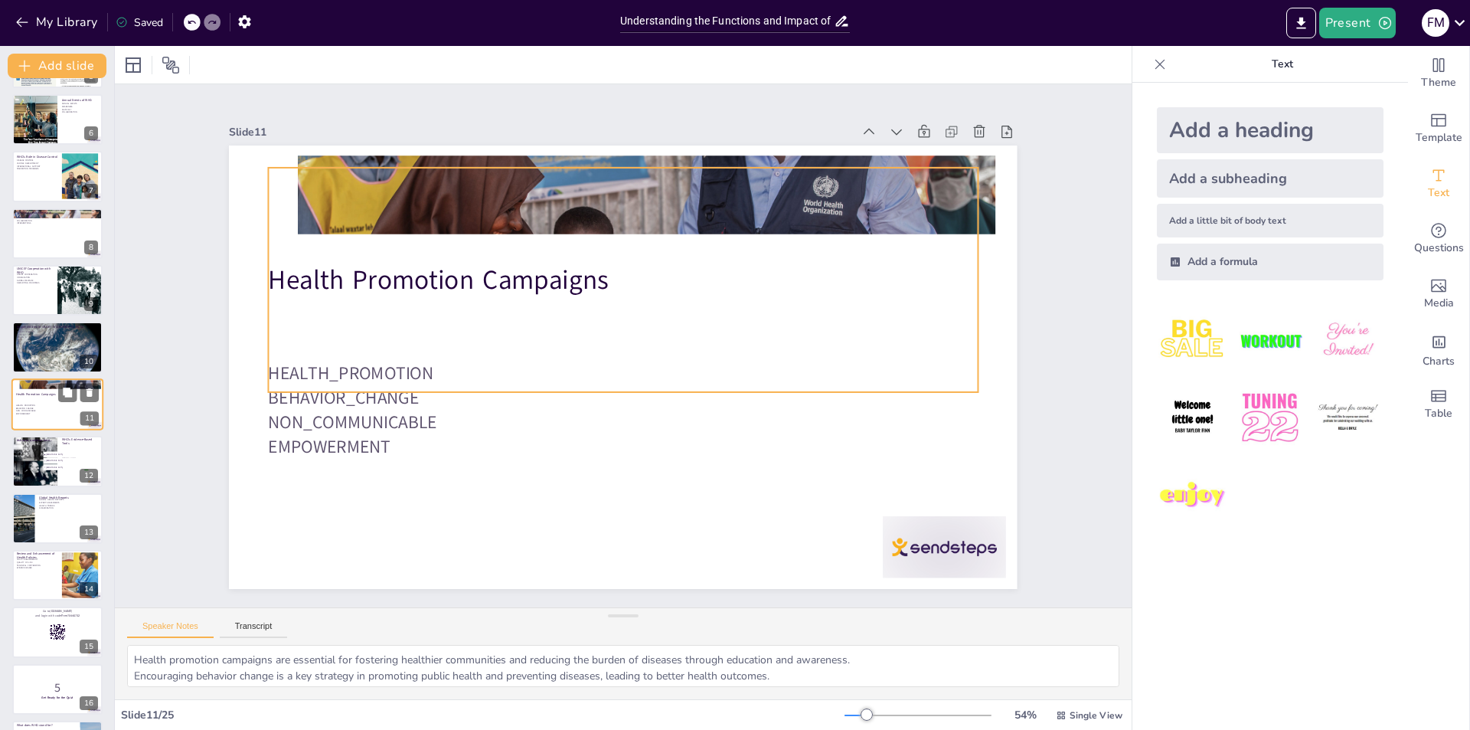
click at [73, 379] on div "Health Promotion Campaigns HEALTH_PROMOTION BEHAVIOR_CHANGE NON_COMMUNICABLE EM…" at bounding box center [57, 404] width 92 height 52
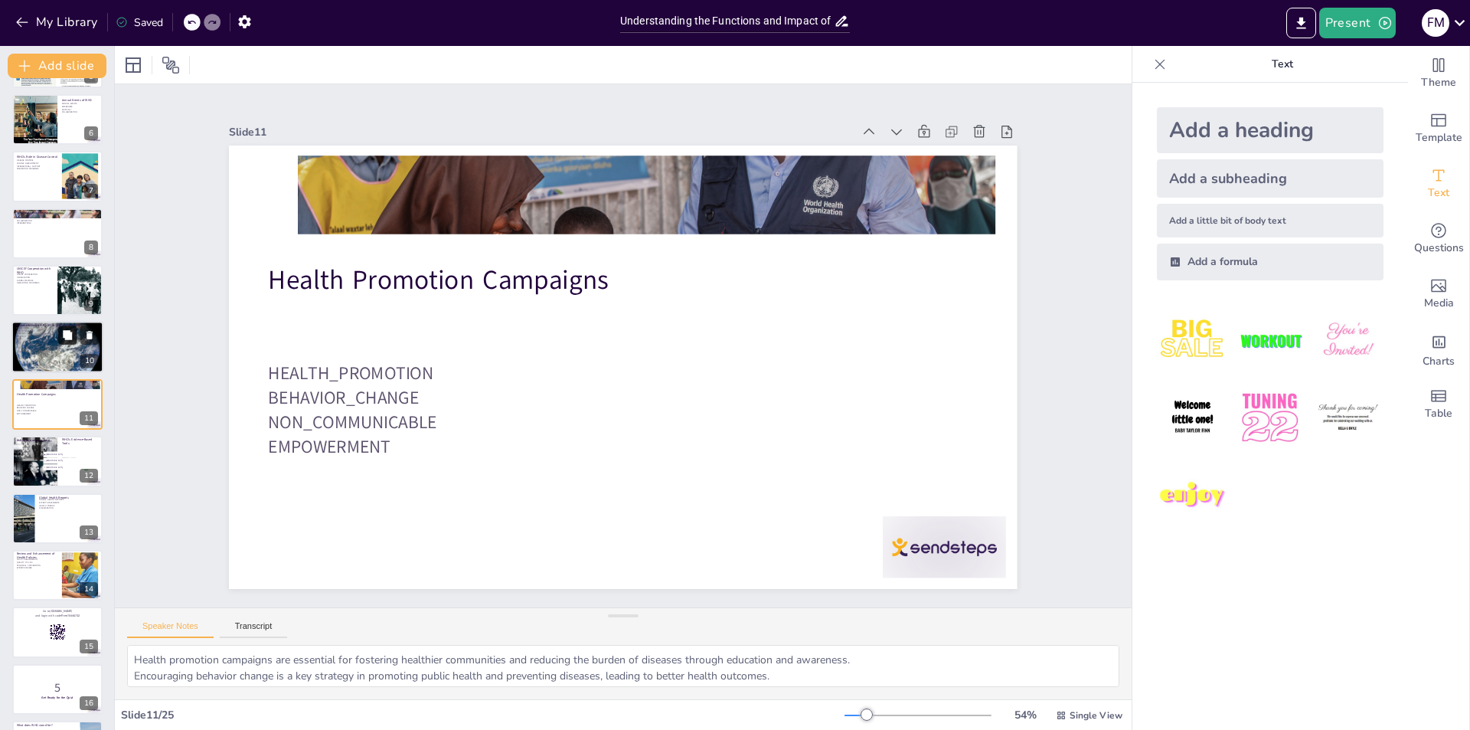
click at [64, 326] on button at bounding box center [67, 335] width 18 height 18
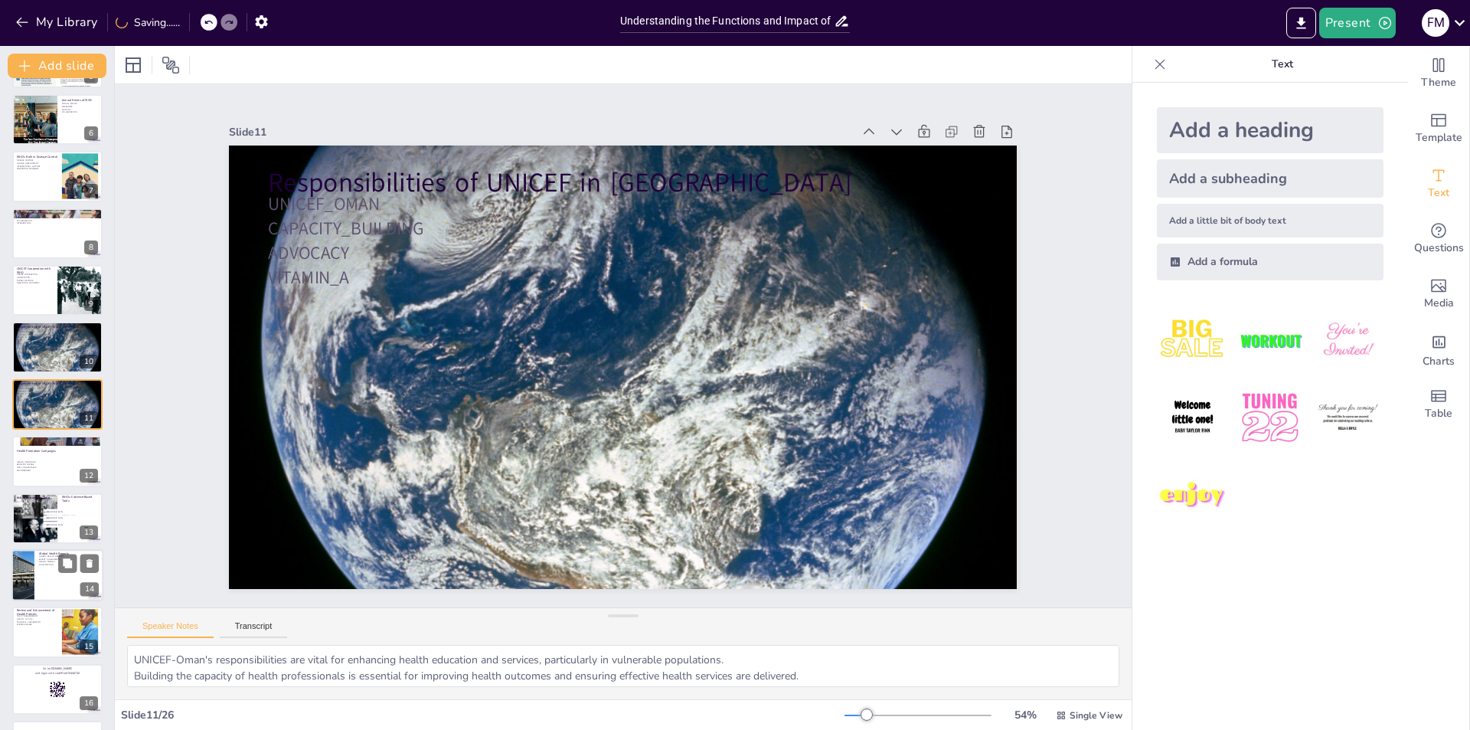
click at [43, 584] on div at bounding box center [57, 575] width 92 height 52
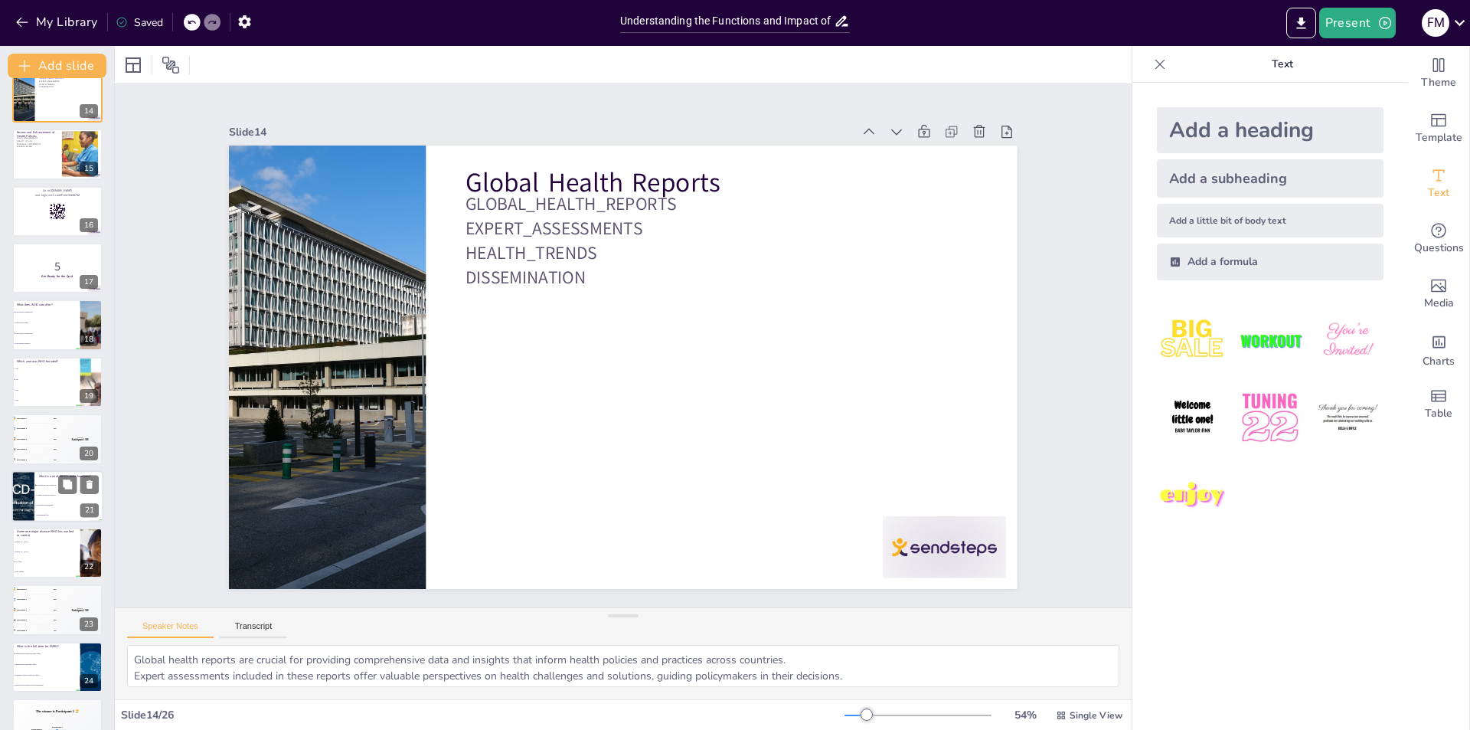
click at [30, 512] on div at bounding box center [23, 496] width 160 height 52
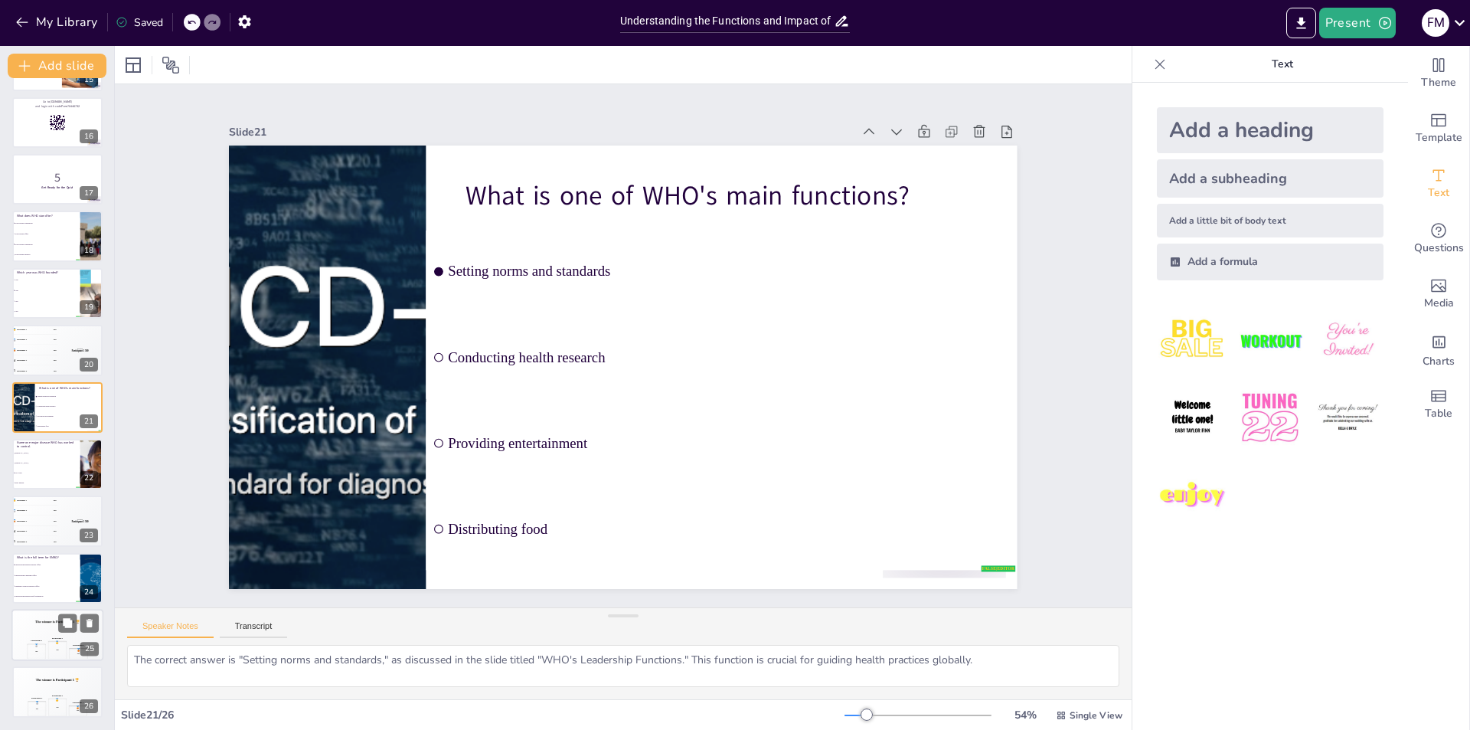
click at [60, 648] on div "🥇 500" at bounding box center [57, 650] width 19 height 18
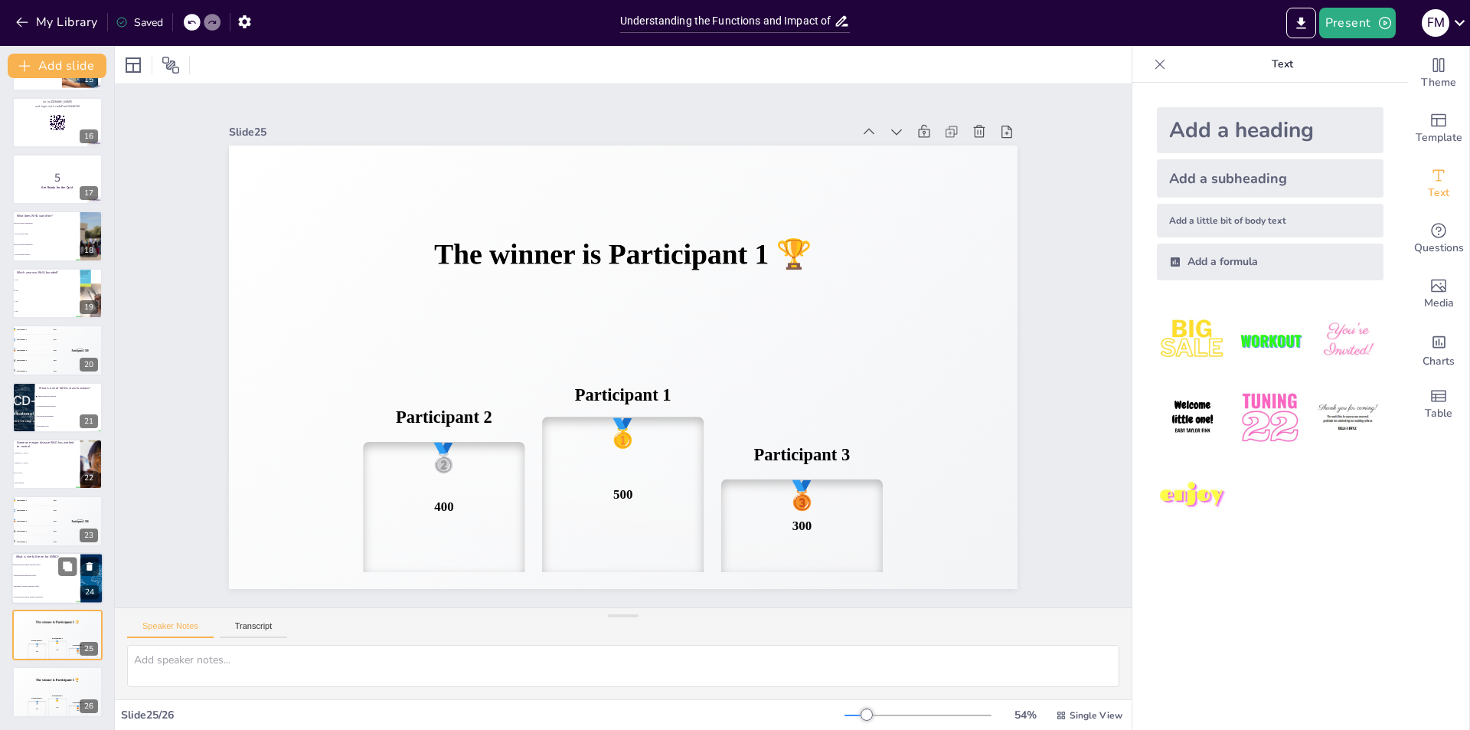
click at [38, 569] on li "Eastern Mediterranean Regional Office" at bounding box center [45, 564] width 69 height 11
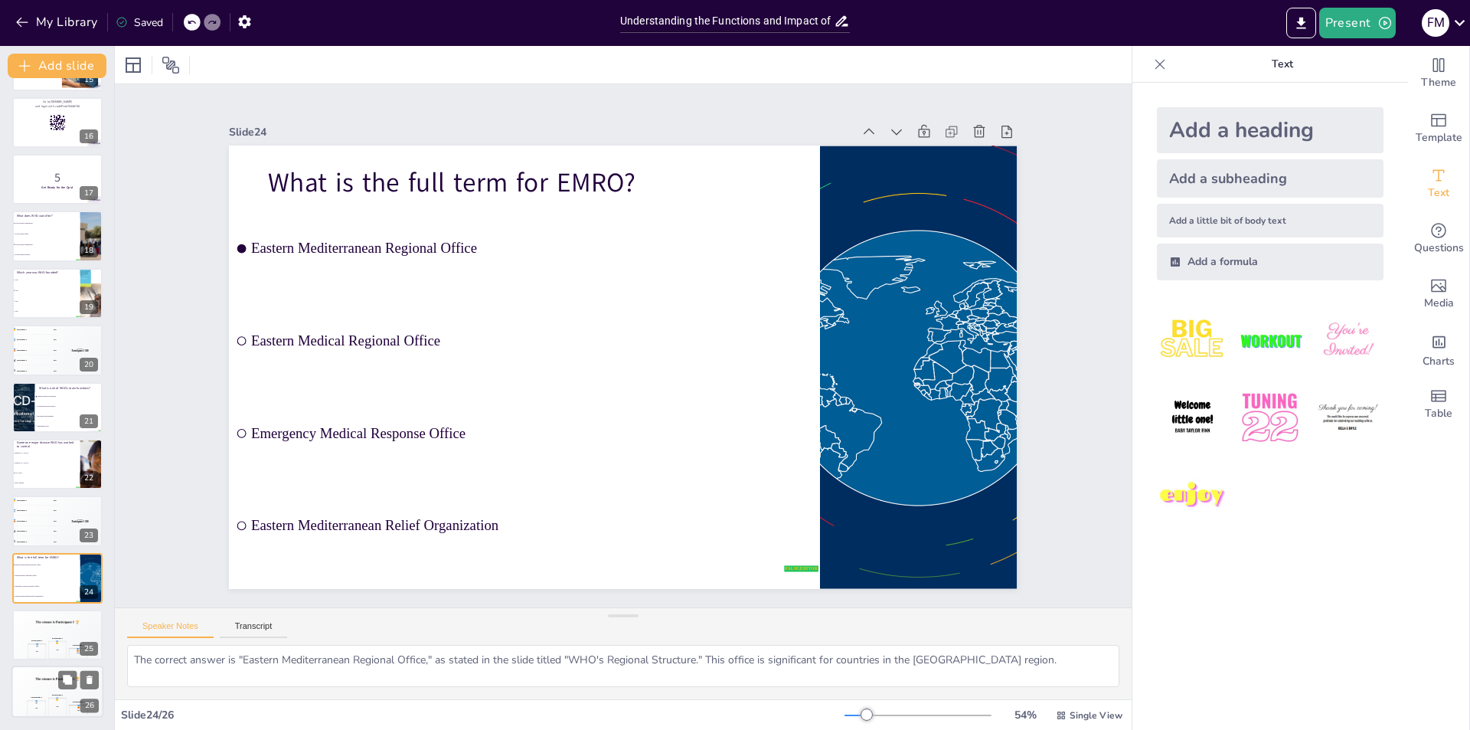
click at [70, 698] on div "Participant 3 🥉 300" at bounding box center [78, 705] width 19 height 22
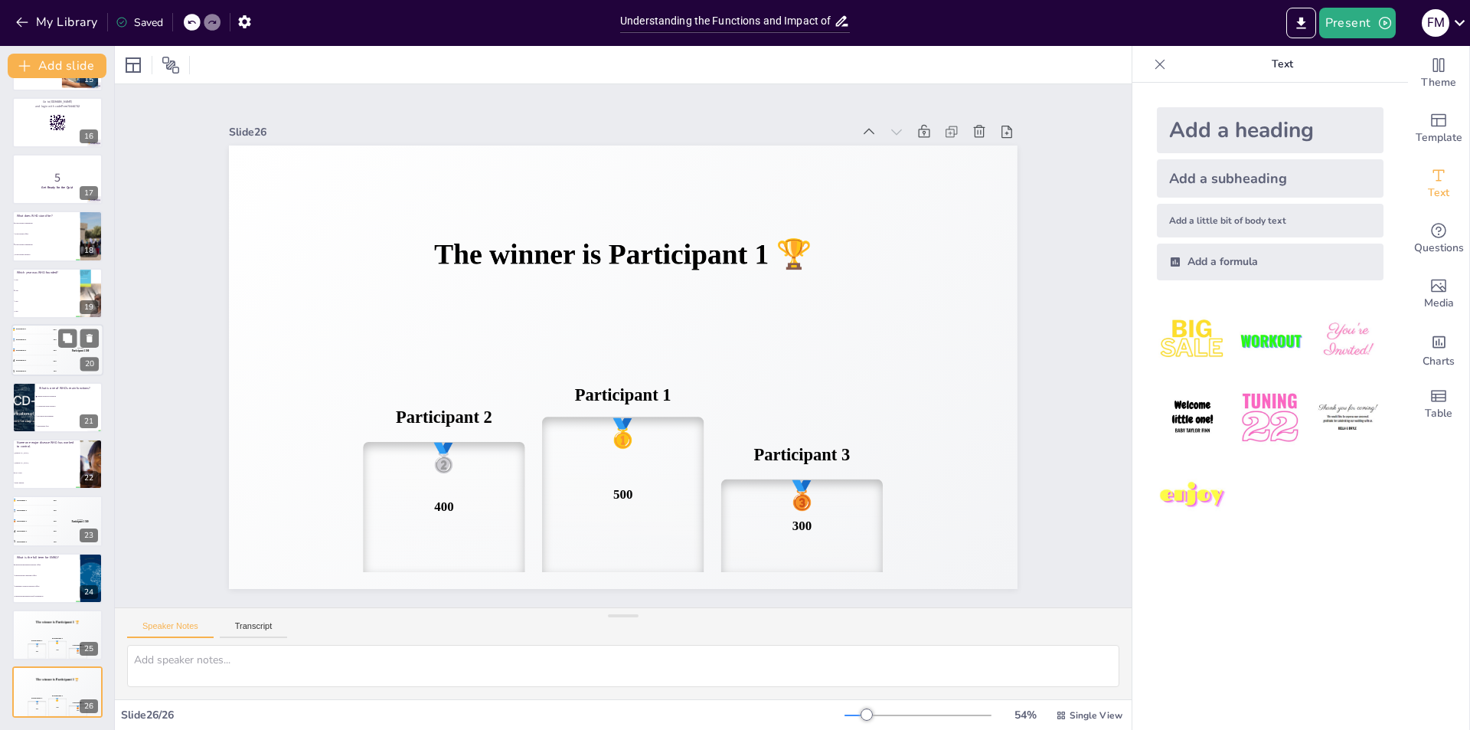
click at [55, 335] on div "🥈 Participant 2 400" at bounding box center [34, 340] width 46 height 10
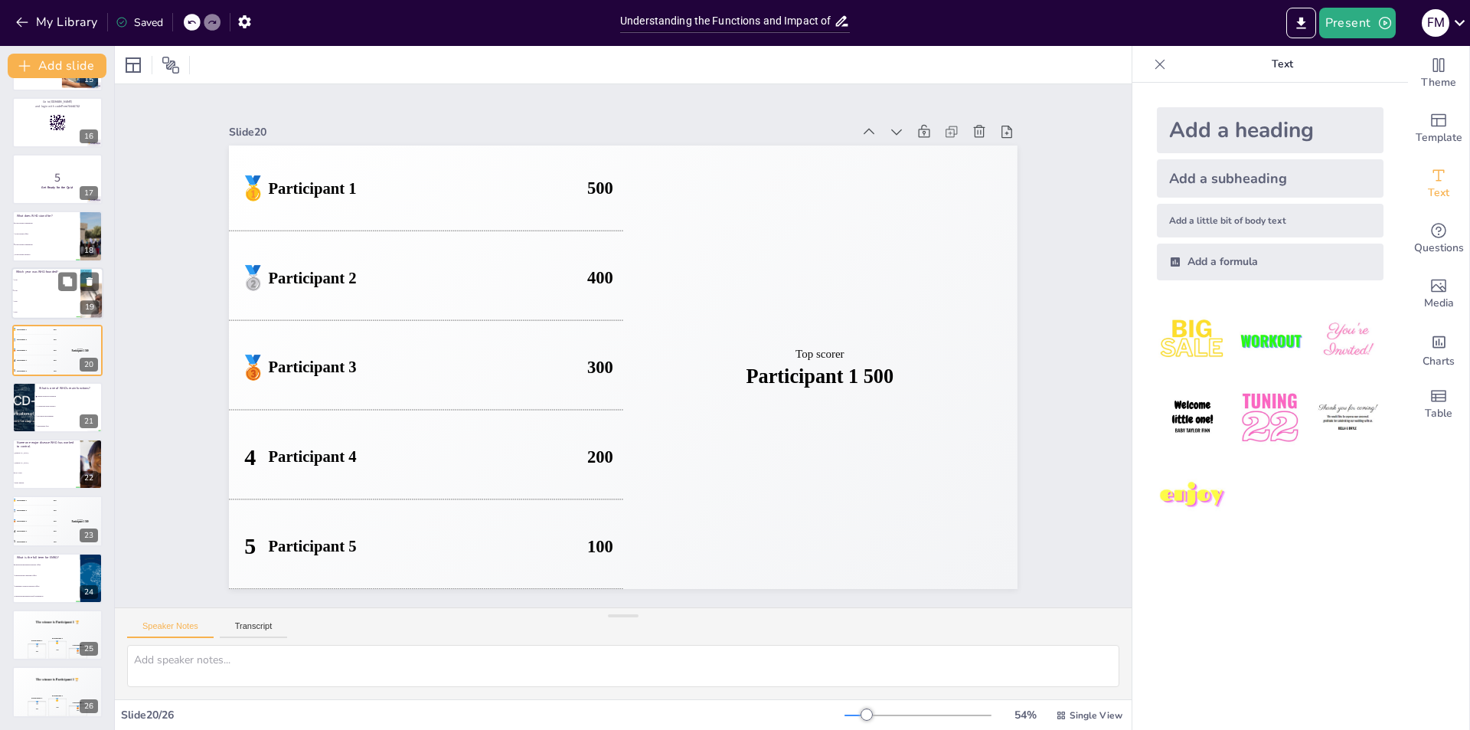
scroll to position [794, 0]
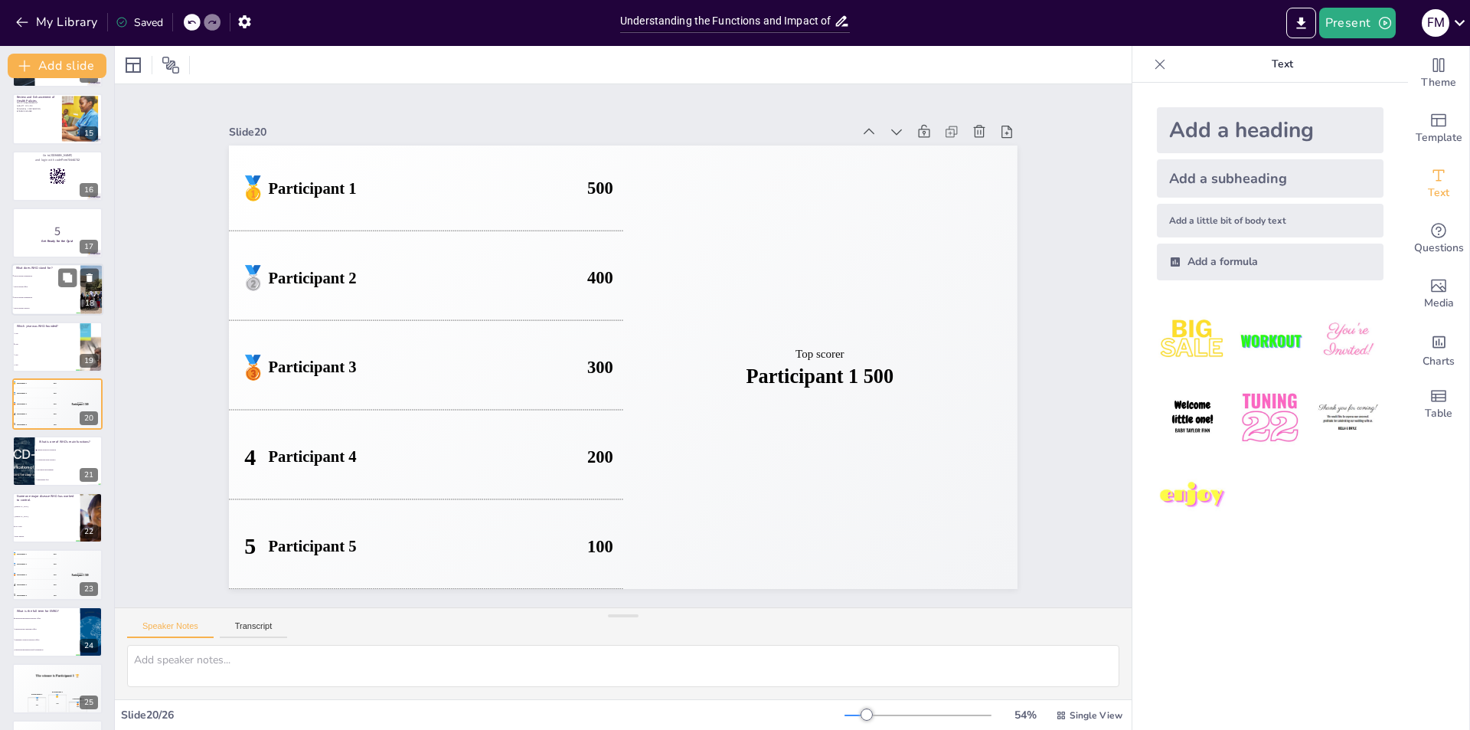
click at [55, 283] on li "World Health Office" at bounding box center [45, 287] width 69 height 11
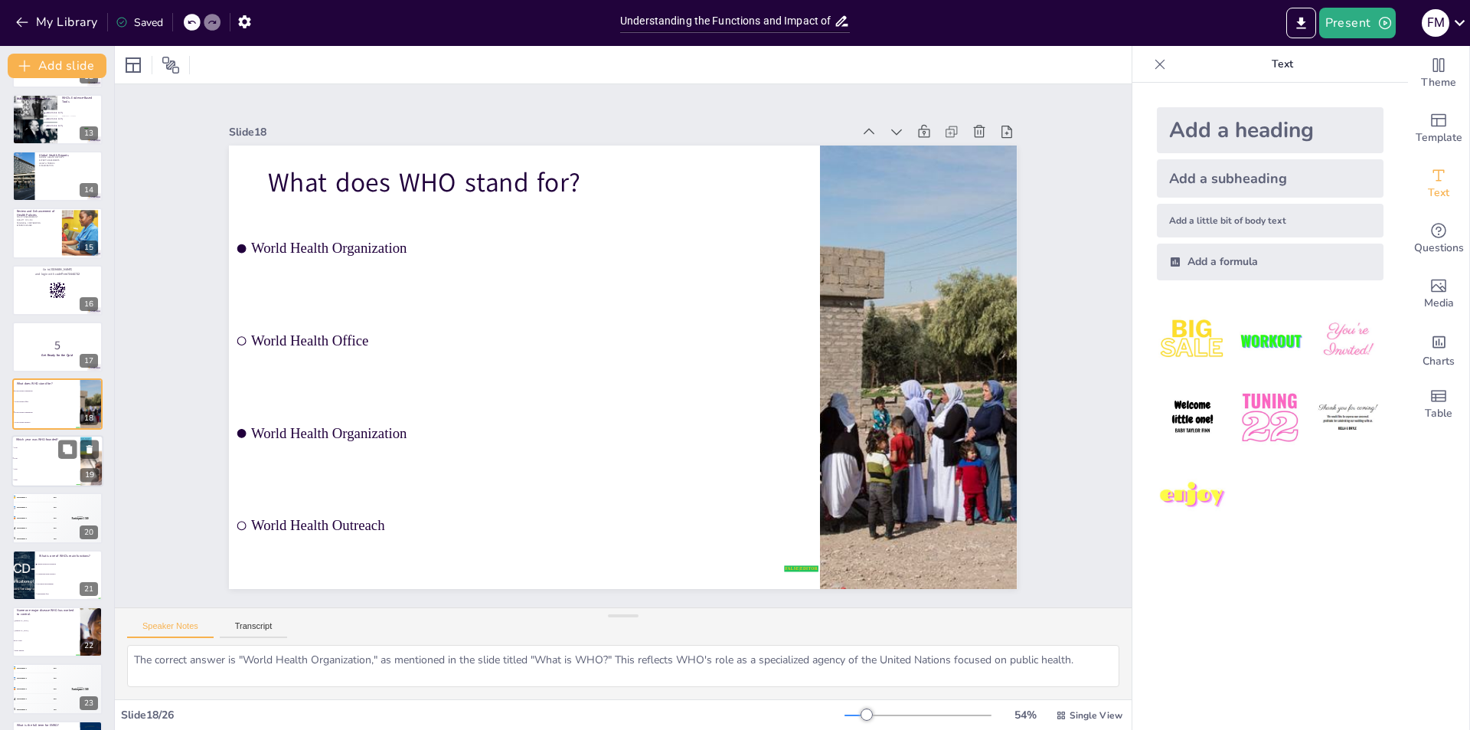
click at [41, 479] on span "1960" at bounding box center [47, 479] width 66 height 2
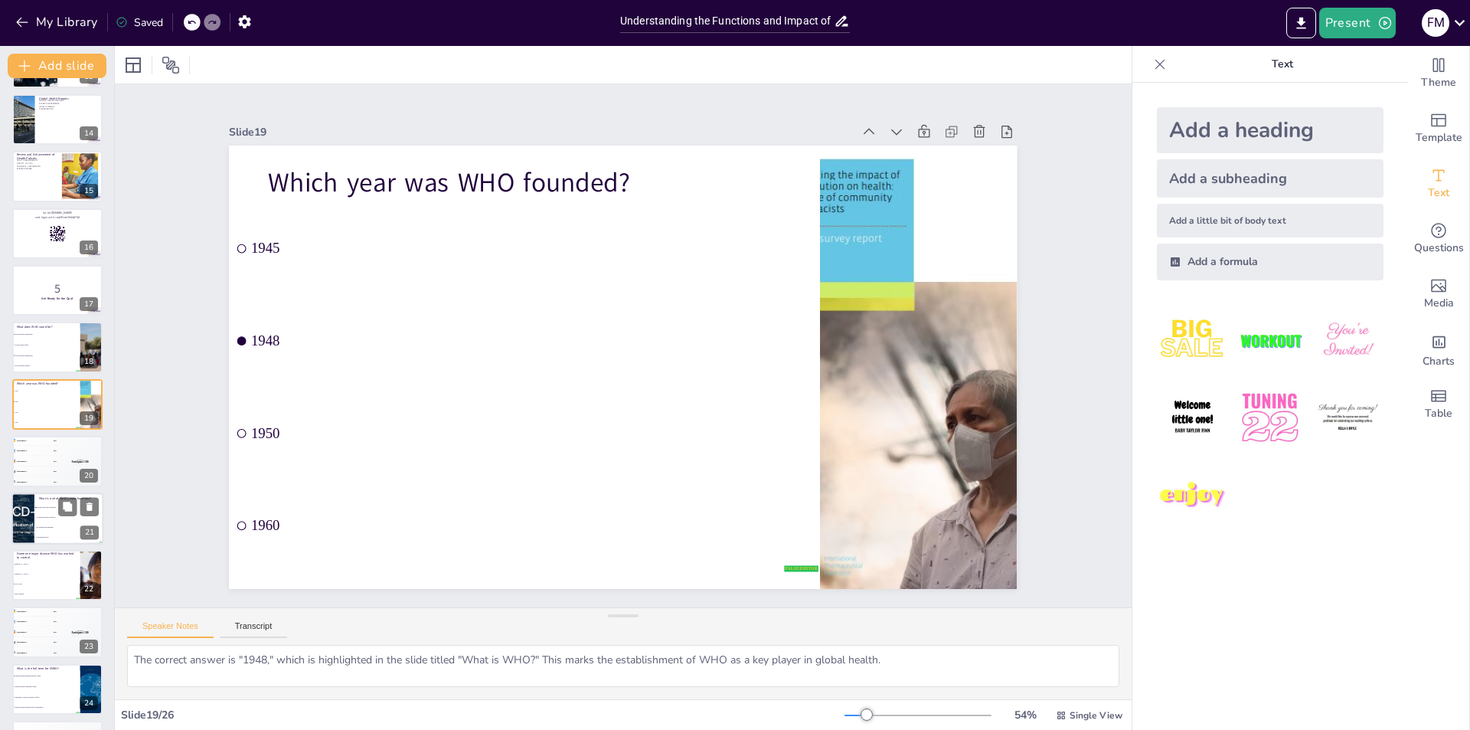
drag, startPoint x: 47, startPoint y: 482, endPoint x: 67, endPoint y: 482, distance: 19.9
click at [48, 482] on div "5 Participant 5 100" at bounding box center [34, 482] width 45 height 10
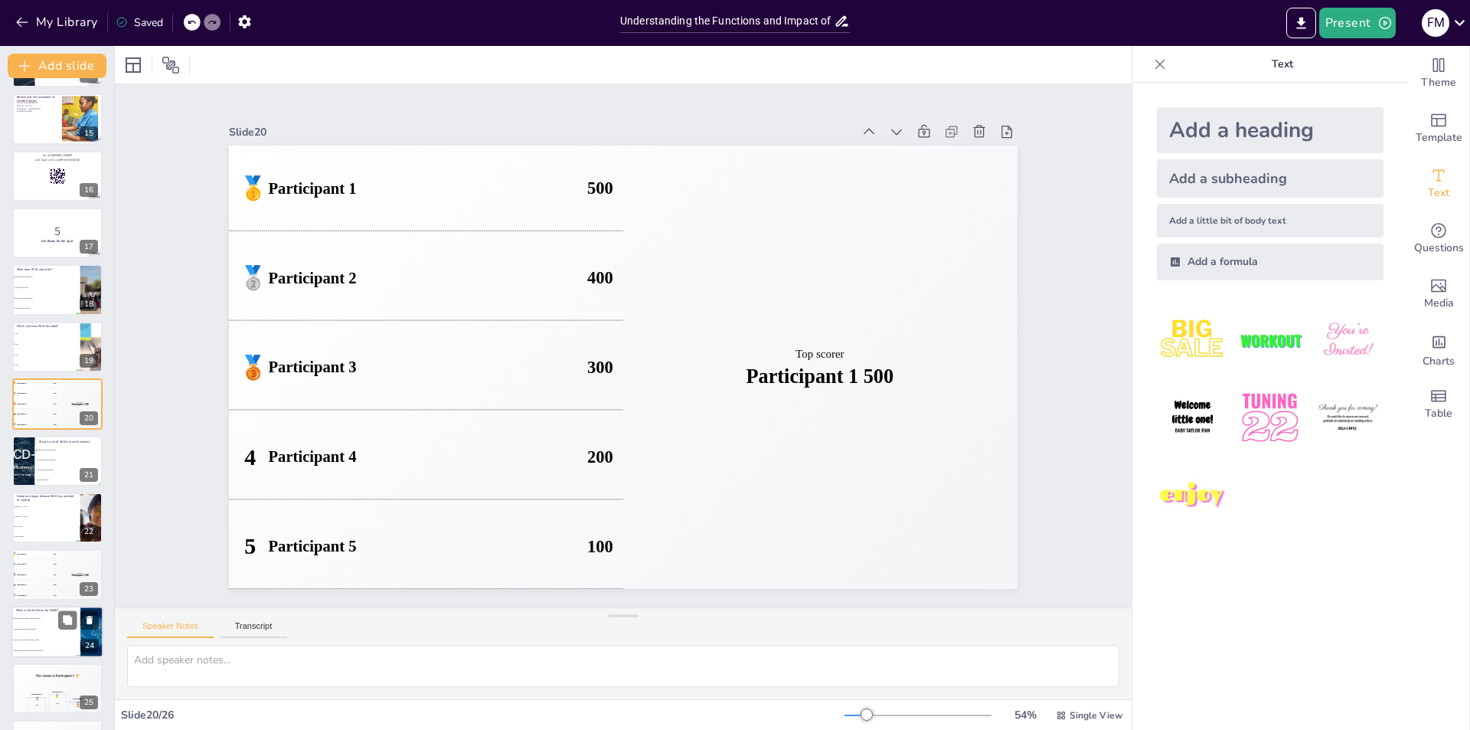
click at [61, 634] on li "Emergency Medical Response Office" at bounding box center [45, 639] width 69 height 11
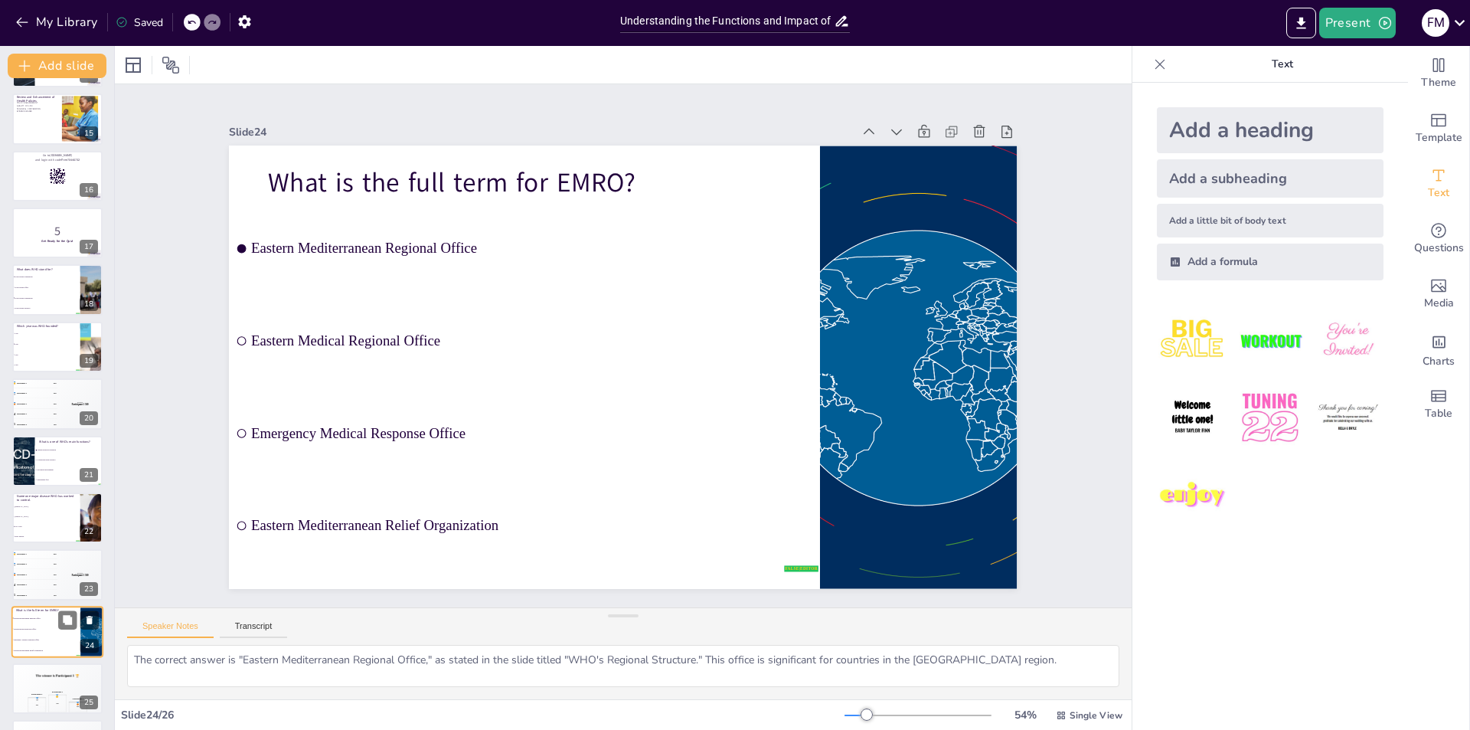
scroll to position [848, 0]
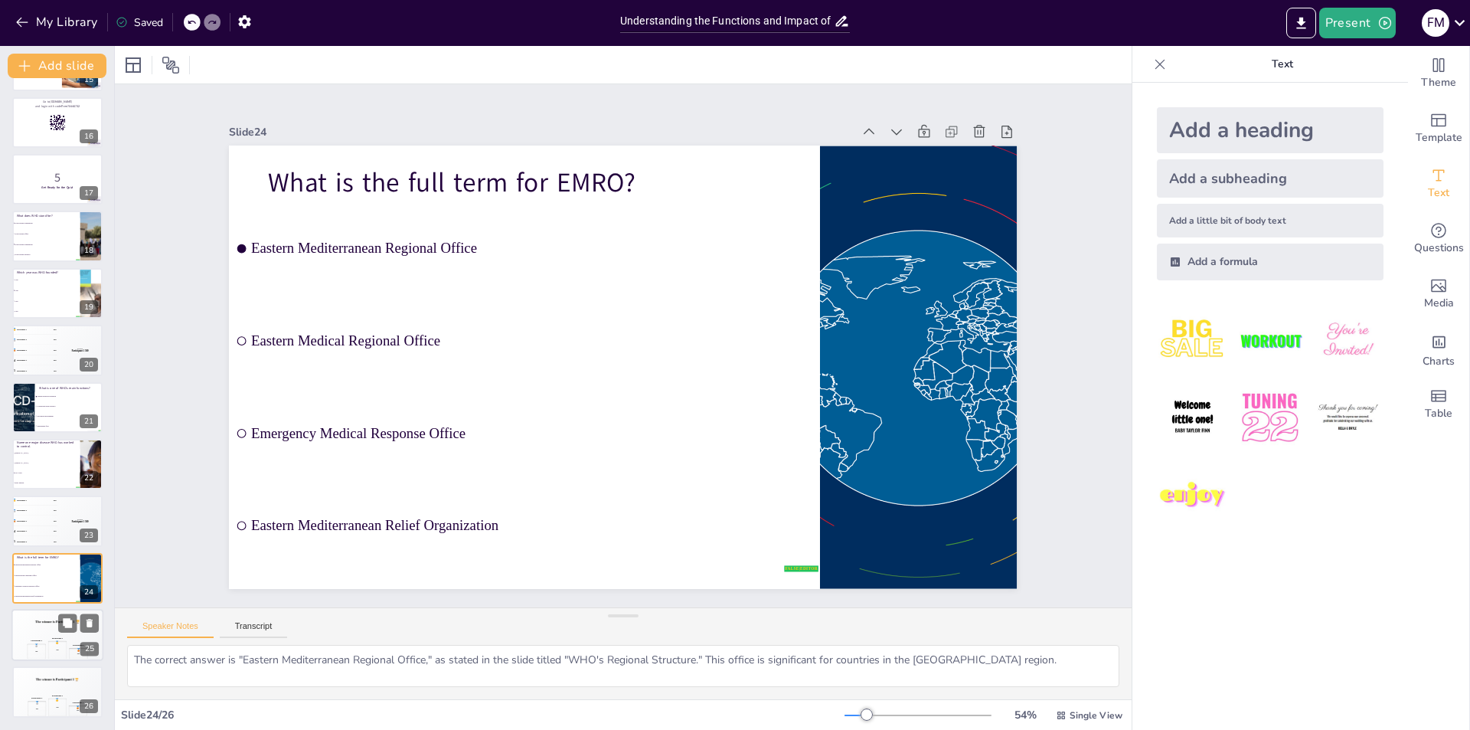
click at [65, 641] on div "🥇 500" at bounding box center [57, 650] width 19 height 18
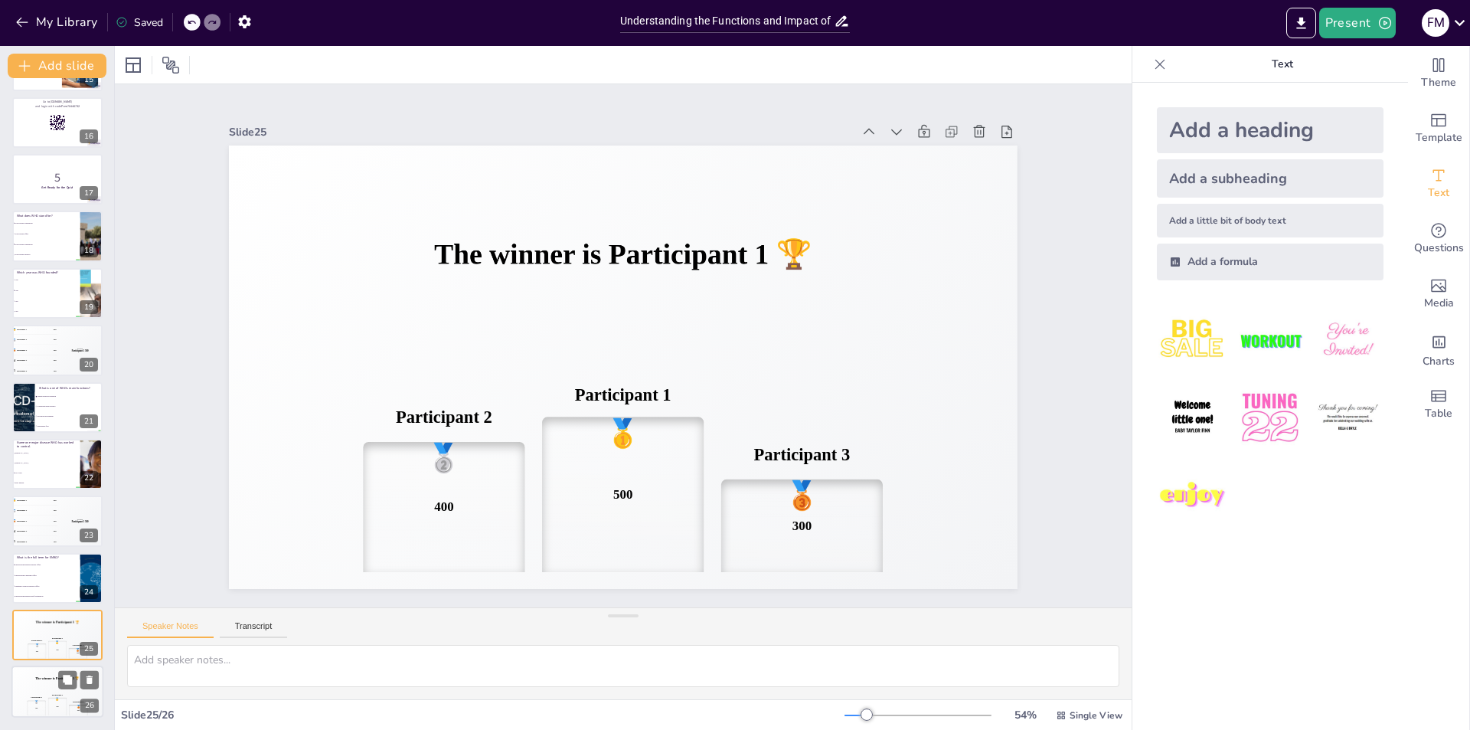
click at [62, 702] on div "🥇 500" at bounding box center [57, 706] width 19 height 18
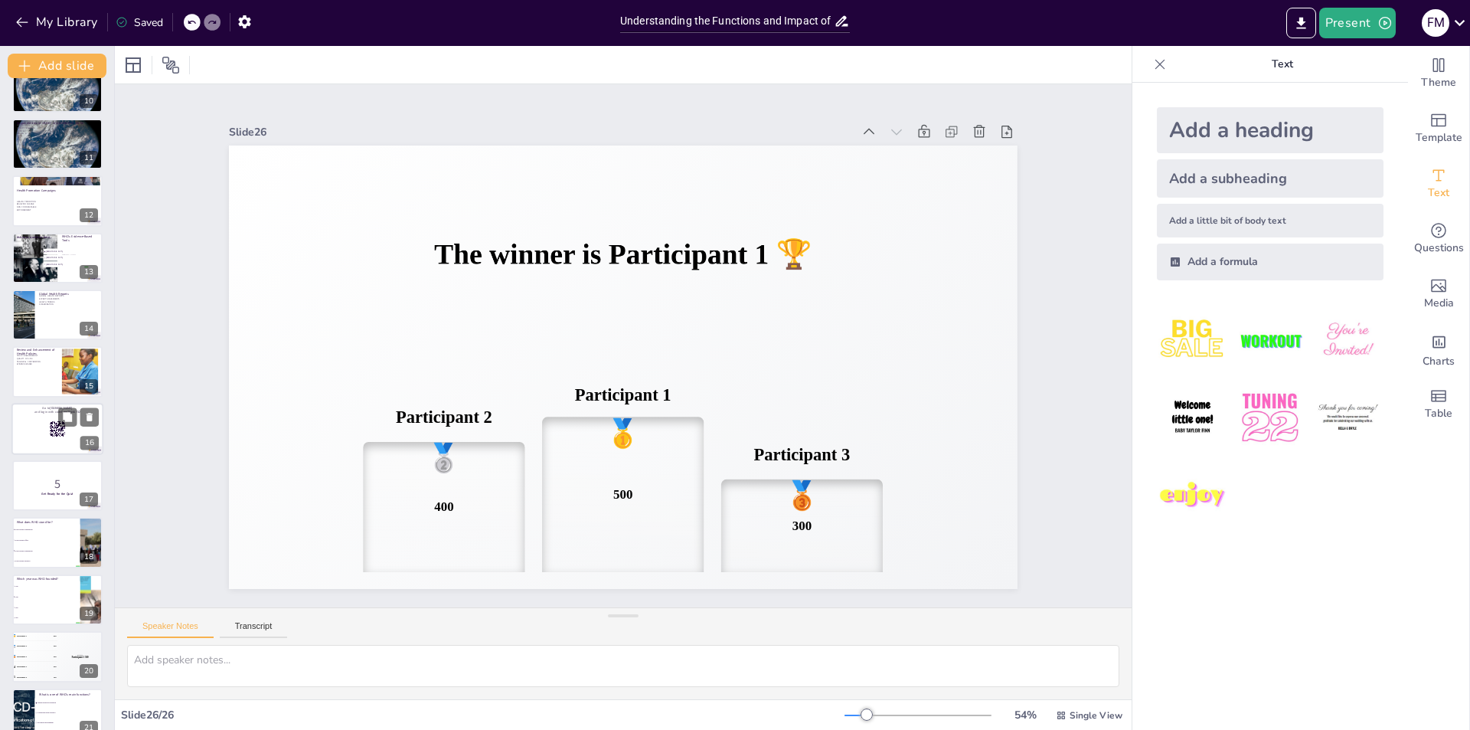
click at [57, 436] on rect at bounding box center [57, 428] width 17 height 17
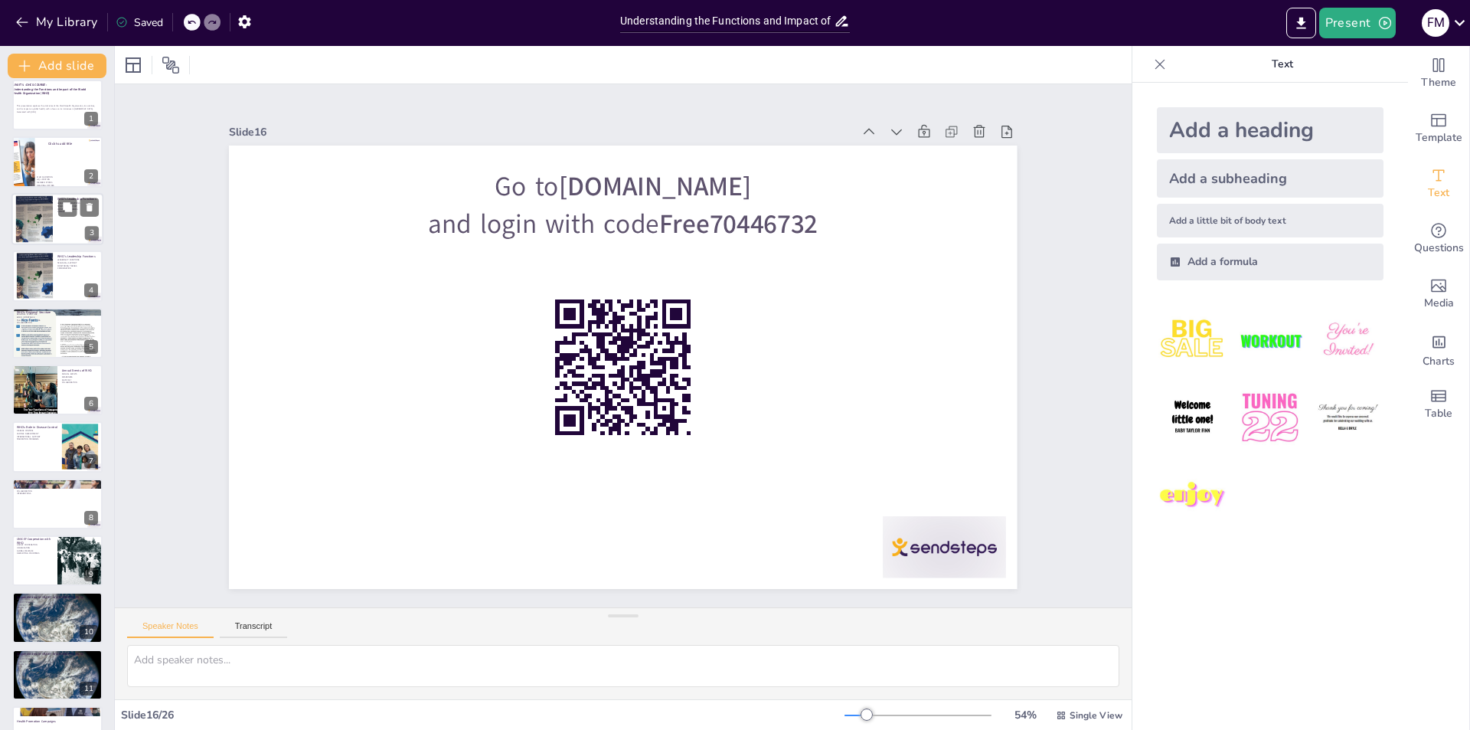
scroll to position [0, 0]
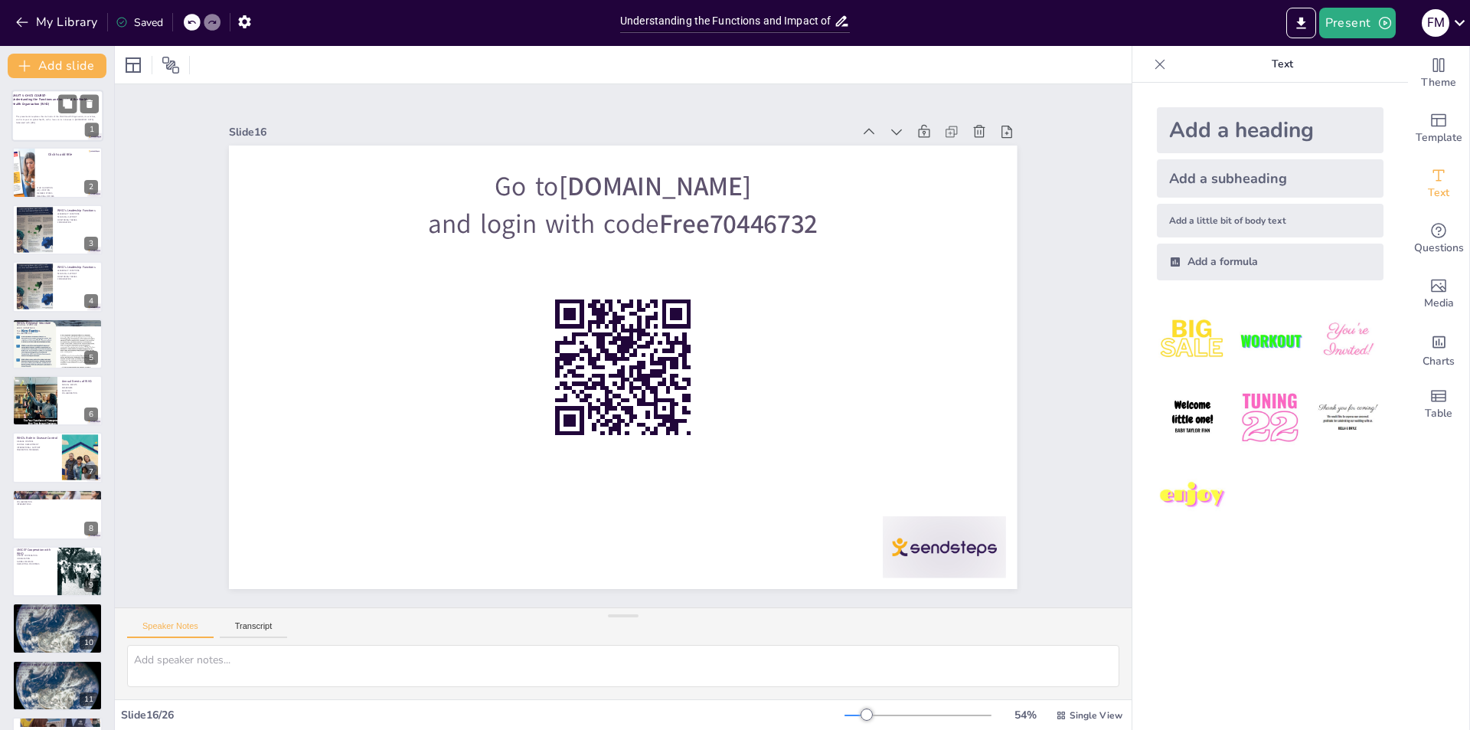
click at [49, 112] on div at bounding box center [57, 116] width 92 height 52
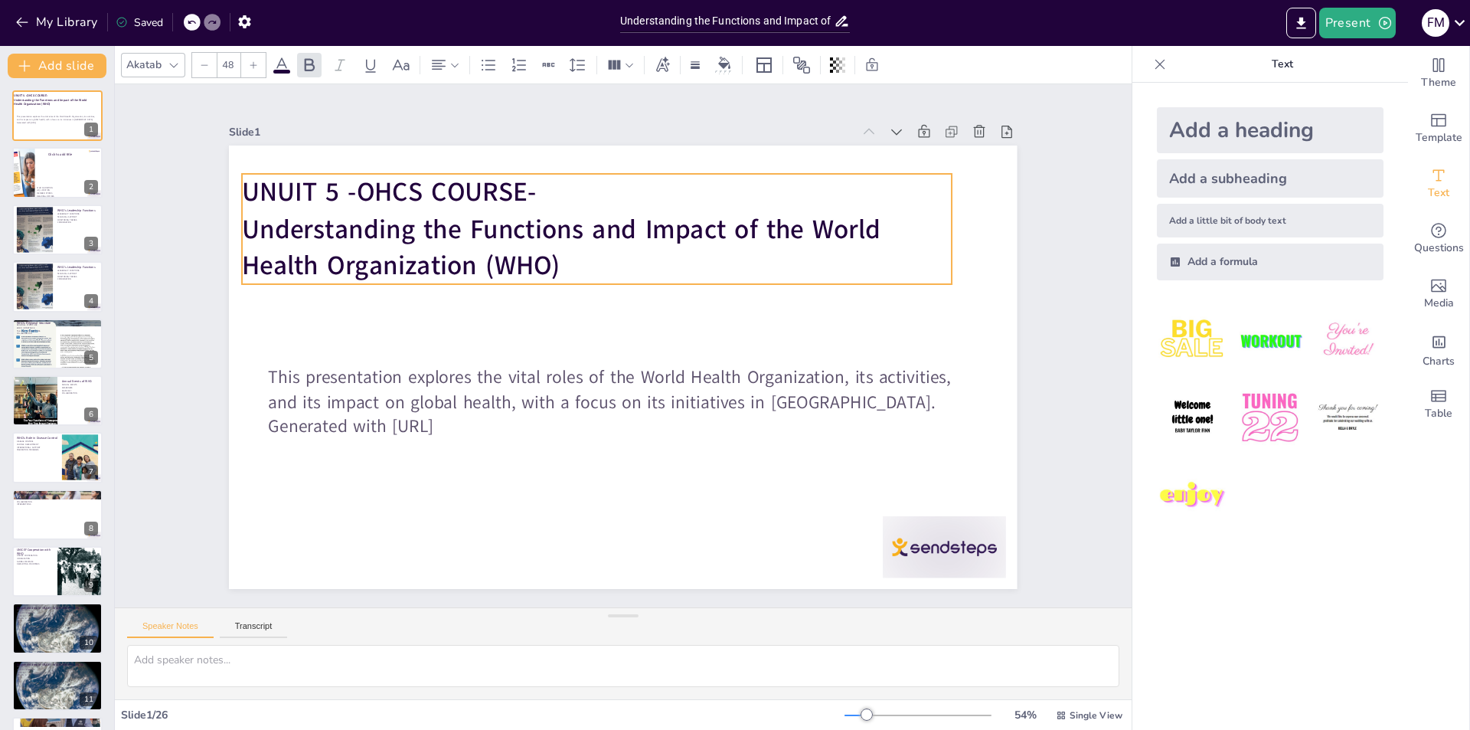
click at [694, 214] on strong "Understanding the Functions and Impact of the World Health Organization (WHO)" at bounding box center [492, 338] width 404 height 560
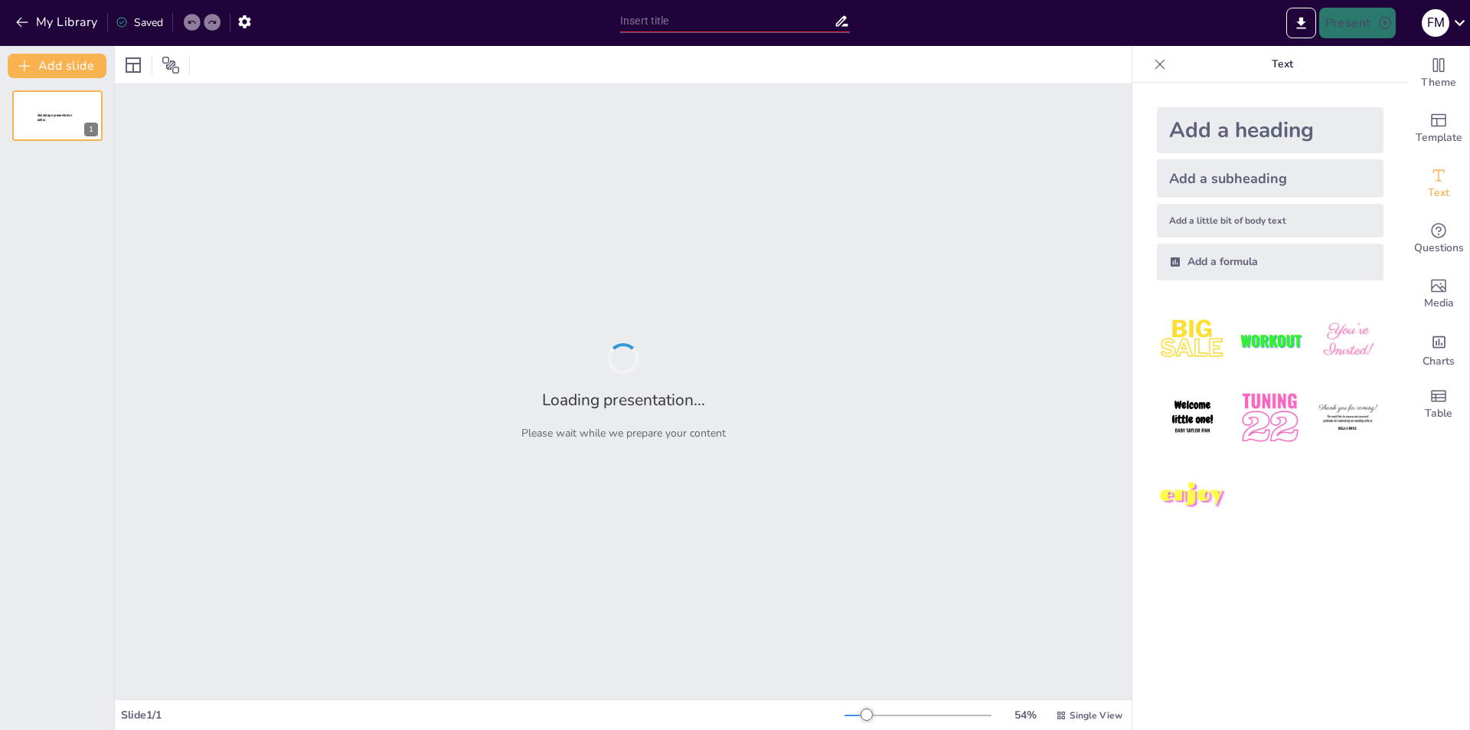
type input "Health Care Evolution in [GEOGRAPHIC_DATA]: An Overview of Wilayat Hospitals an…"
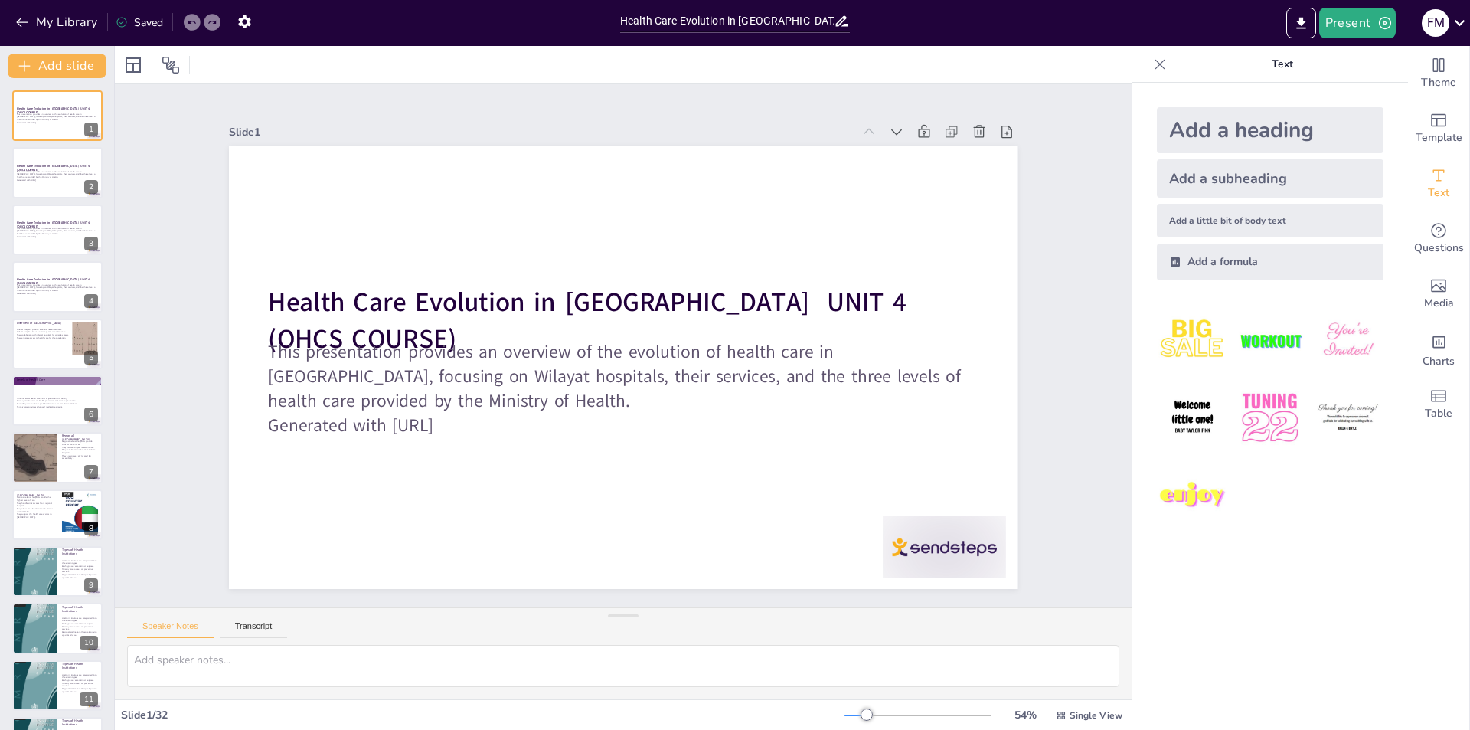
checkbox input "true"
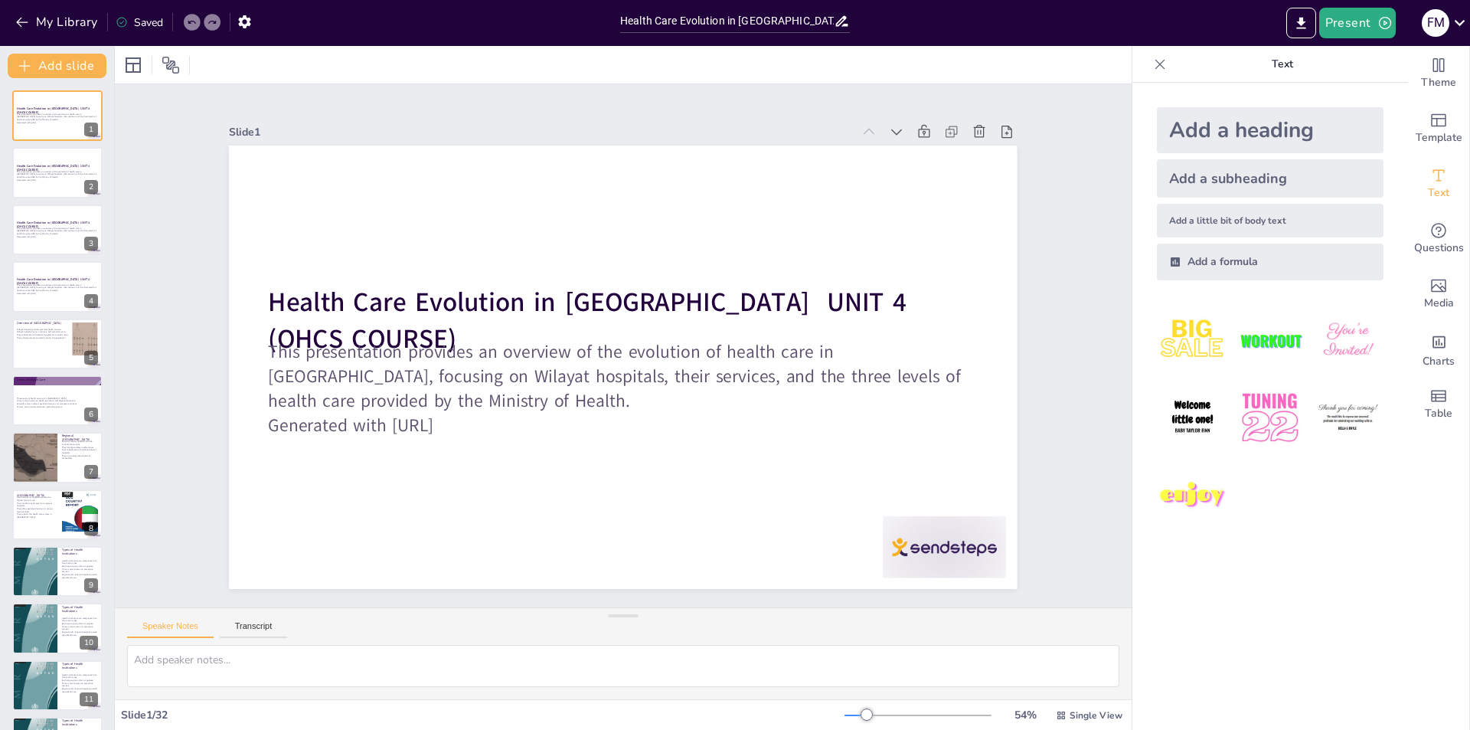
checkbox input "true"
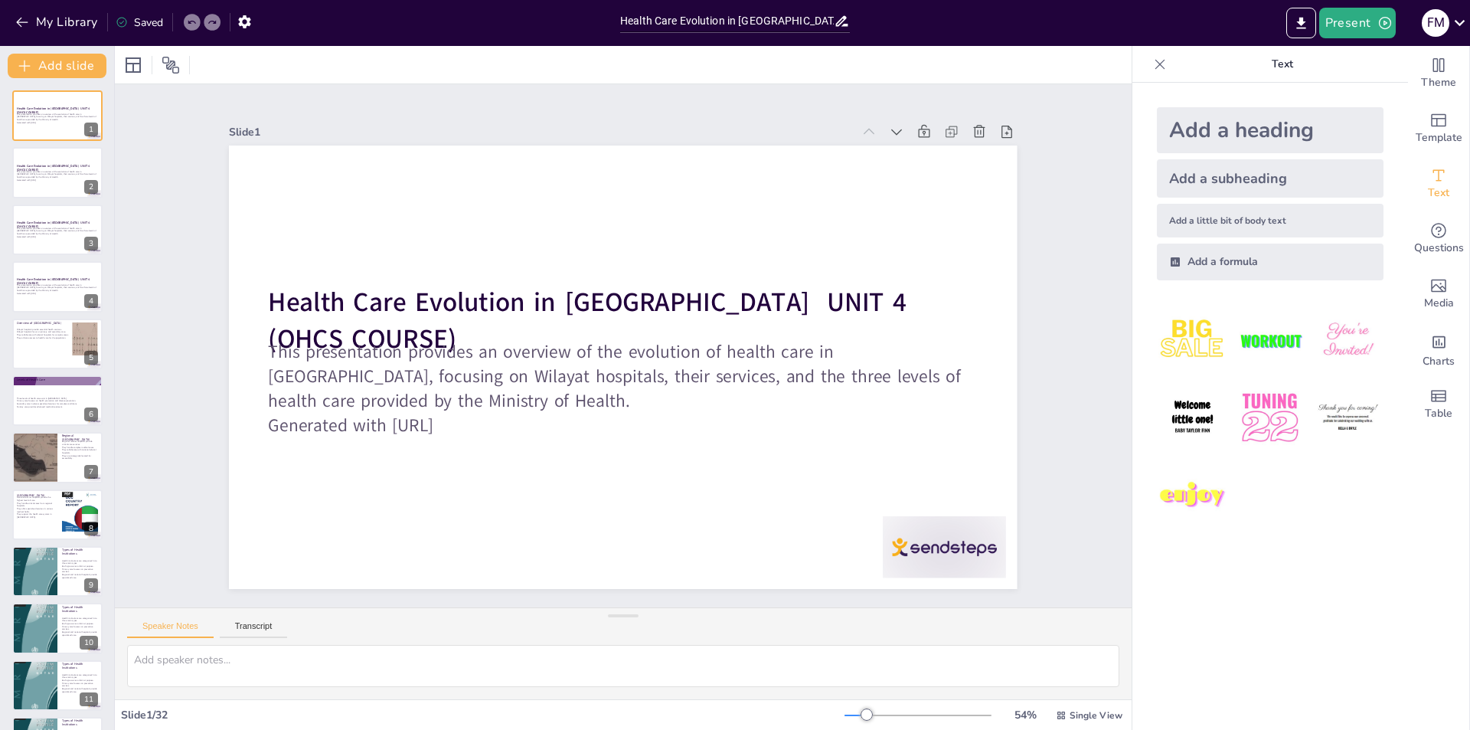
checkbox input "true"
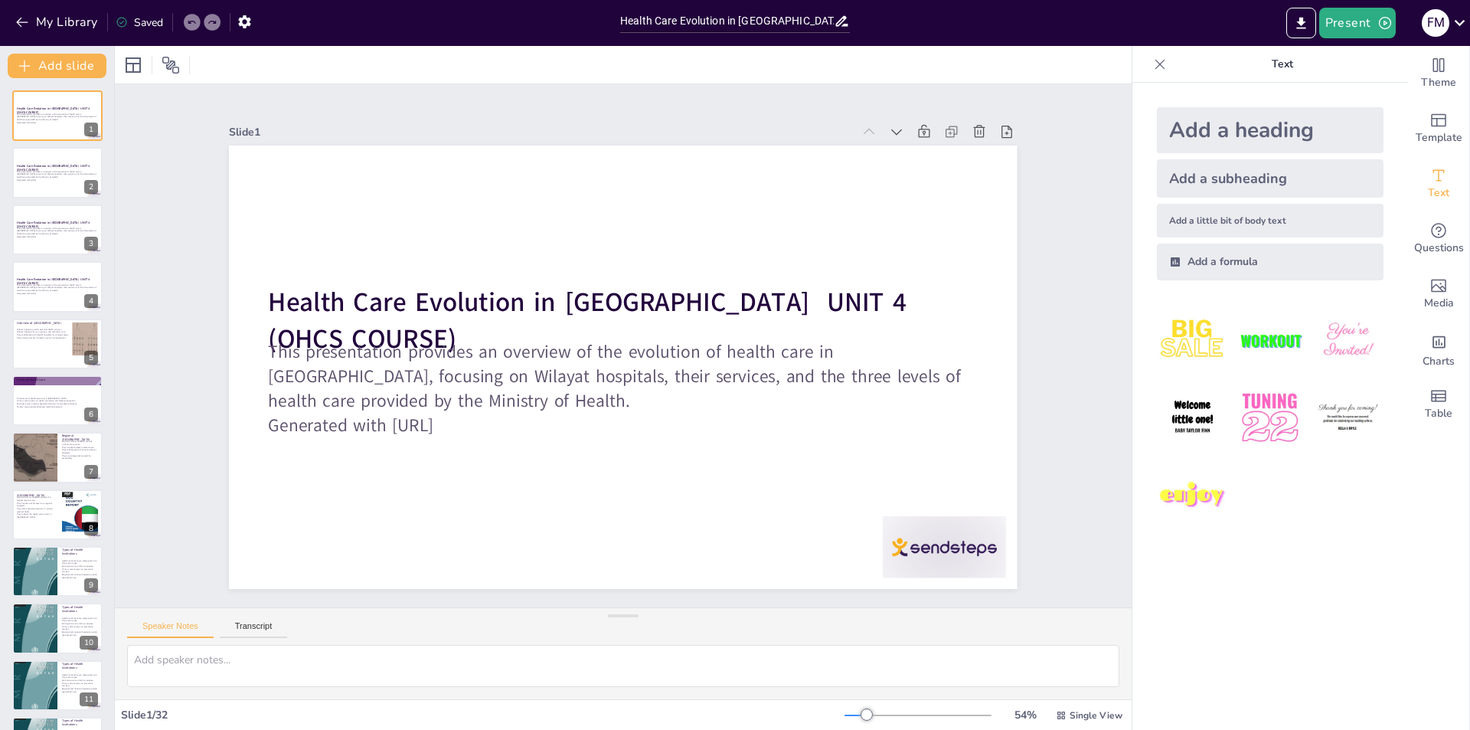
checkbox input "true"
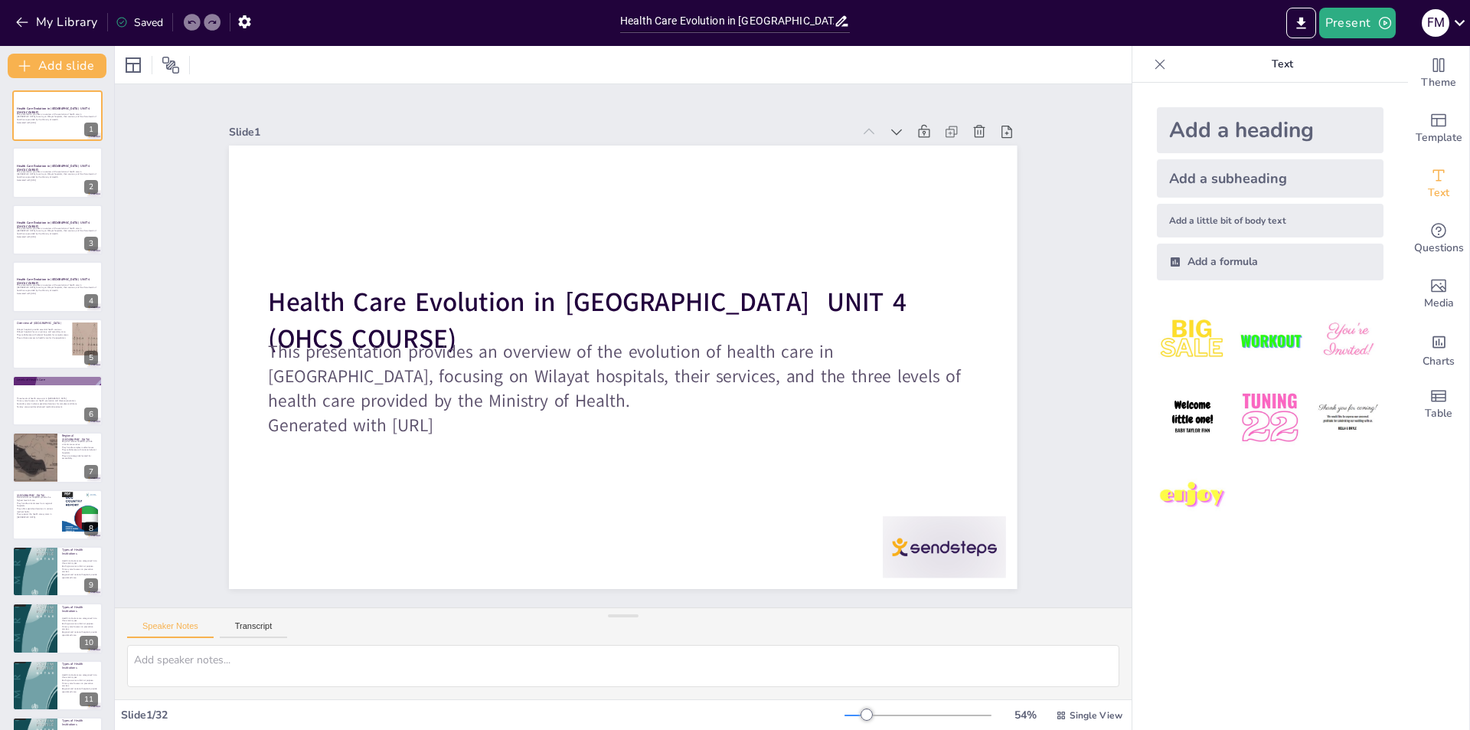
checkbox input "true"
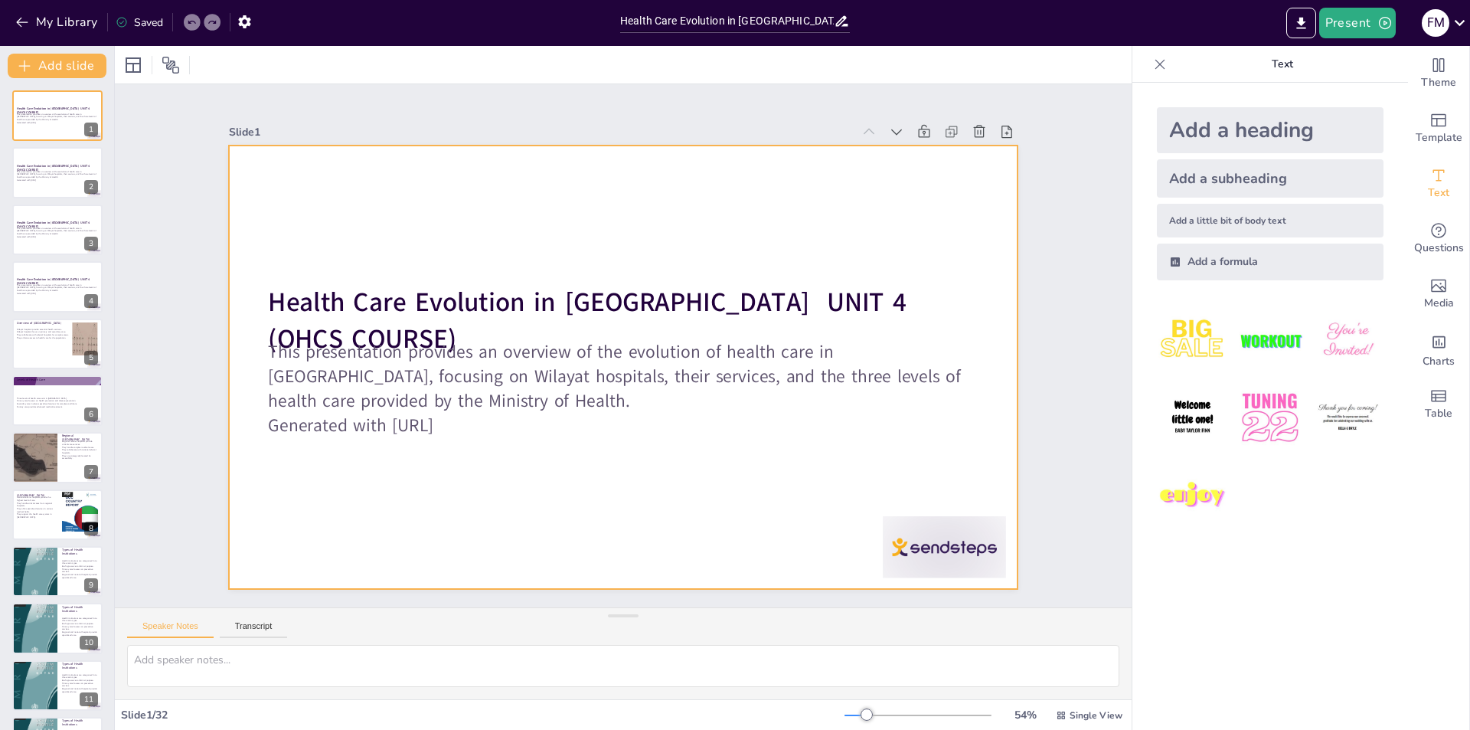
checkbox input "true"
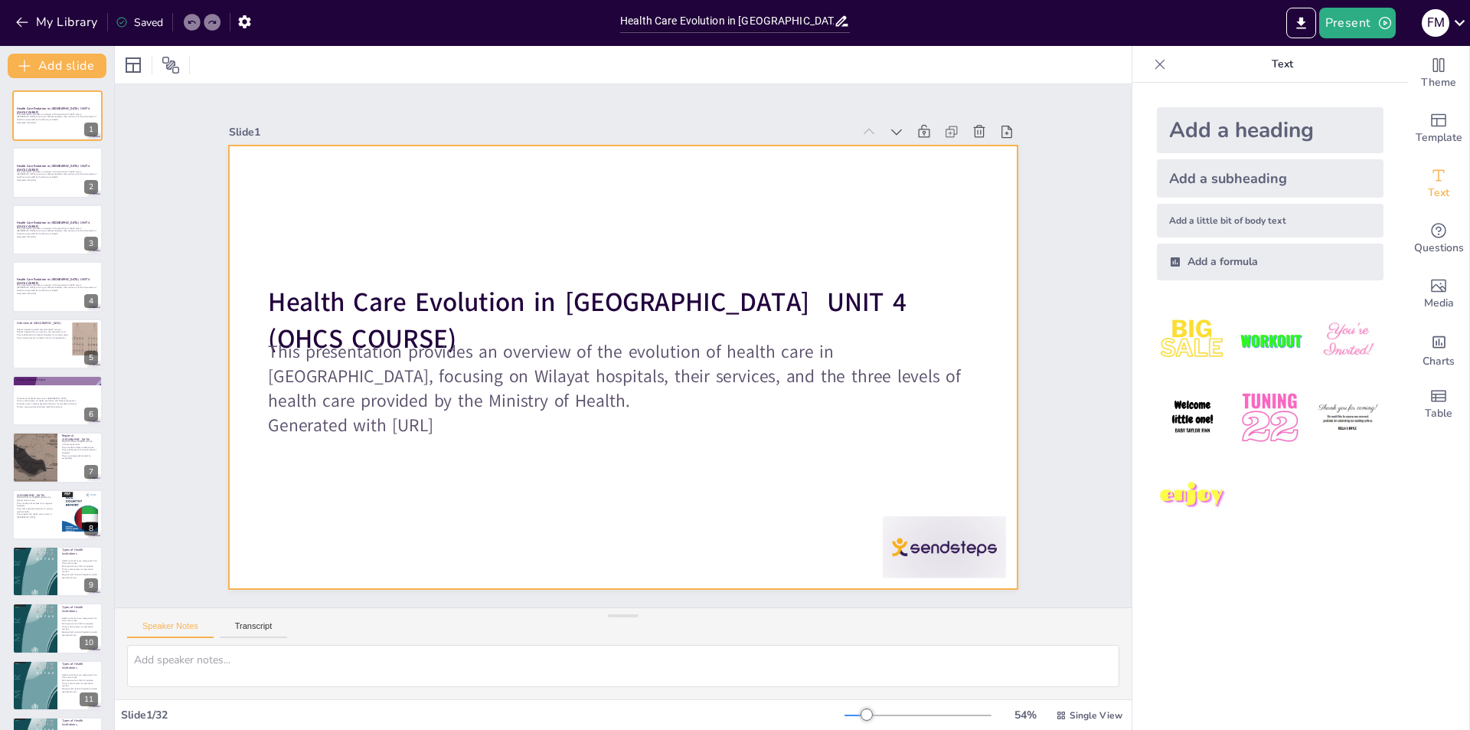
checkbox input "true"
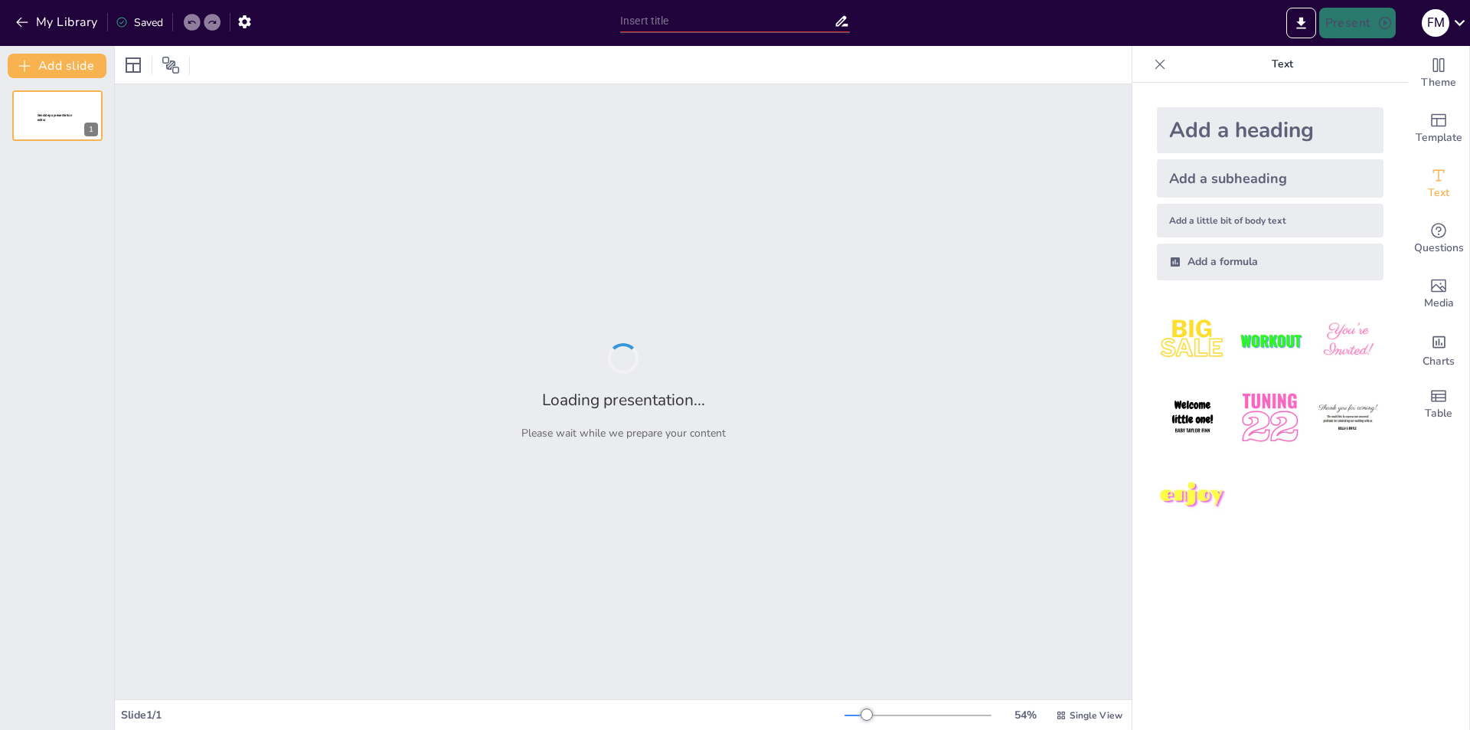
type input "Understanding the Functions and Impact of the World Health Organization (WHO)"
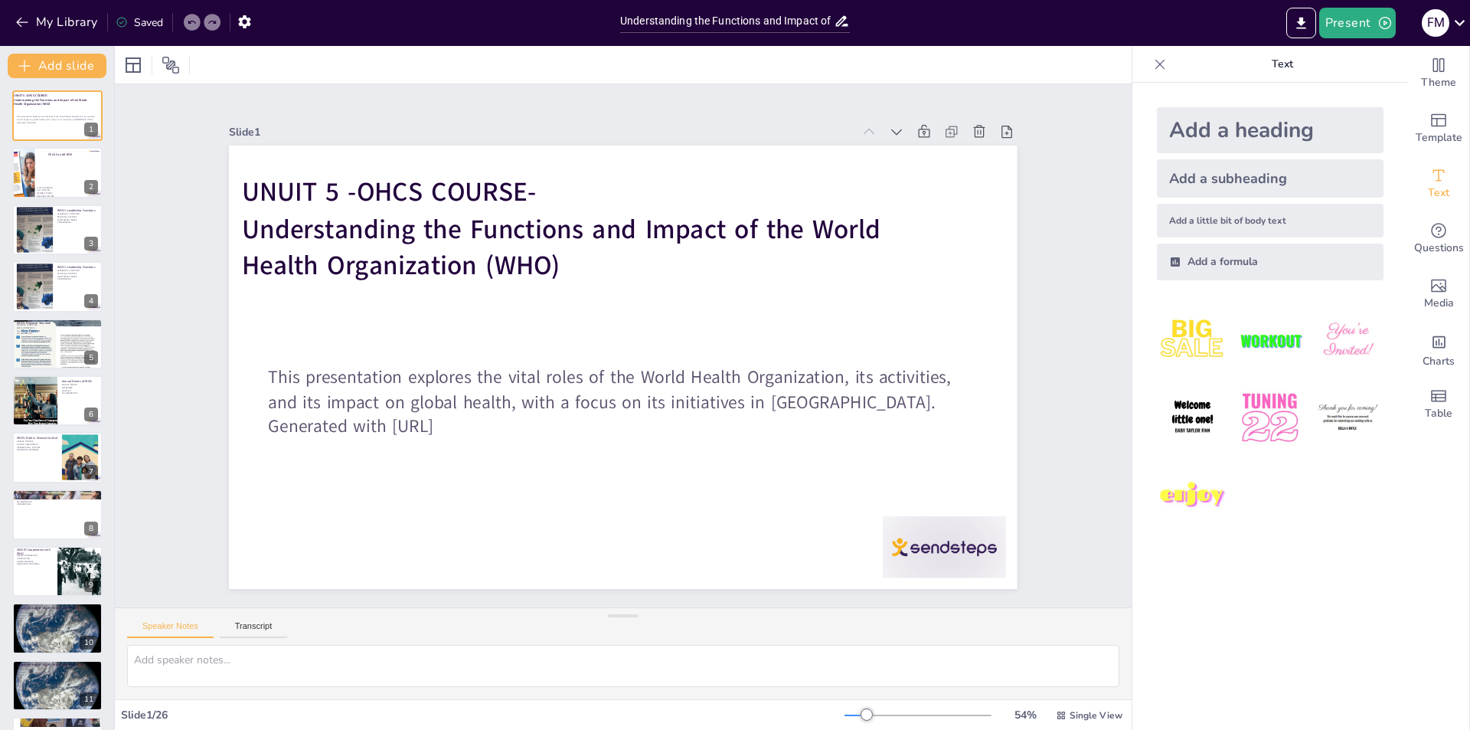
checkbox input "true"
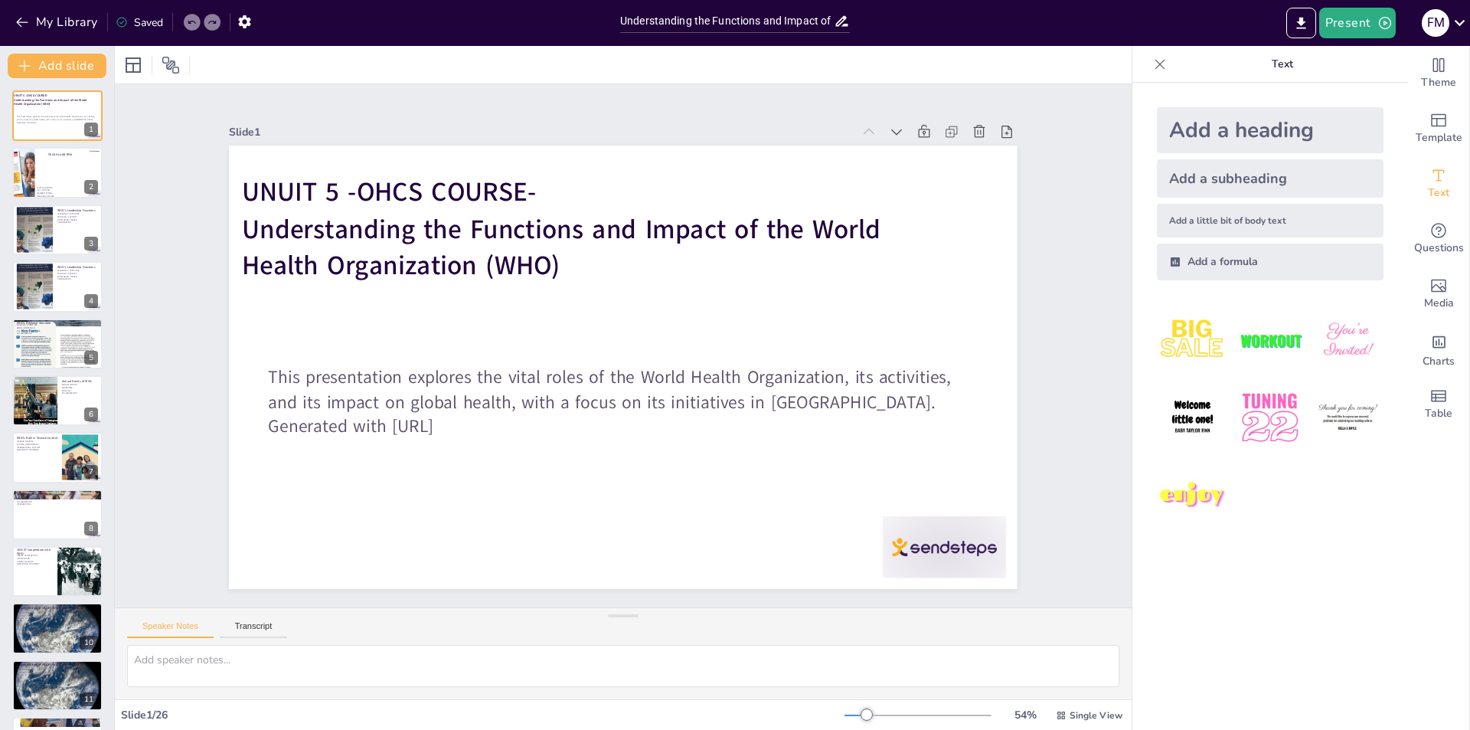
checkbox input "true"
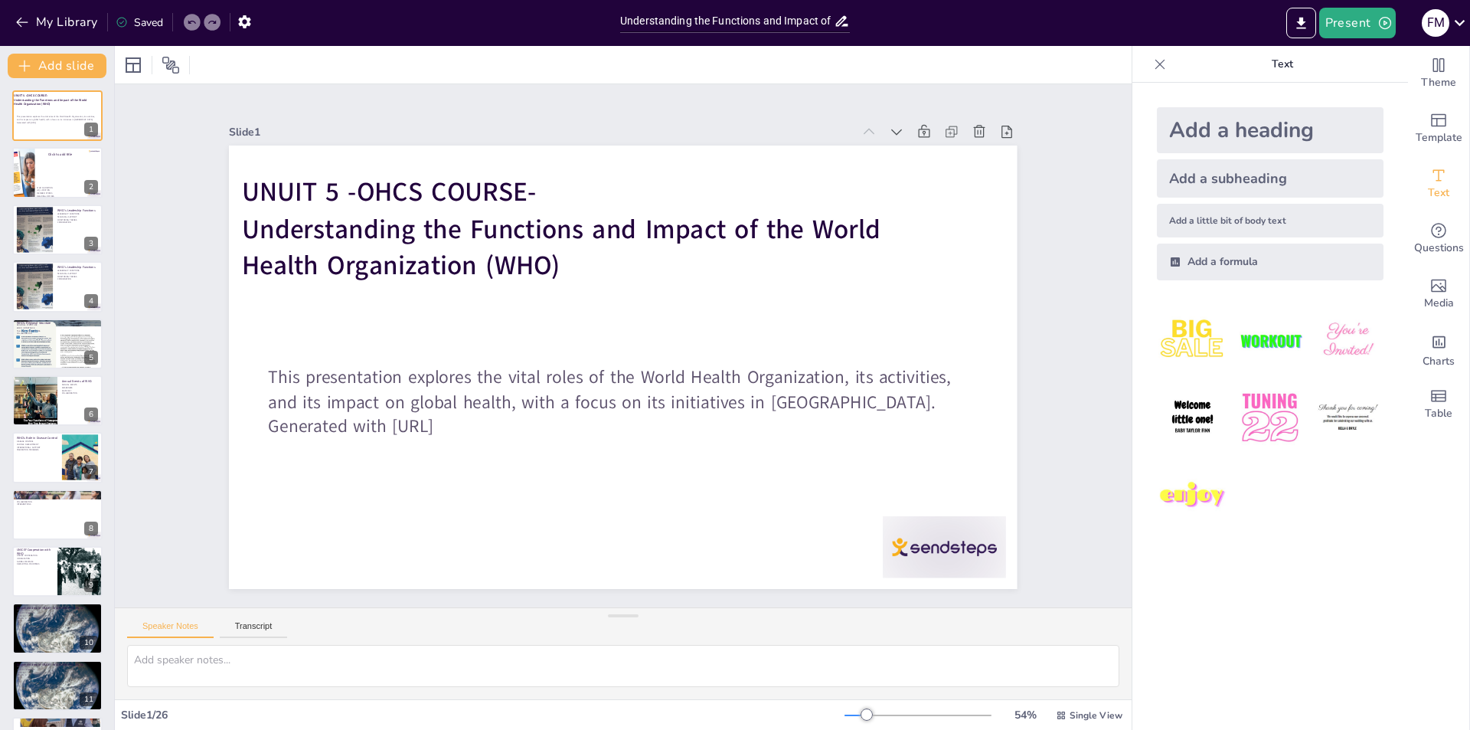
checkbox input "true"
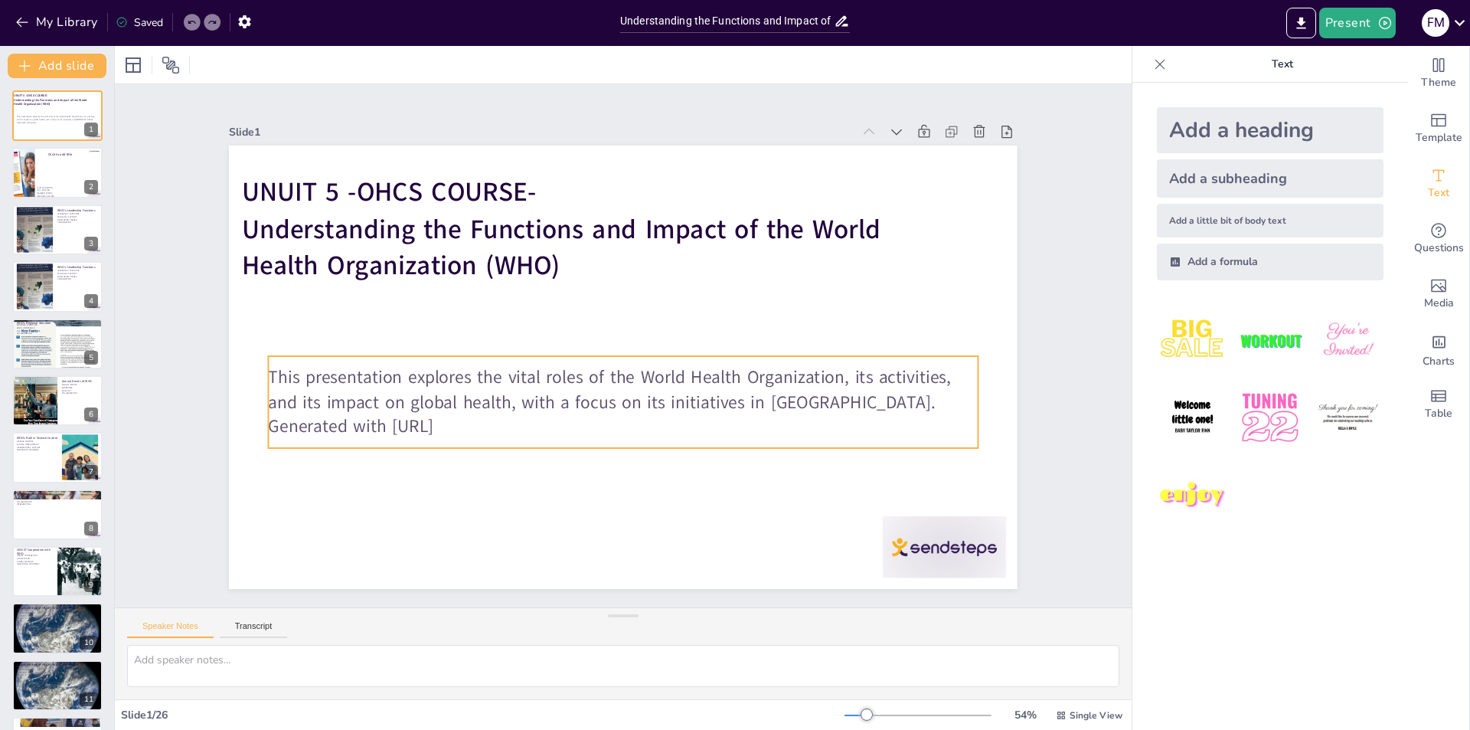
checkbox input "true"
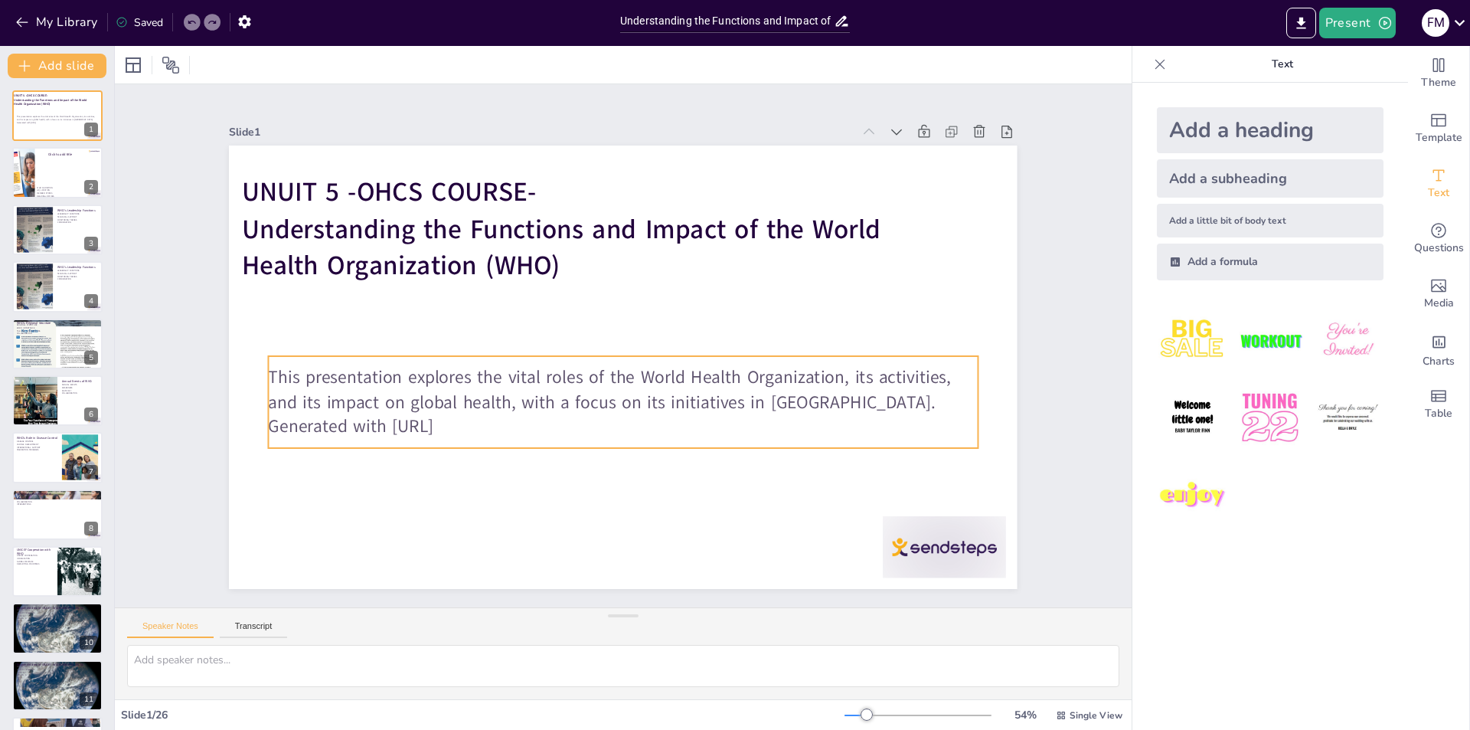
checkbox input "true"
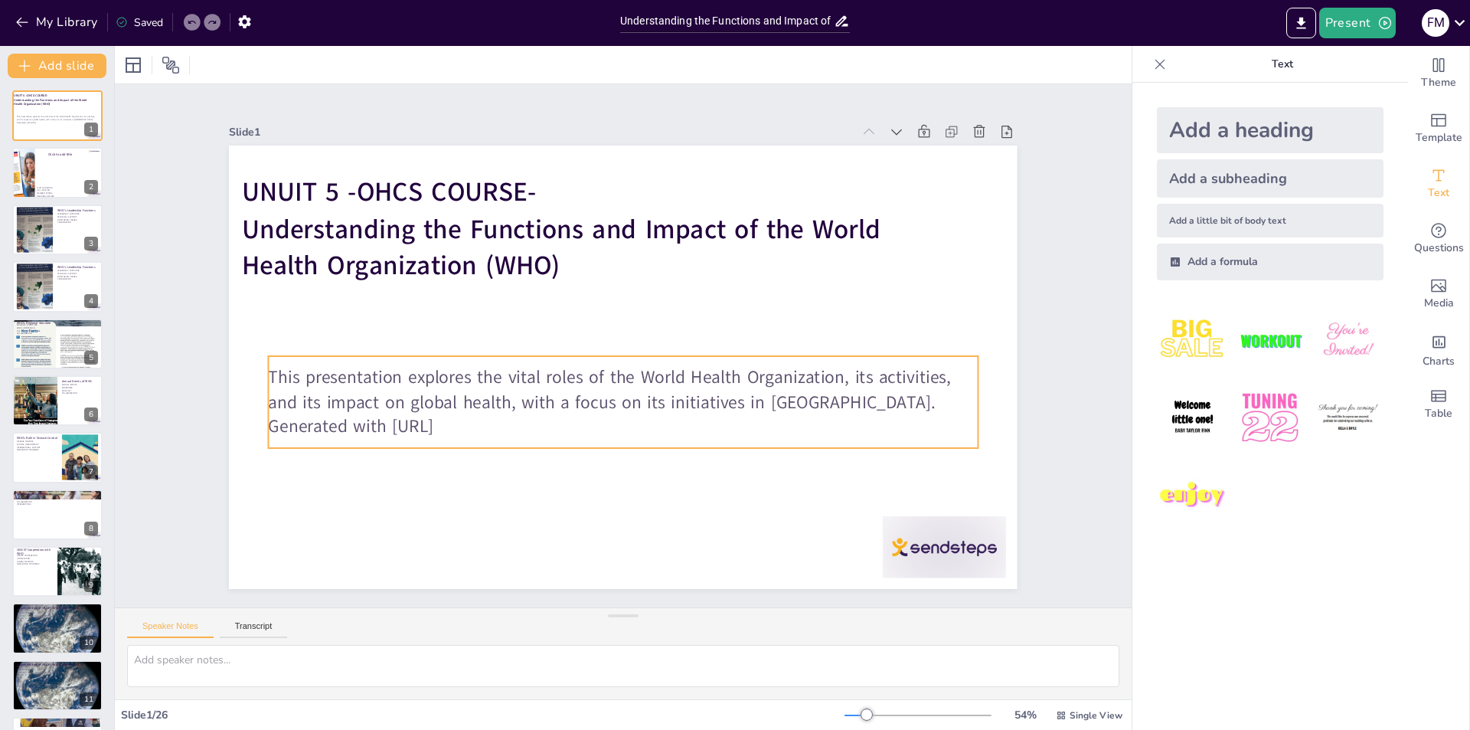
checkbox input "true"
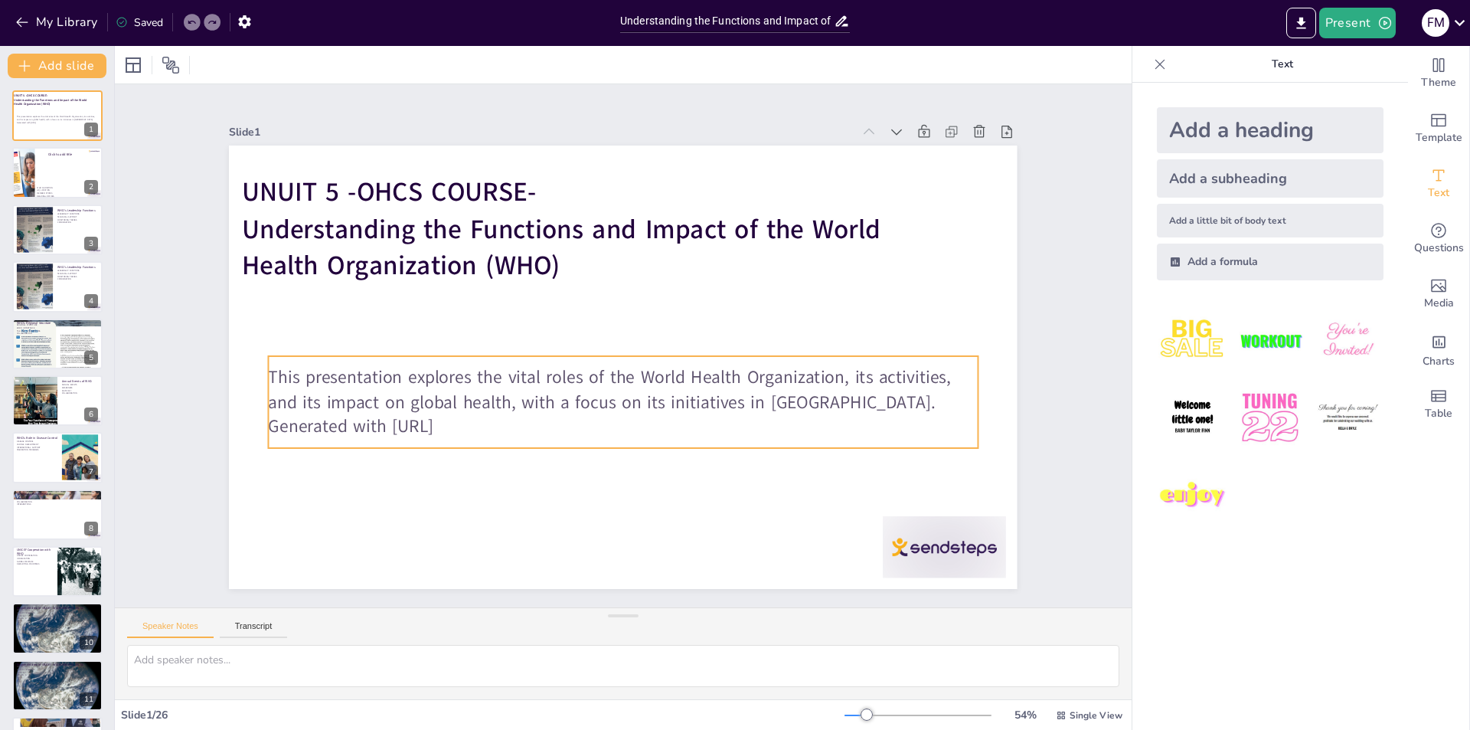
checkbox input "true"
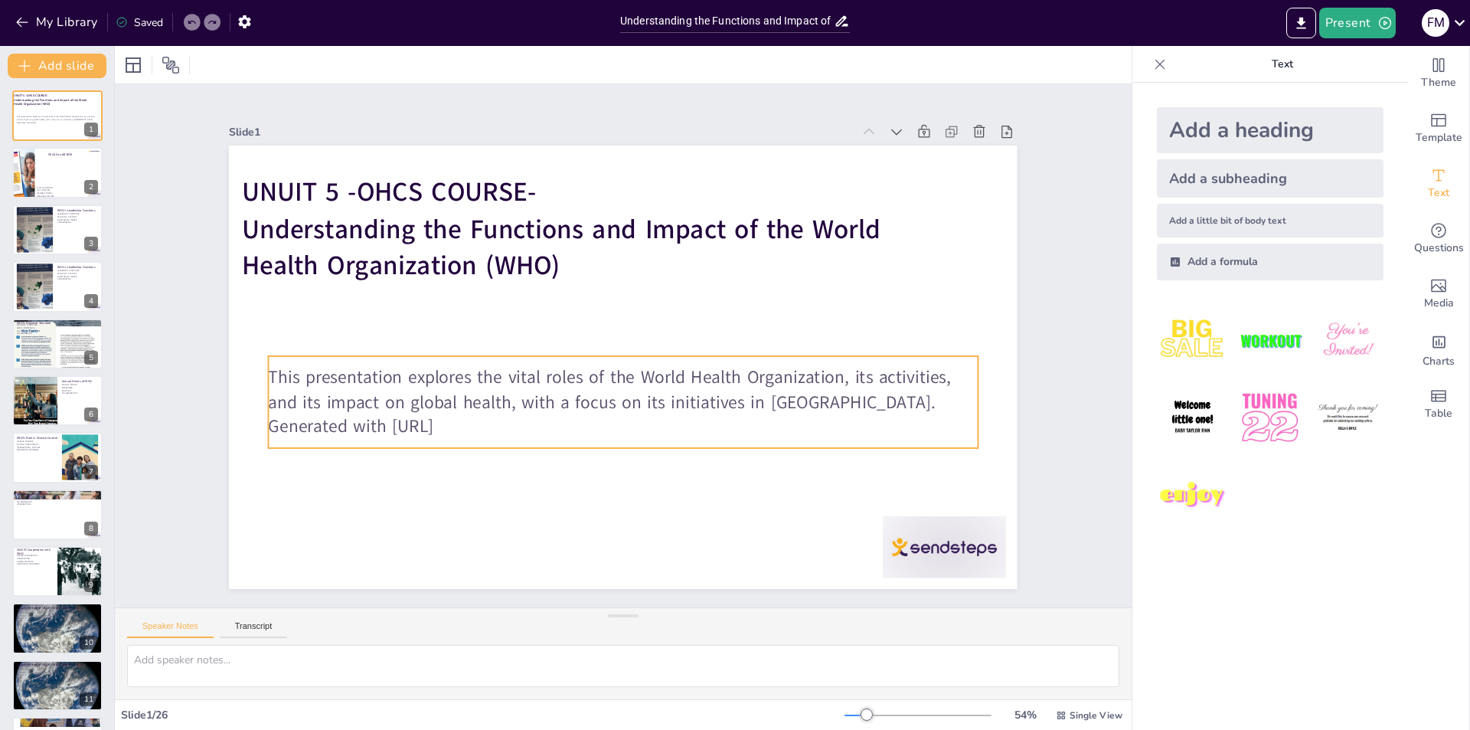
checkbox input "true"
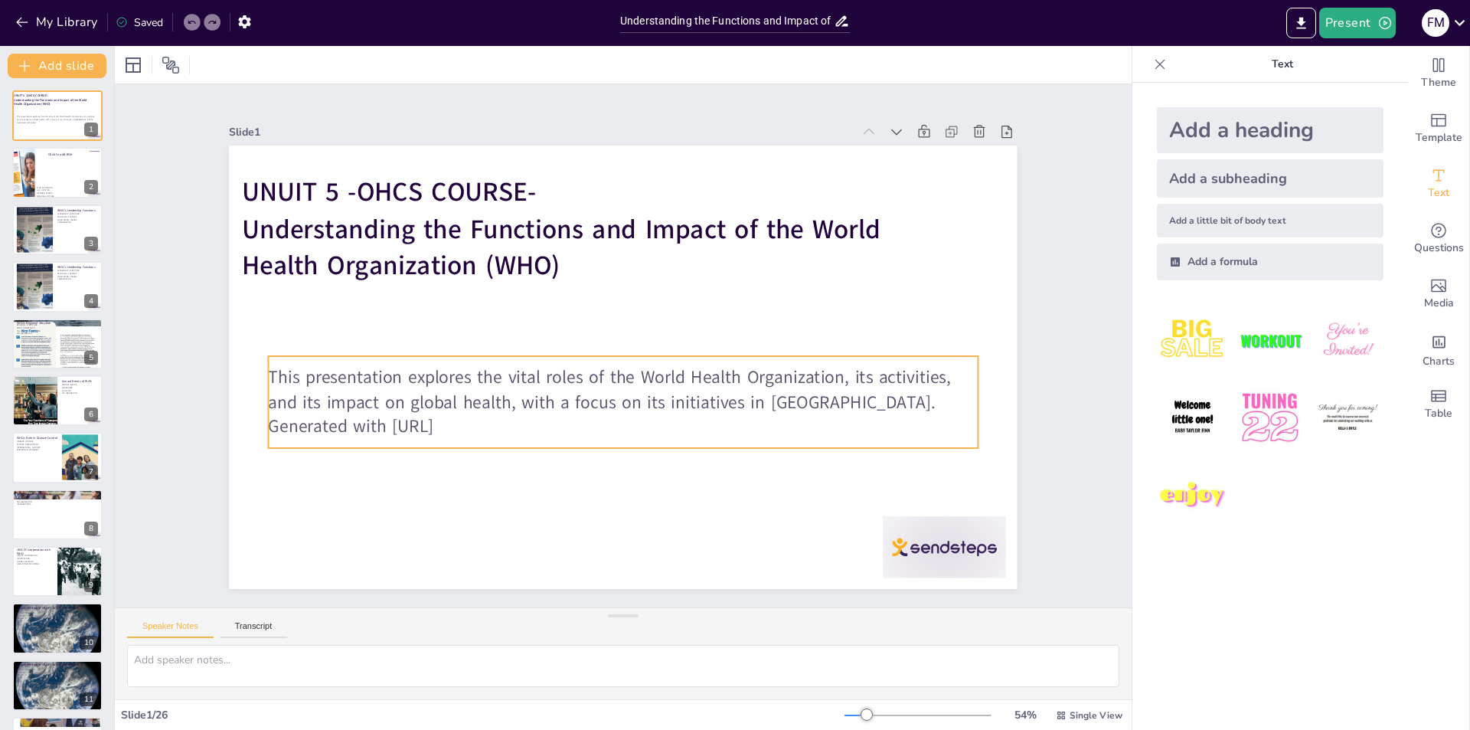
checkbox input "true"
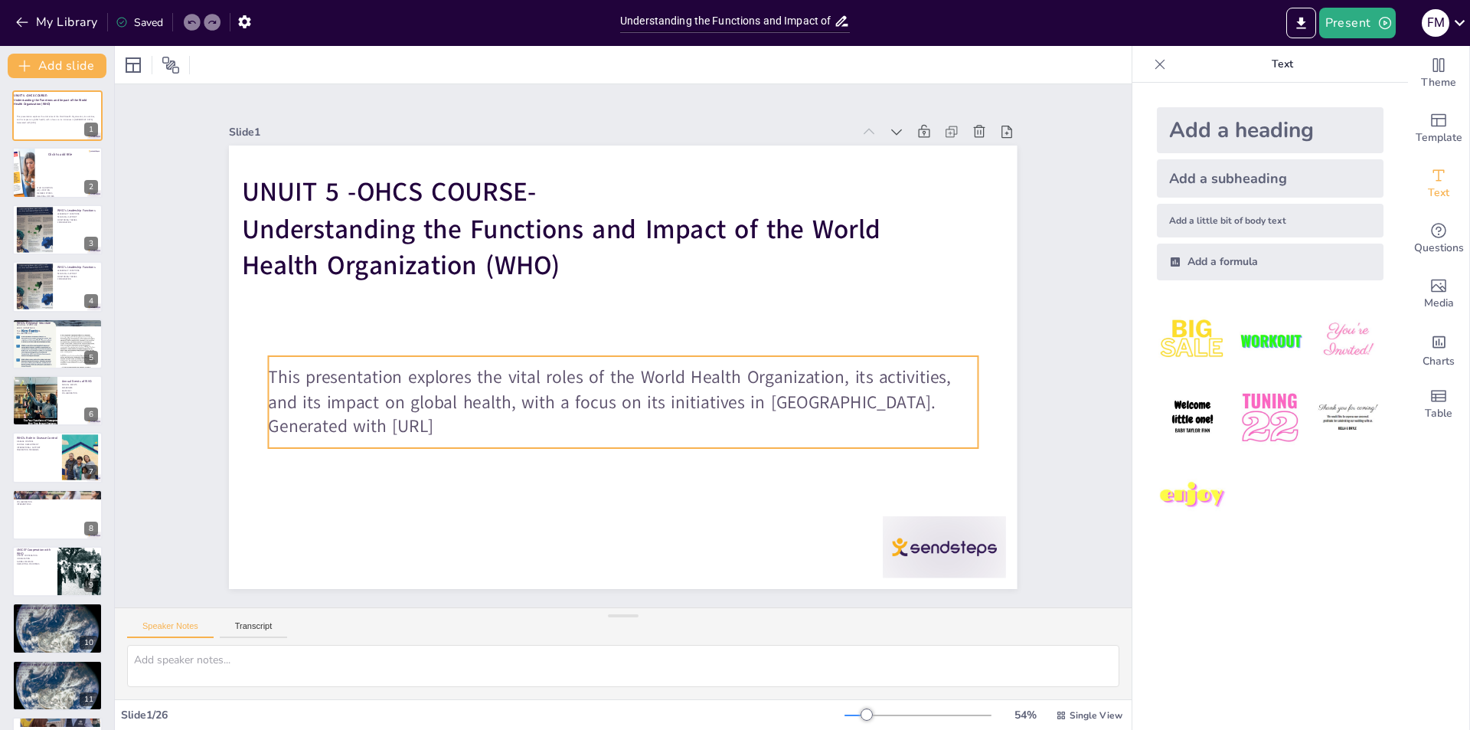
checkbox input "true"
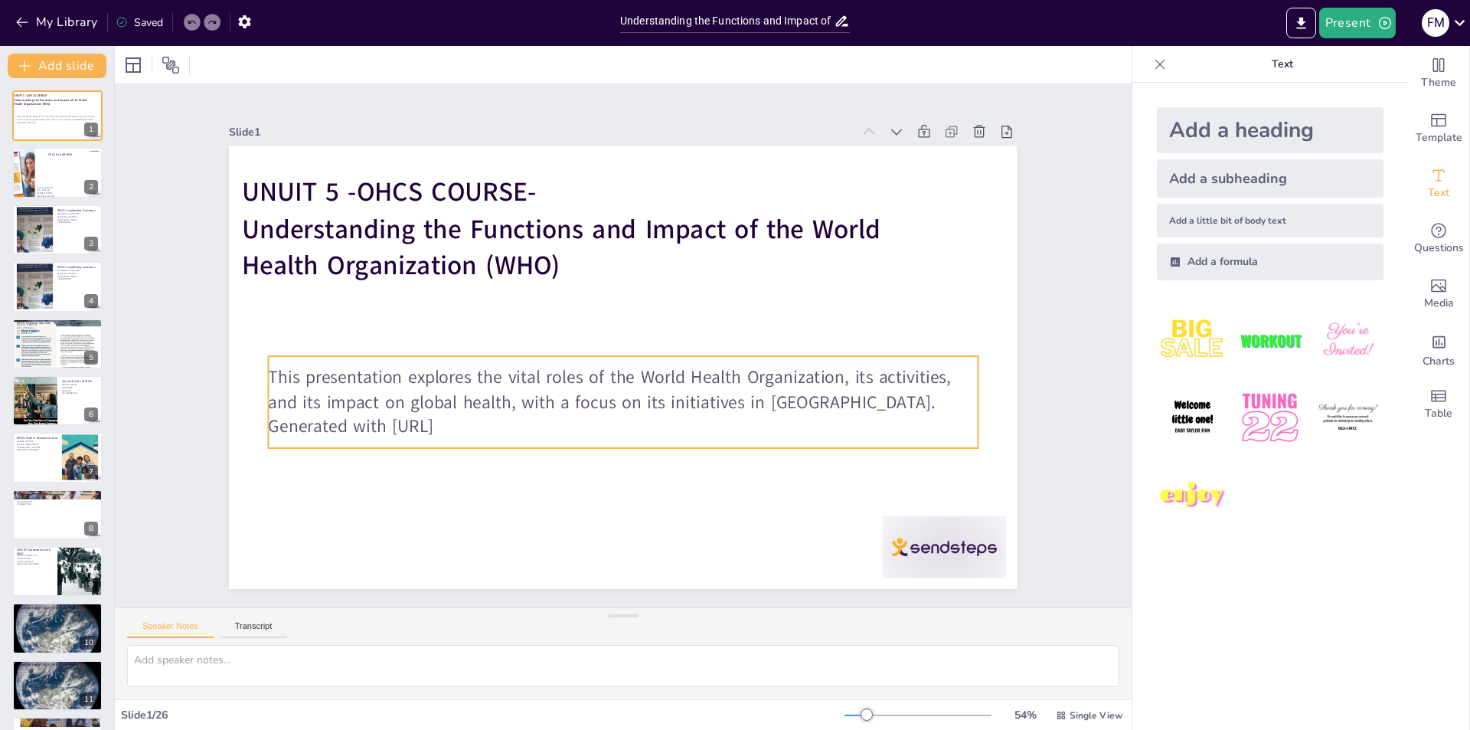
checkbox input "true"
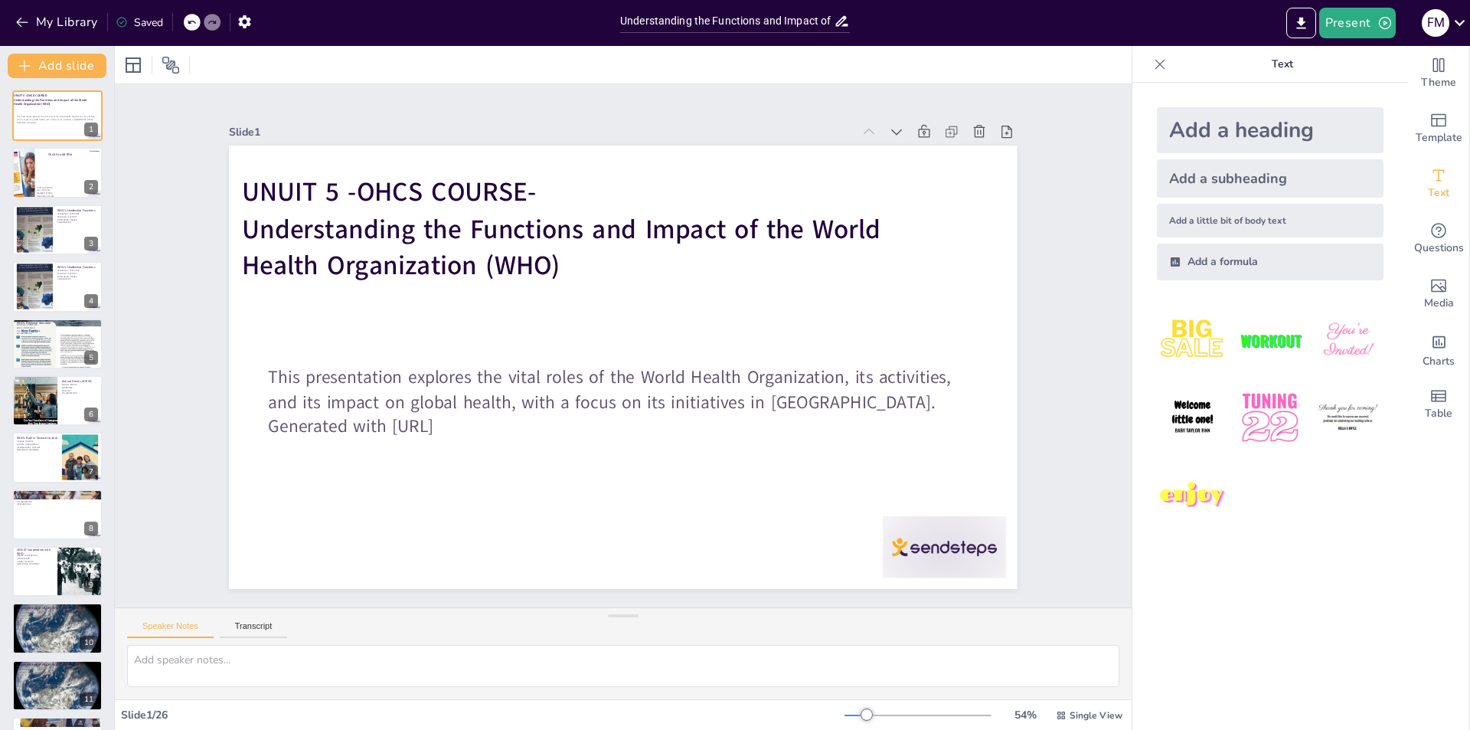
checkbox input "true"
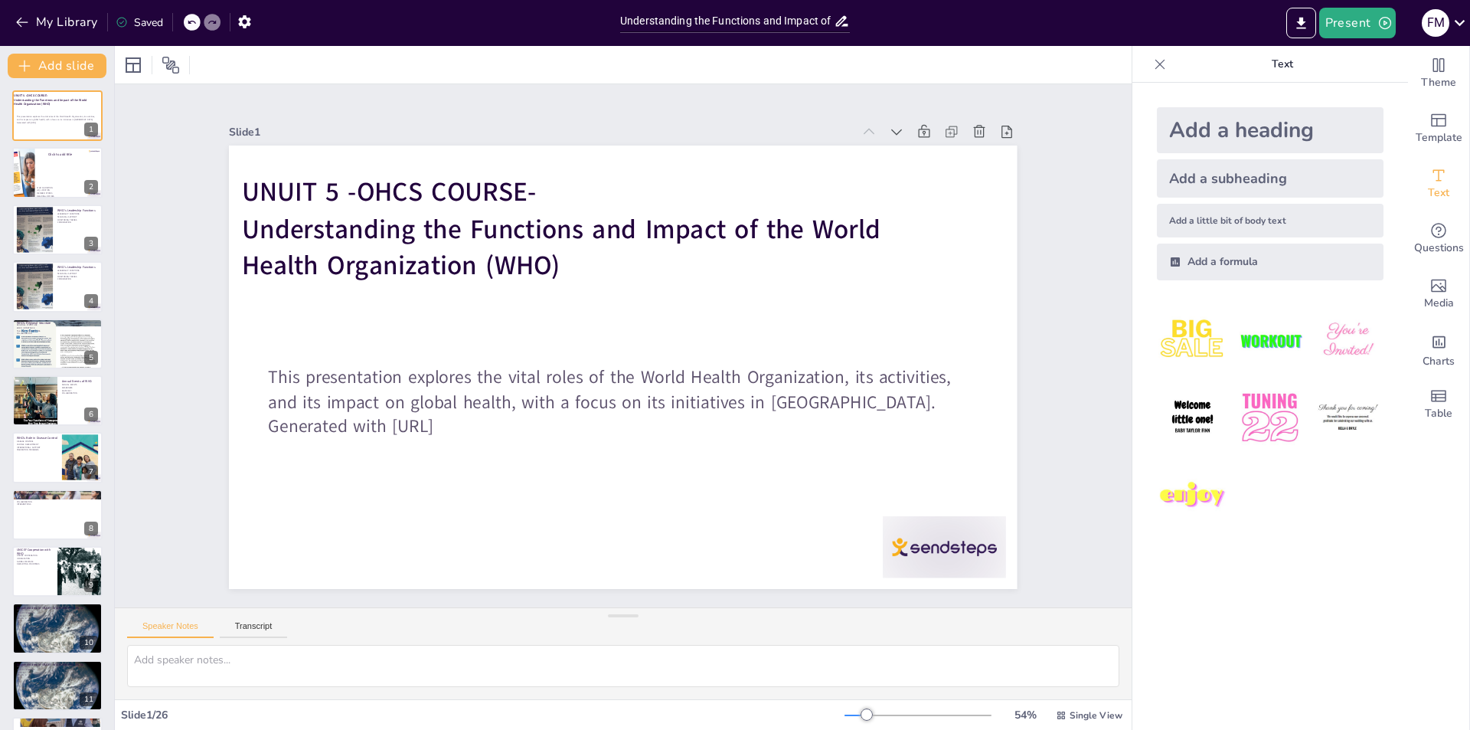
checkbox input "true"
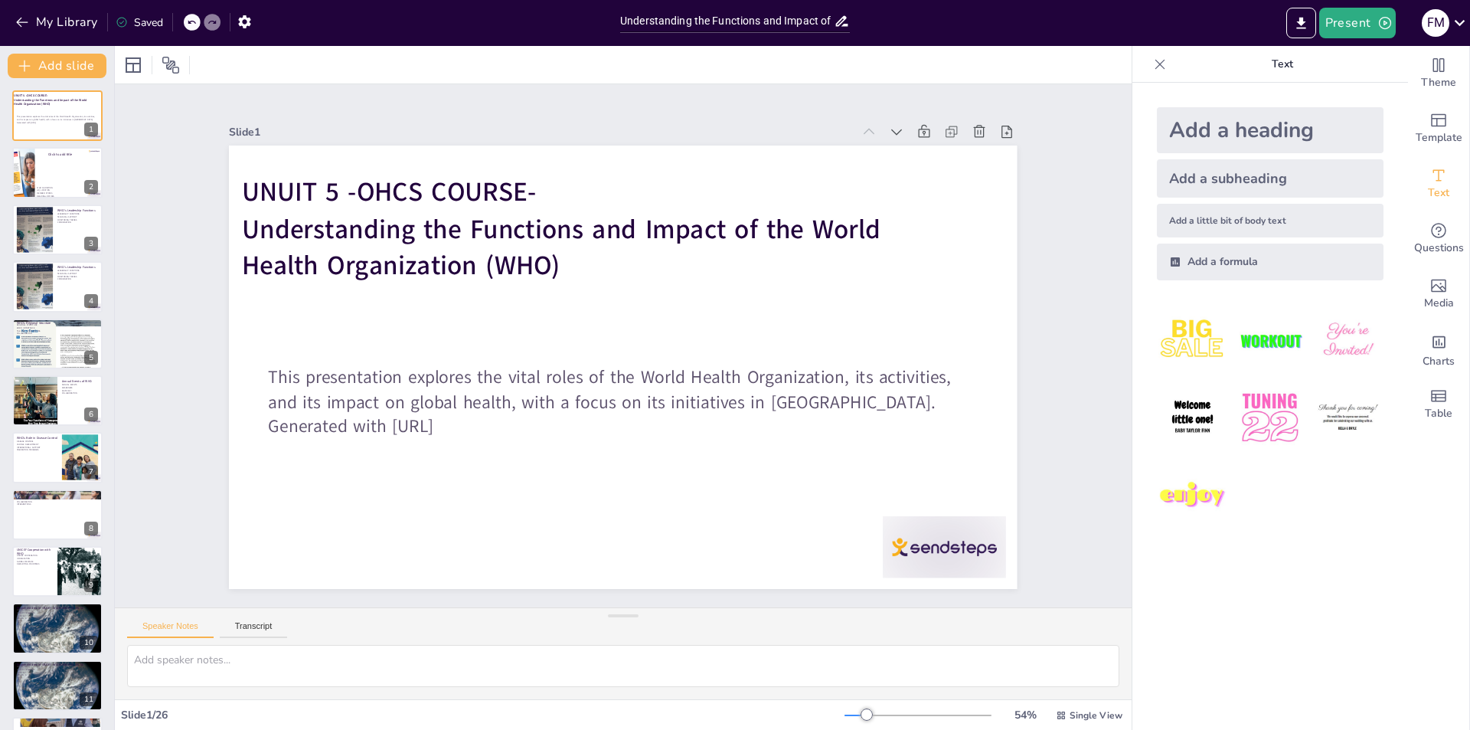
checkbox input "true"
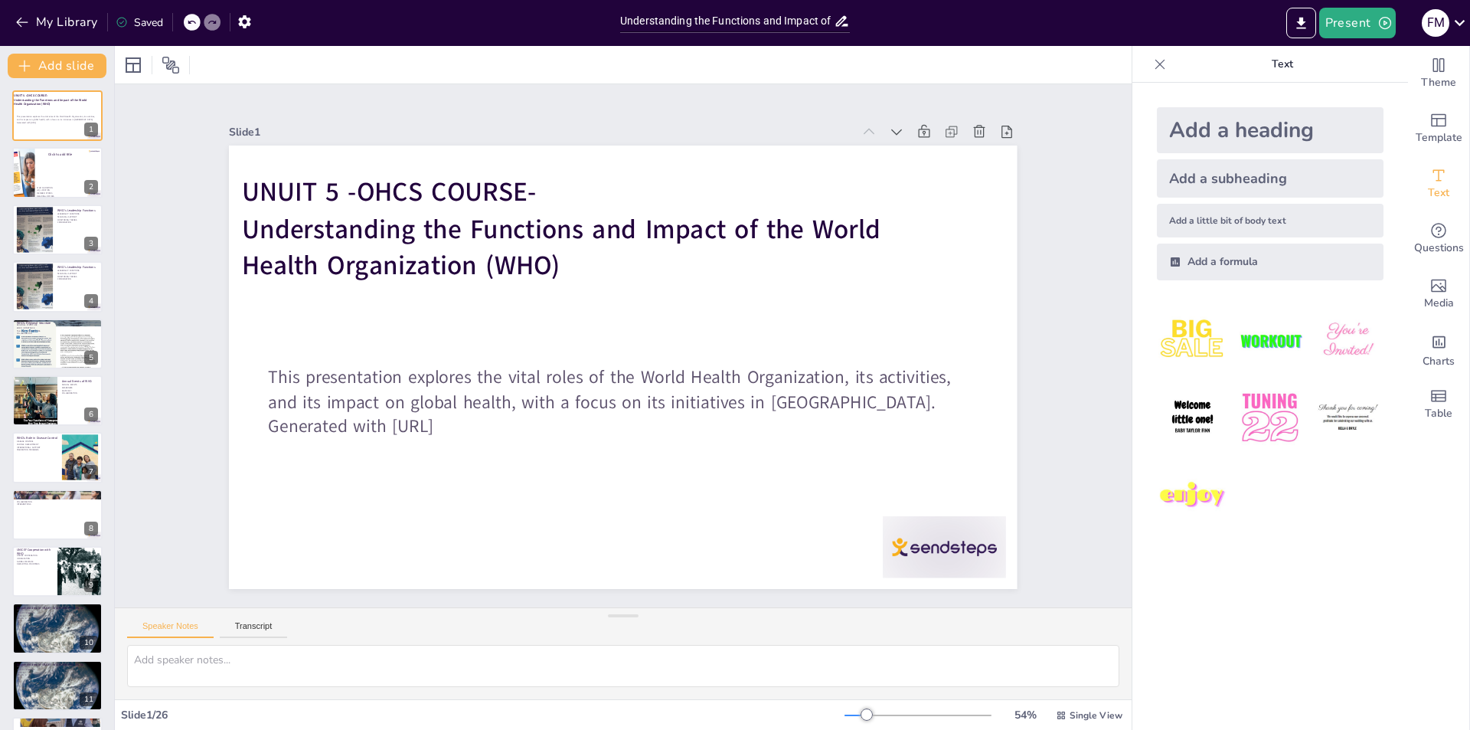
checkbox input "true"
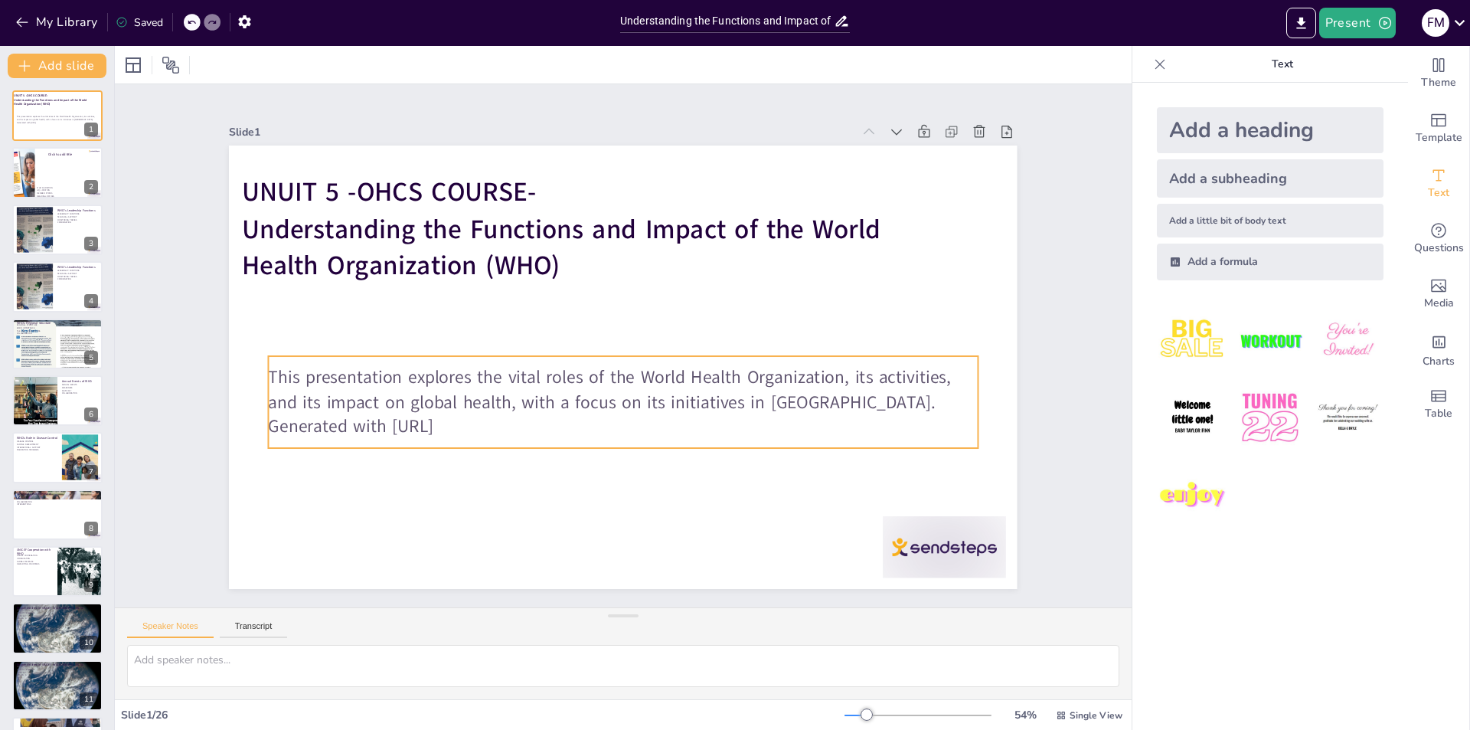
checkbox input "true"
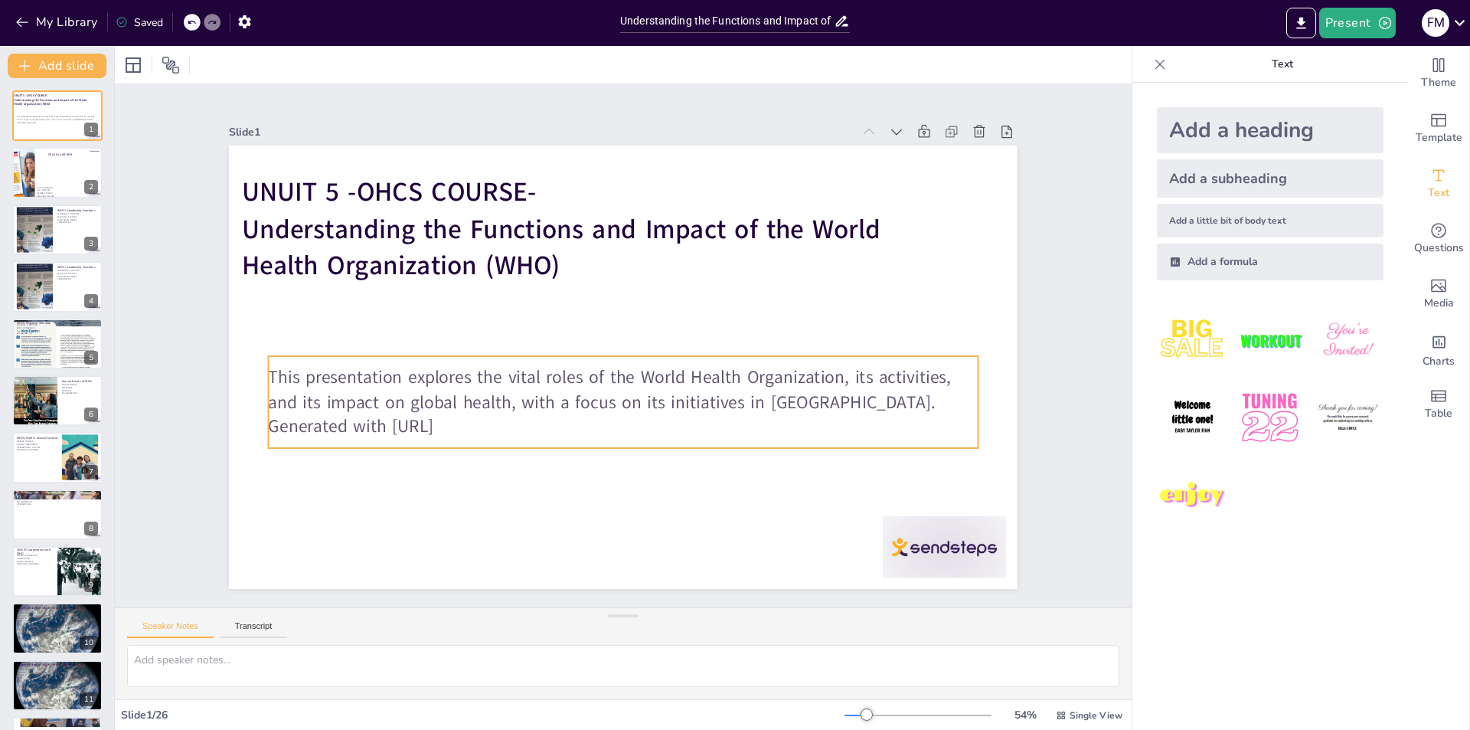
checkbox input "true"
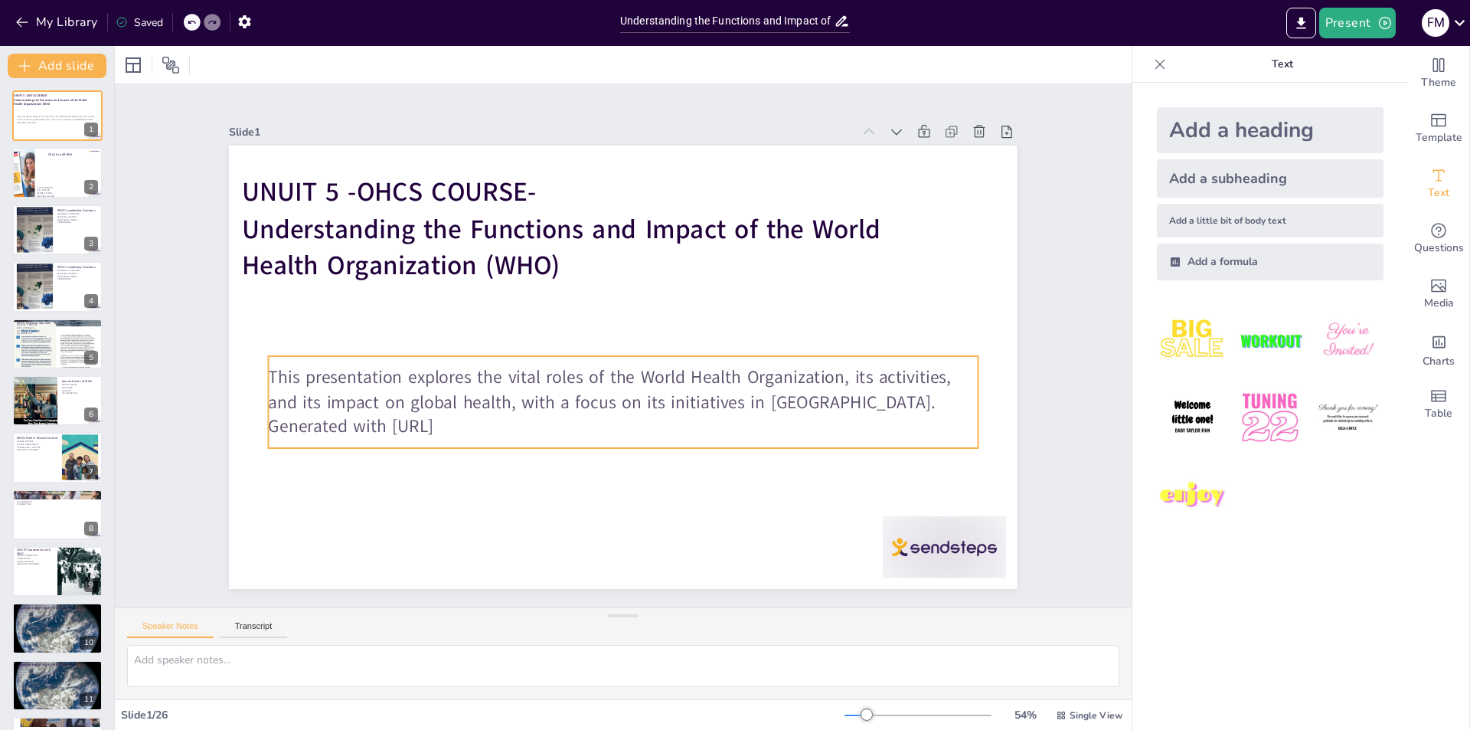
checkbox input "true"
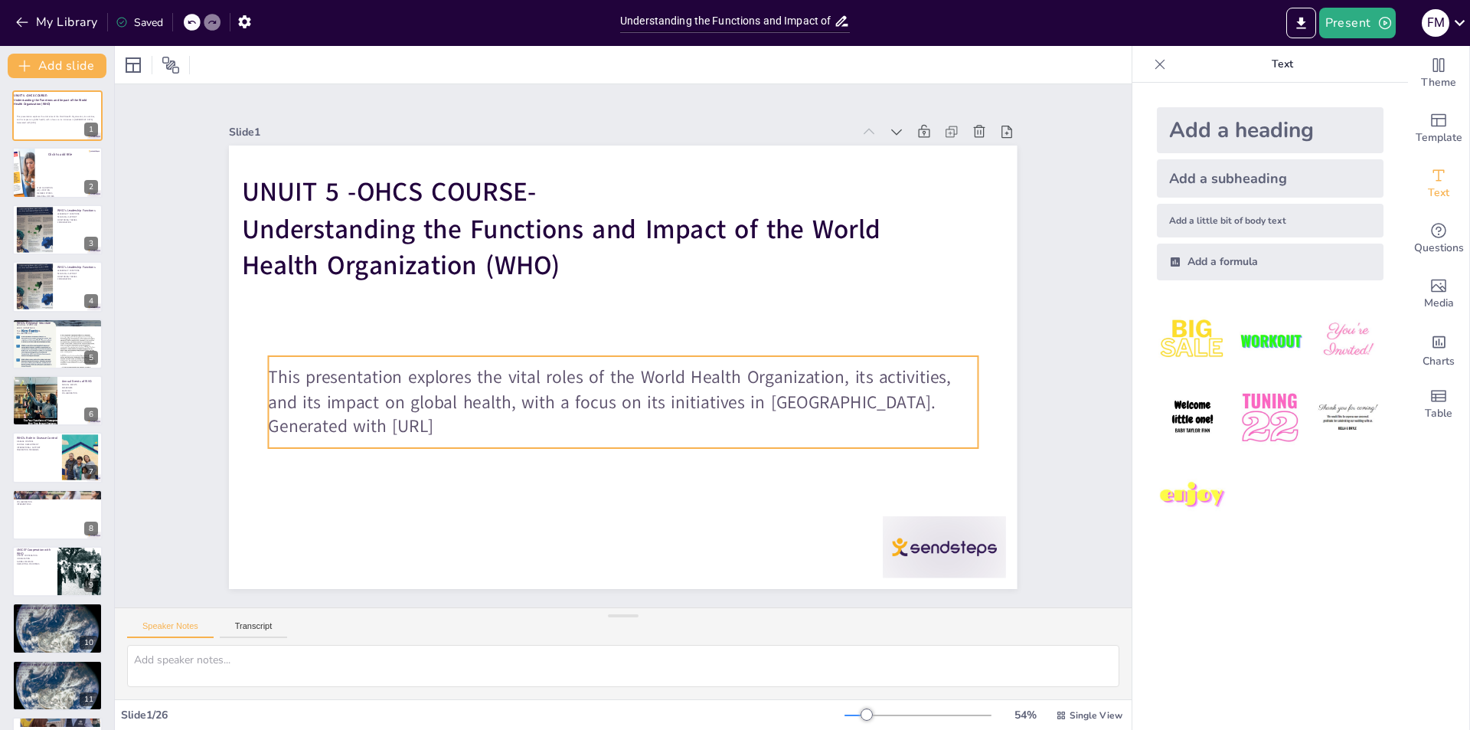
checkbox input "true"
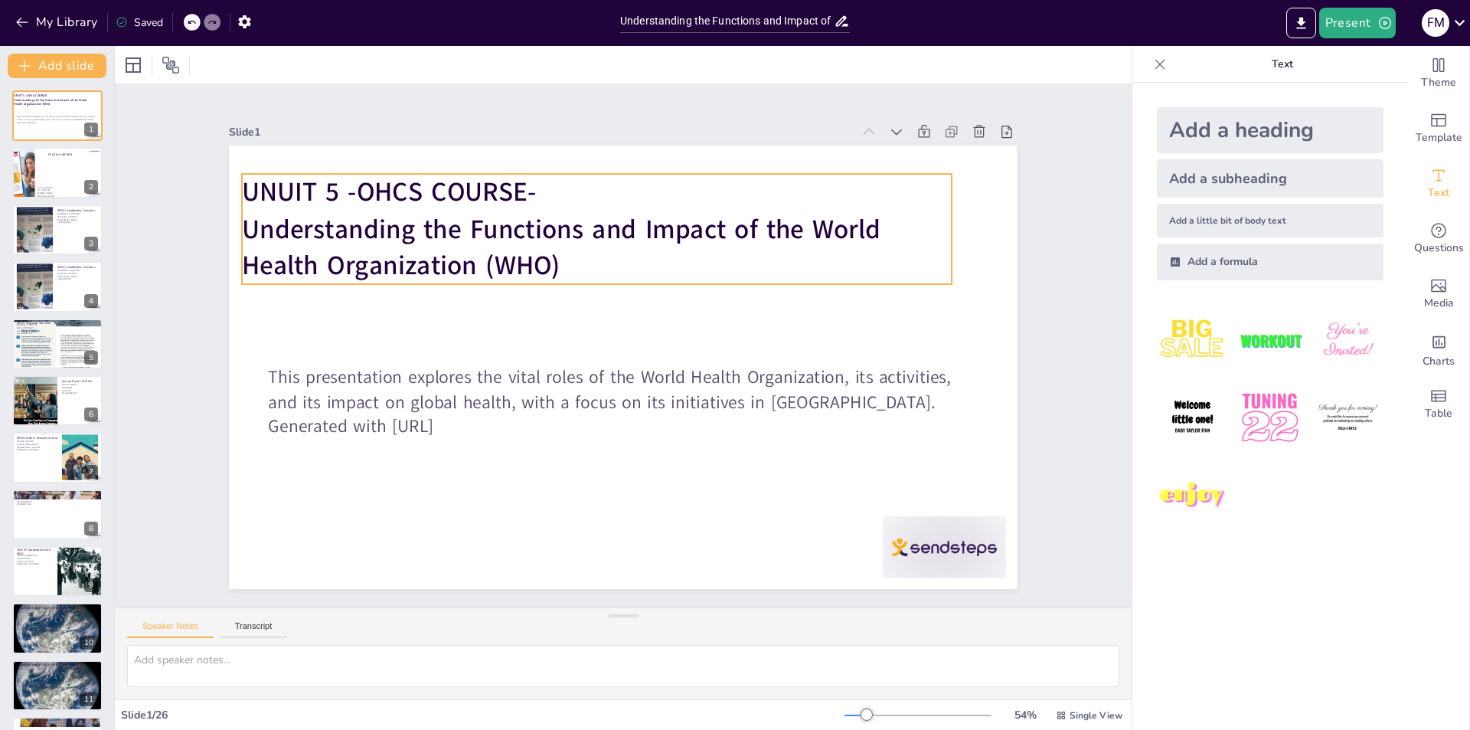
checkbox input "true"
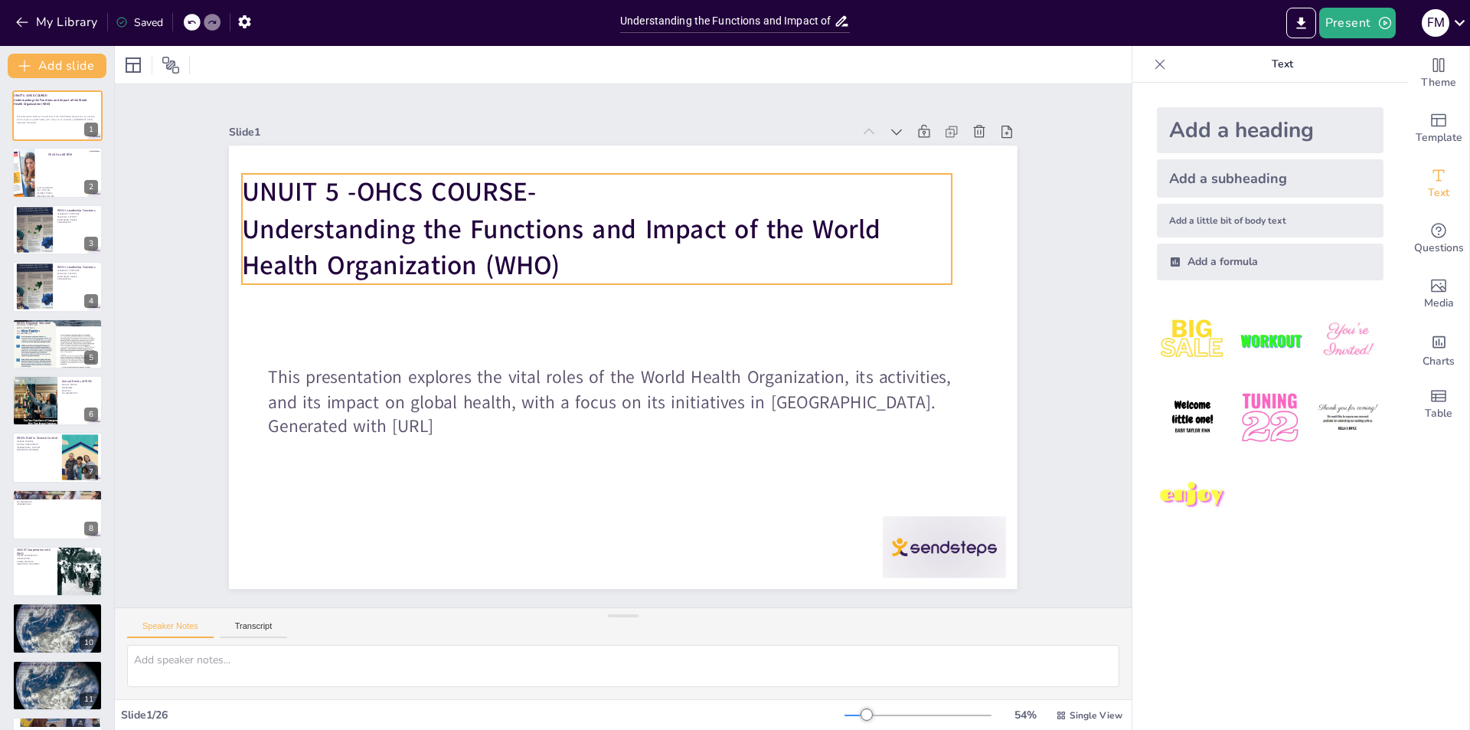
checkbox input "true"
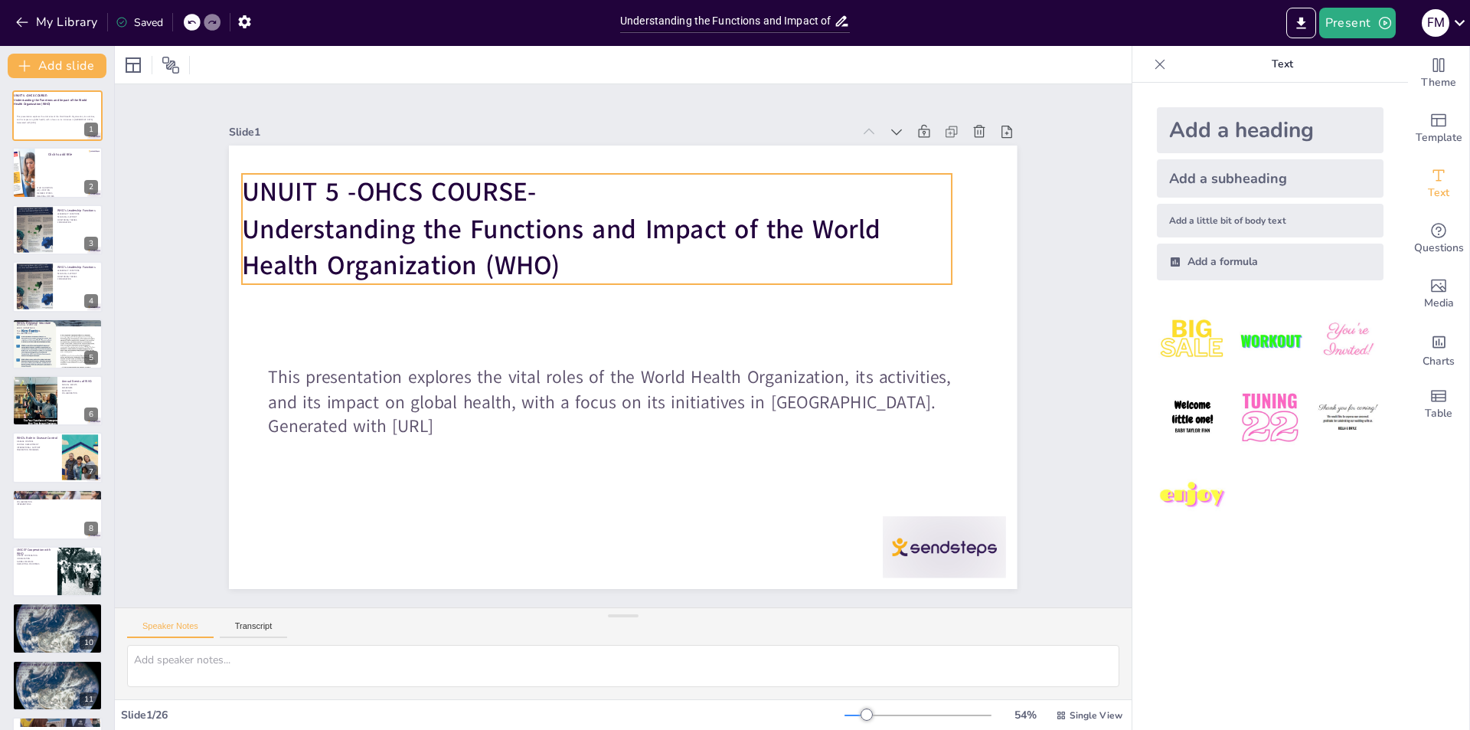
checkbox input "true"
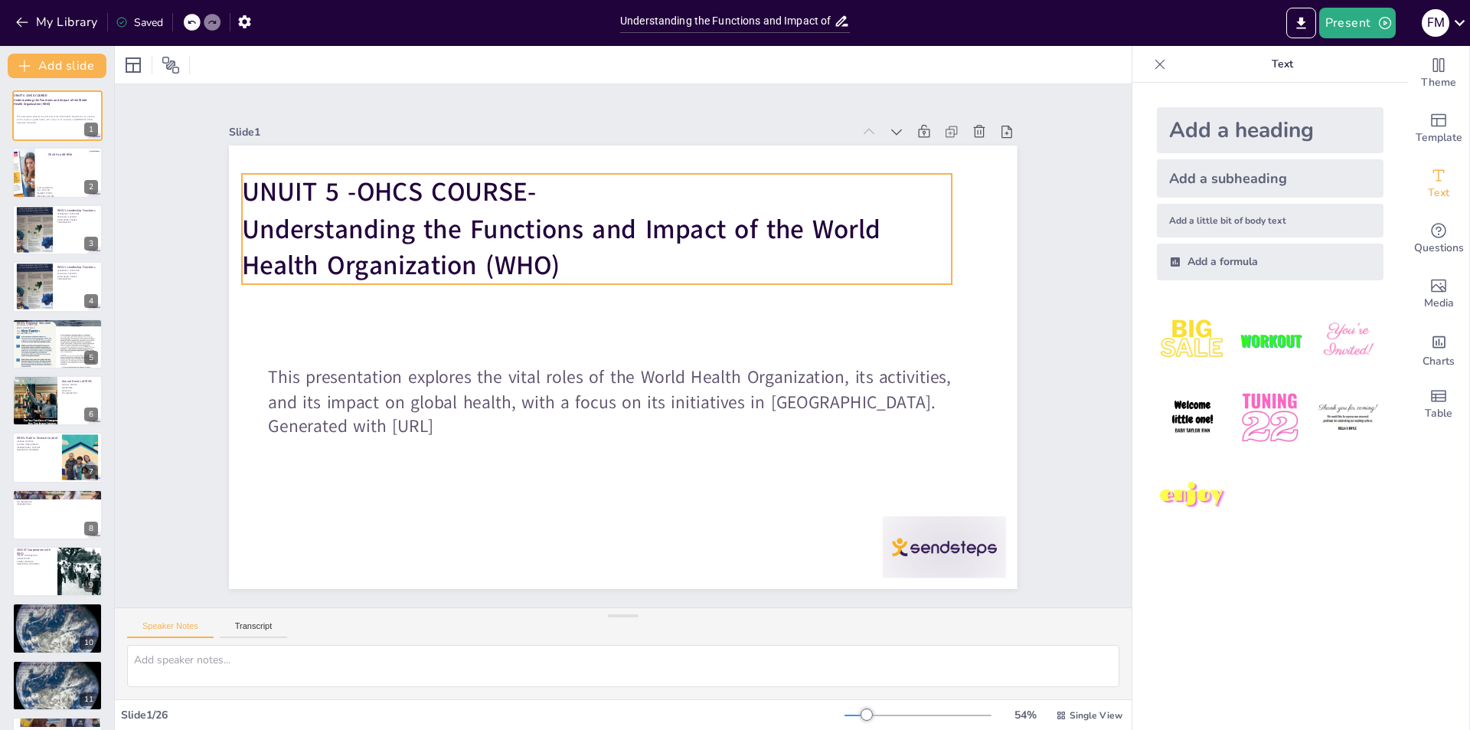
checkbox input "true"
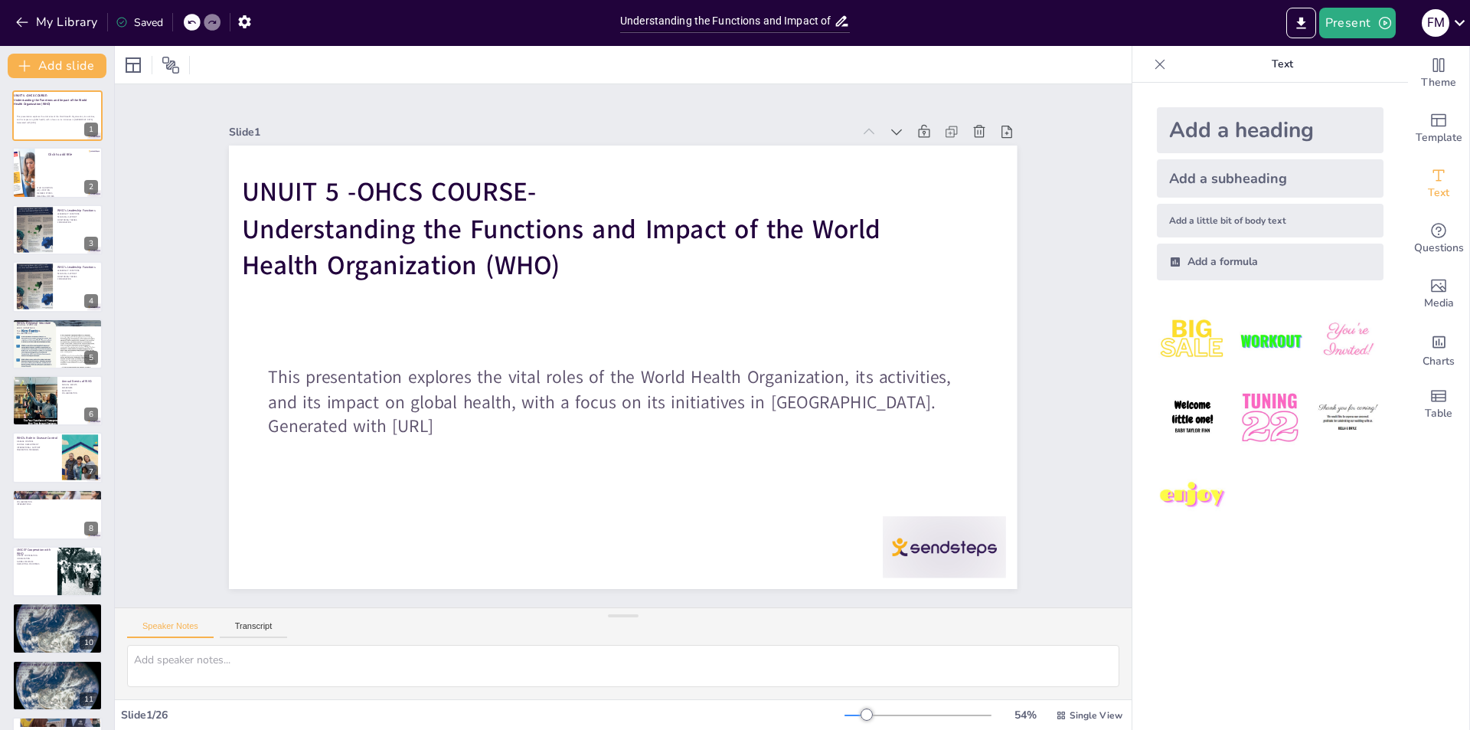
checkbox input "true"
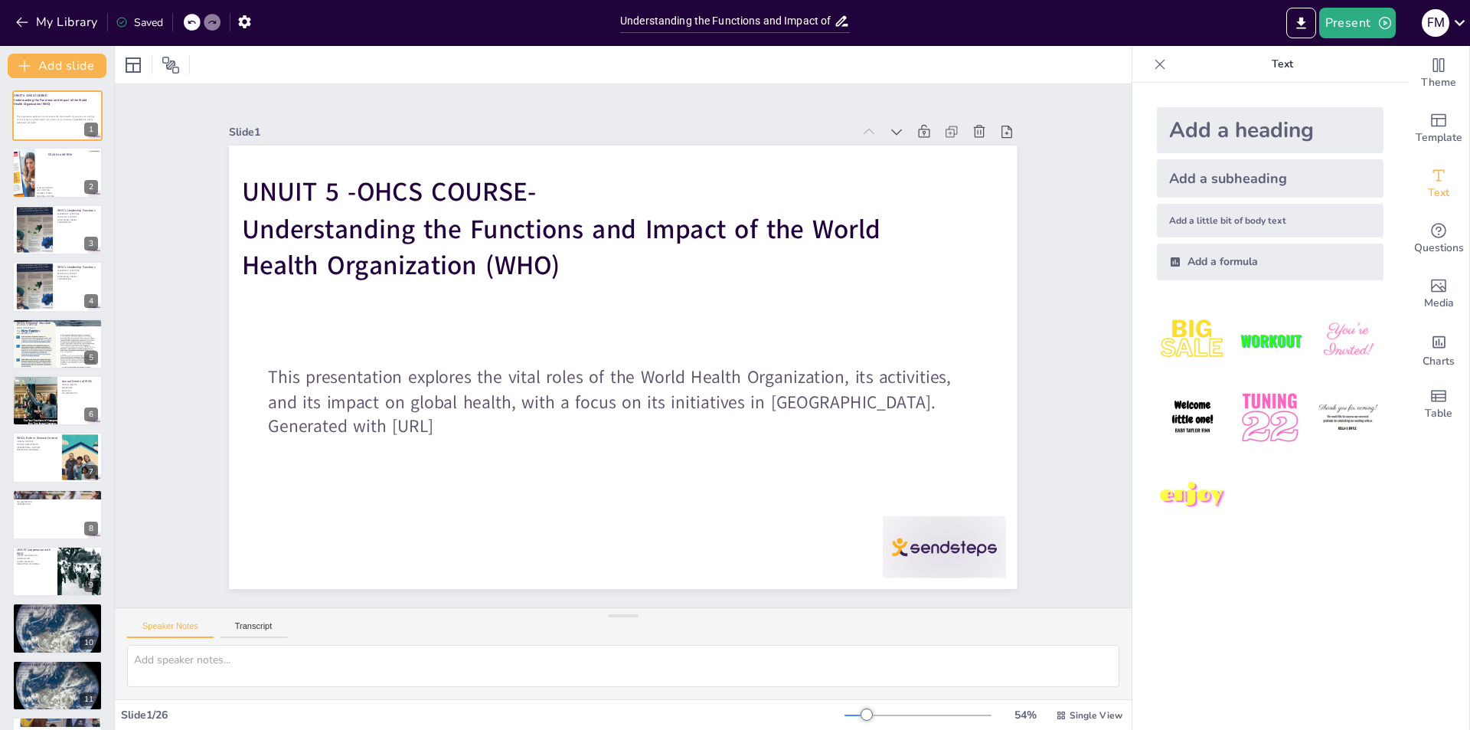
checkbox input "true"
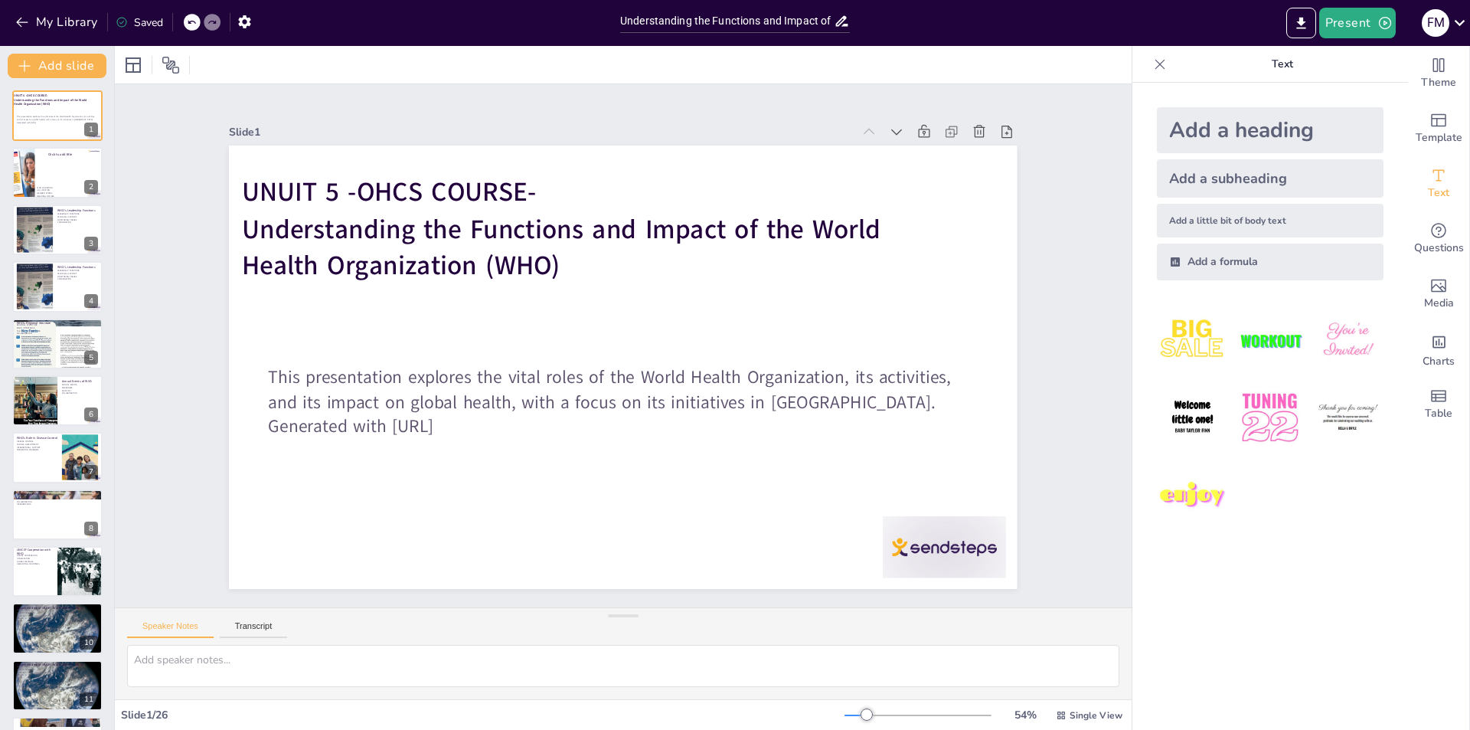
checkbox input "true"
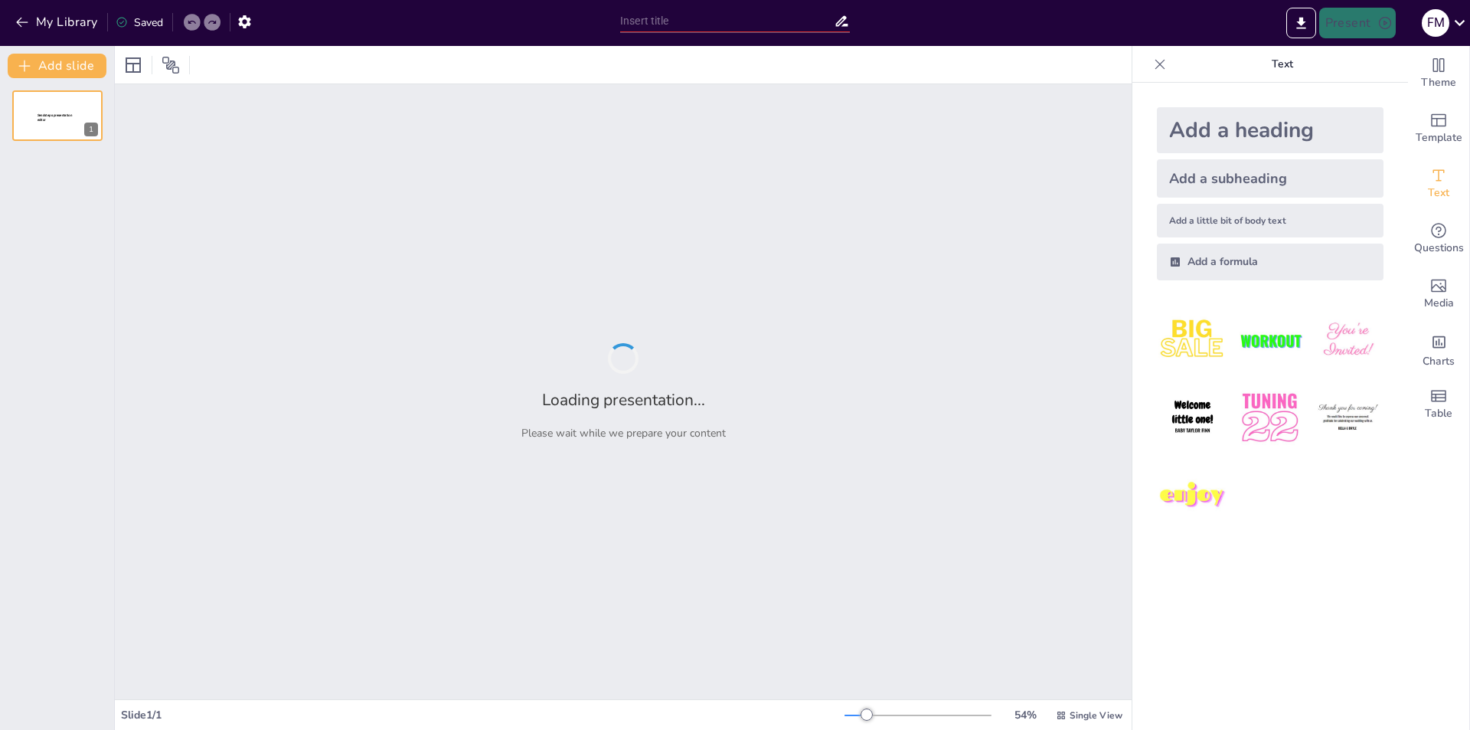
type input "Understanding the Functions and Impact of the World Health Organization (WHO)"
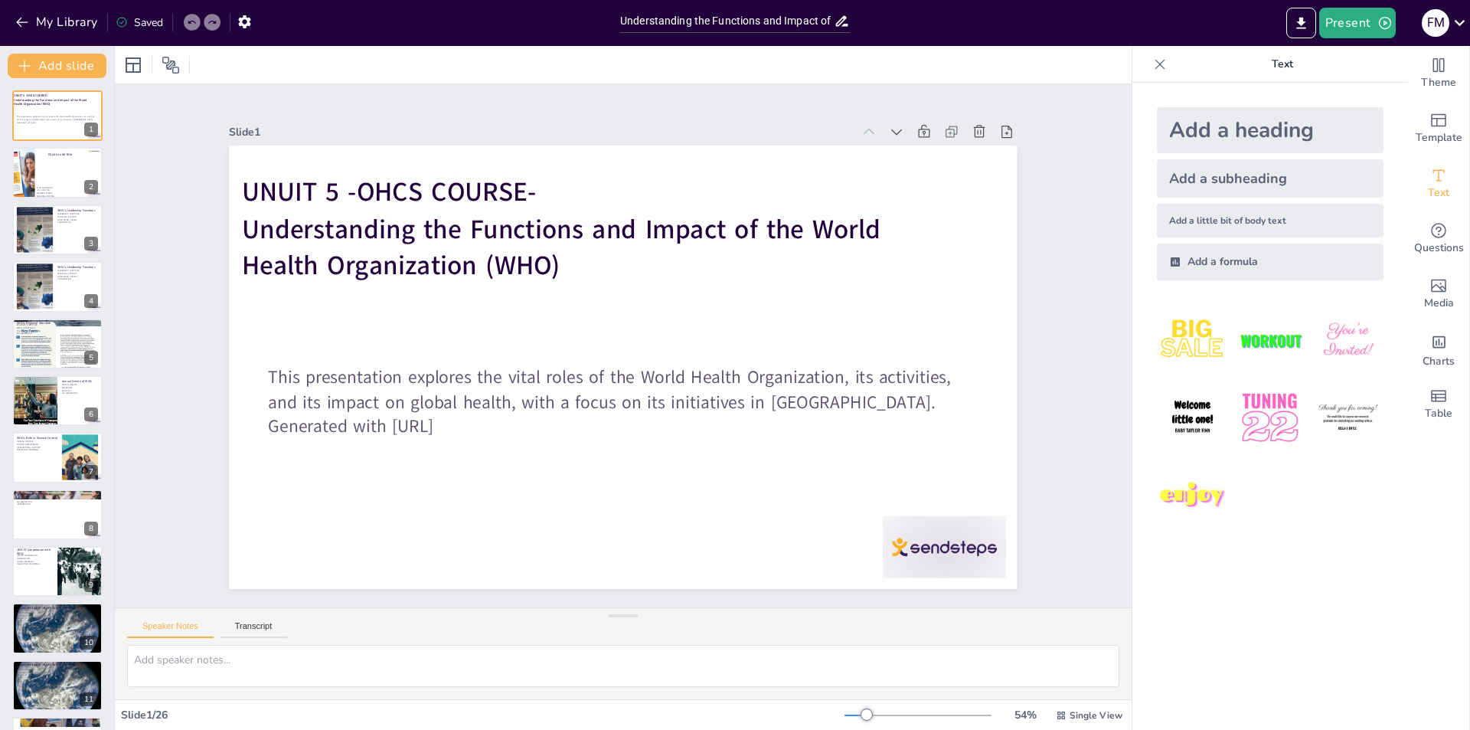
checkbox input "true"
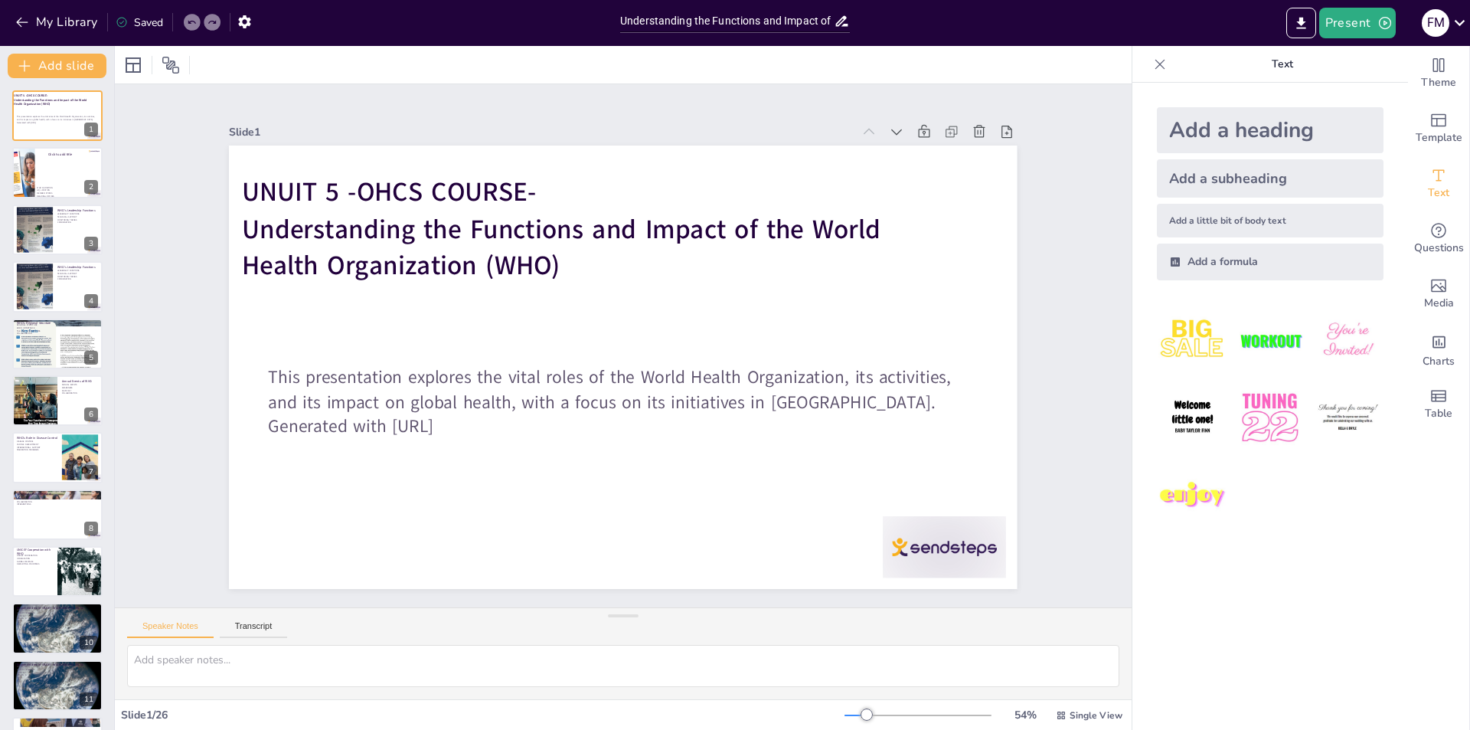
checkbox input "true"
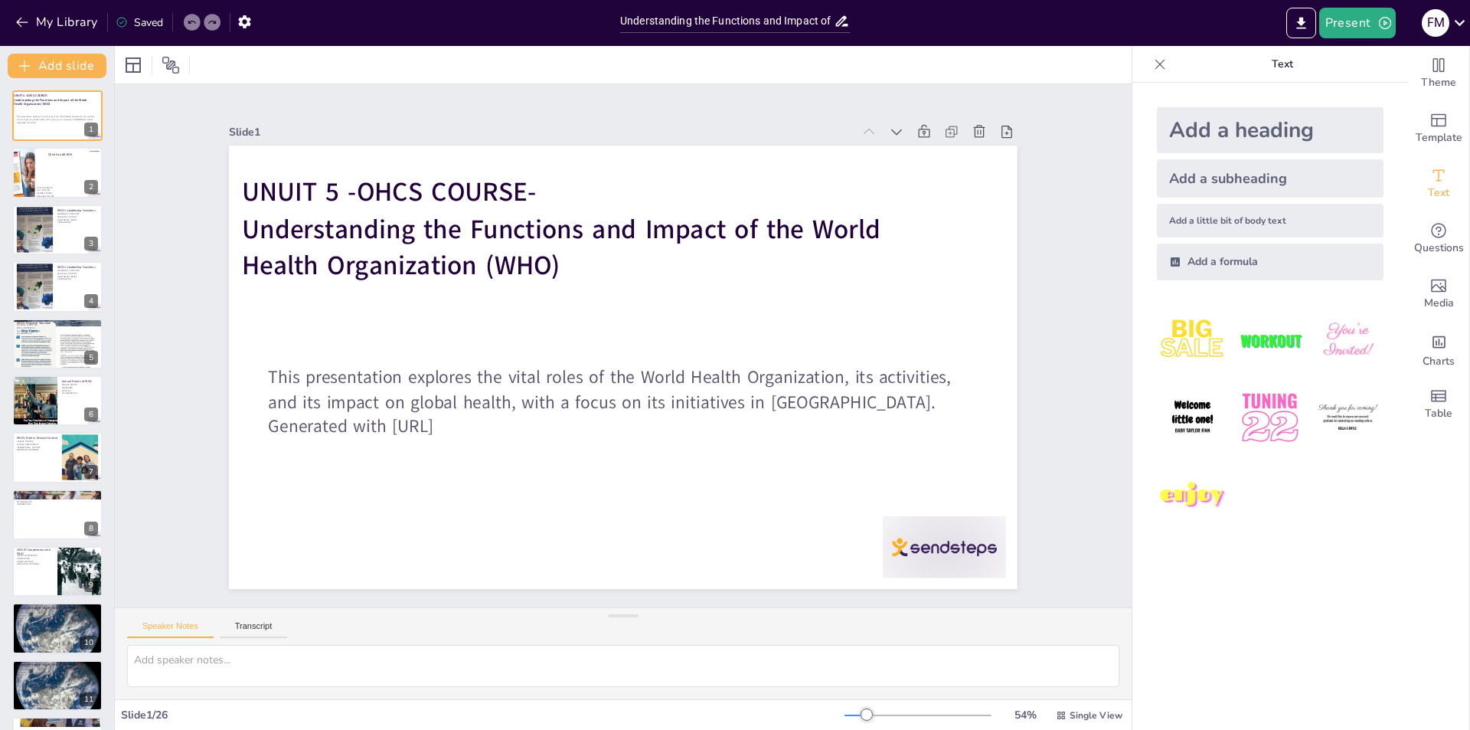
checkbox input "true"
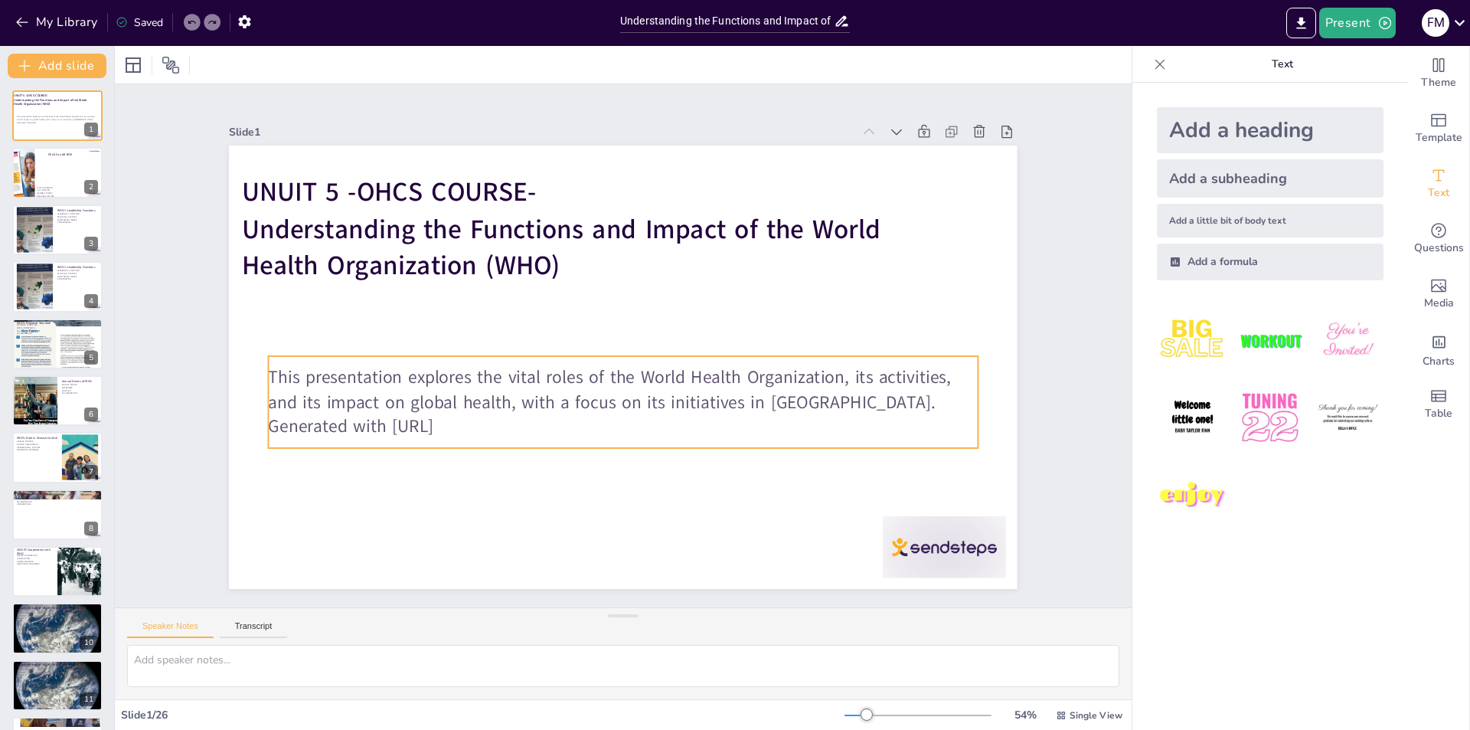
checkbox input "true"
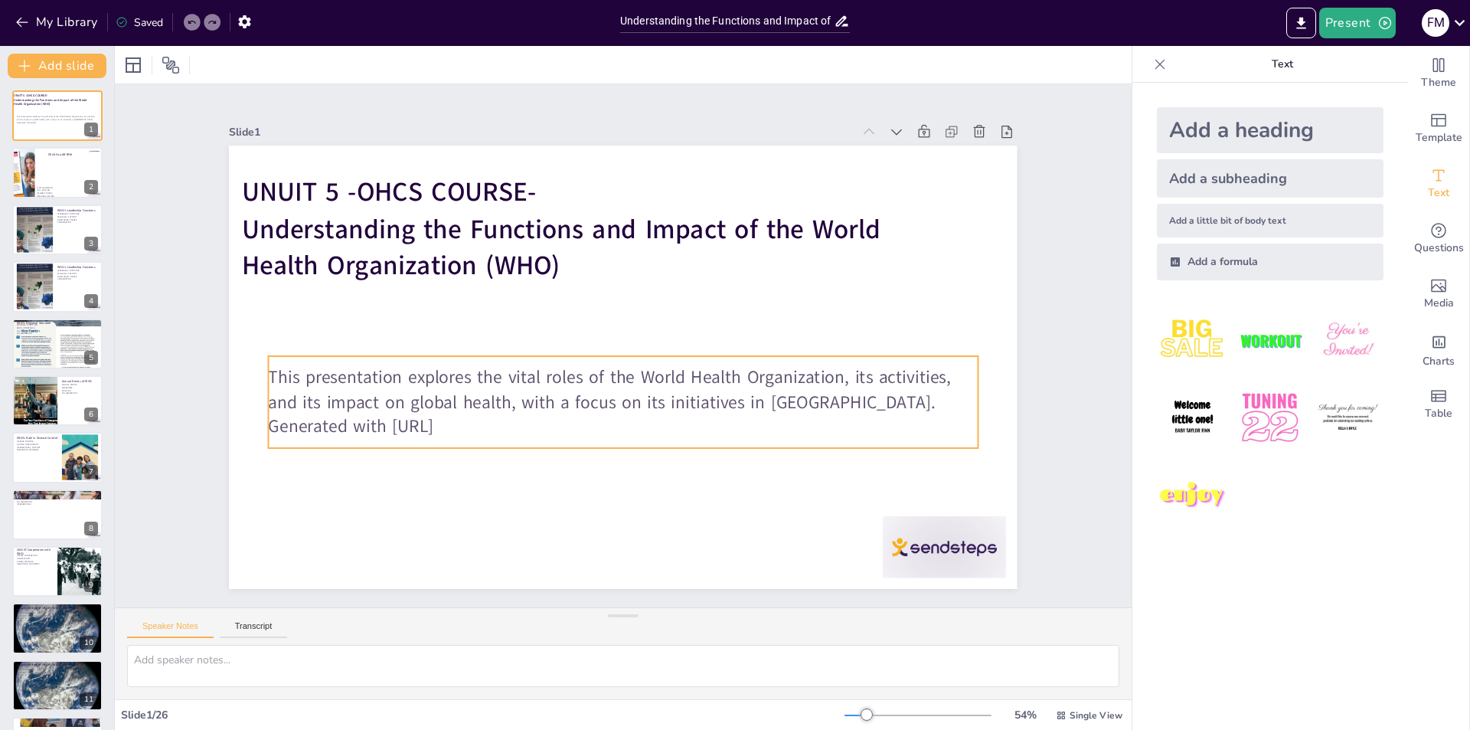
checkbox input "true"
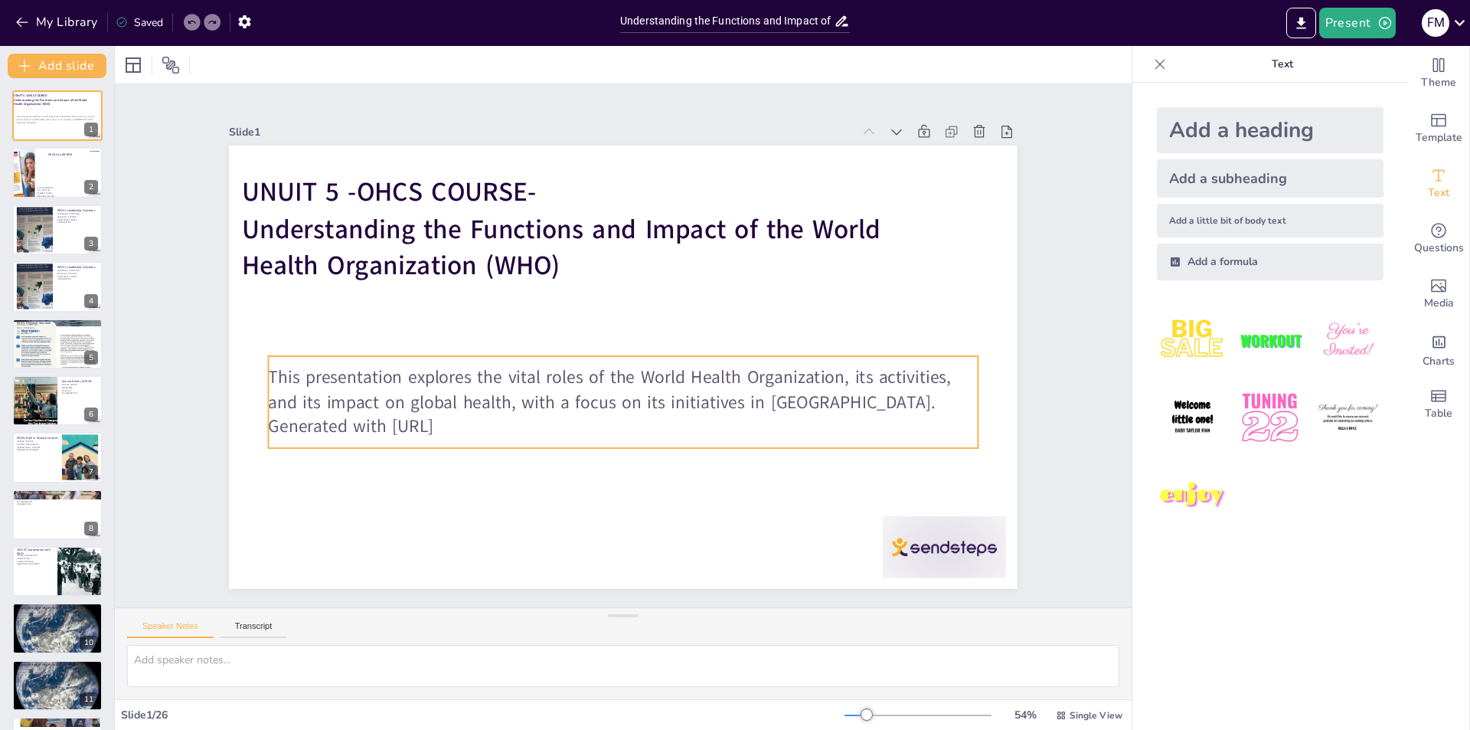
checkbox input "true"
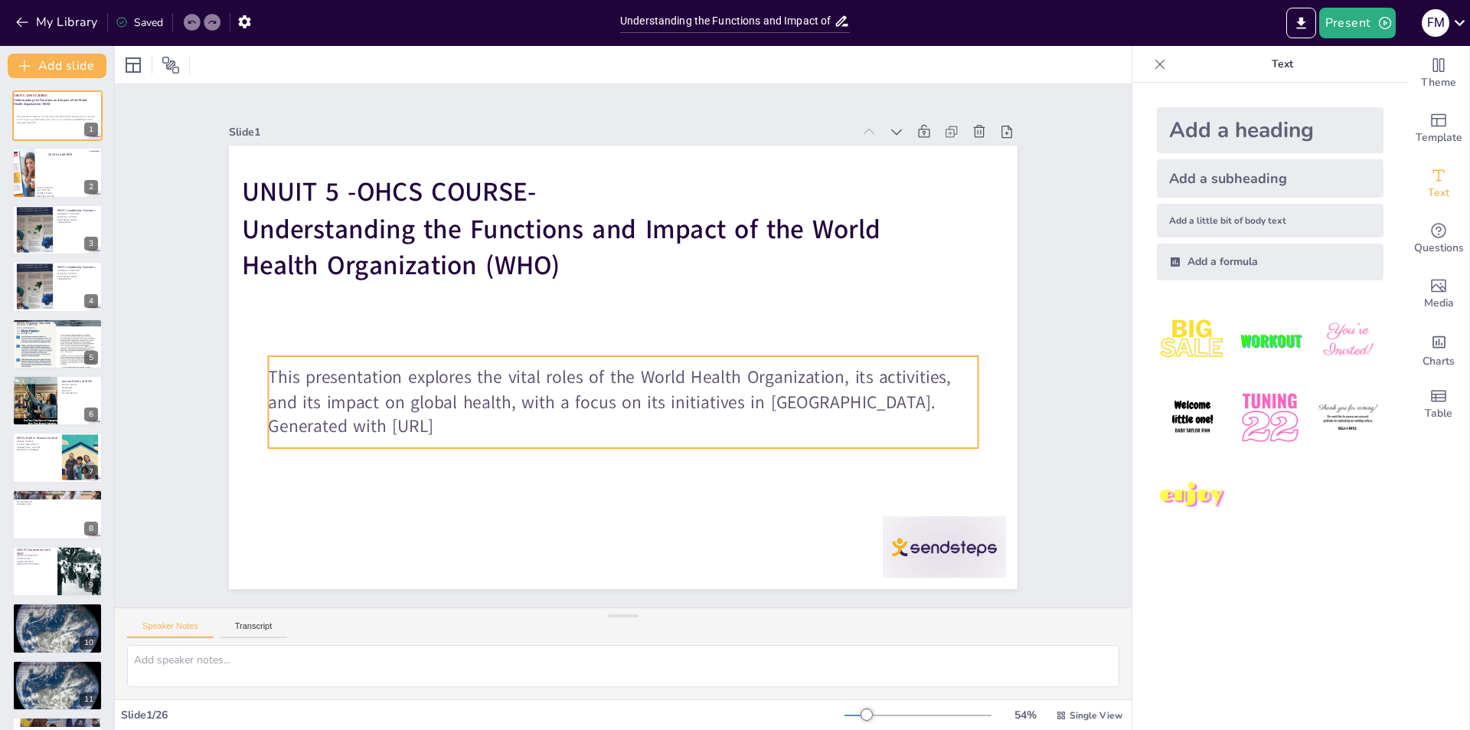
checkbox input "true"
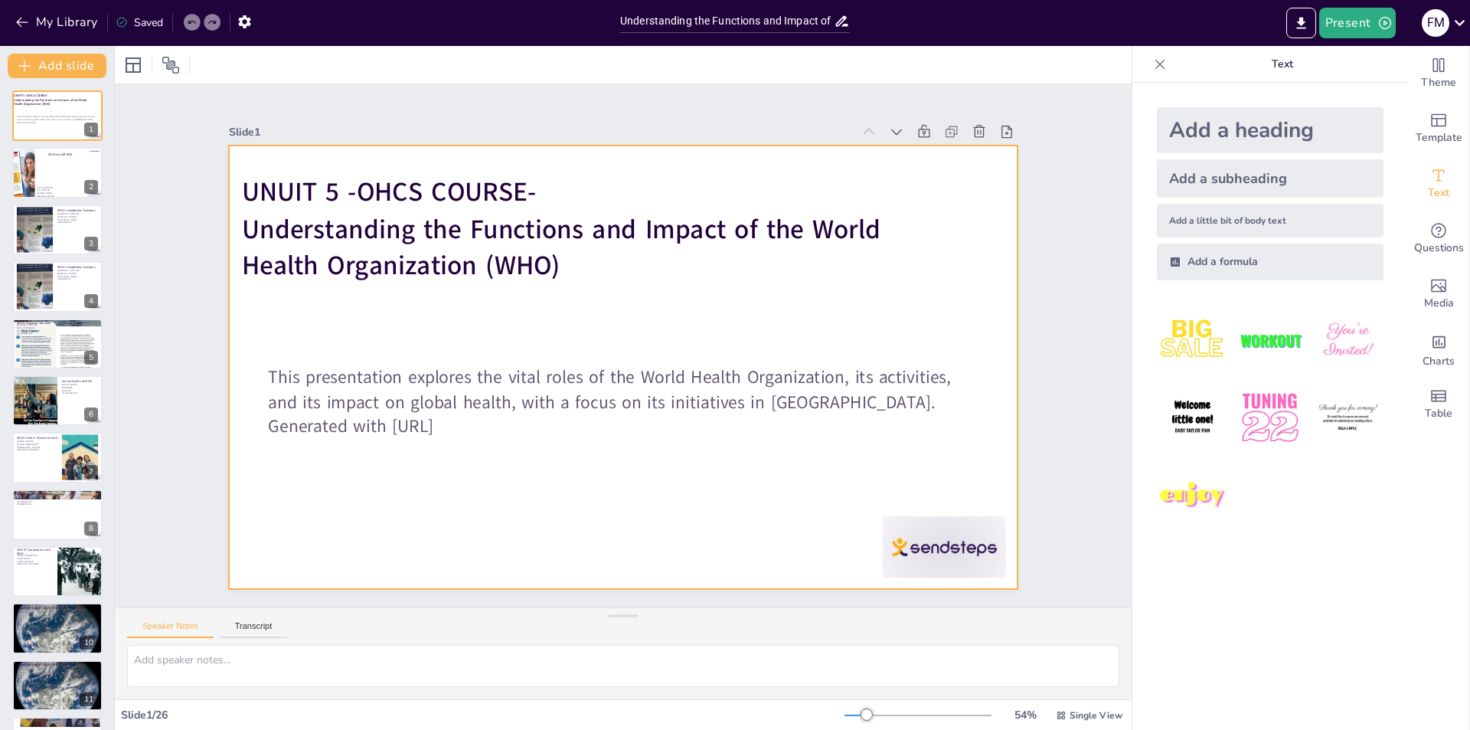
checkbox input "true"
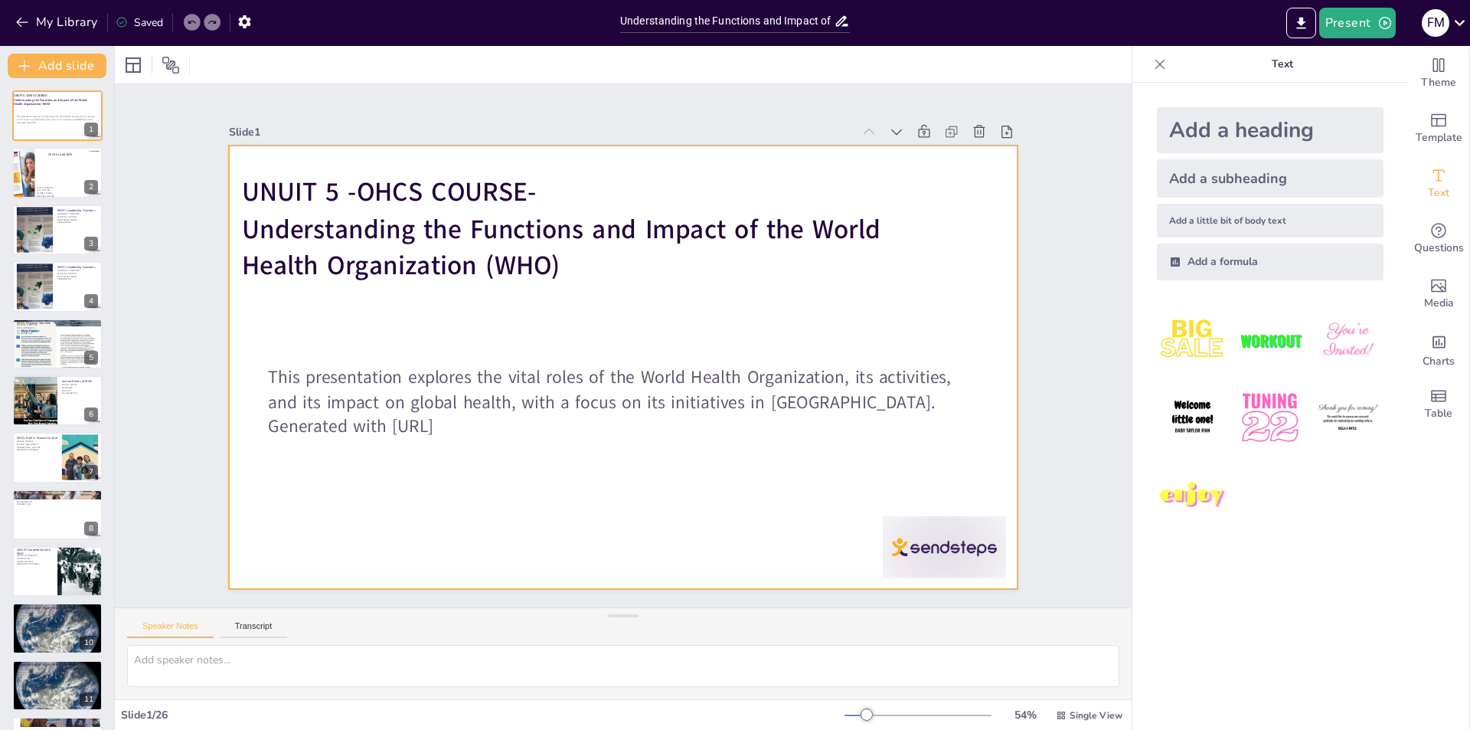
checkbox input "true"
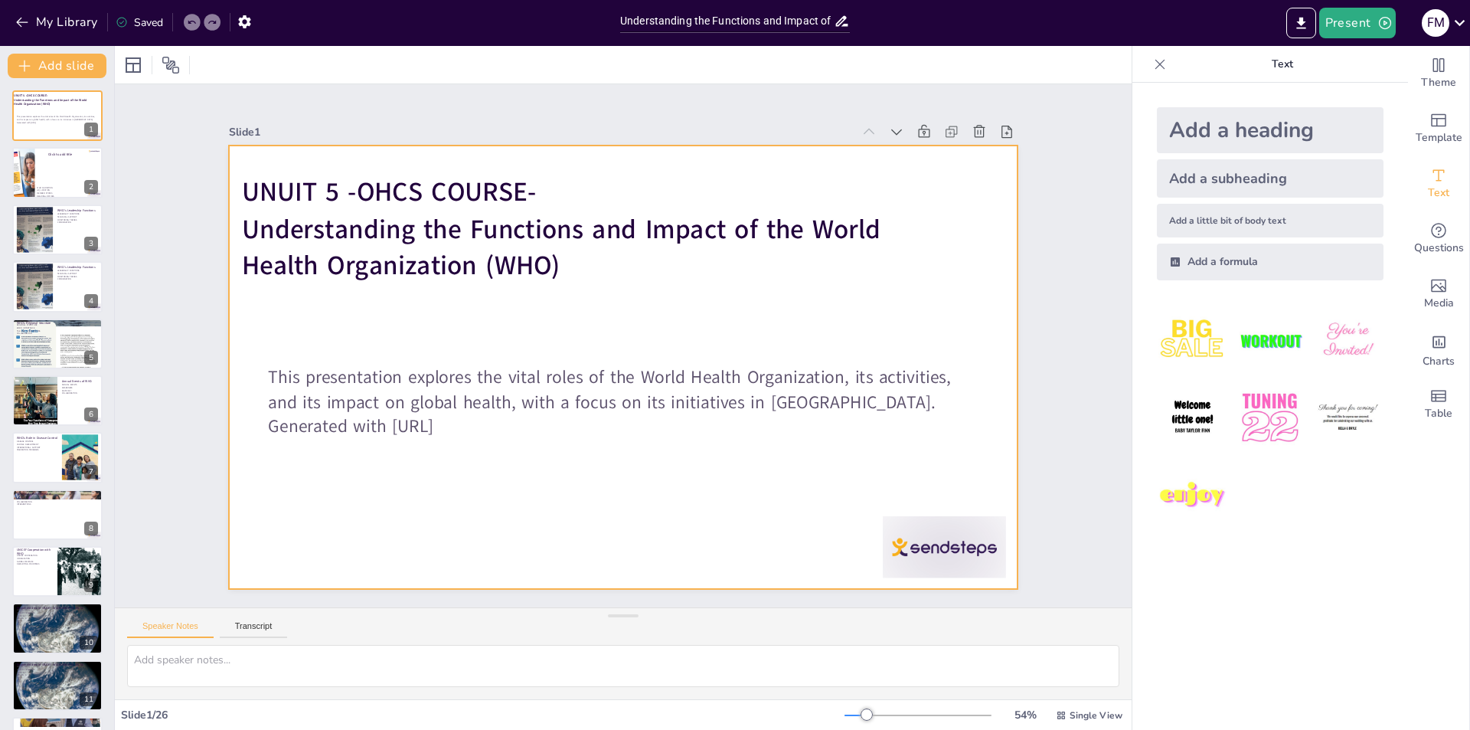
checkbox input "true"
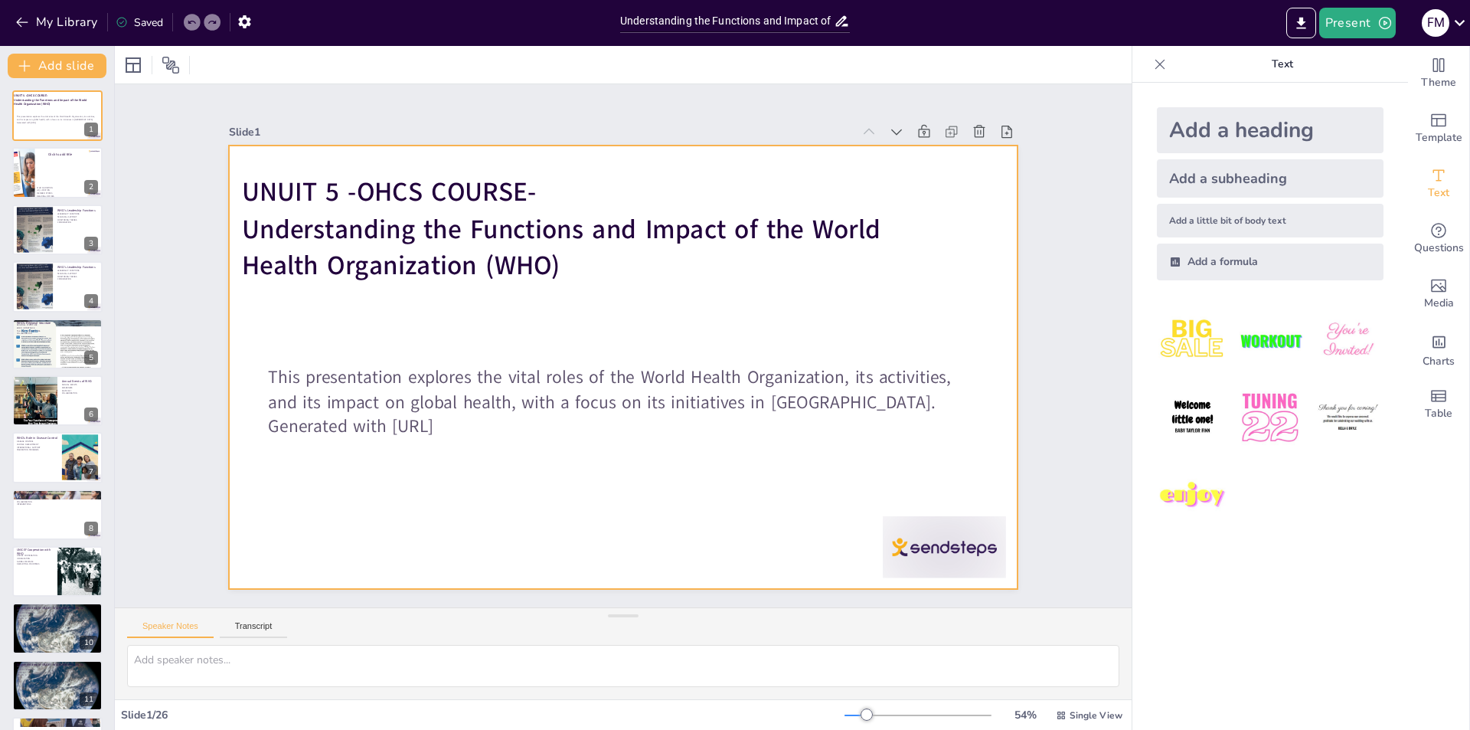
checkbox input "true"
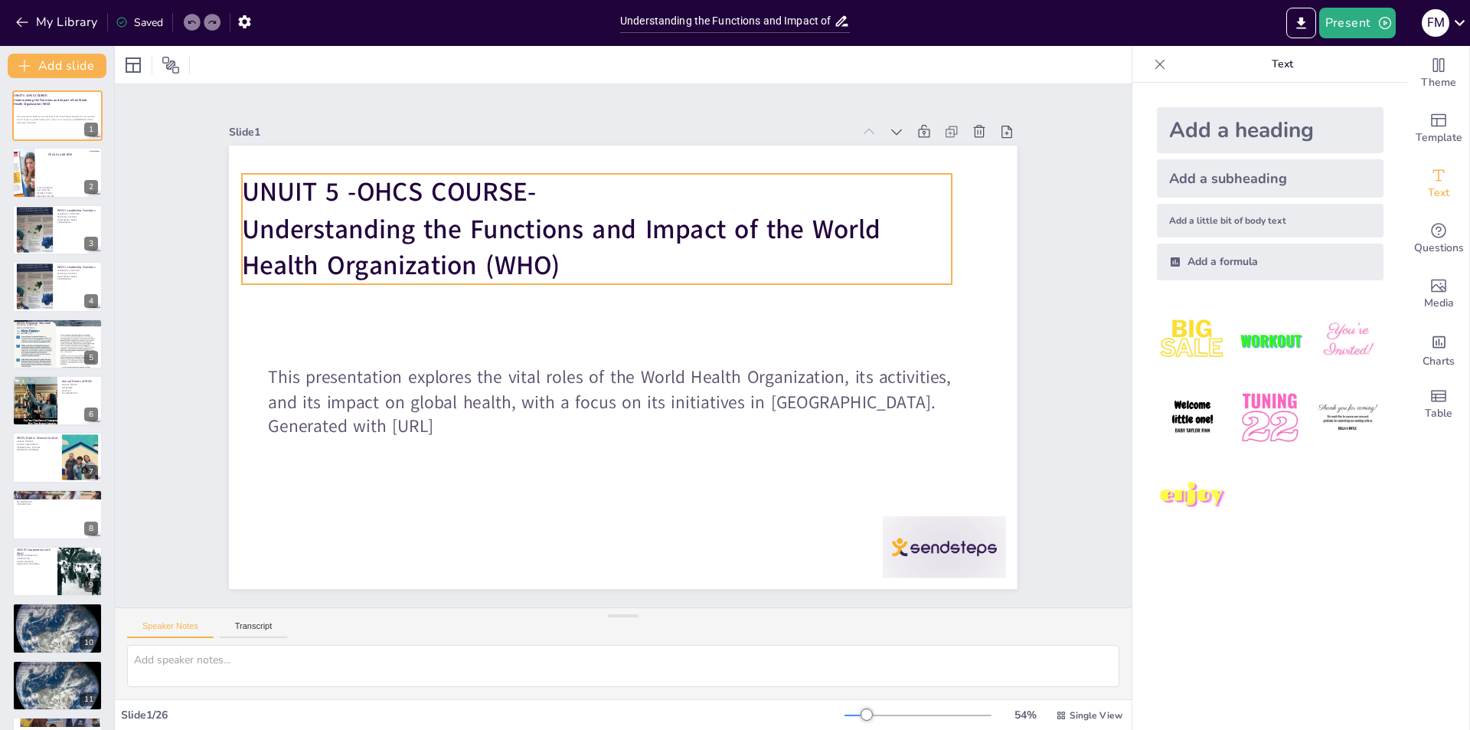
checkbox input "true"
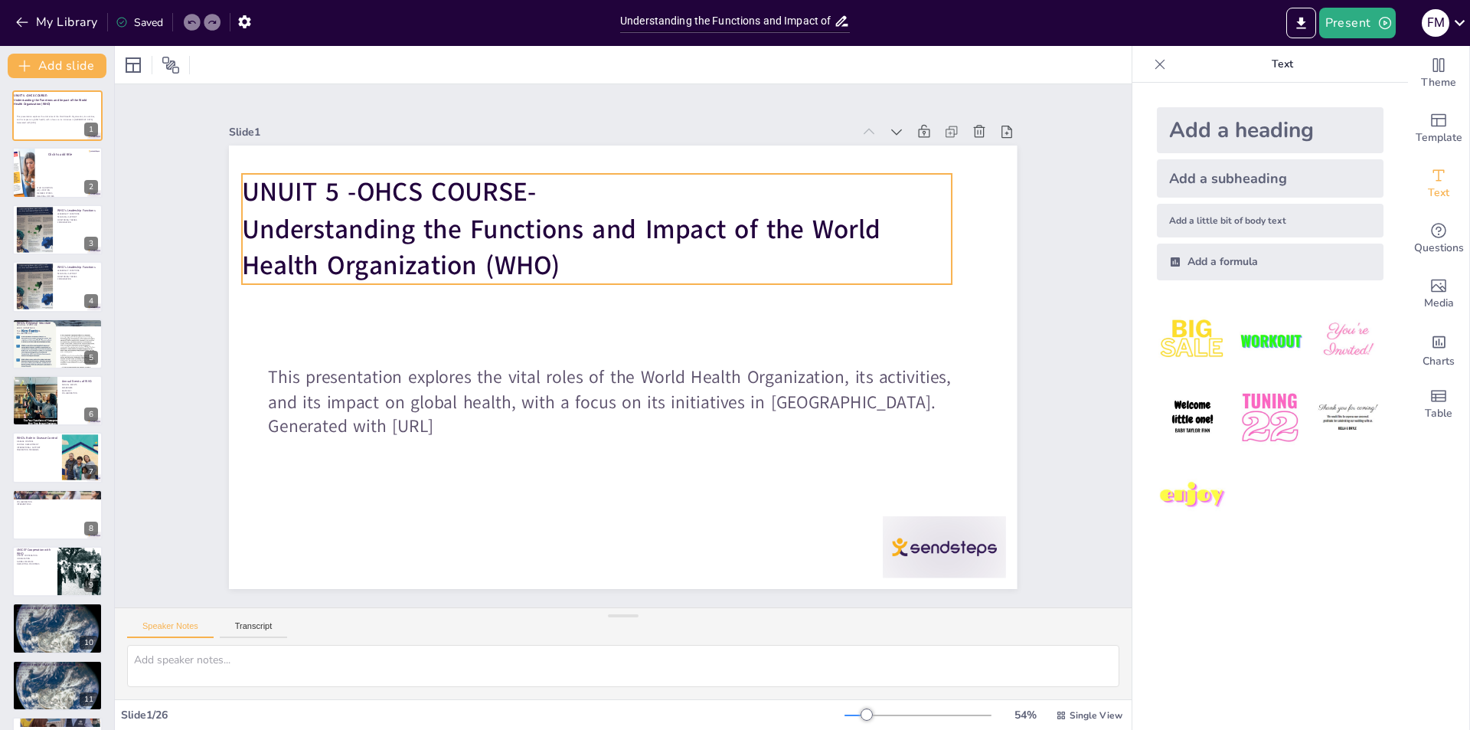
checkbox input "true"
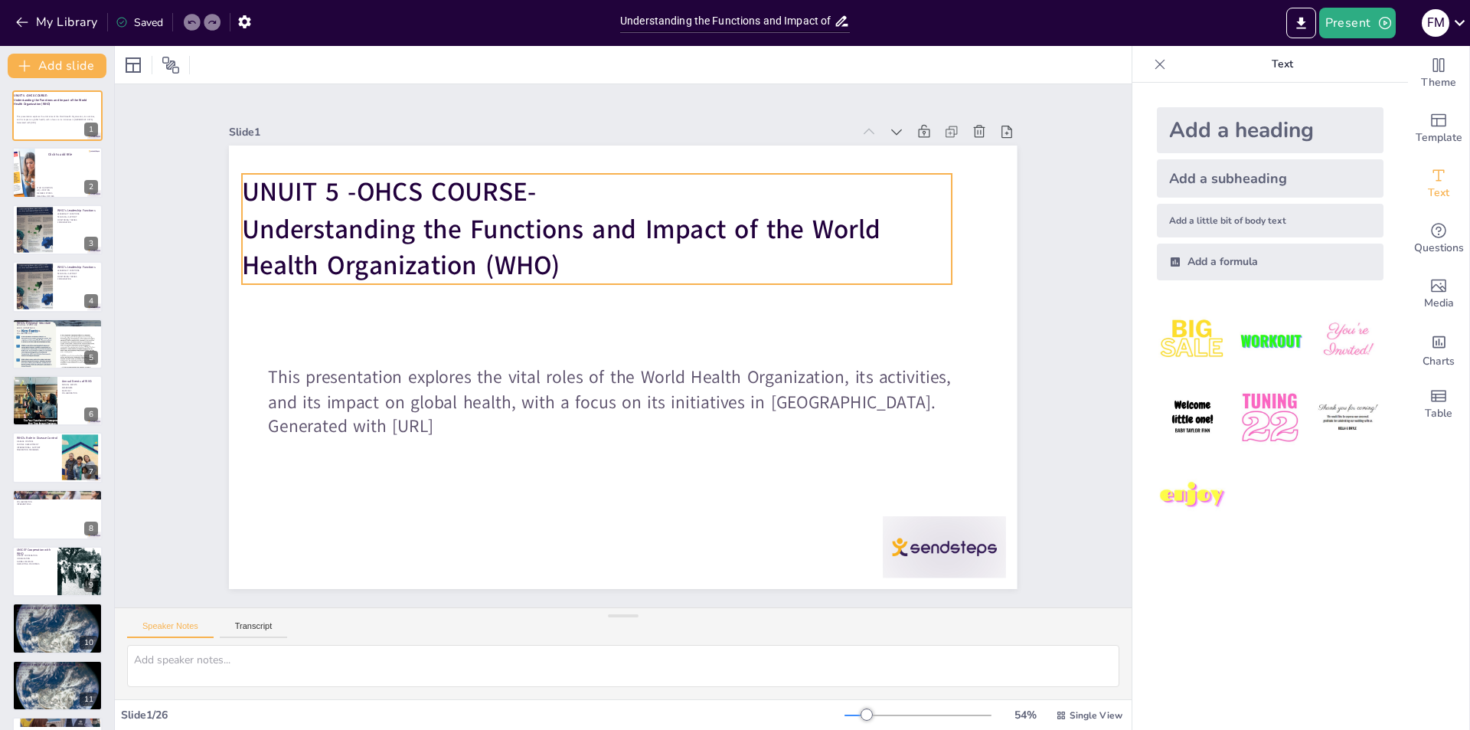
checkbox input "true"
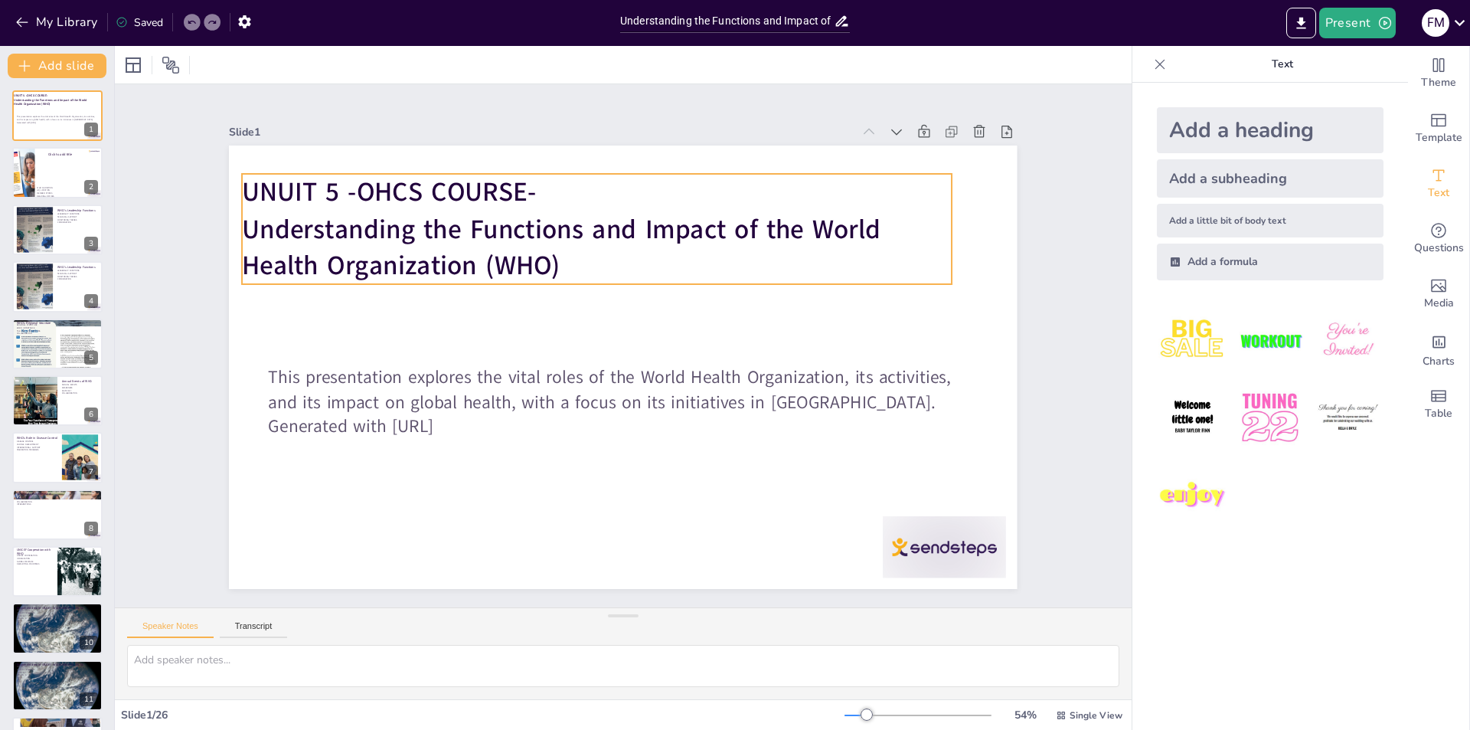
checkbox input "true"
